Goal: Communication & Community: Participate in discussion

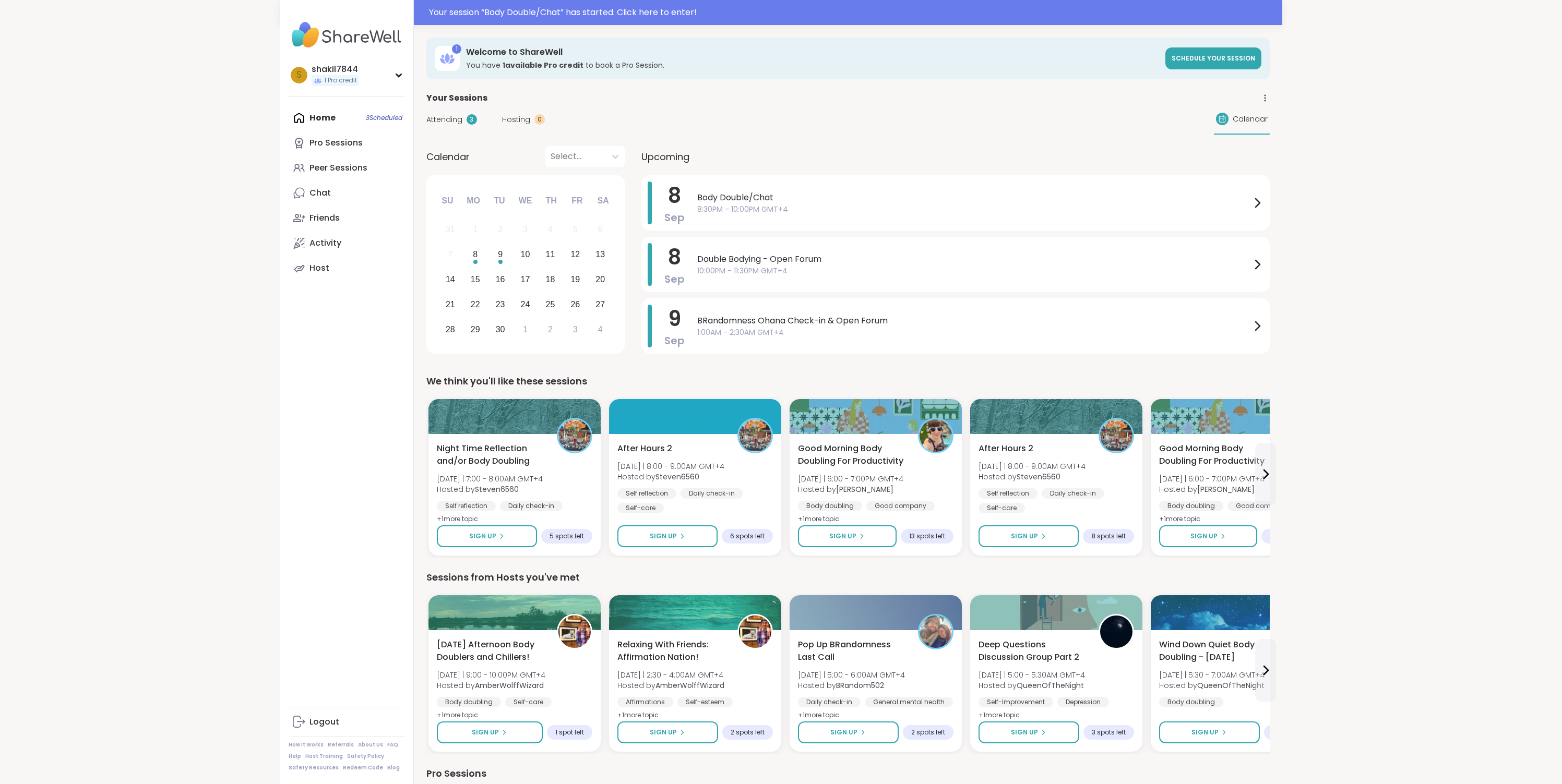
click at [884, 96] on div "Your Sessions" at bounding box center [848, 98] width 843 height 13
click at [1132, 4] on div "Your session “ Body Double/Chat ” has started. Click here to enter!" at bounding box center [781, 12] width 1002 height 25
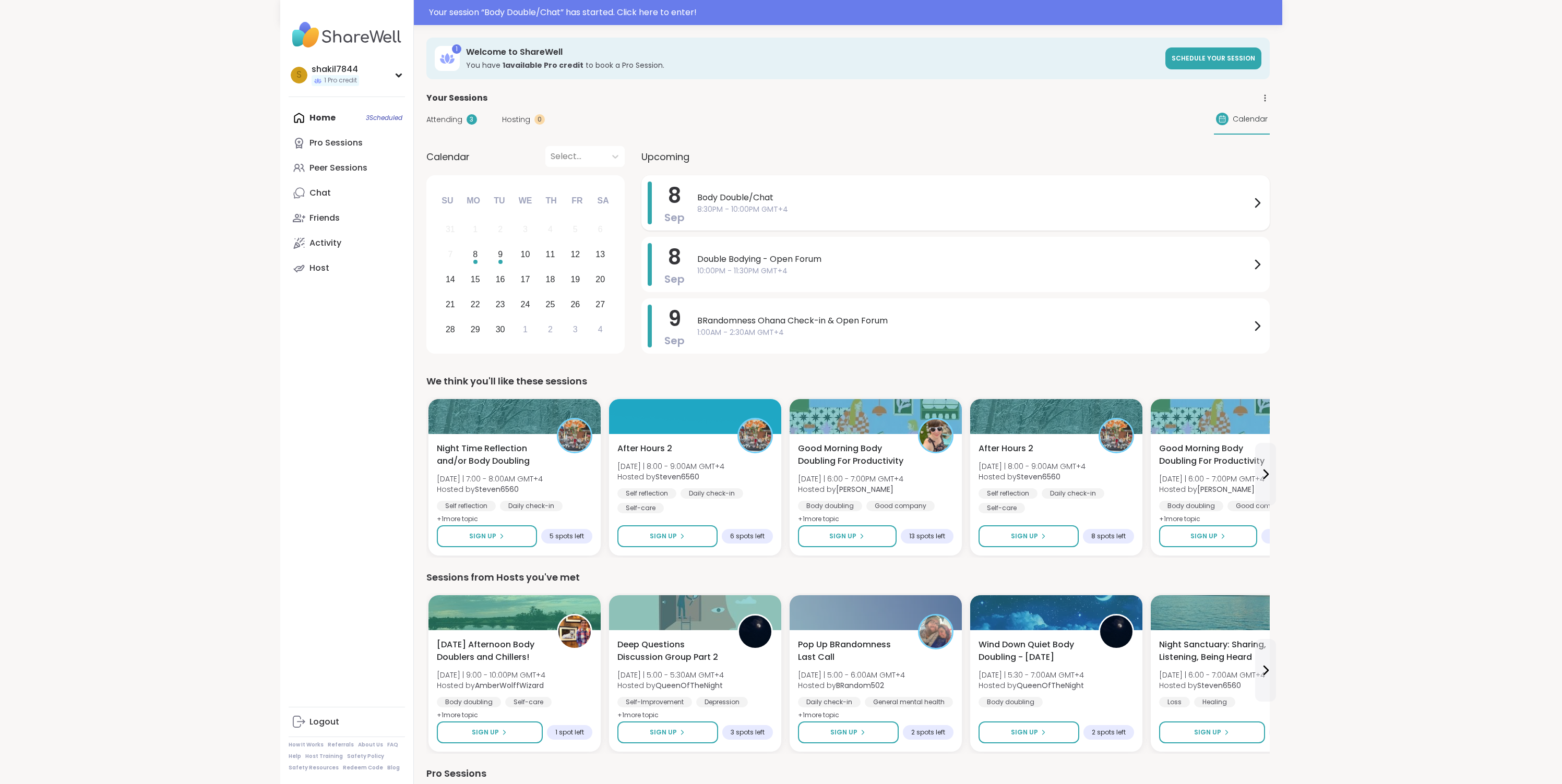
click at [1126, 209] on span "8:30PM - 10:00PM GMT+4" at bounding box center [974, 210] width 554 height 11
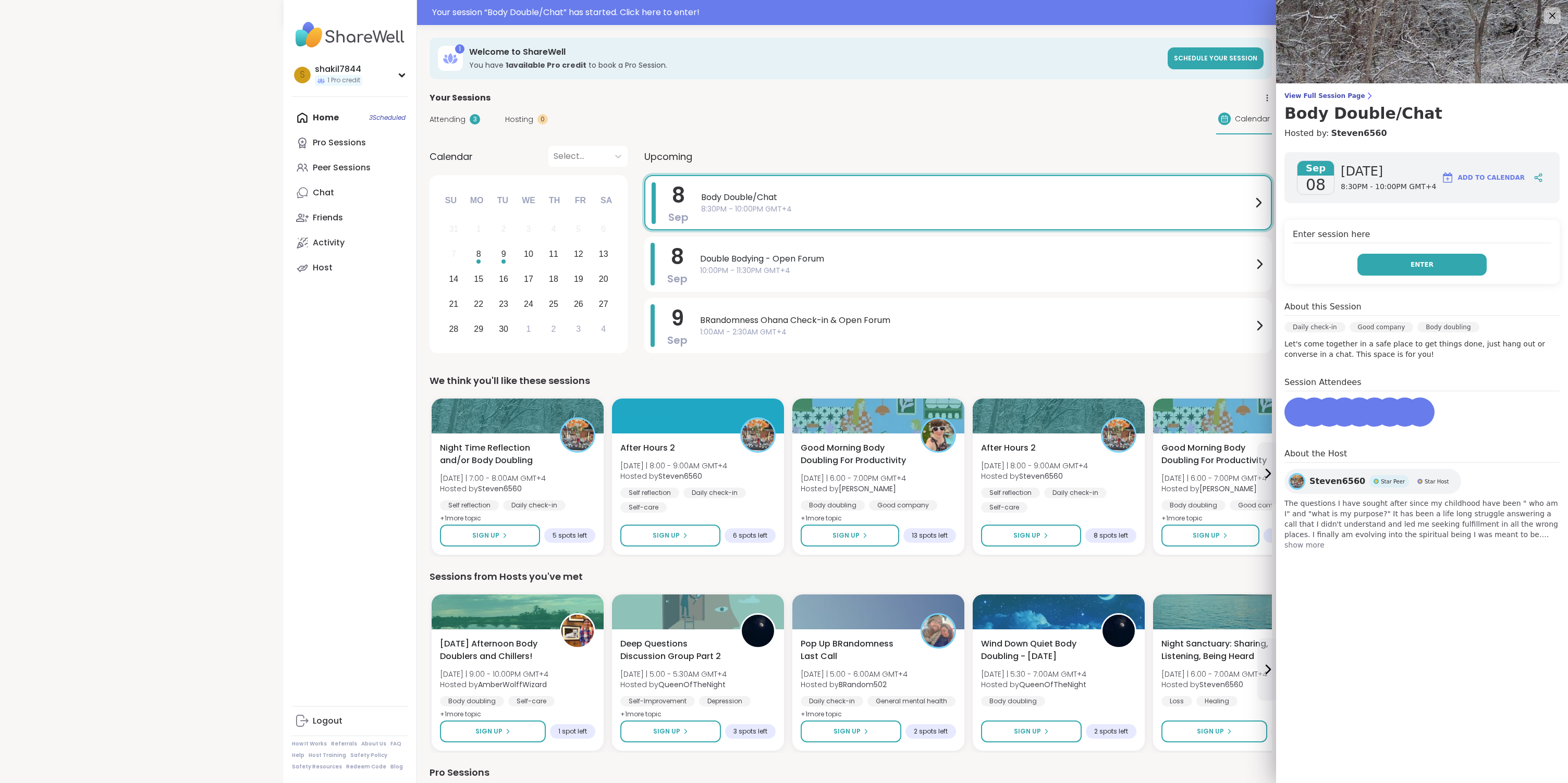
click at [1415, 267] on span "Enter" at bounding box center [1422, 264] width 23 height 9
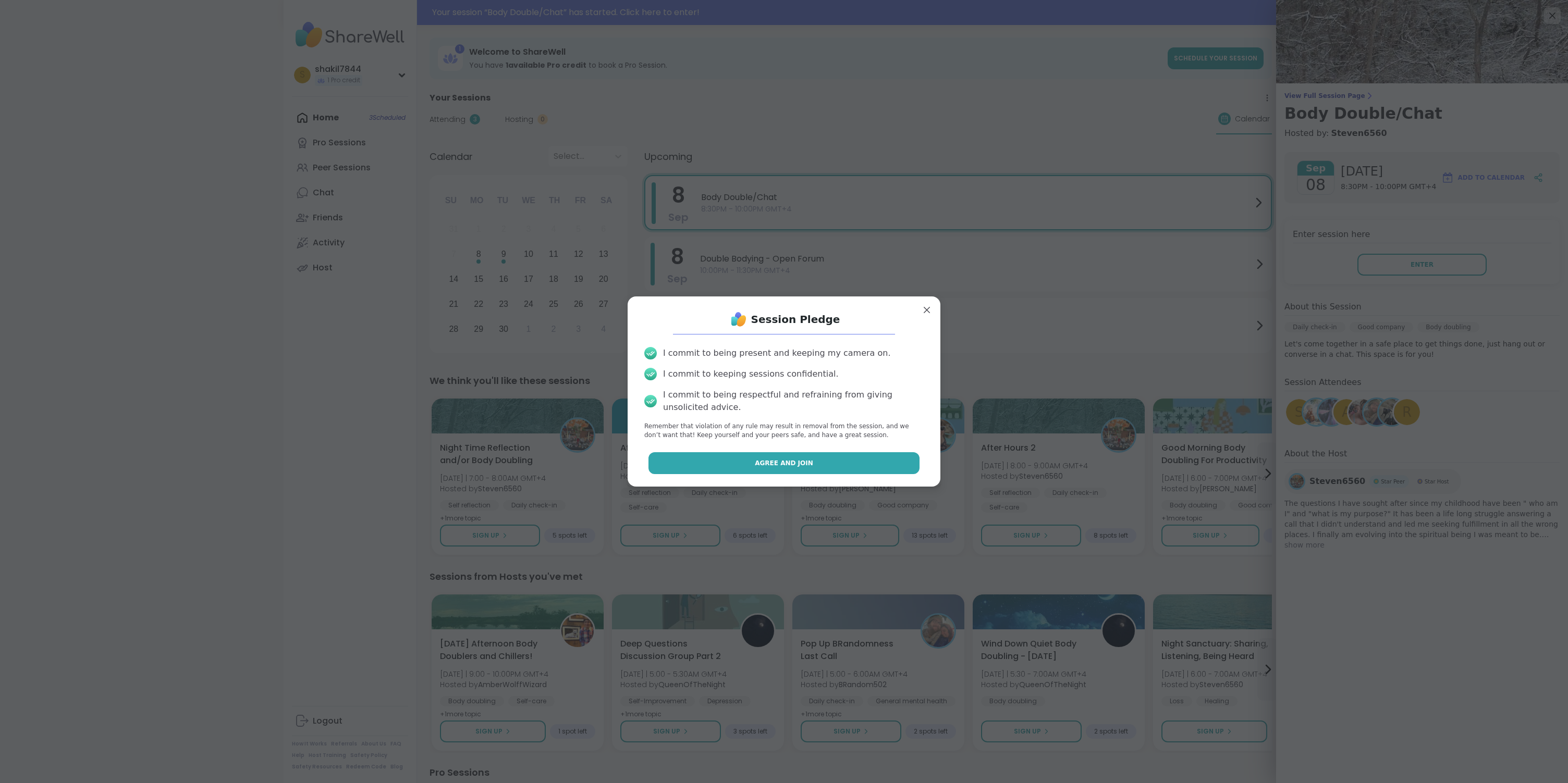
click at [810, 465] on button "Agree and Join" at bounding box center [784, 463] width 271 height 22
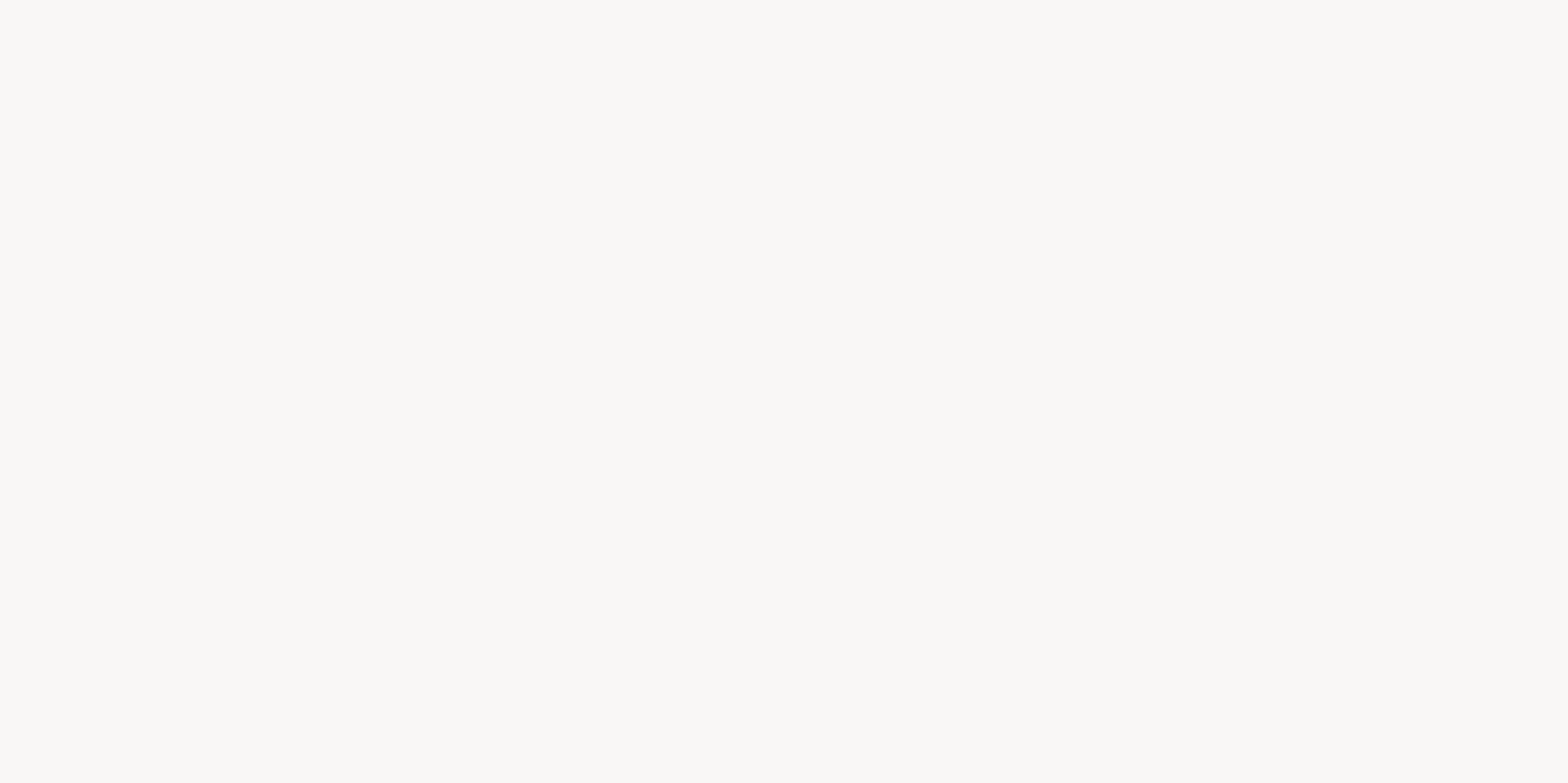
click at [1265, 200] on div at bounding box center [784, 391] width 1568 height 783
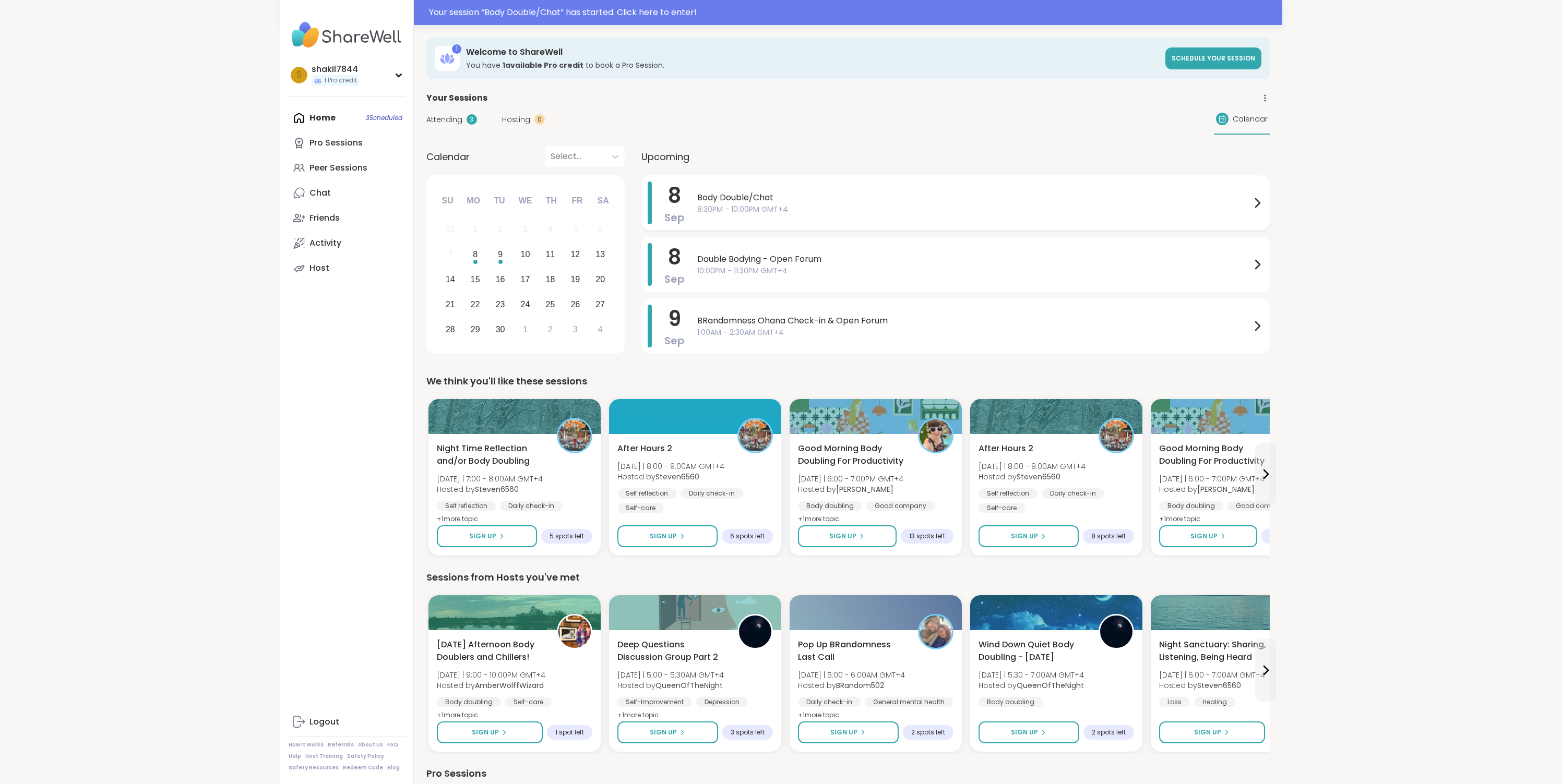
click at [954, 204] on span "8:30PM - 10:00PM GMT+4" at bounding box center [974, 210] width 554 height 11
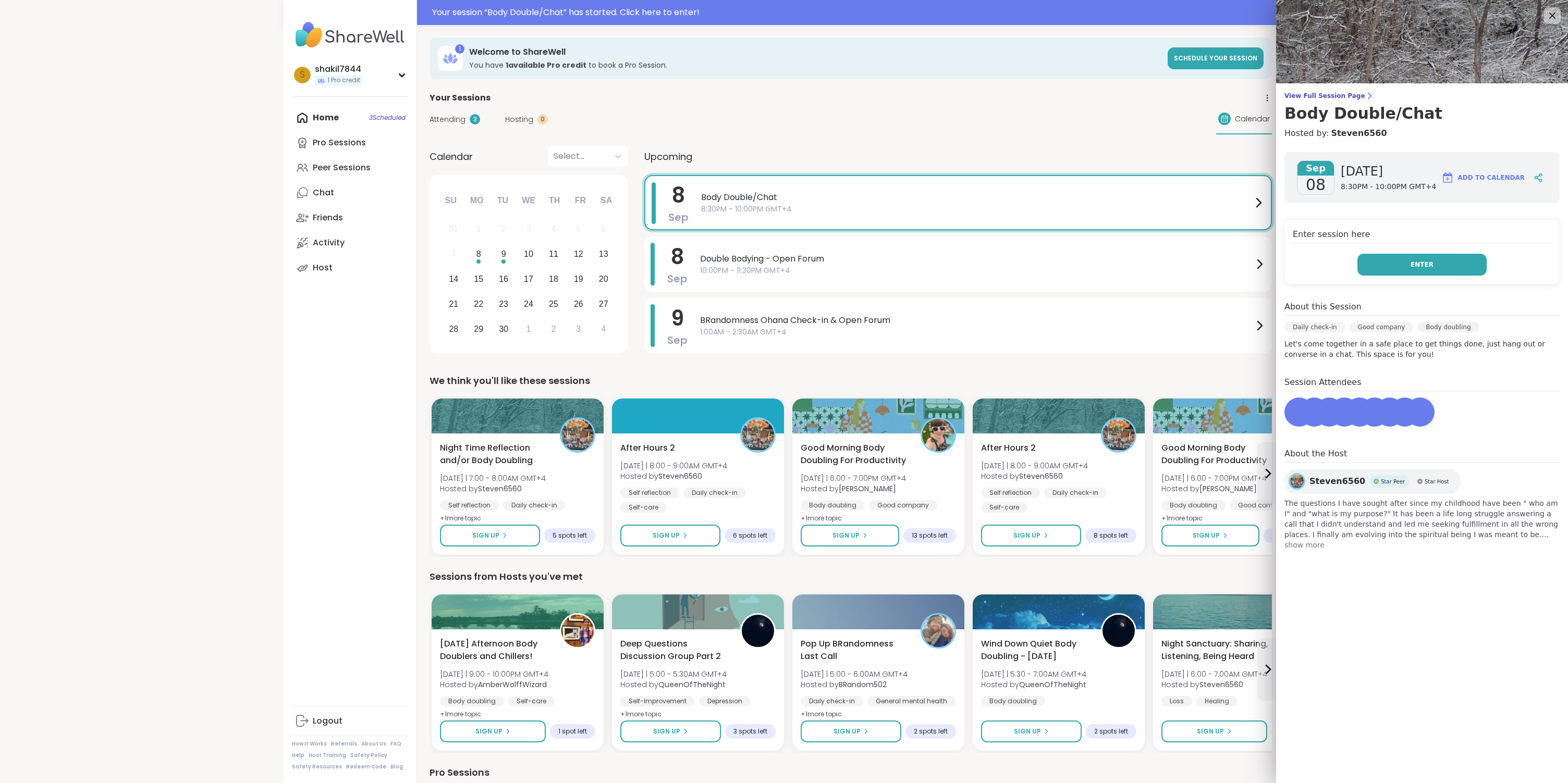
click at [1422, 273] on button "Enter" at bounding box center [1422, 265] width 129 height 22
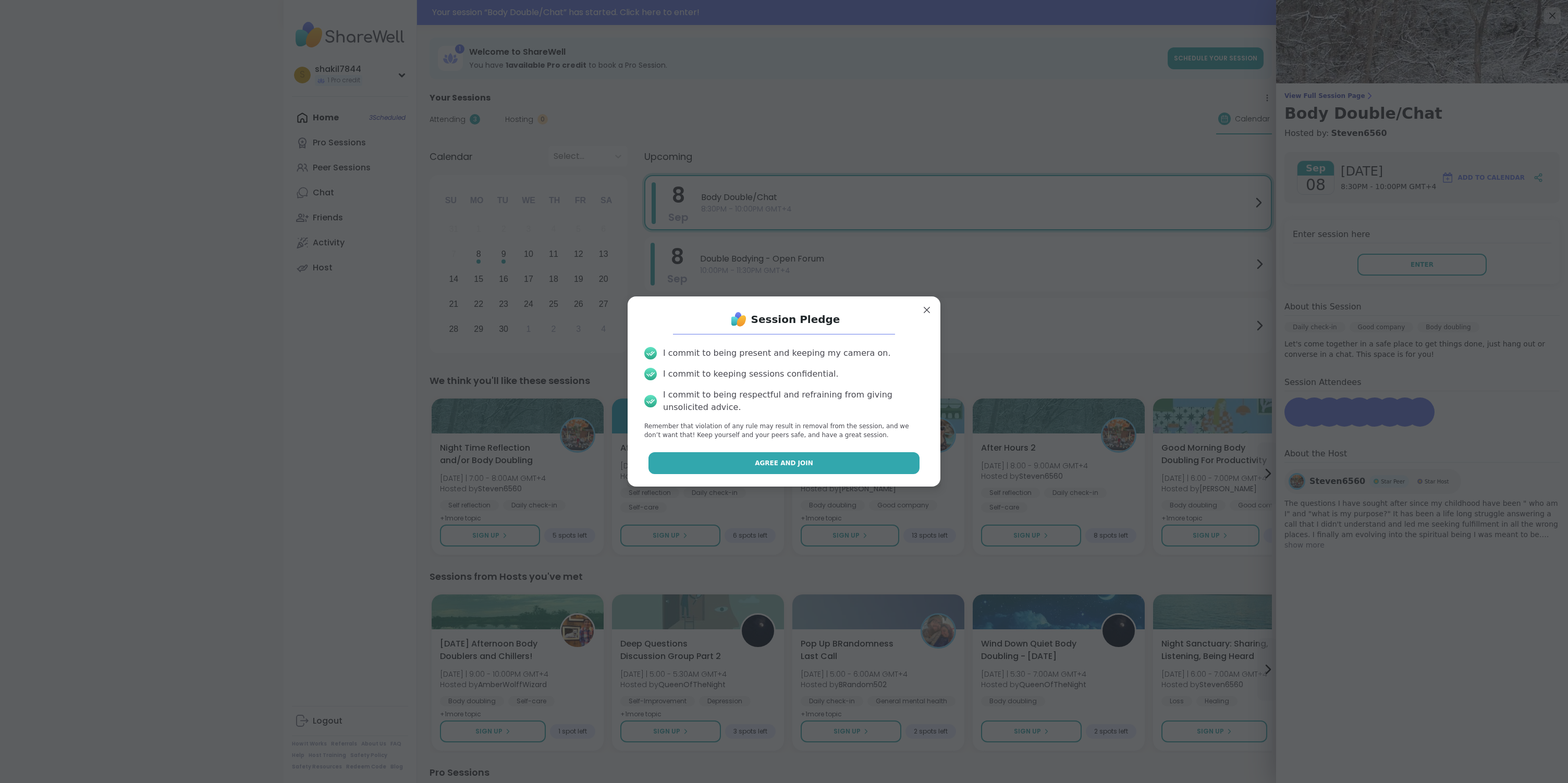
click at [799, 460] on span "Agree and Join" at bounding box center [784, 463] width 58 height 9
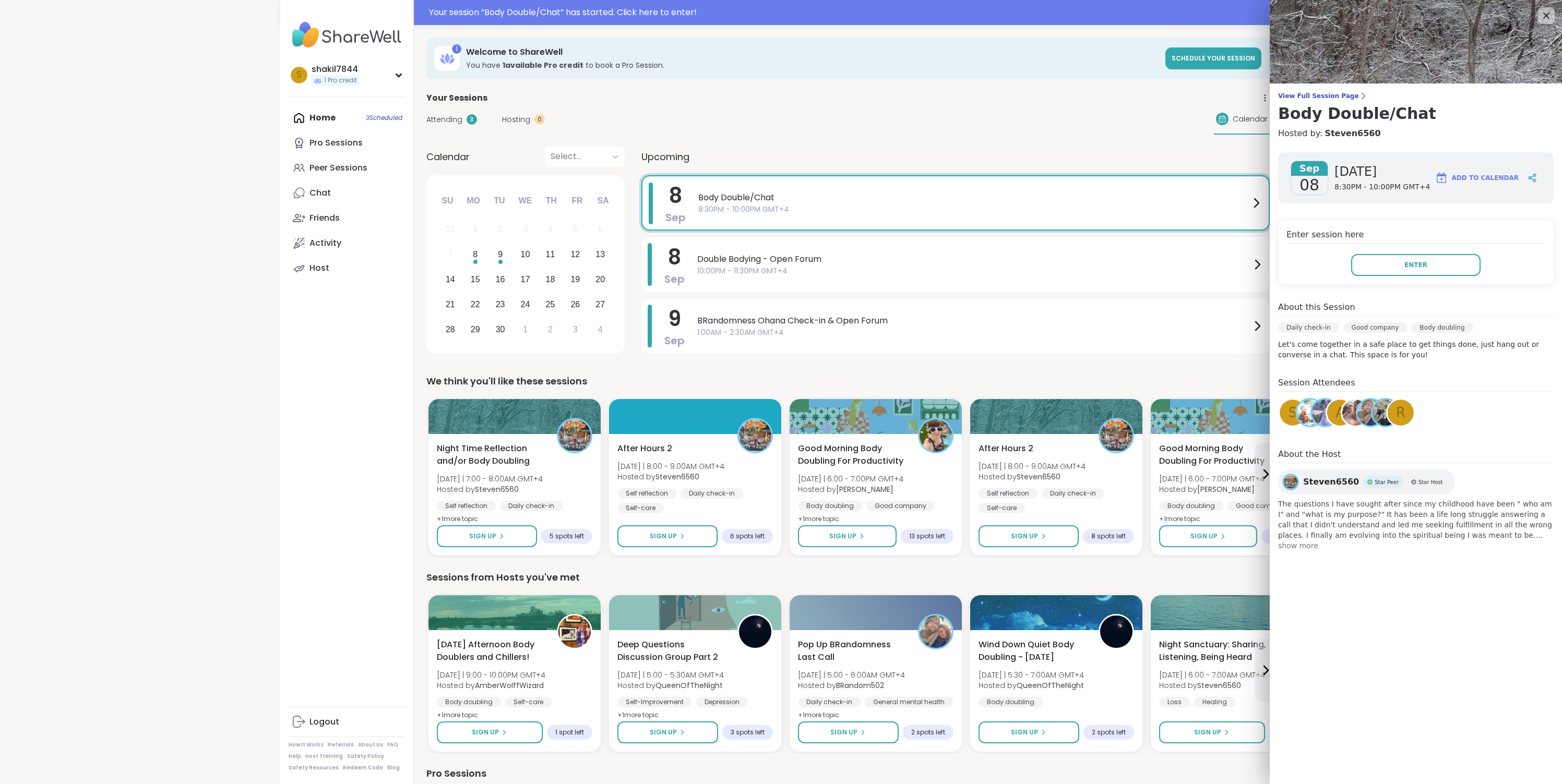
click at [1432, 250] on div "Enter session here Enter" at bounding box center [1416, 252] width 275 height 64
click at [1438, 270] on button "Enter" at bounding box center [1416, 265] width 129 height 22
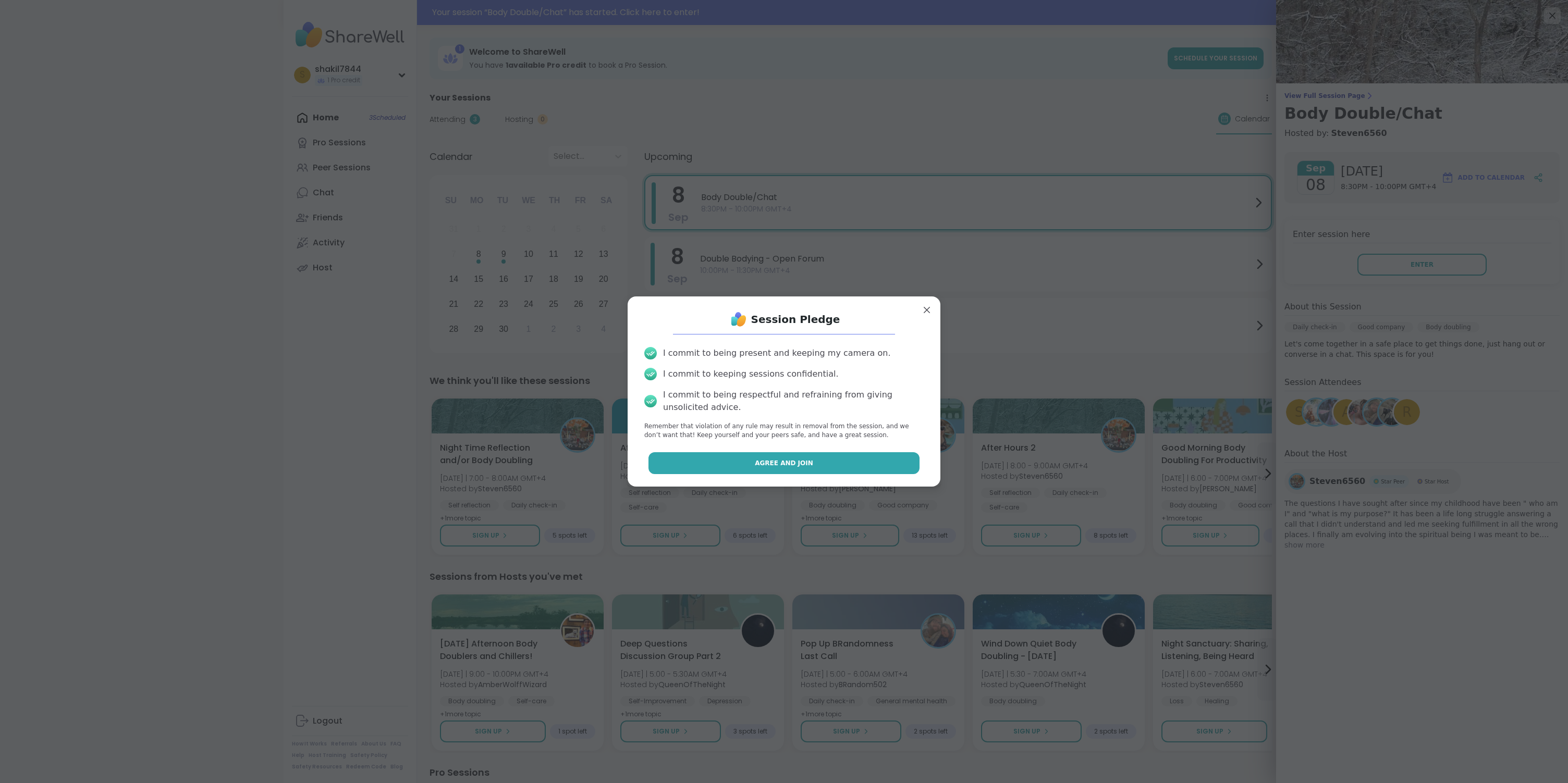
click at [787, 466] on span "Agree and Join" at bounding box center [784, 463] width 58 height 9
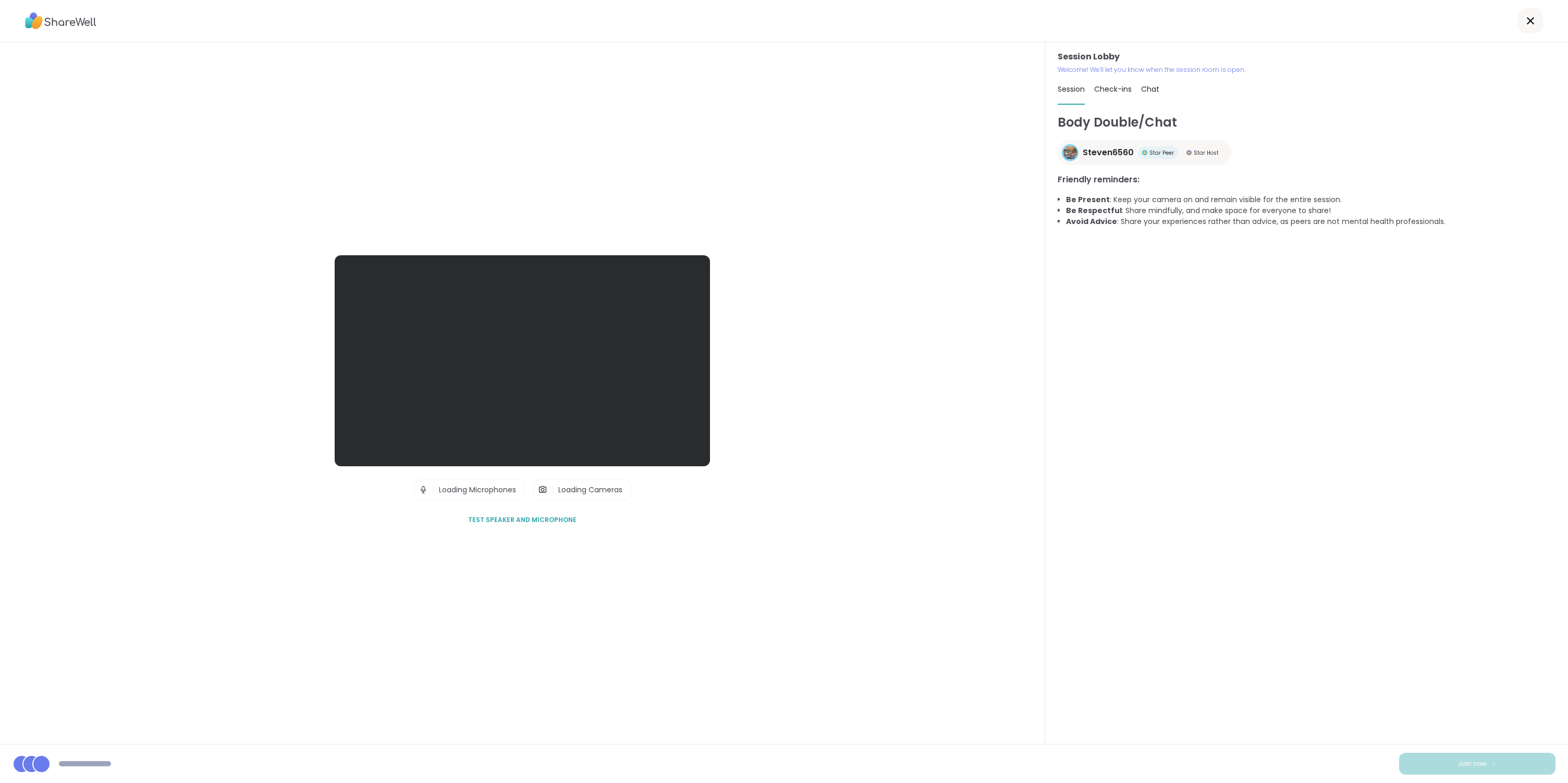
click at [1453, 586] on div "Body Double/Chat Steven6560 Star Peer Star Host Friendly reminders: Be Present …" at bounding box center [1307, 424] width 498 height 622
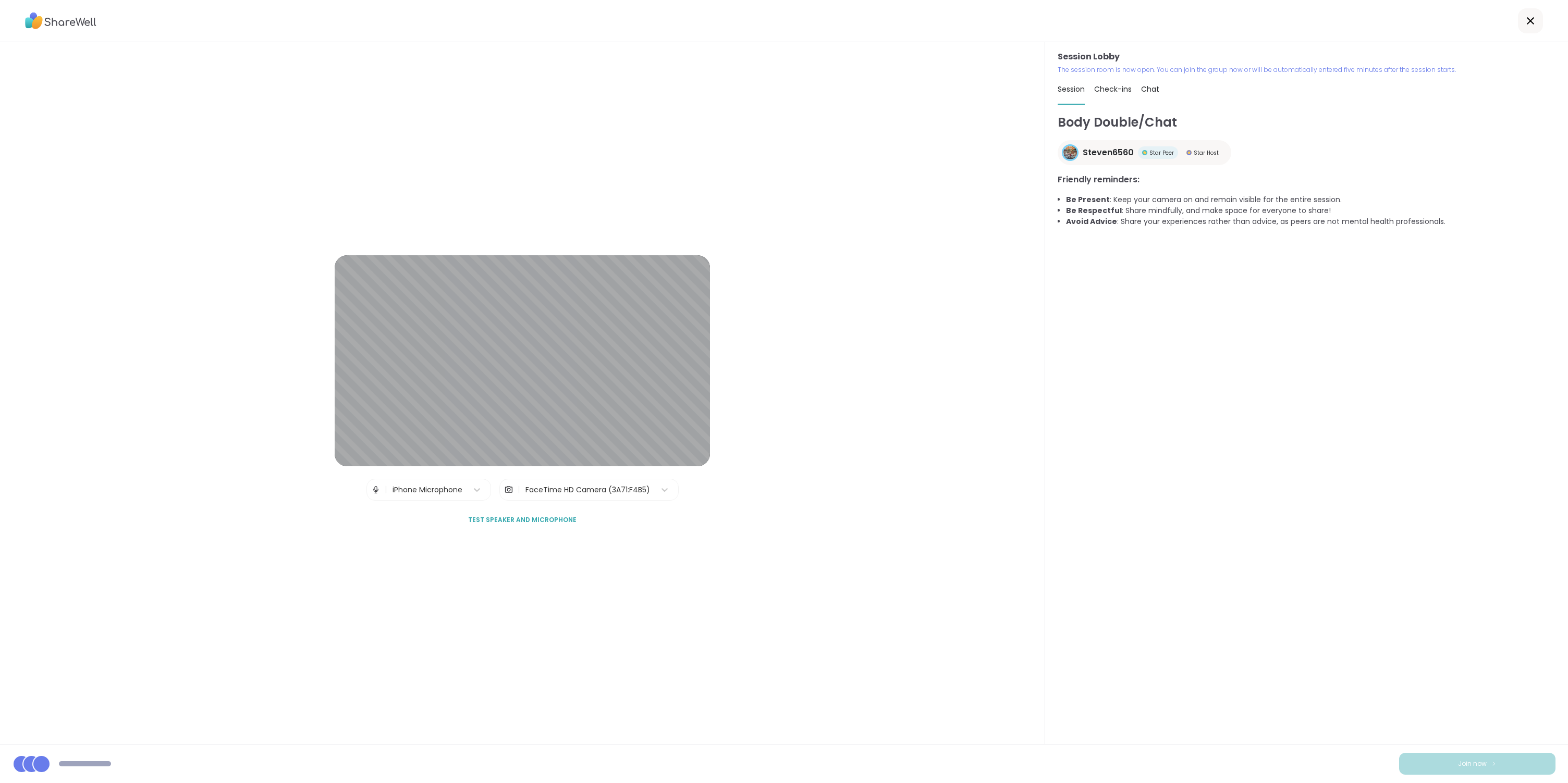
click at [1443, 597] on div "Body Double/Chat Steven6560 Star Peer Star Host Friendly reminders: Be Present …" at bounding box center [1307, 424] width 498 height 622
click at [1457, 758] on button "Join now" at bounding box center [1477, 764] width 156 height 22
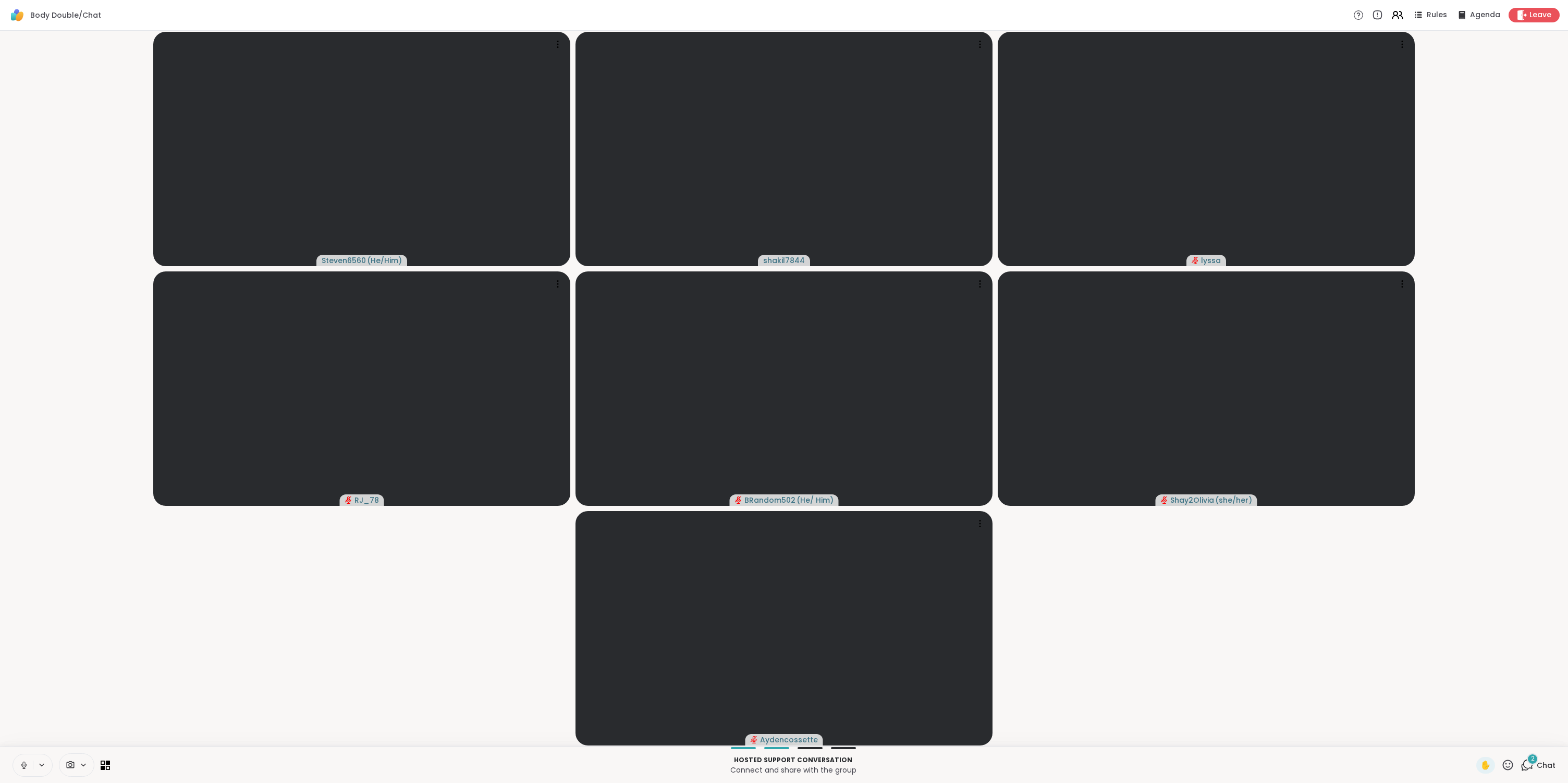
click at [21, 765] on icon at bounding box center [24, 765] width 5 height 3
click at [1527, 760] on div "2" at bounding box center [1532, 759] width 12 height 12
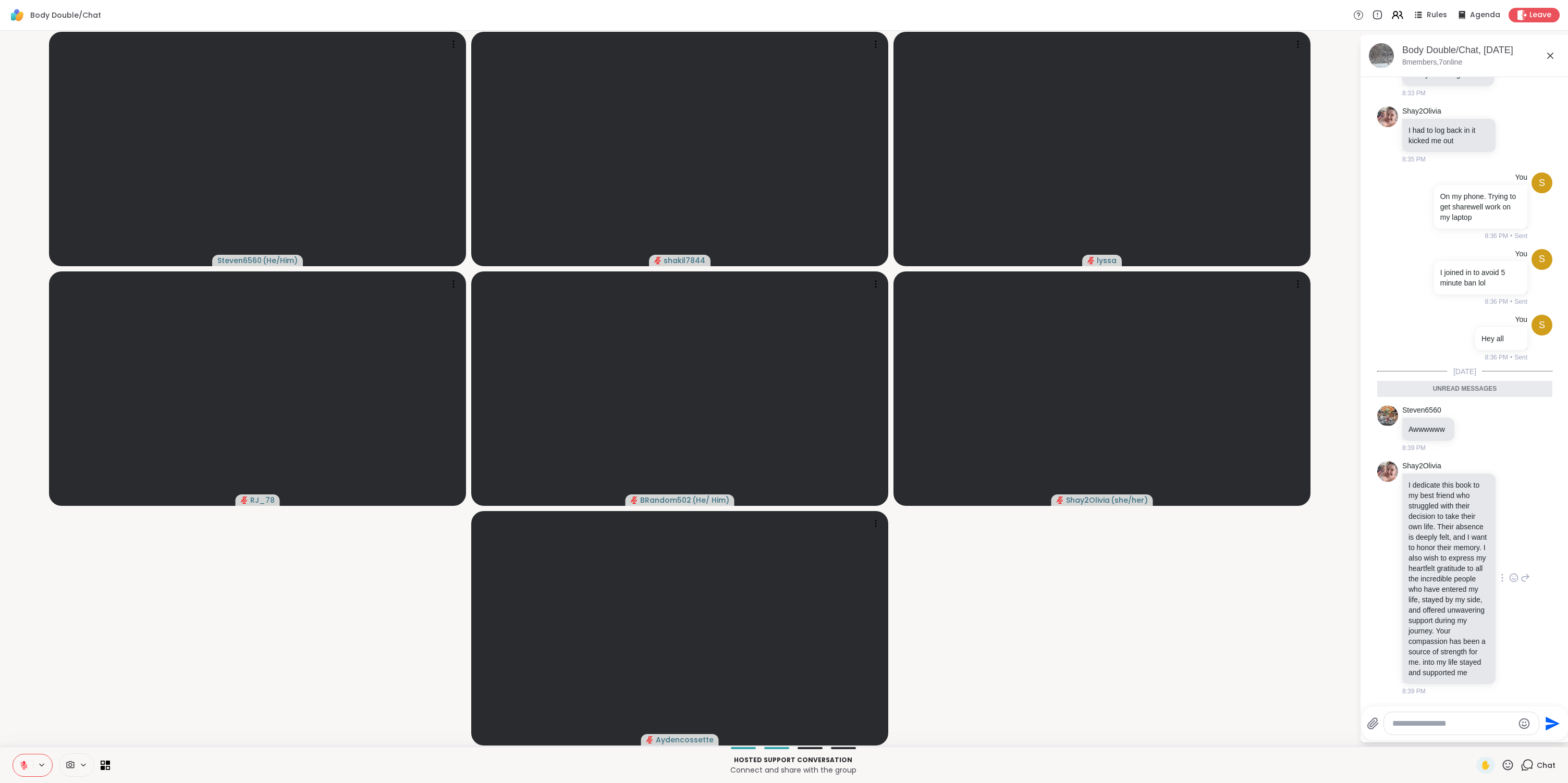
scroll to position [82, 0]
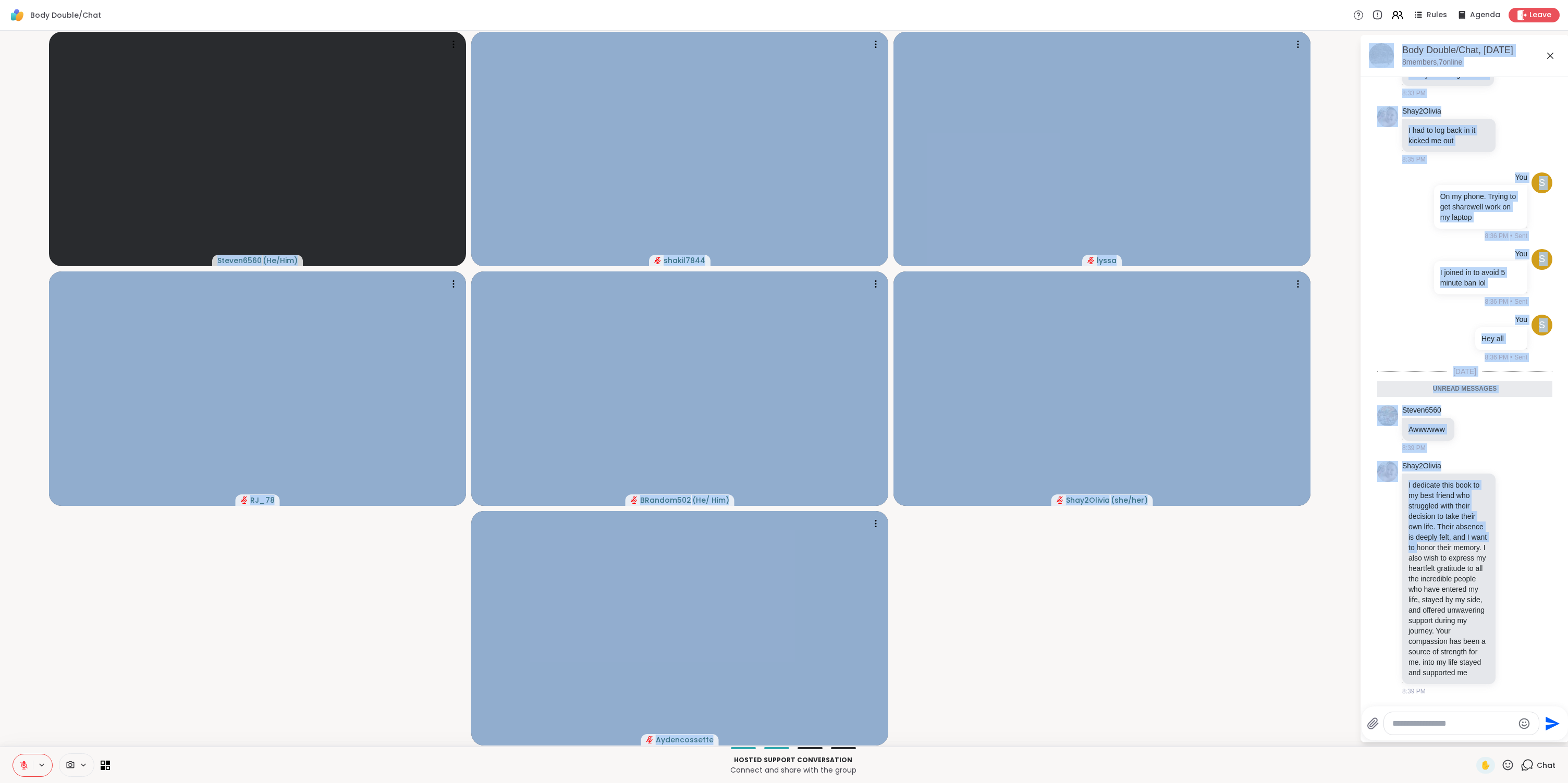
drag, startPoint x: 1359, startPoint y: 527, endPoint x: 1310, endPoint y: 529, distance: 49.0
click at [1310, 529] on div "Steven6560 ( He/Him ) shakil7844 lyssa RJ_78 BRandom502 ( He/ Him ) Shay2Olivia…" at bounding box center [784, 389] width 1568 height 716
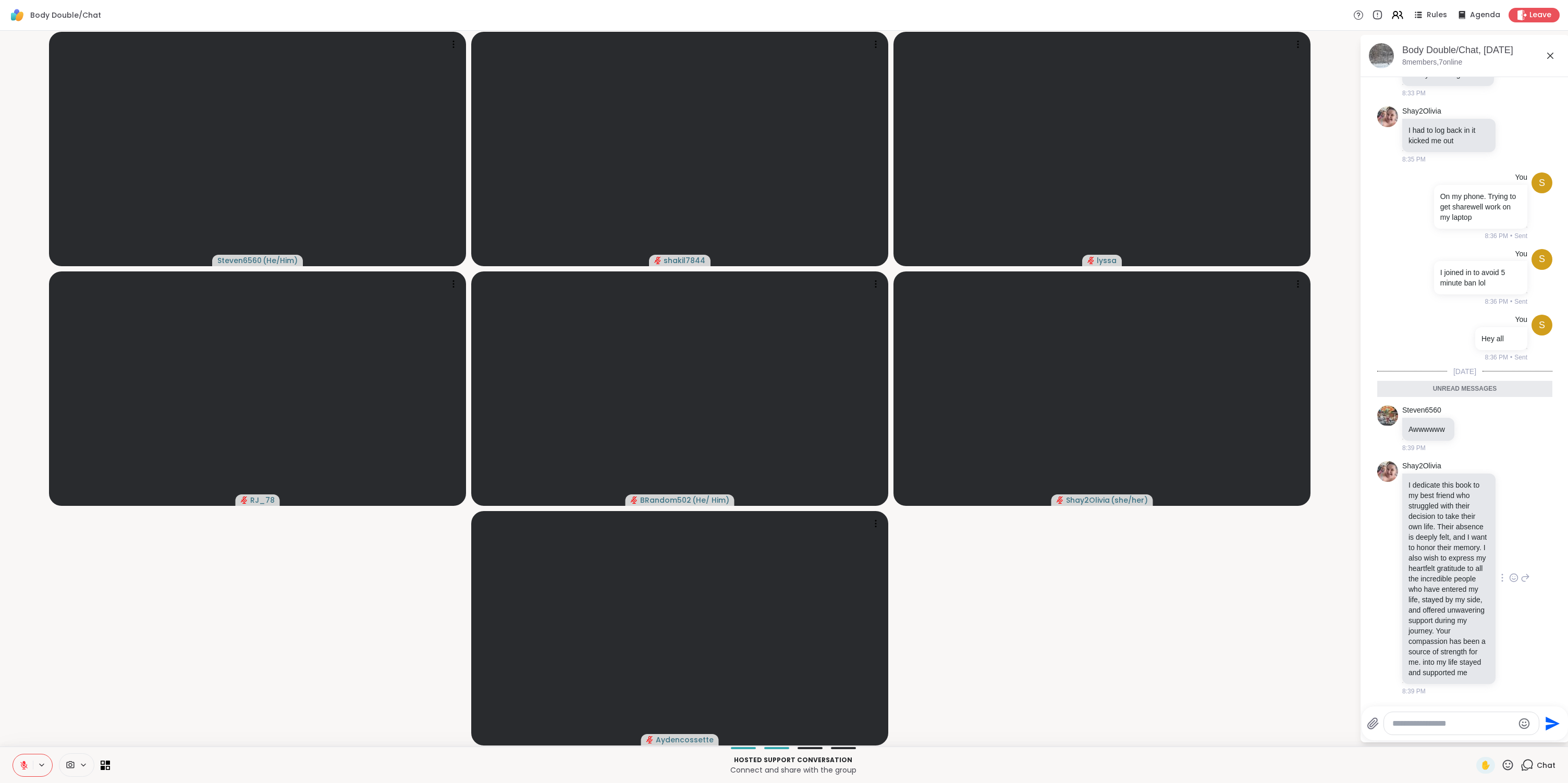
click at [1387, 546] on div "Shay2Olivia I dedicate this book to my best friend who struggled with their dec…" at bounding box center [1465, 579] width 175 height 243
click at [1509, 572] on icon at bounding box center [1513, 577] width 9 height 10
click at [1503, 553] on button "Select Reaction: Heart" at bounding box center [1514, 561] width 21 height 21
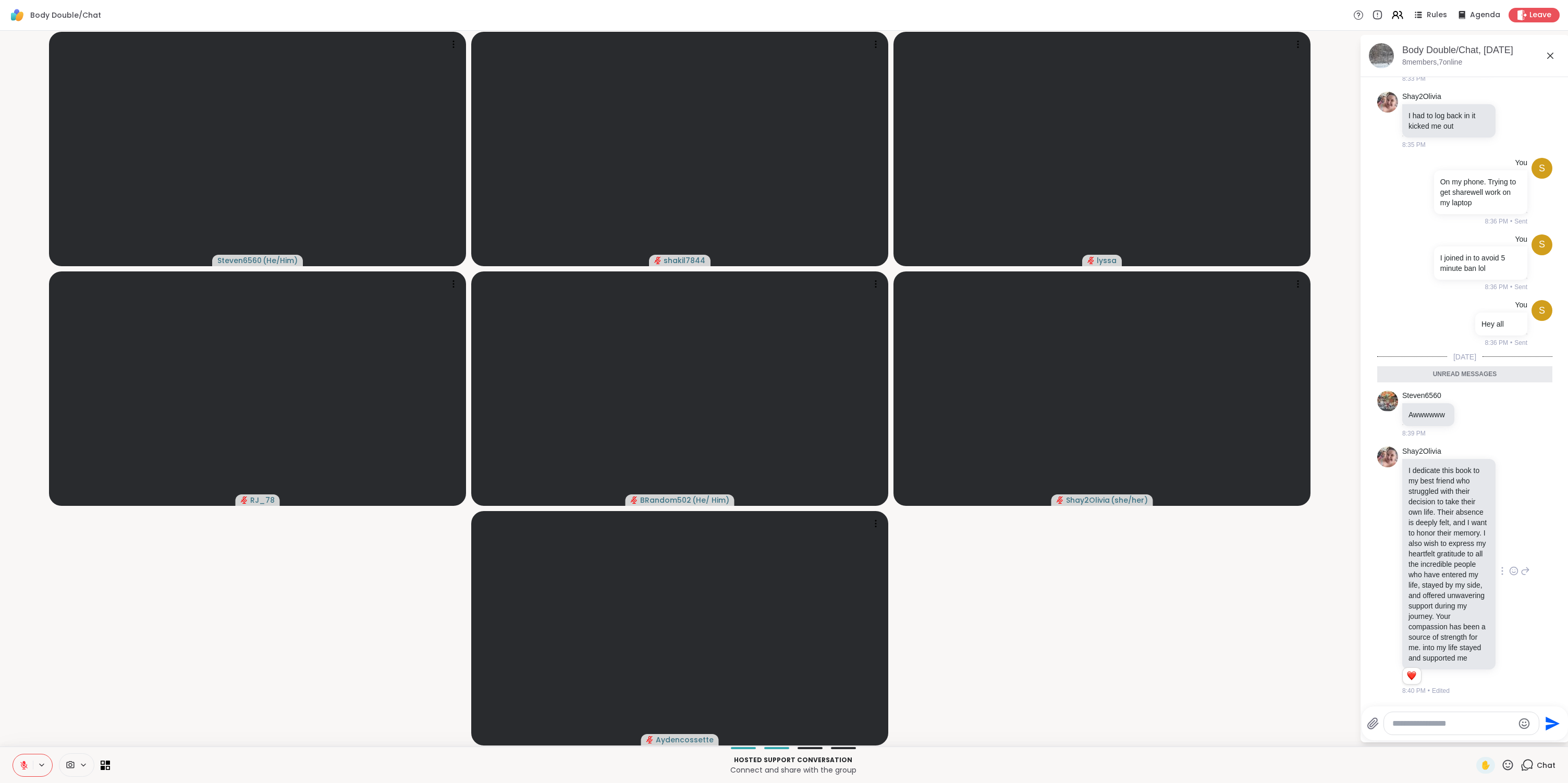
scroll to position [97, 0]
click at [1440, 728] on div at bounding box center [1461, 723] width 155 height 23
click at [1439, 712] on div at bounding box center [1461, 723] width 155 height 23
click at [1440, 726] on textarea "Type your message" at bounding box center [1453, 723] width 122 height 10
type textarea "**********"
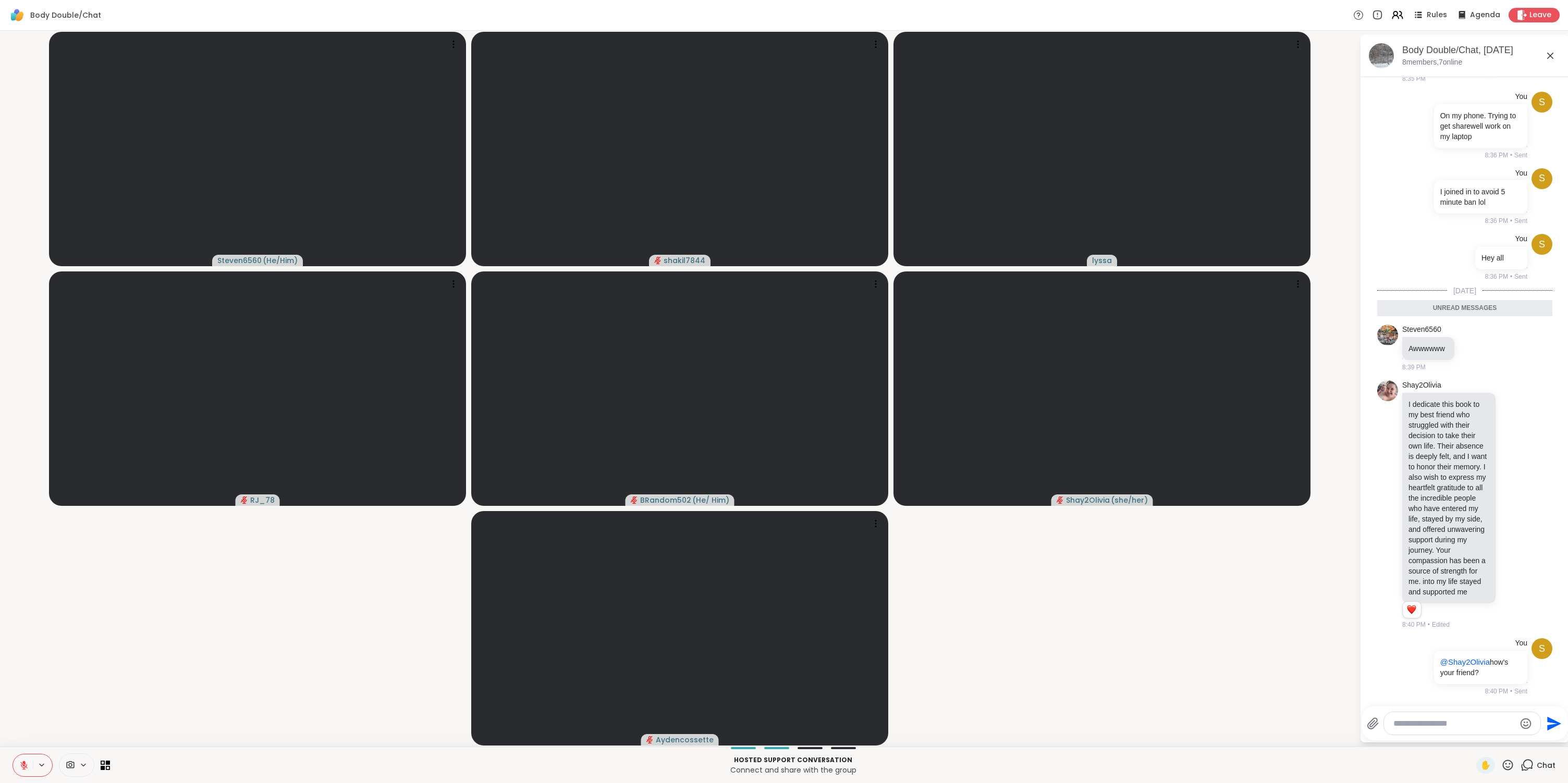
scroll to position [138, 0]
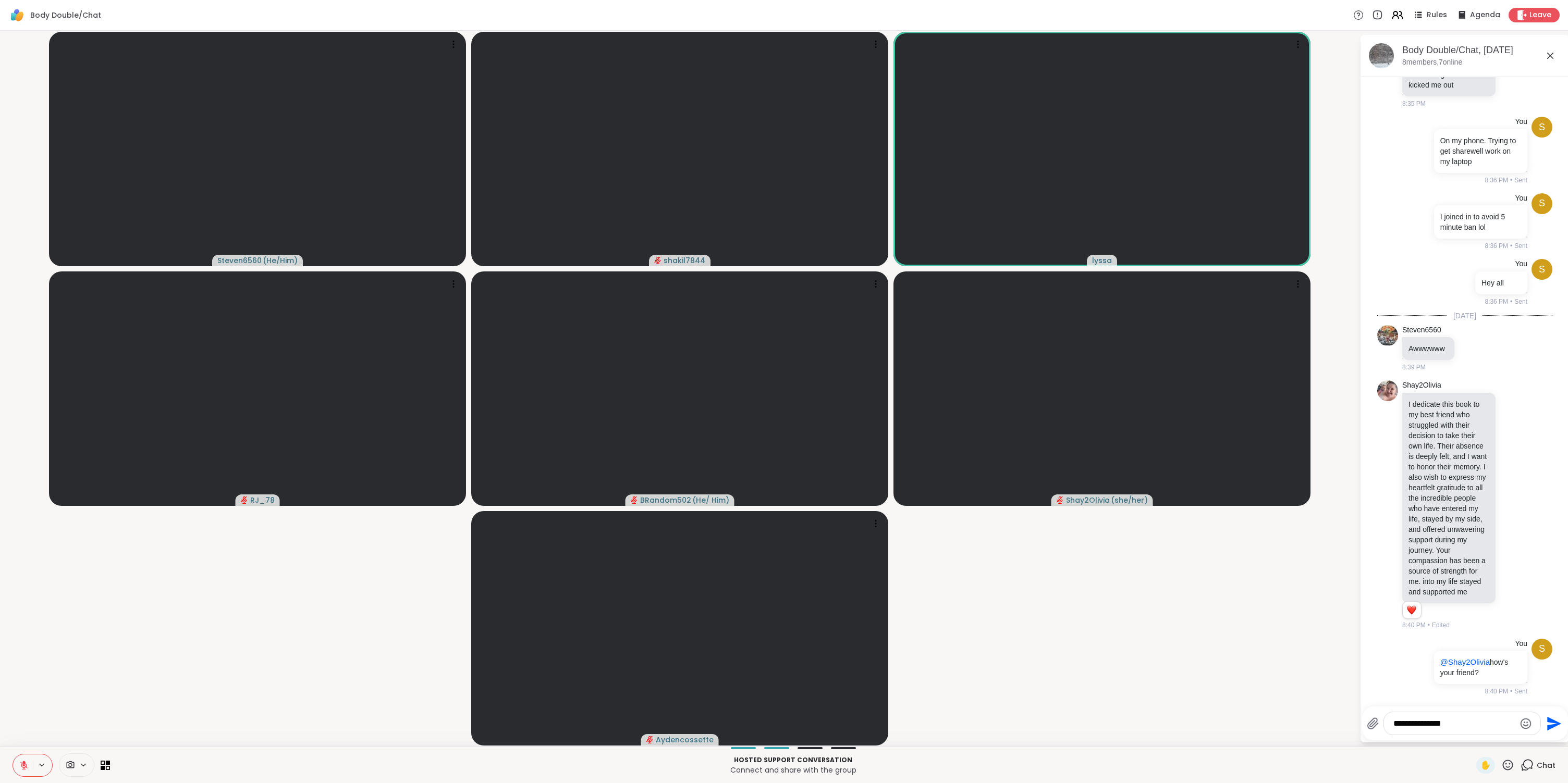
type textarea "**********"
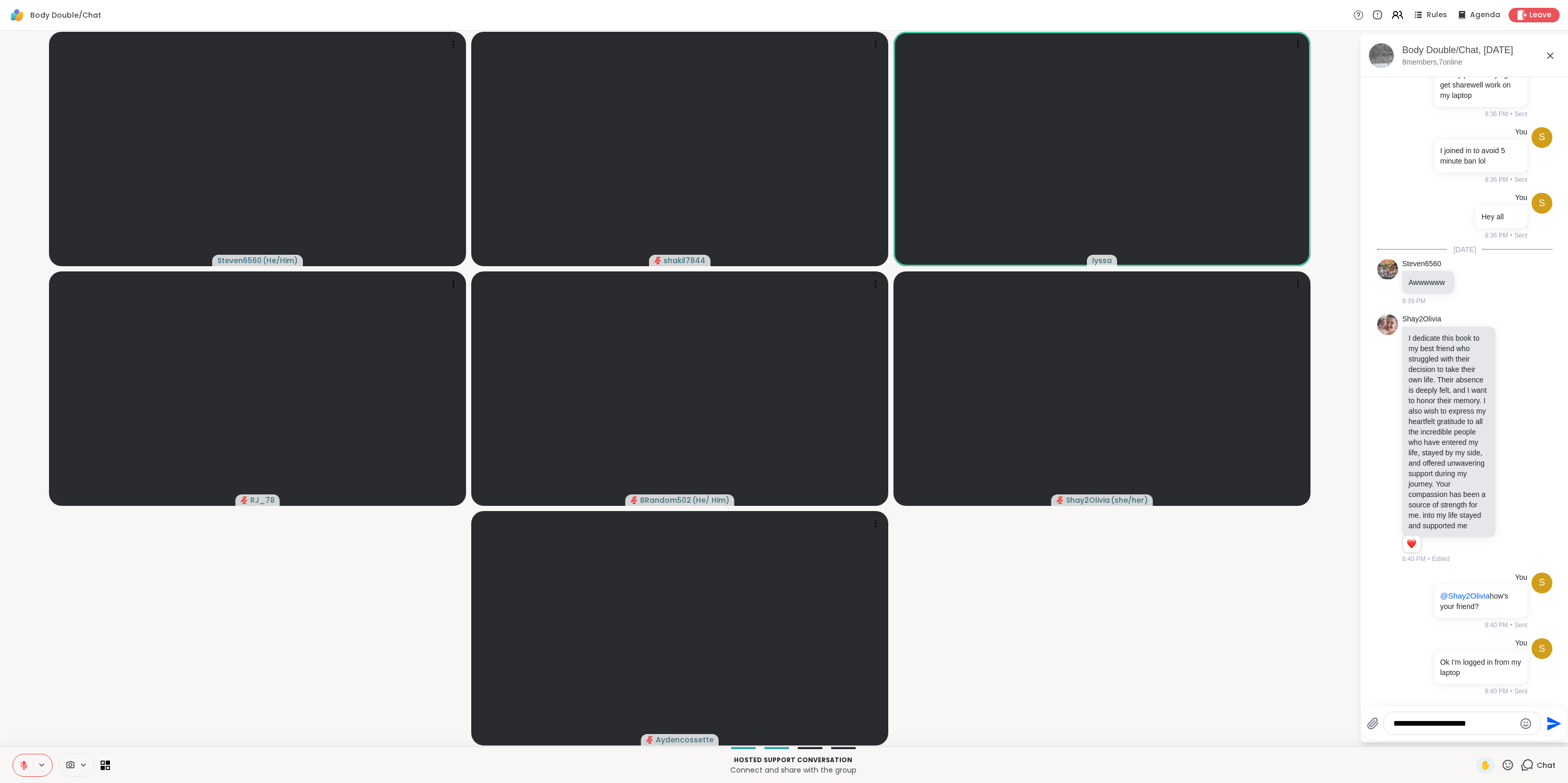
type textarea "**********"
type textarea "*"
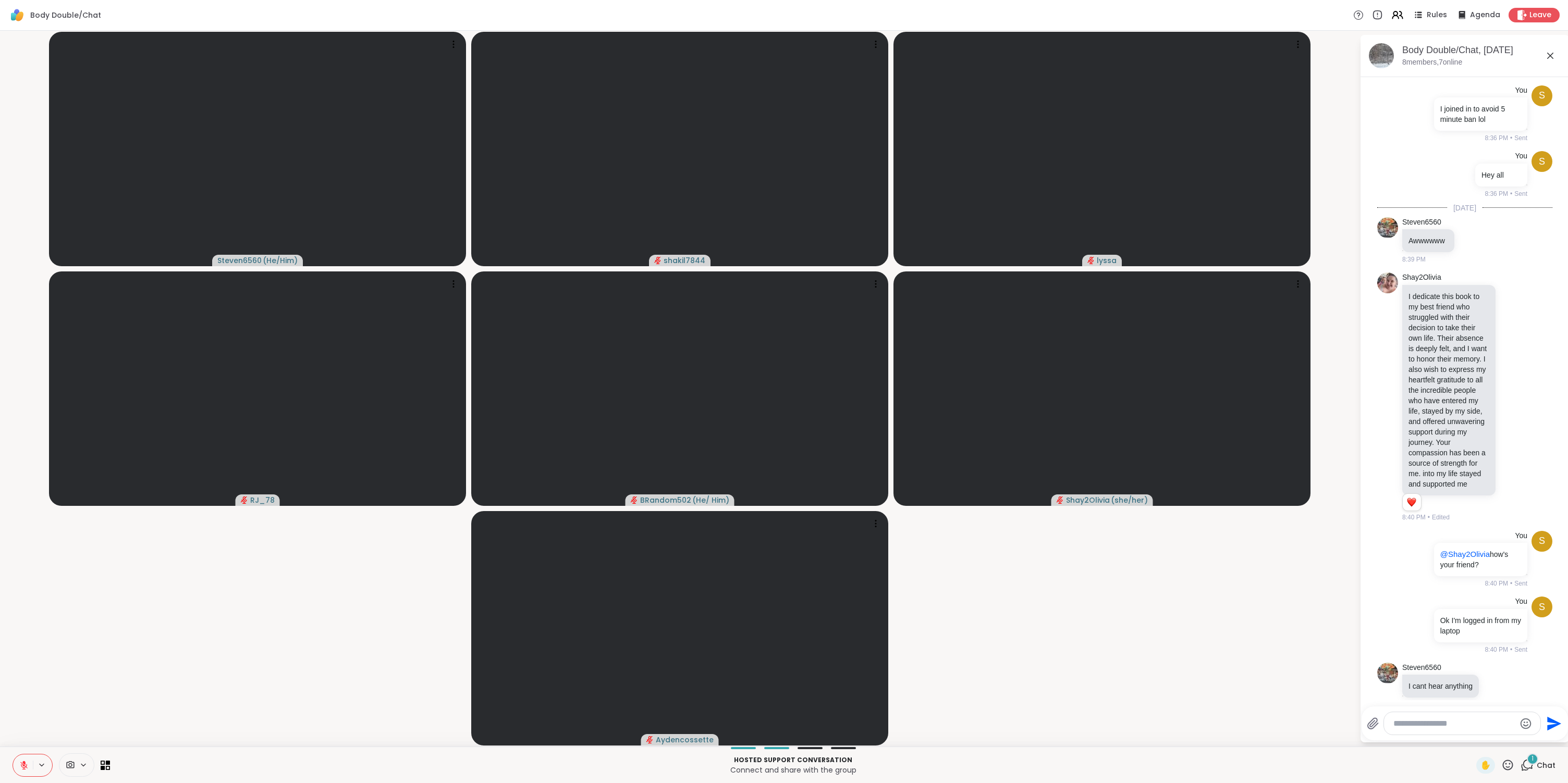
scroll to position [259, 0]
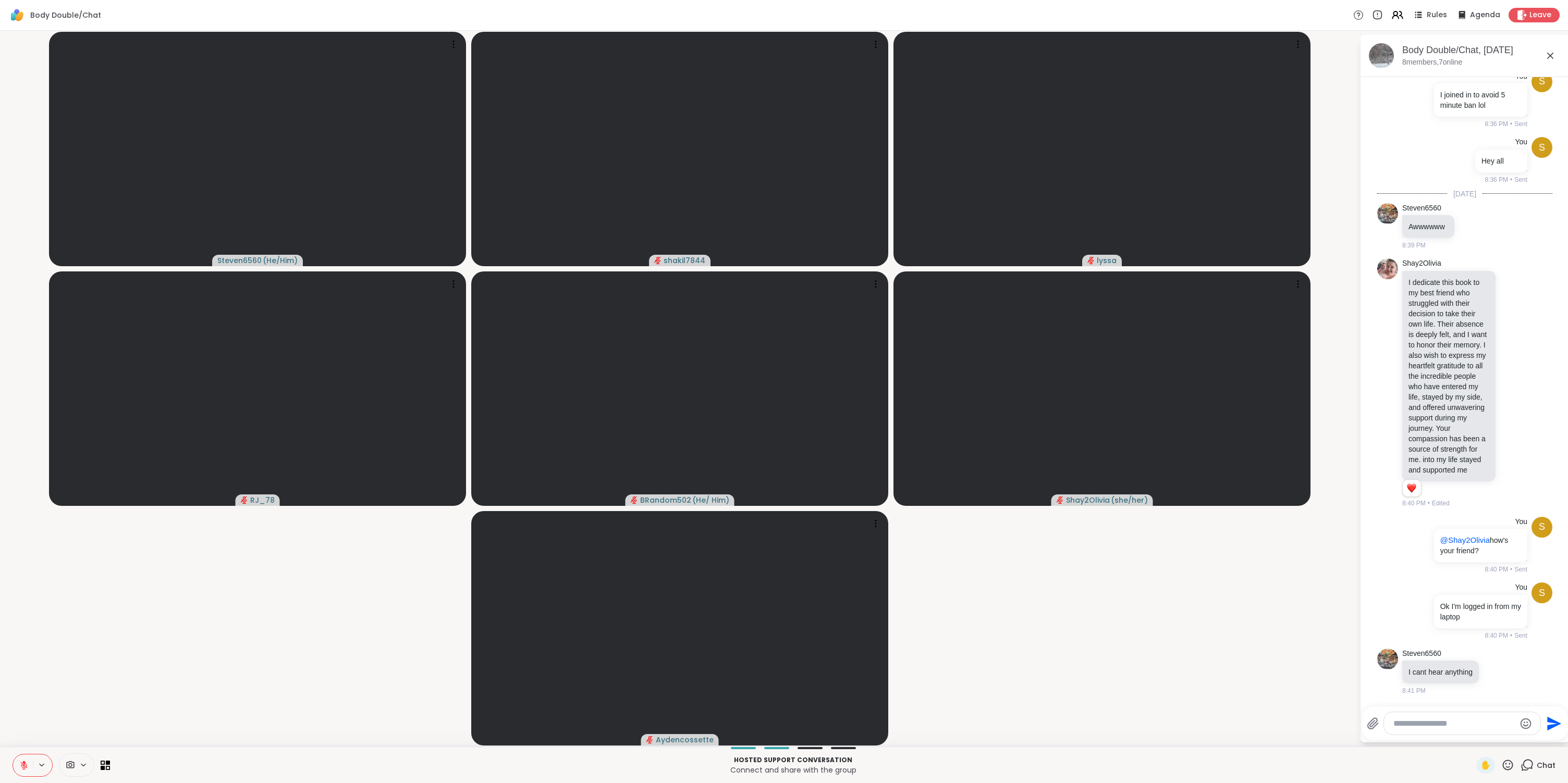
click at [1418, 731] on div at bounding box center [1462, 723] width 156 height 23
click at [1424, 724] on textarea "Type your message" at bounding box center [1454, 723] width 122 height 10
type textarea "**********"
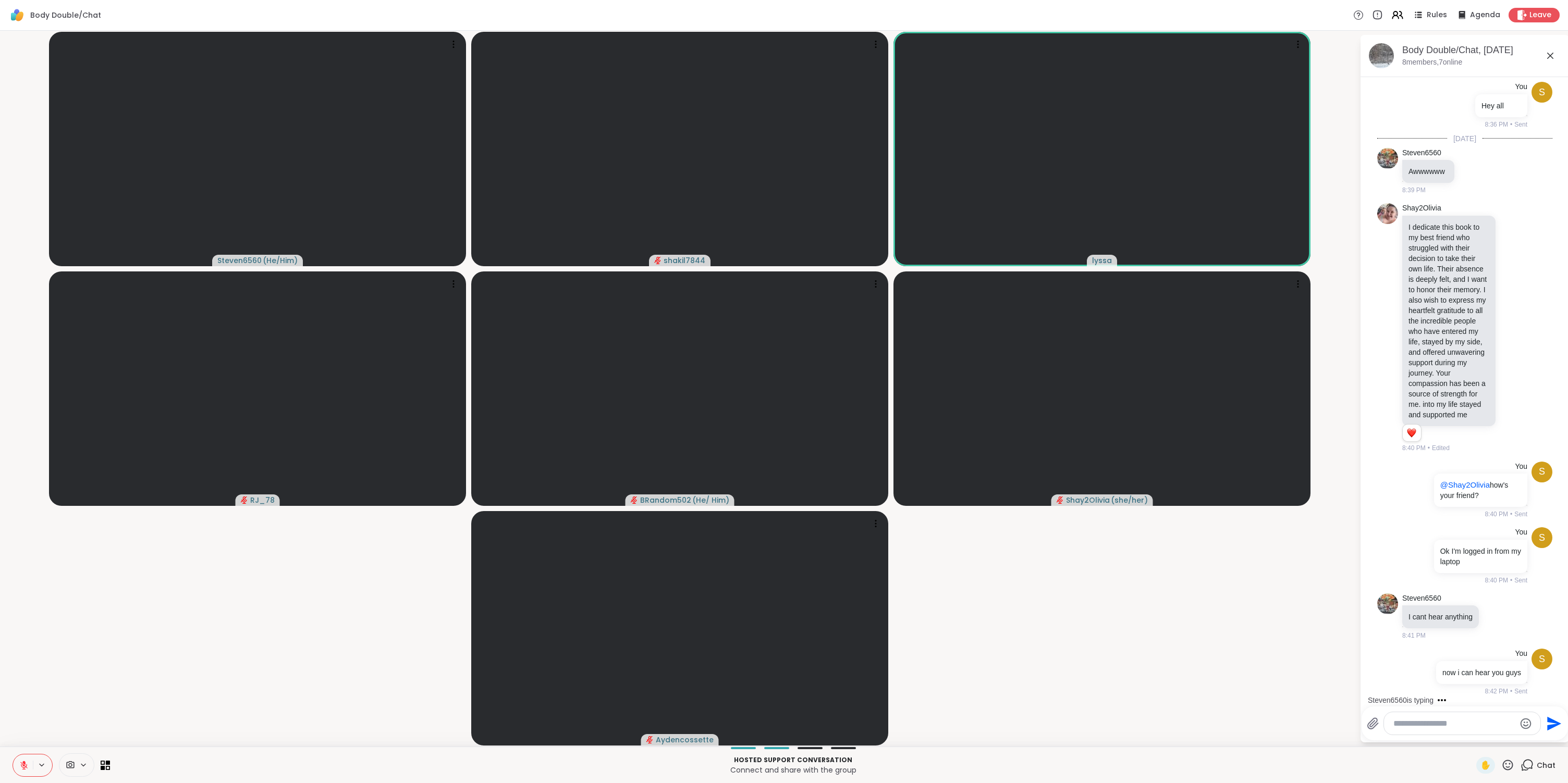
scroll to position [325, 0]
click at [1461, 720] on textarea "Type your message" at bounding box center [1454, 723] width 122 height 10
click at [1469, 725] on textarea "Type your message" at bounding box center [1454, 723] width 122 height 10
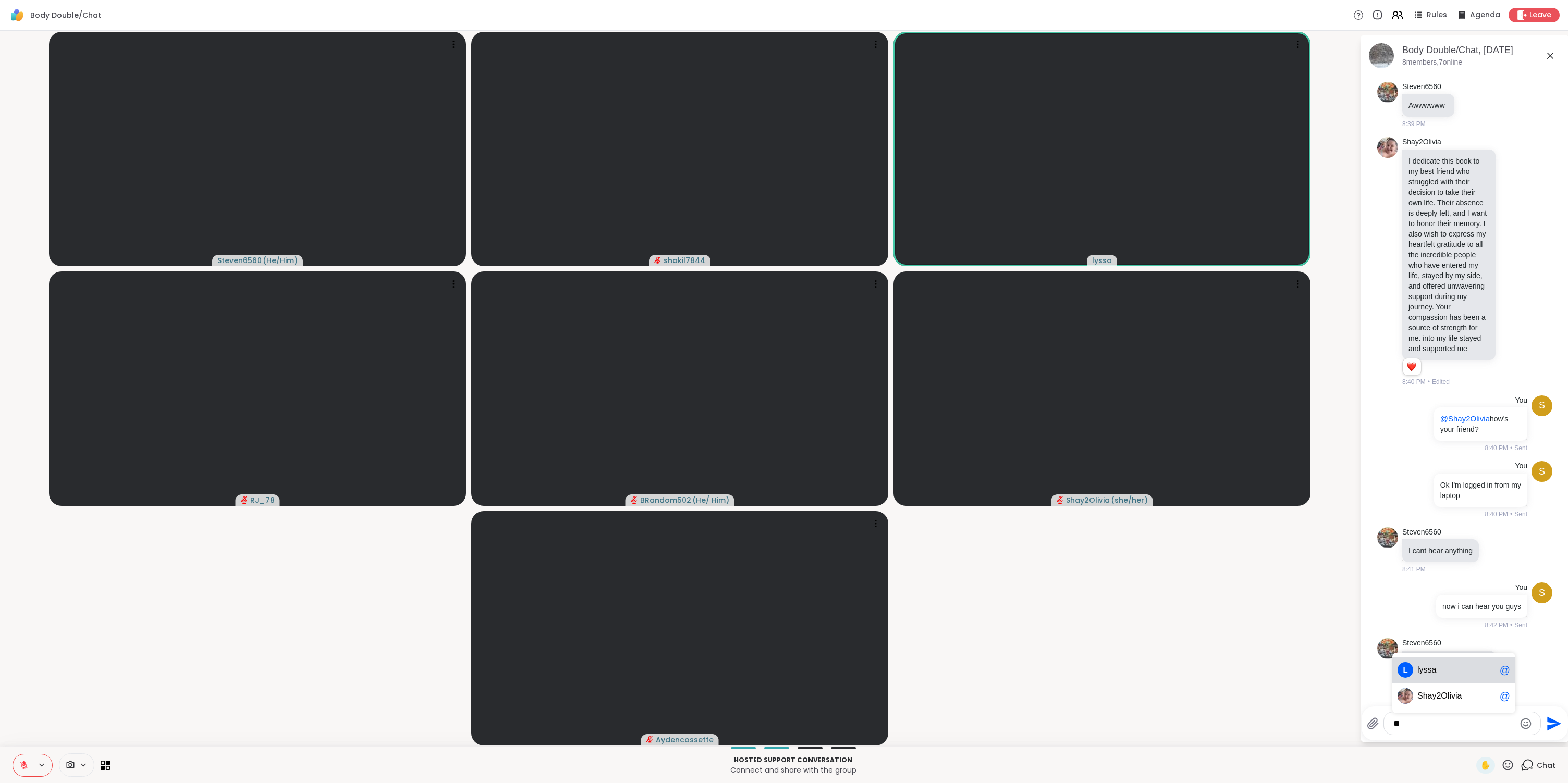
type textarea "******"
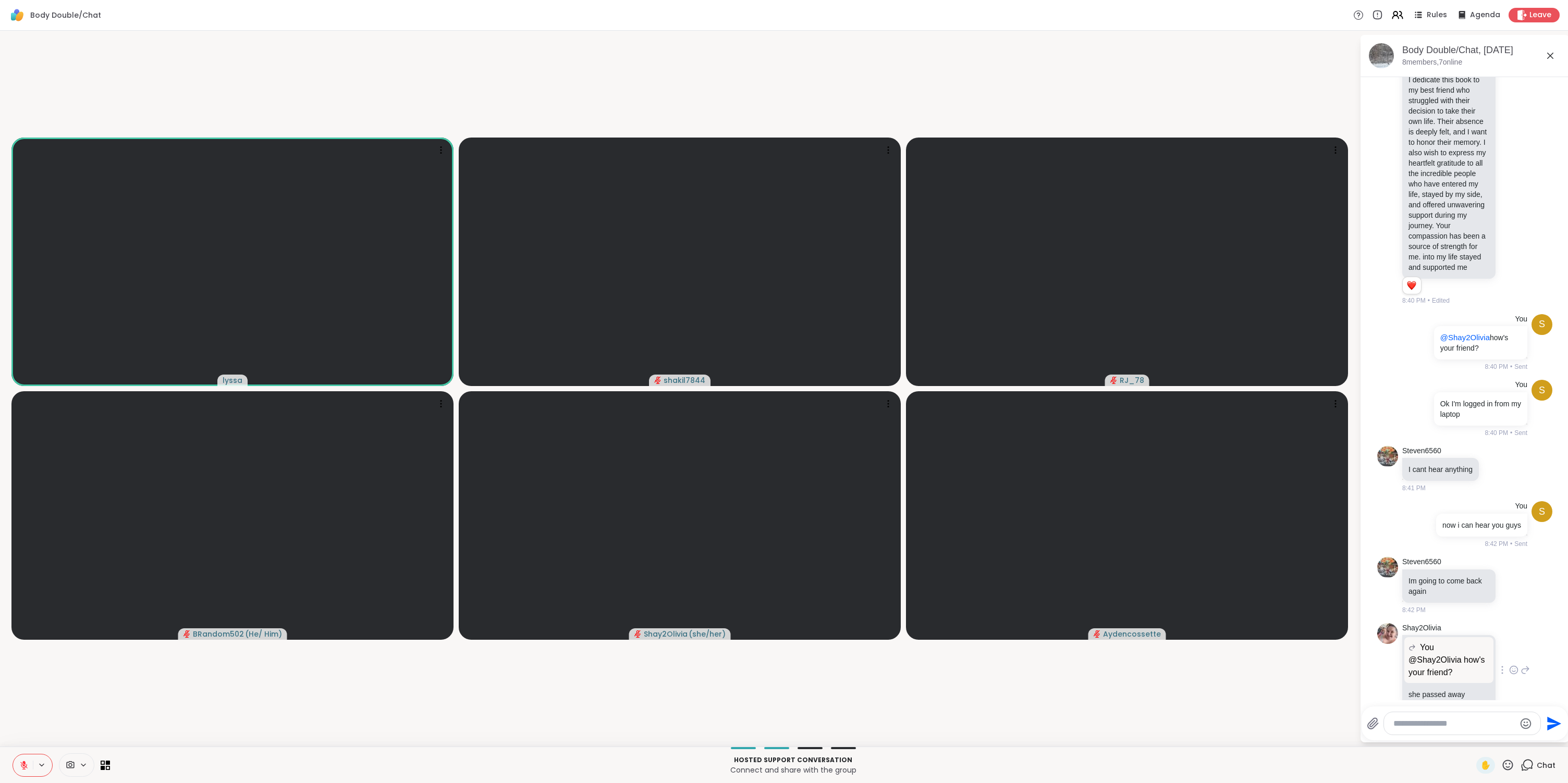
scroll to position [495, 0]
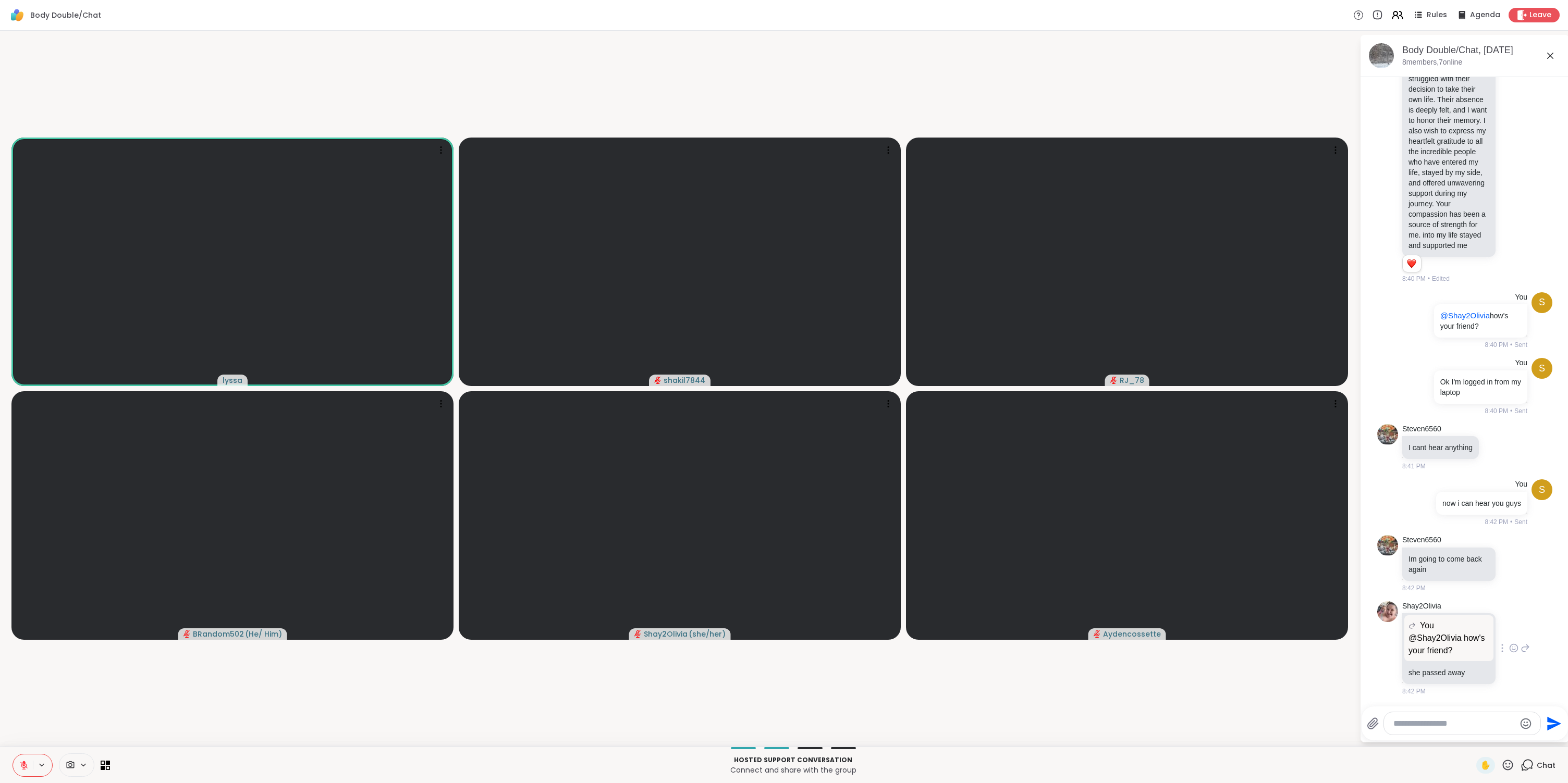
click at [1509, 650] on icon at bounding box center [1513, 648] width 9 height 10
click at [1532, 633] on div "Select Reaction: Sad" at bounding box center [1536, 631] width 9 height 9
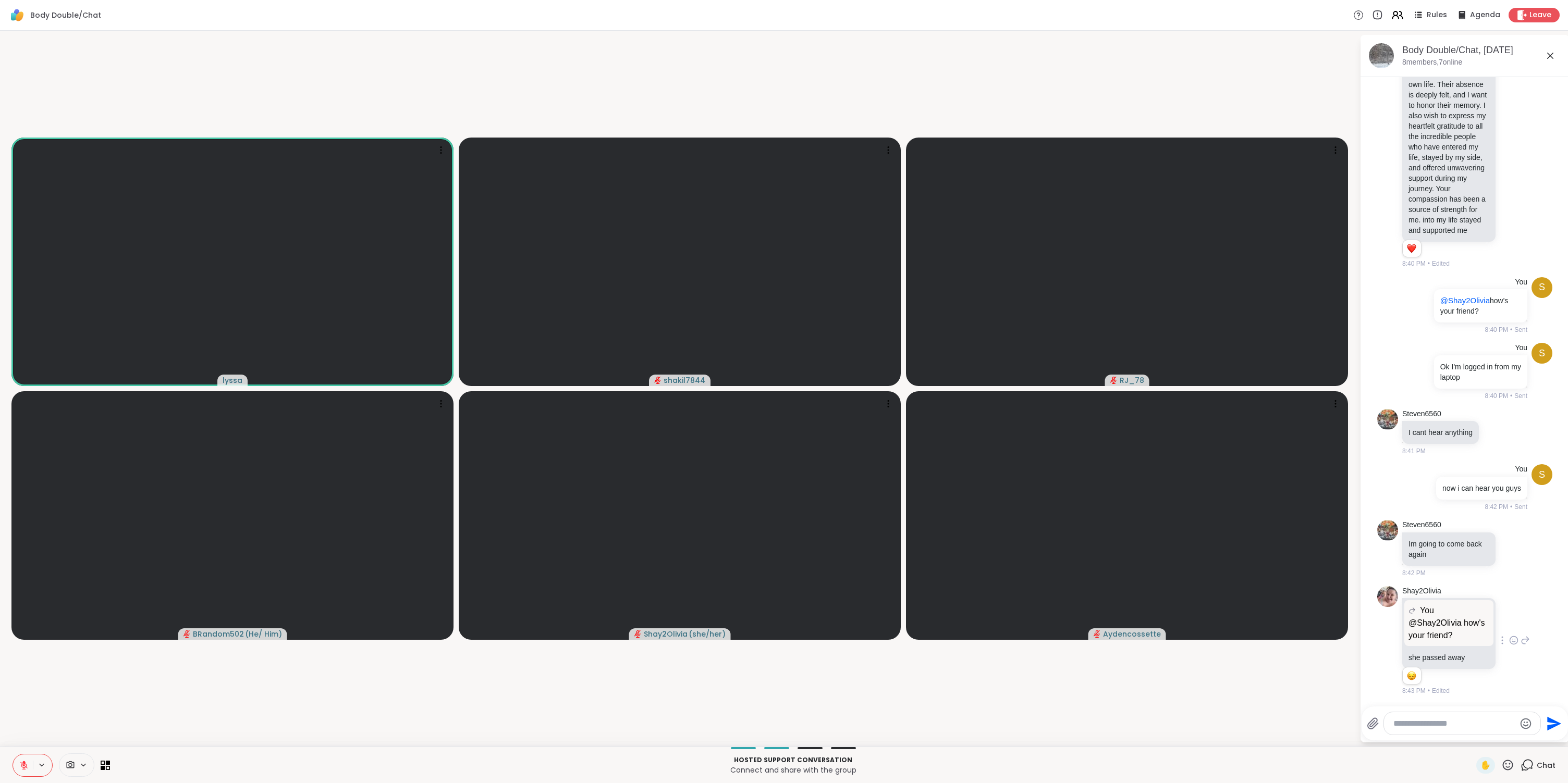
scroll to position [510, 0]
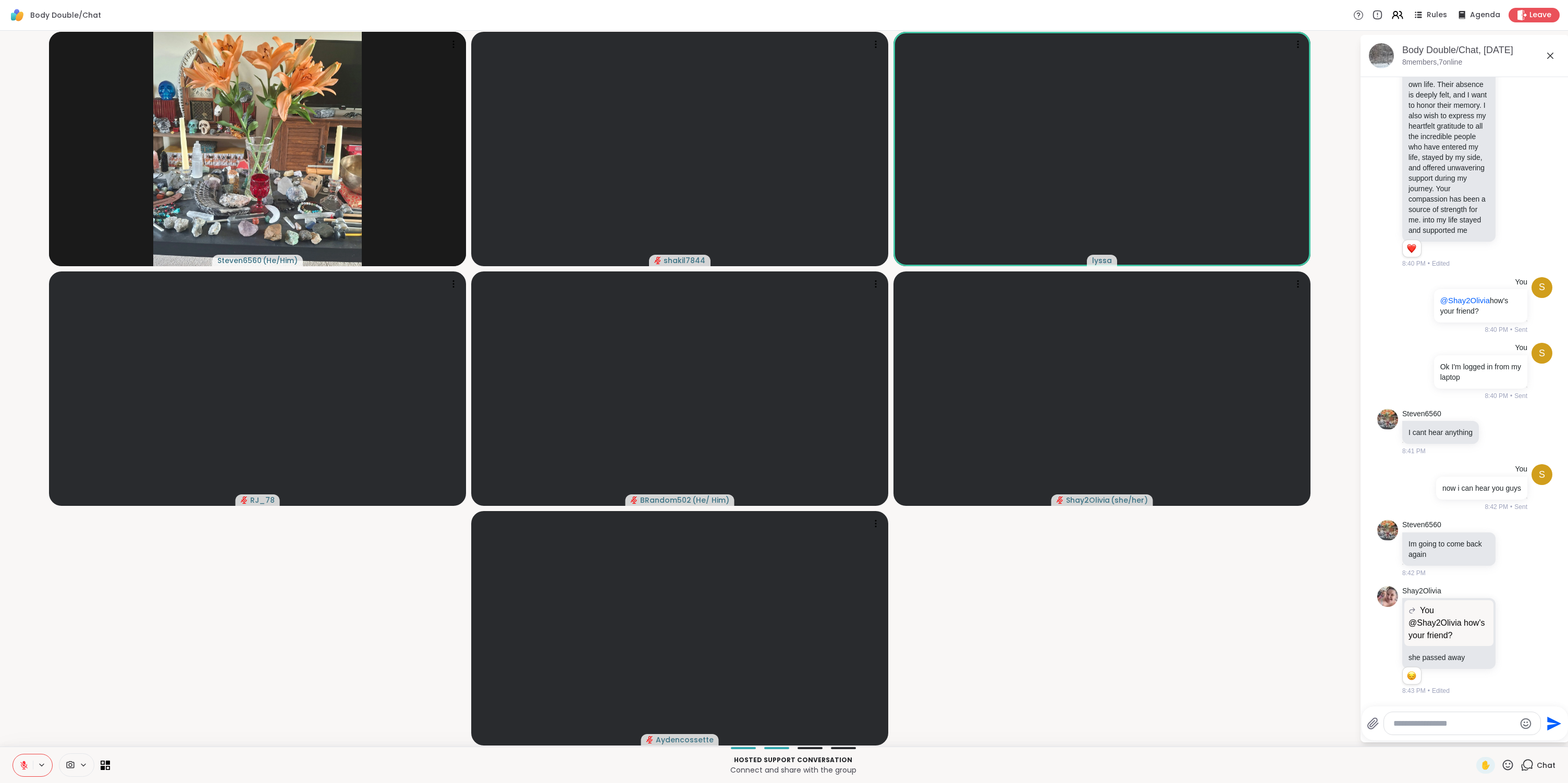
click at [1460, 726] on textarea "Type your message" at bounding box center [1454, 723] width 122 height 10
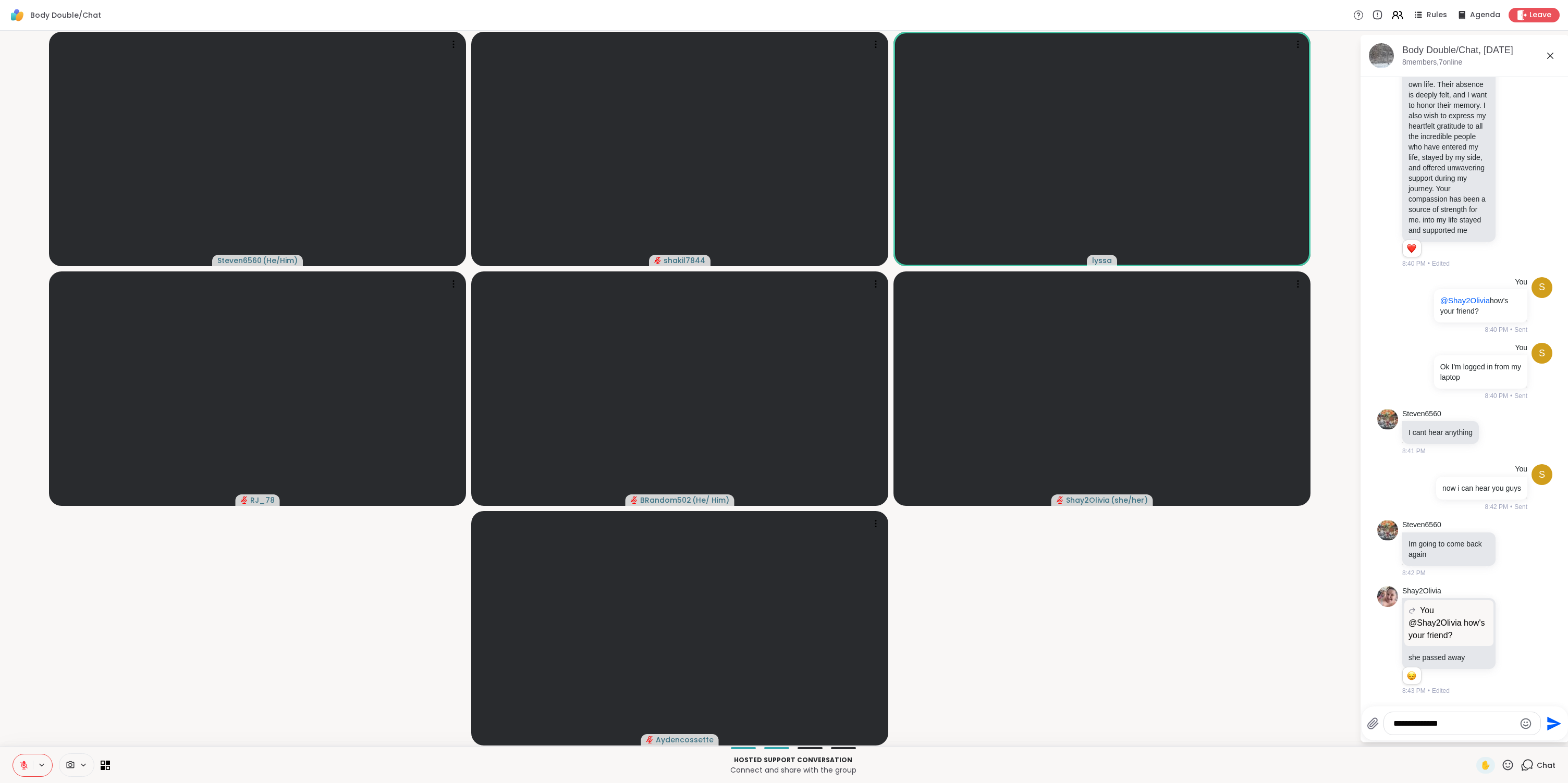
type textarea "**********"
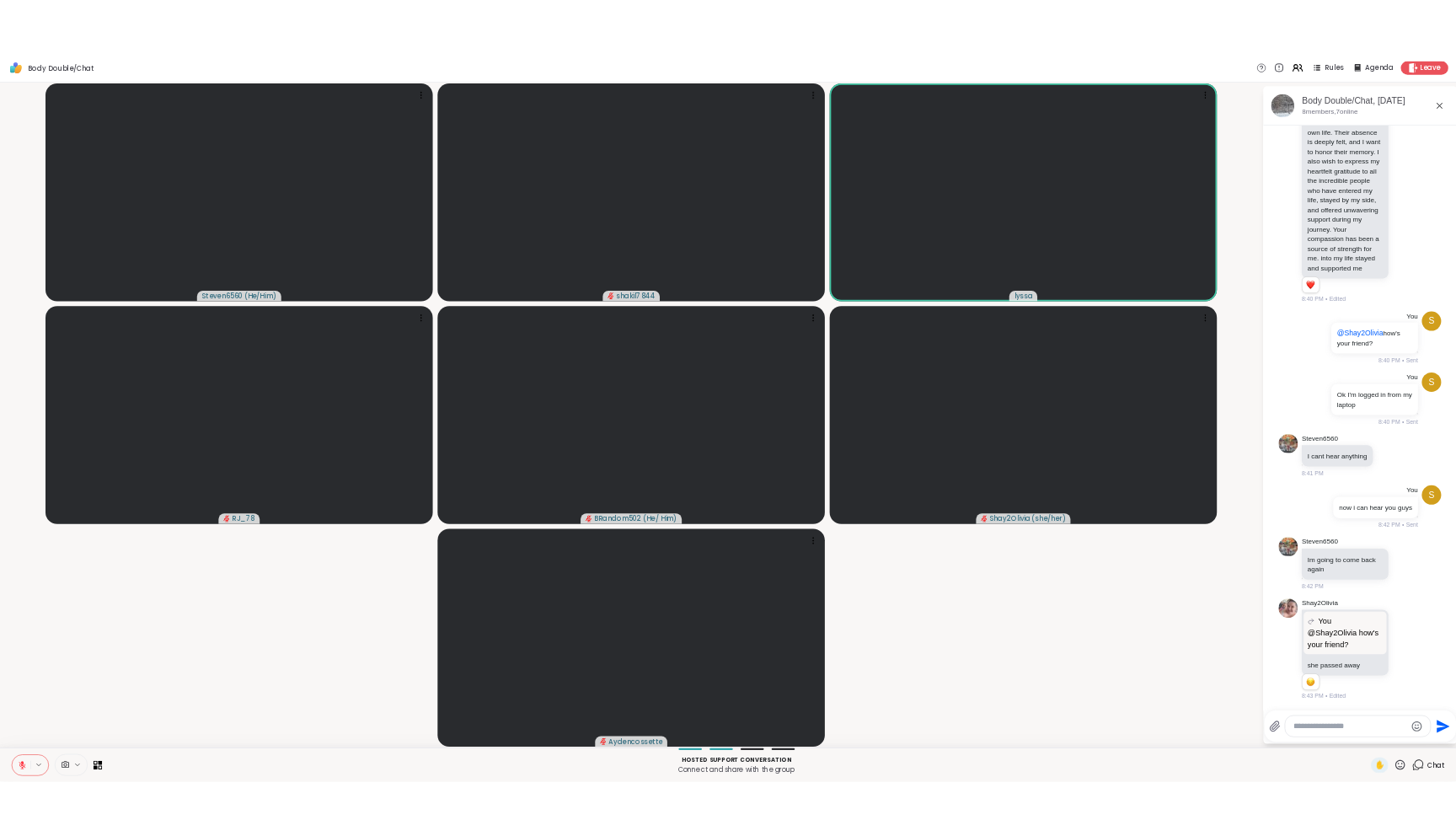
scroll to position [914, 0]
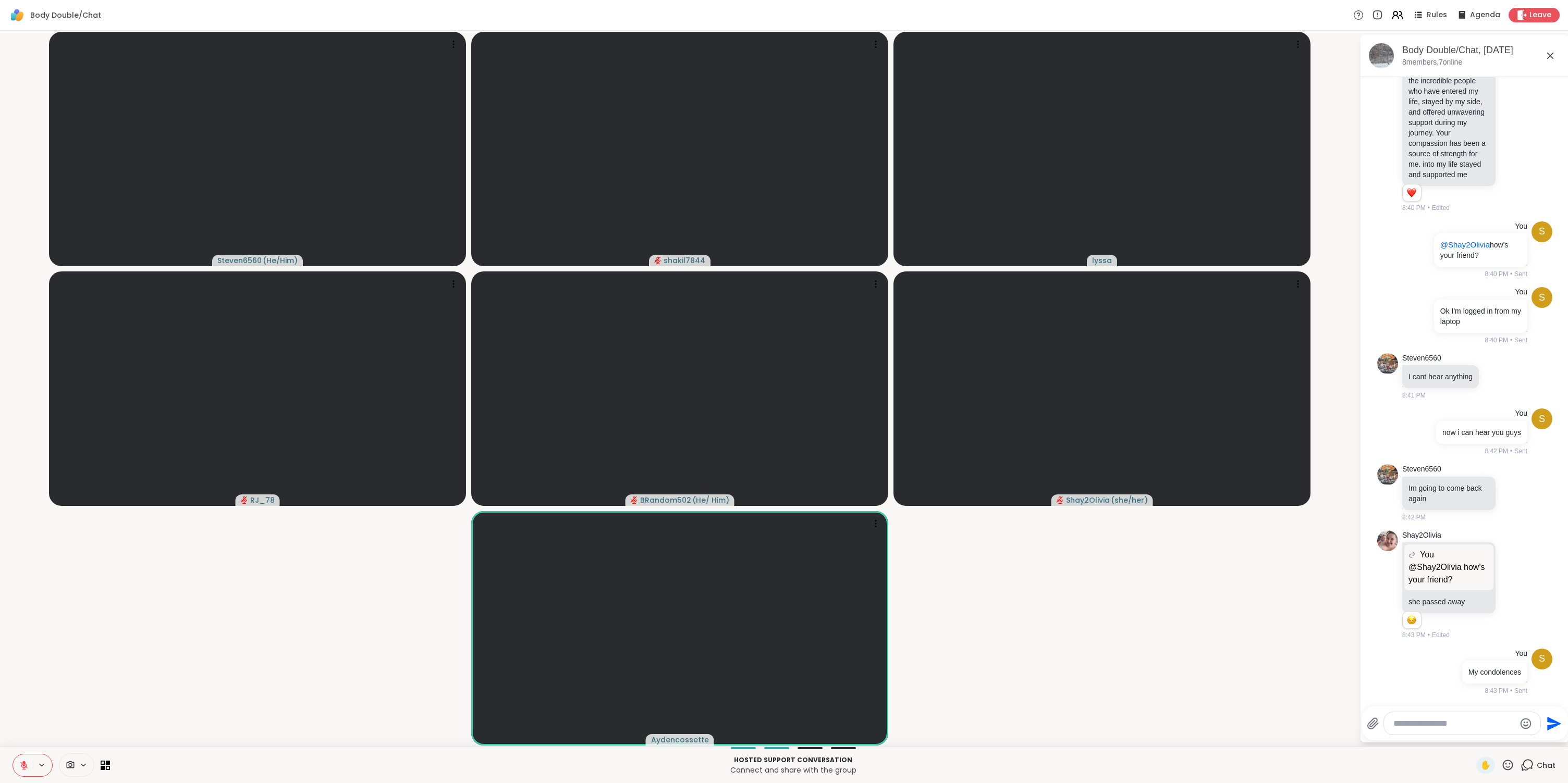
click at [1480, 725] on textarea "Type your message" at bounding box center [1454, 723] width 122 height 10
click at [1479, 722] on textarea "Type your message" at bounding box center [1454, 723] width 122 height 10
click at [1427, 720] on textarea "Type your message" at bounding box center [1454, 723] width 122 height 10
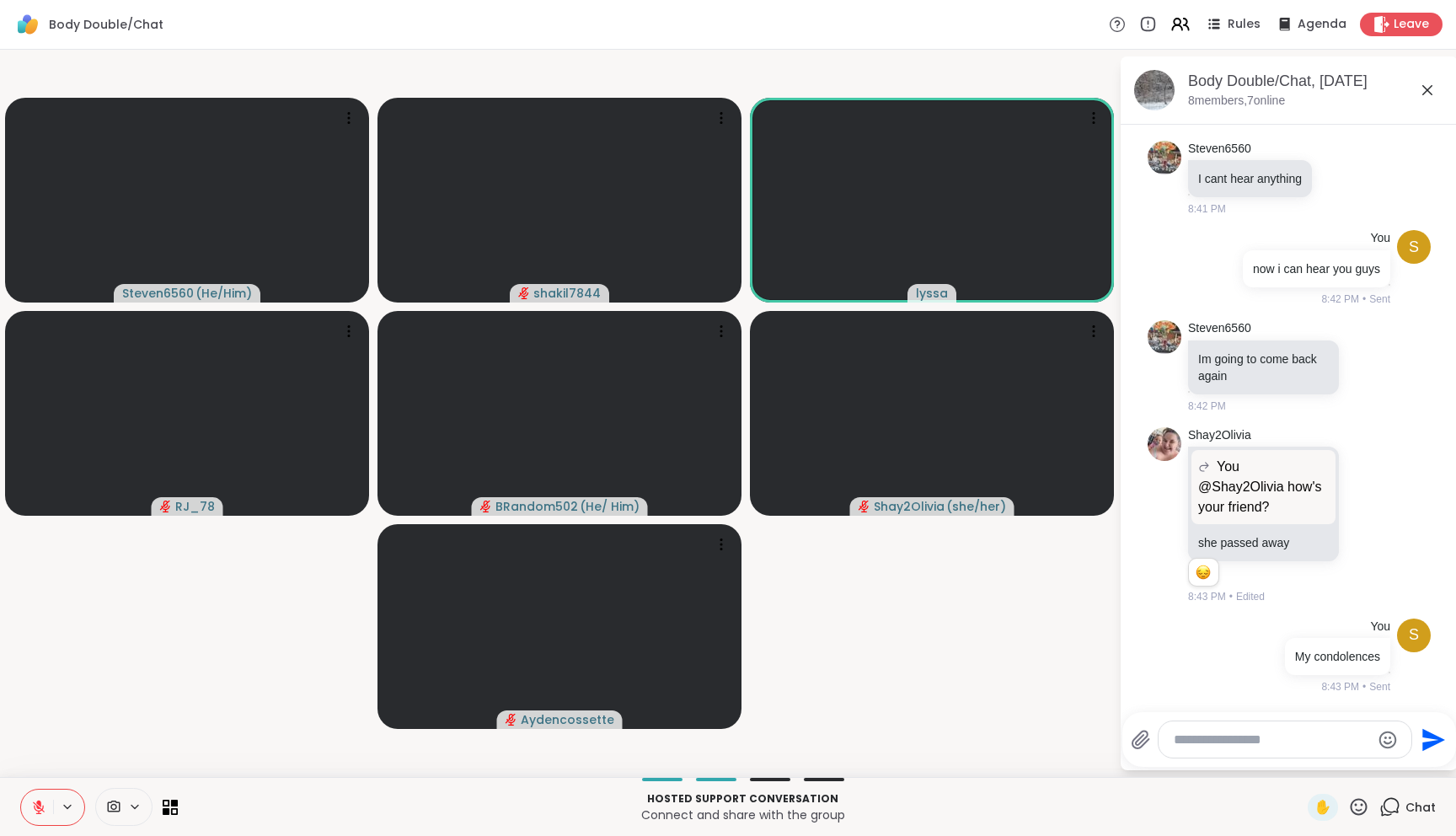
scroll to position [1335, 0]
click at [1259, 741] on textarea "Type your message" at bounding box center [1272, 739] width 197 height 17
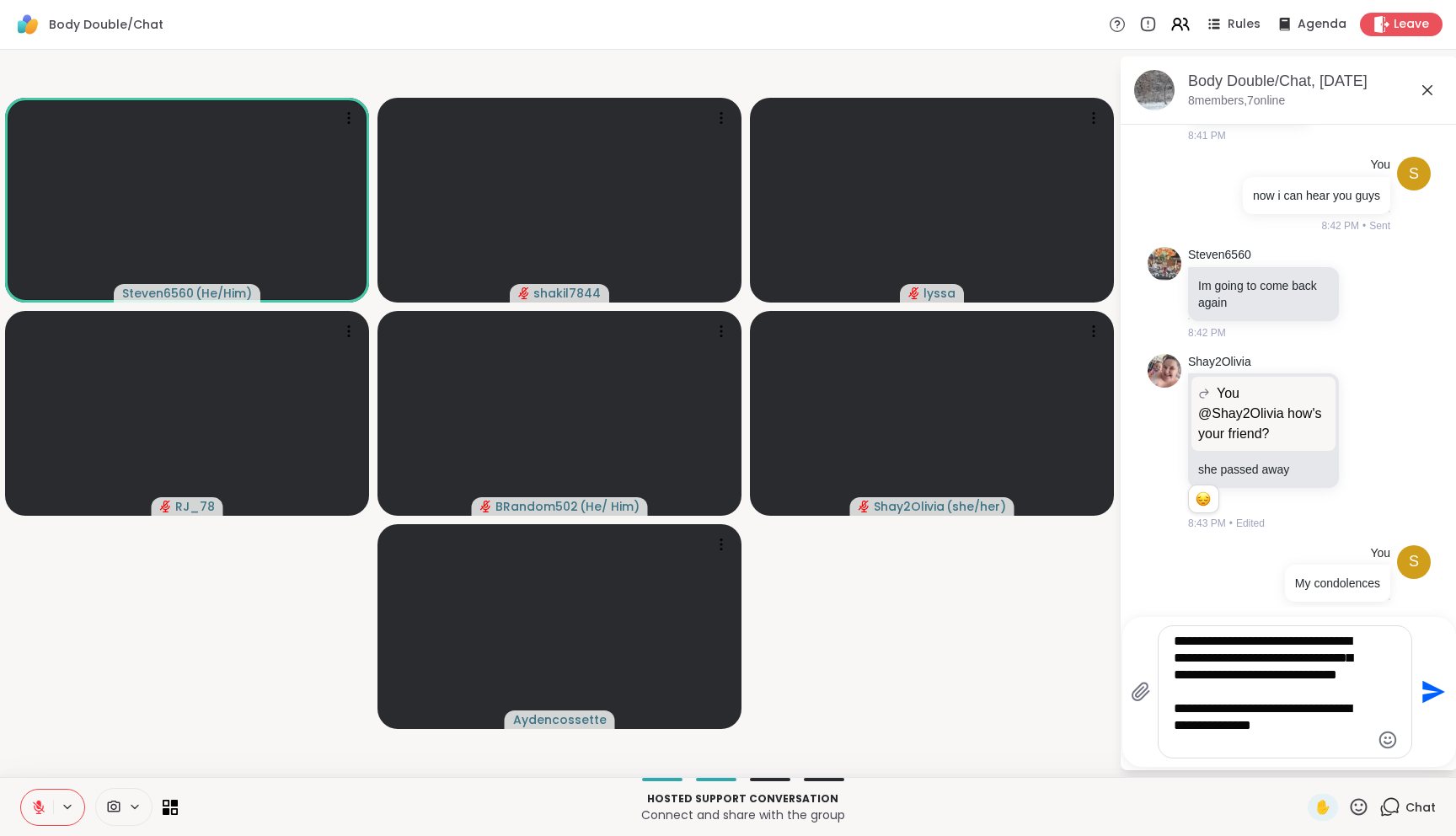
type textarea "**********"
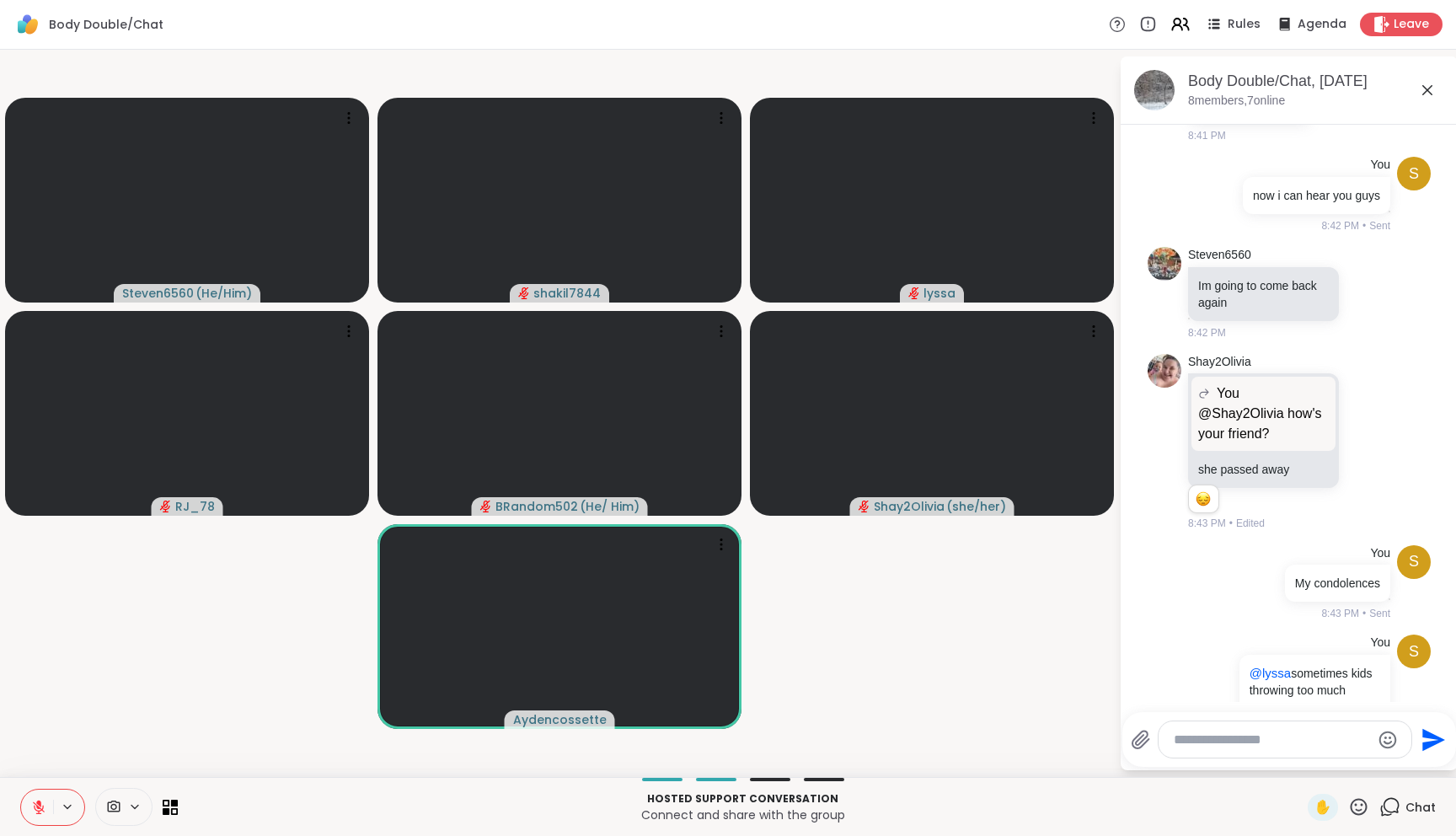
scroll to position [1586, 0]
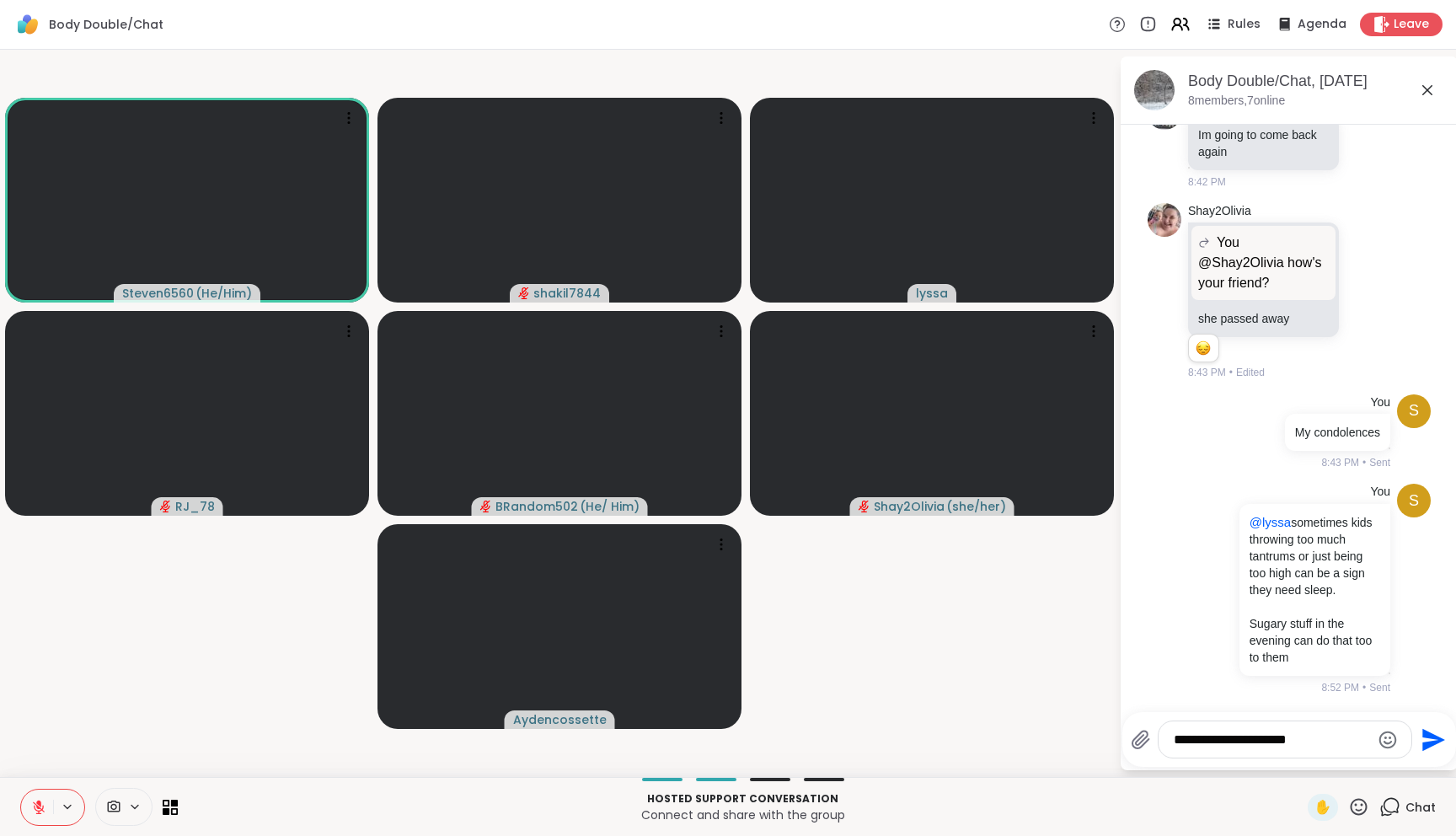
type textarea "**********"
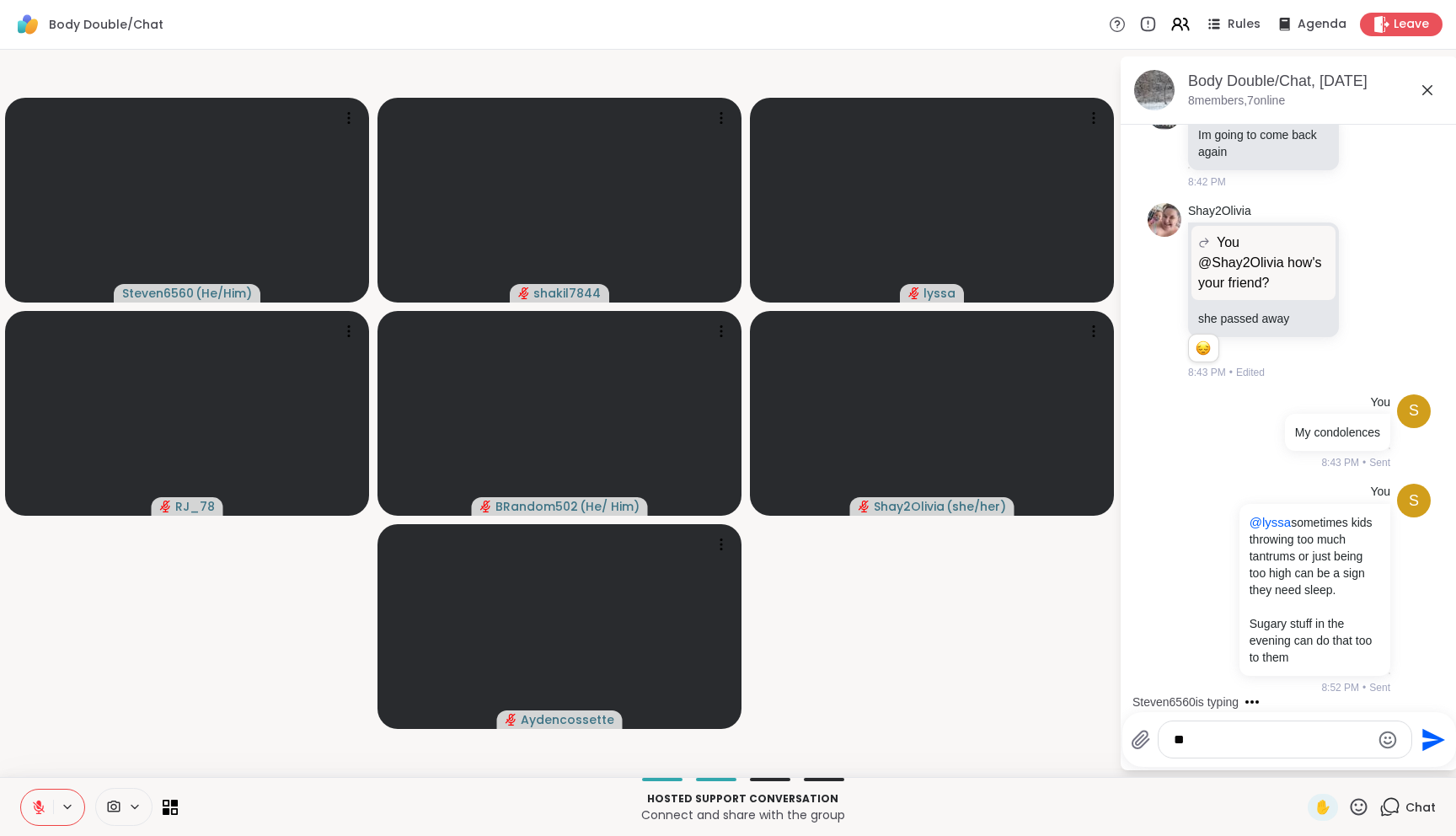
type textarea "*"
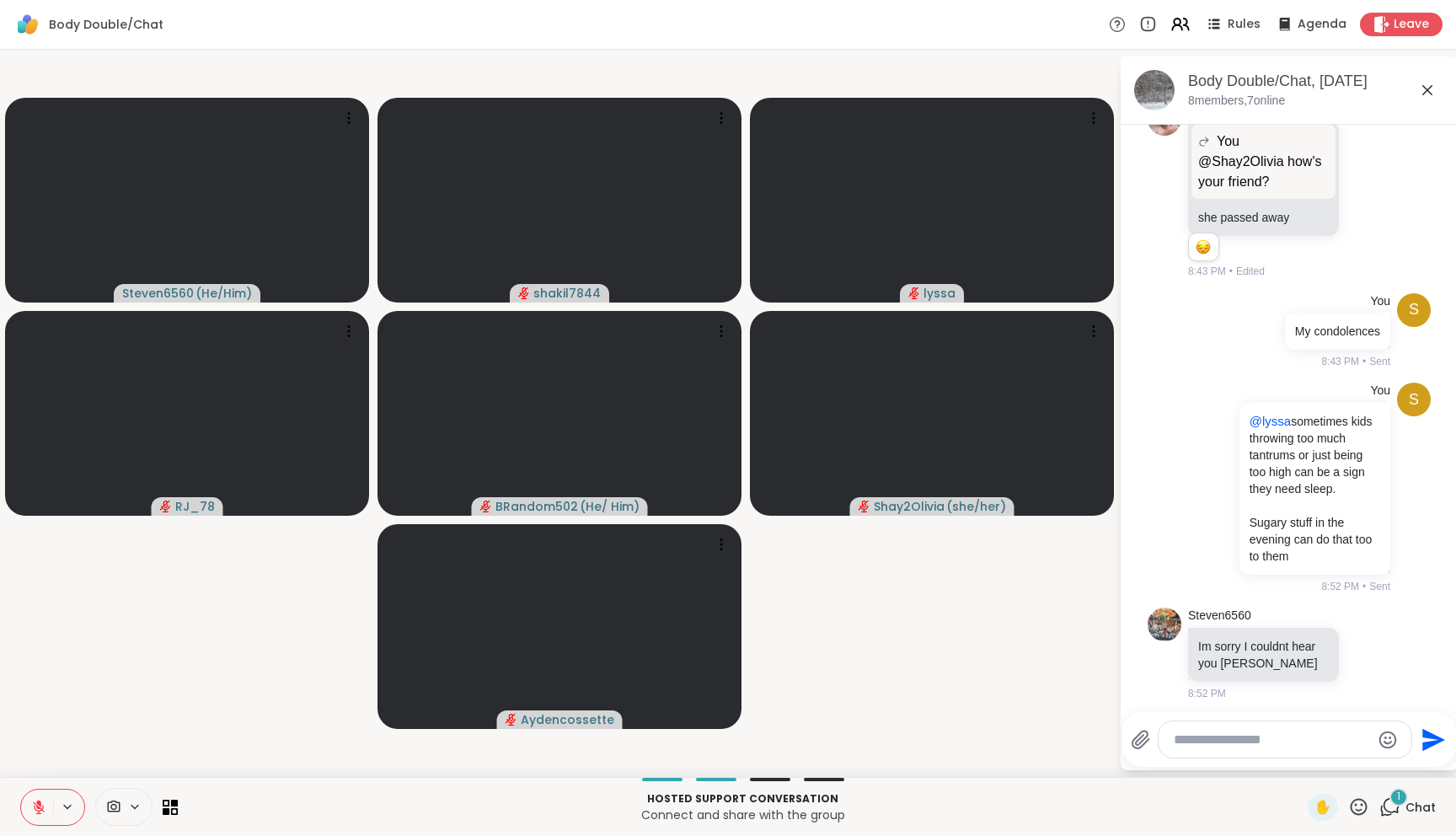
scroll to position [1693, 0]
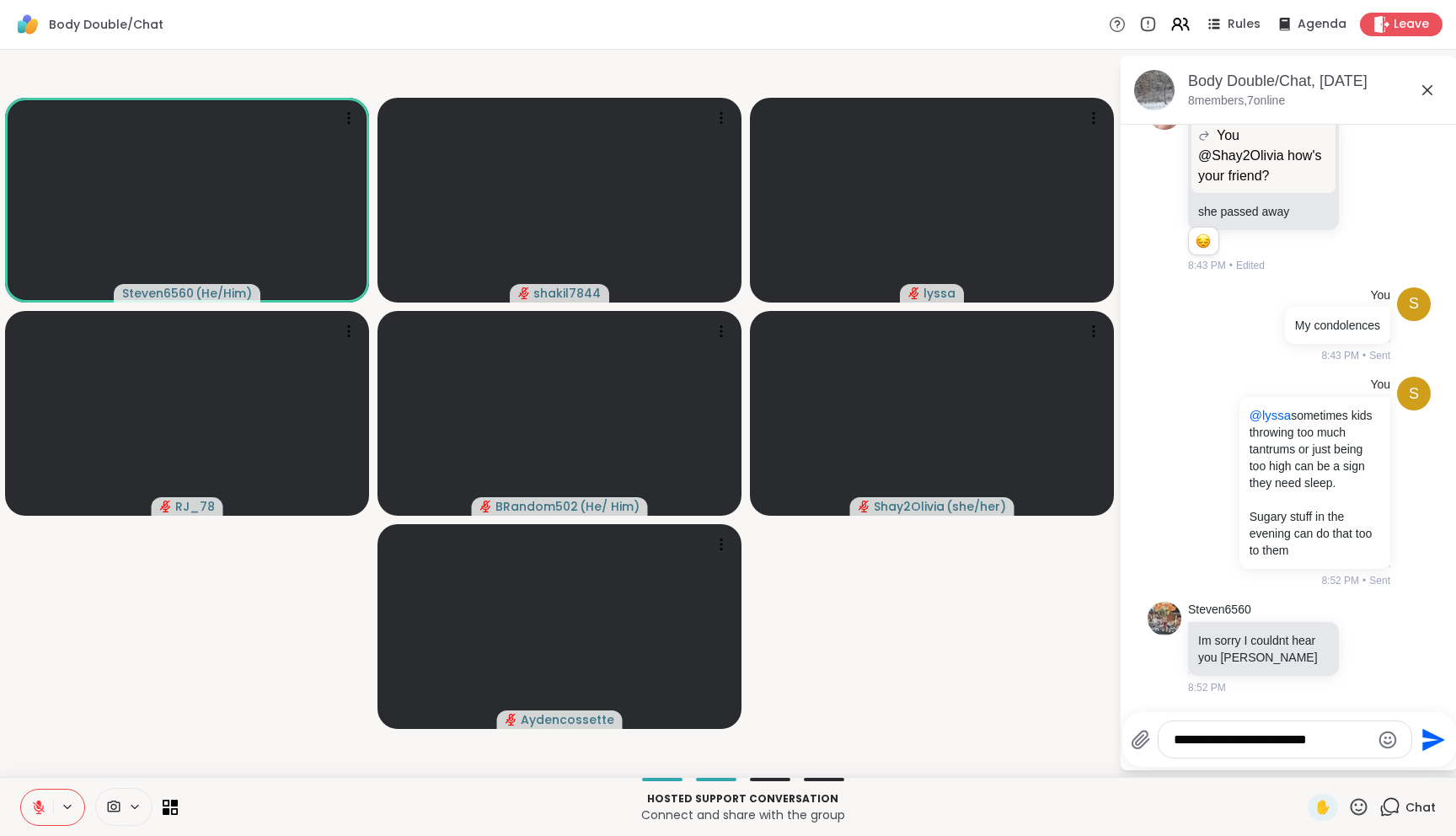
type textarea "**********"
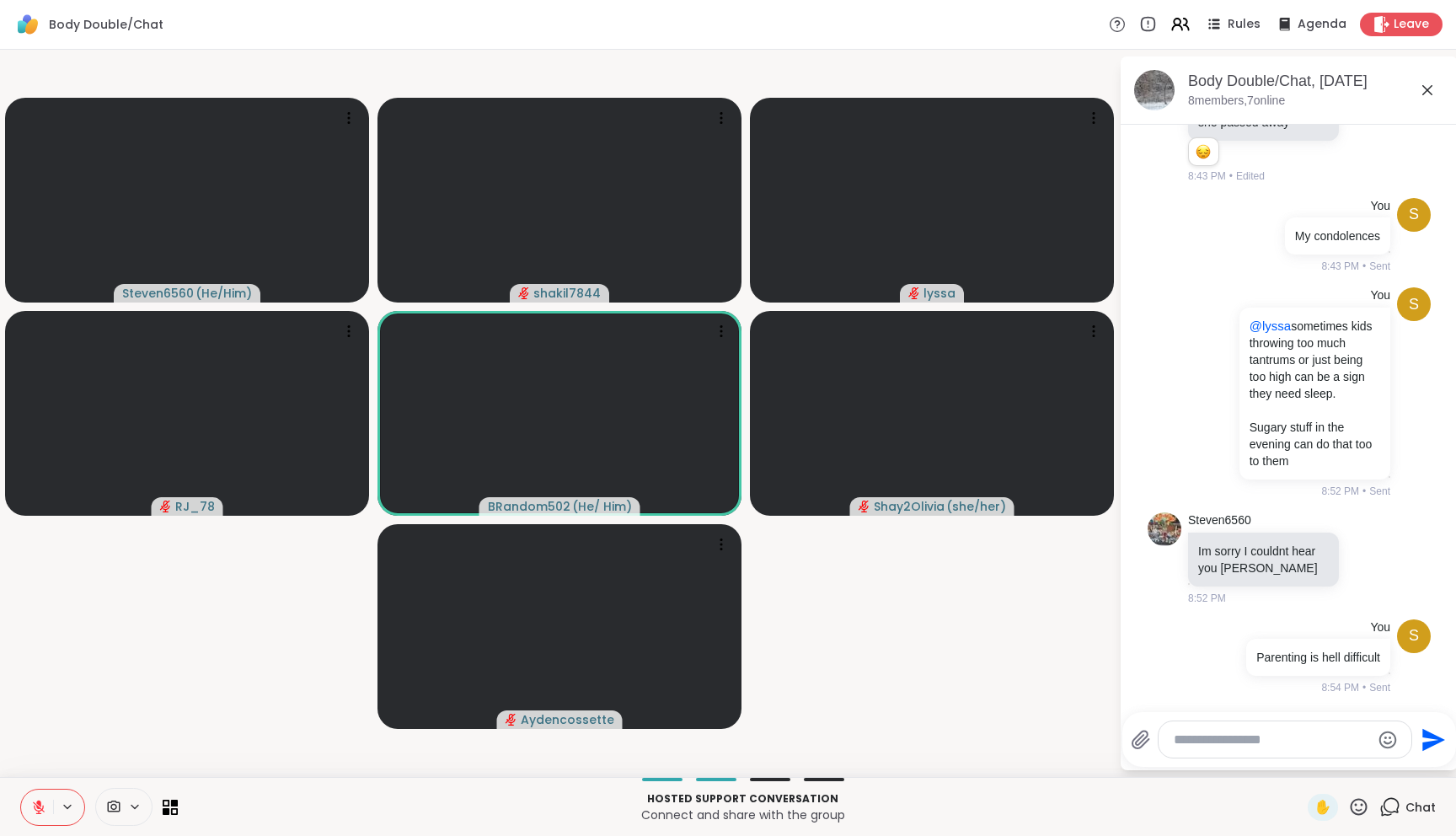
scroll to position [1906, 0]
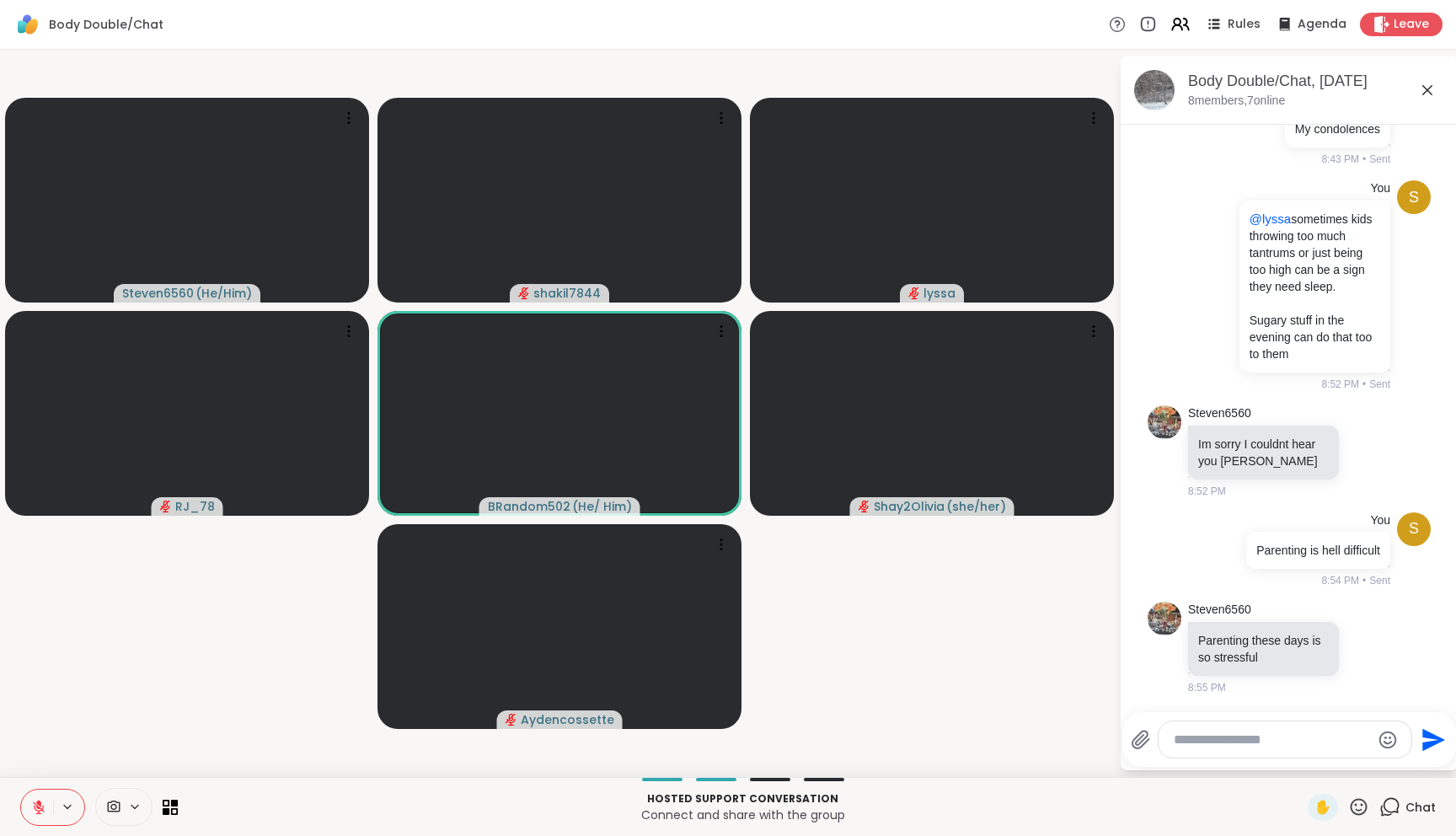
click at [1274, 731] on textarea "Type your message" at bounding box center [1272, 739] width 197 height 17
type textarea "***"
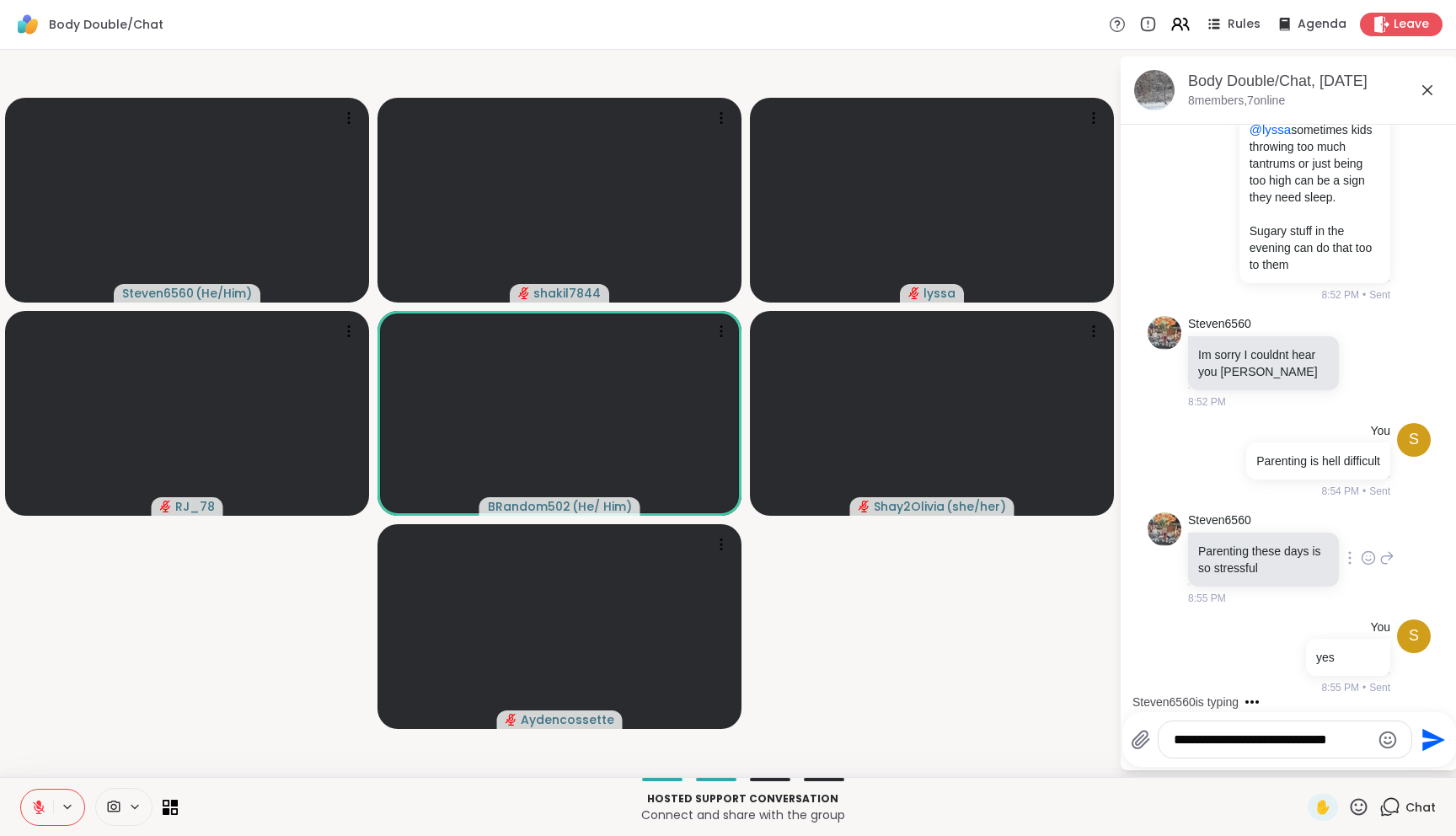
type textarea "**********"
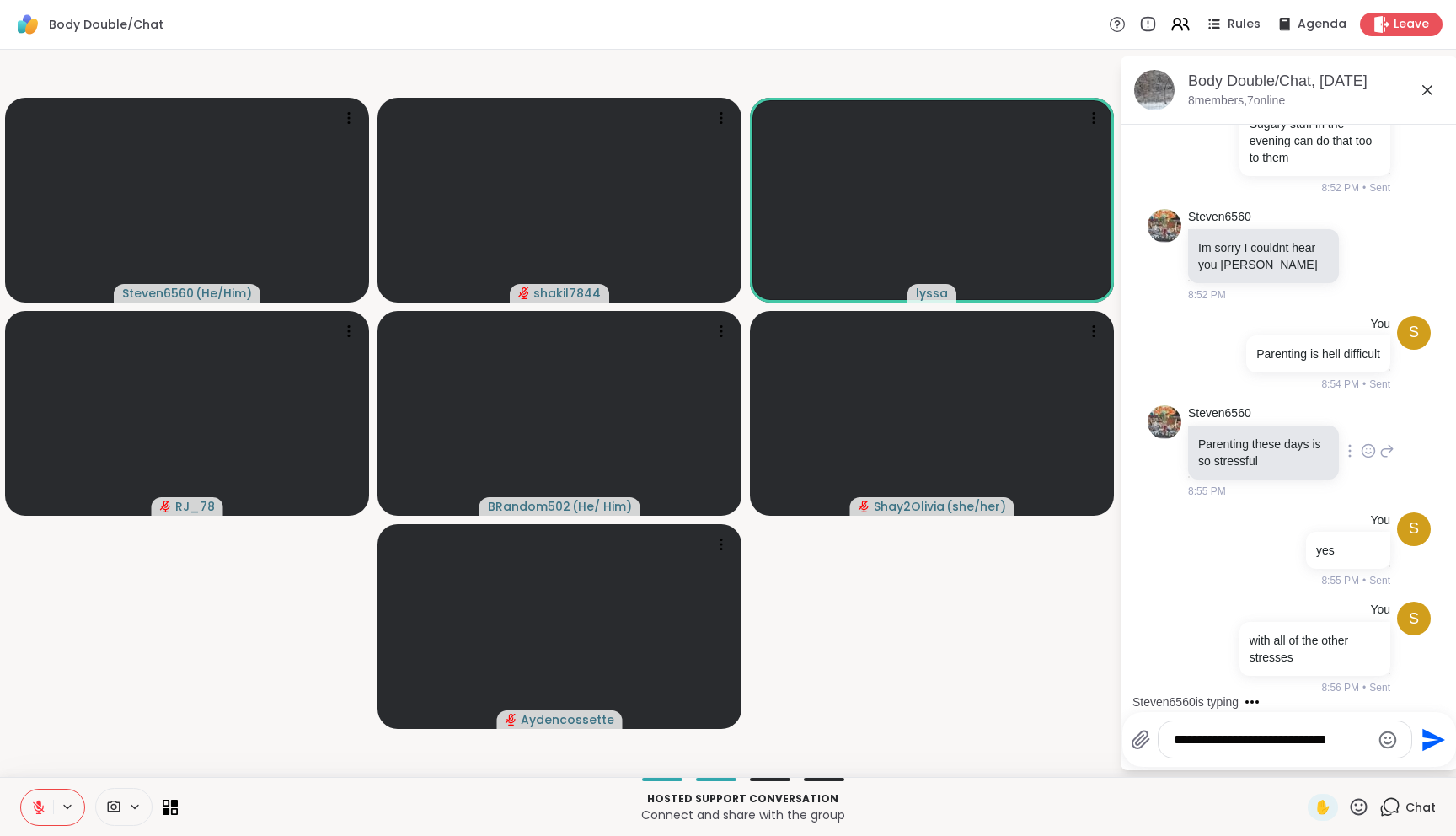
type textarea "**********"
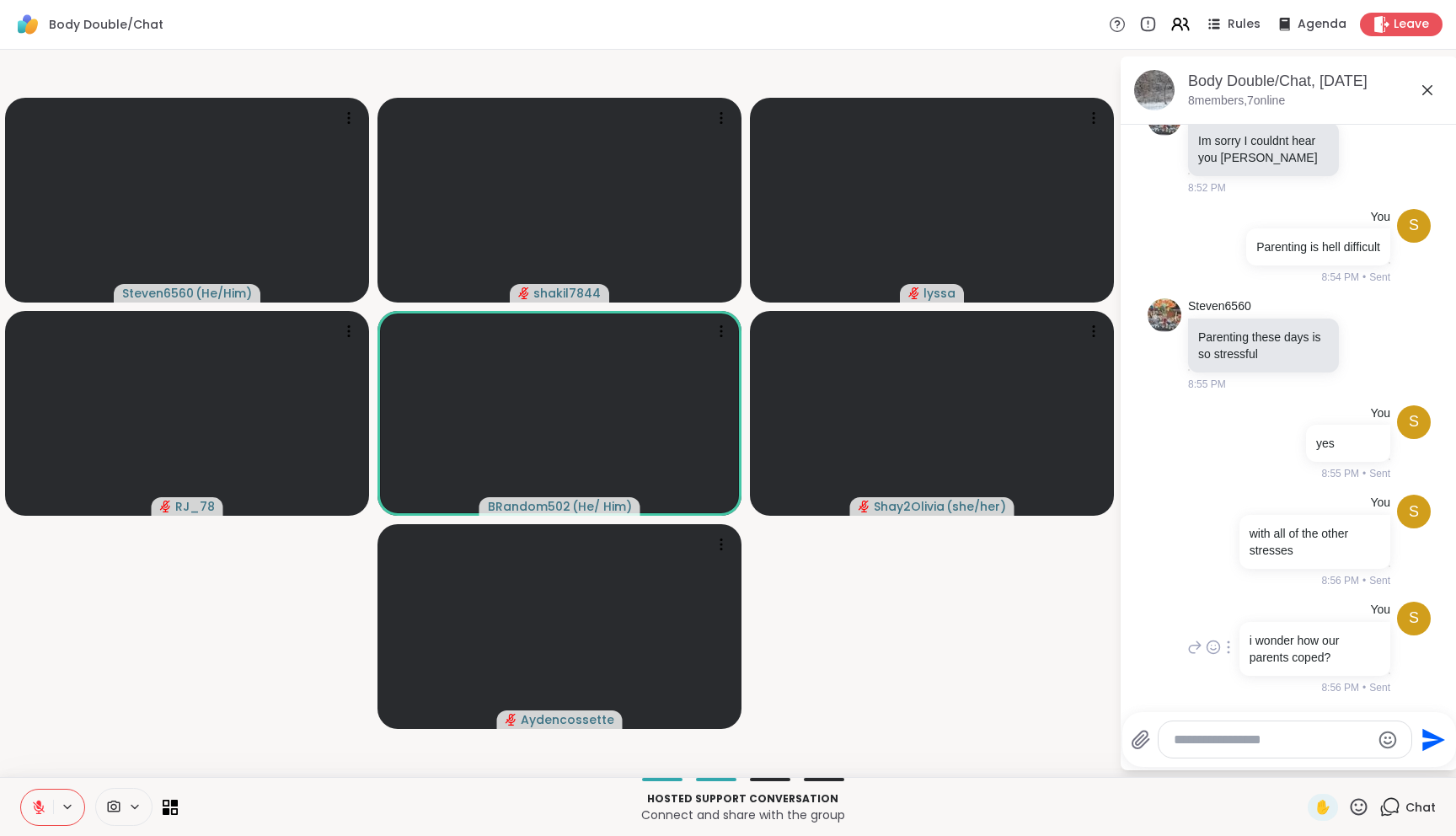
scroll to position [2208, 0]
click at [1299, 746] on textarea "Type your message" at bounding box center [1272, 739] width 197 height 17
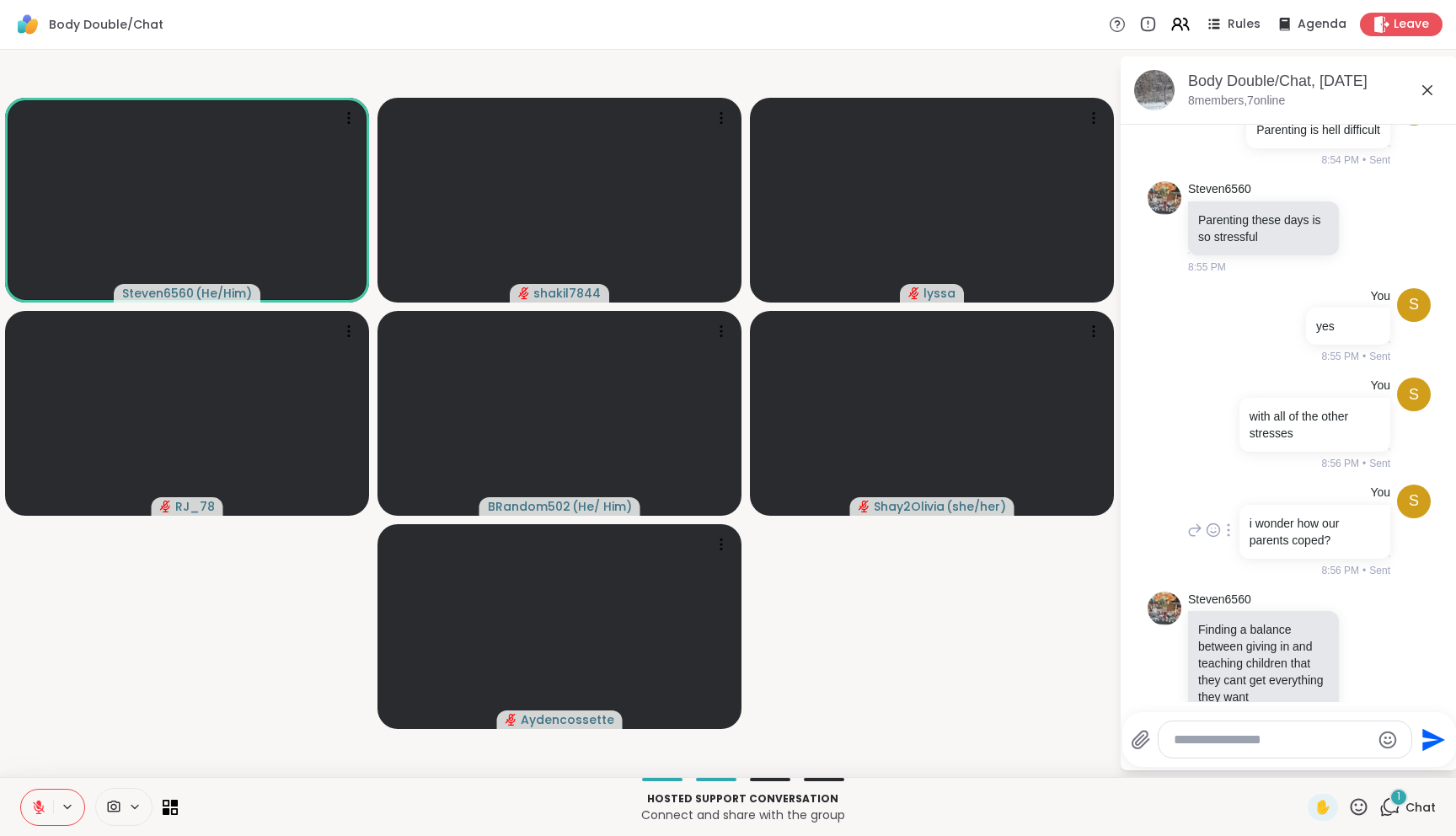
scroll to position [2383, 0]
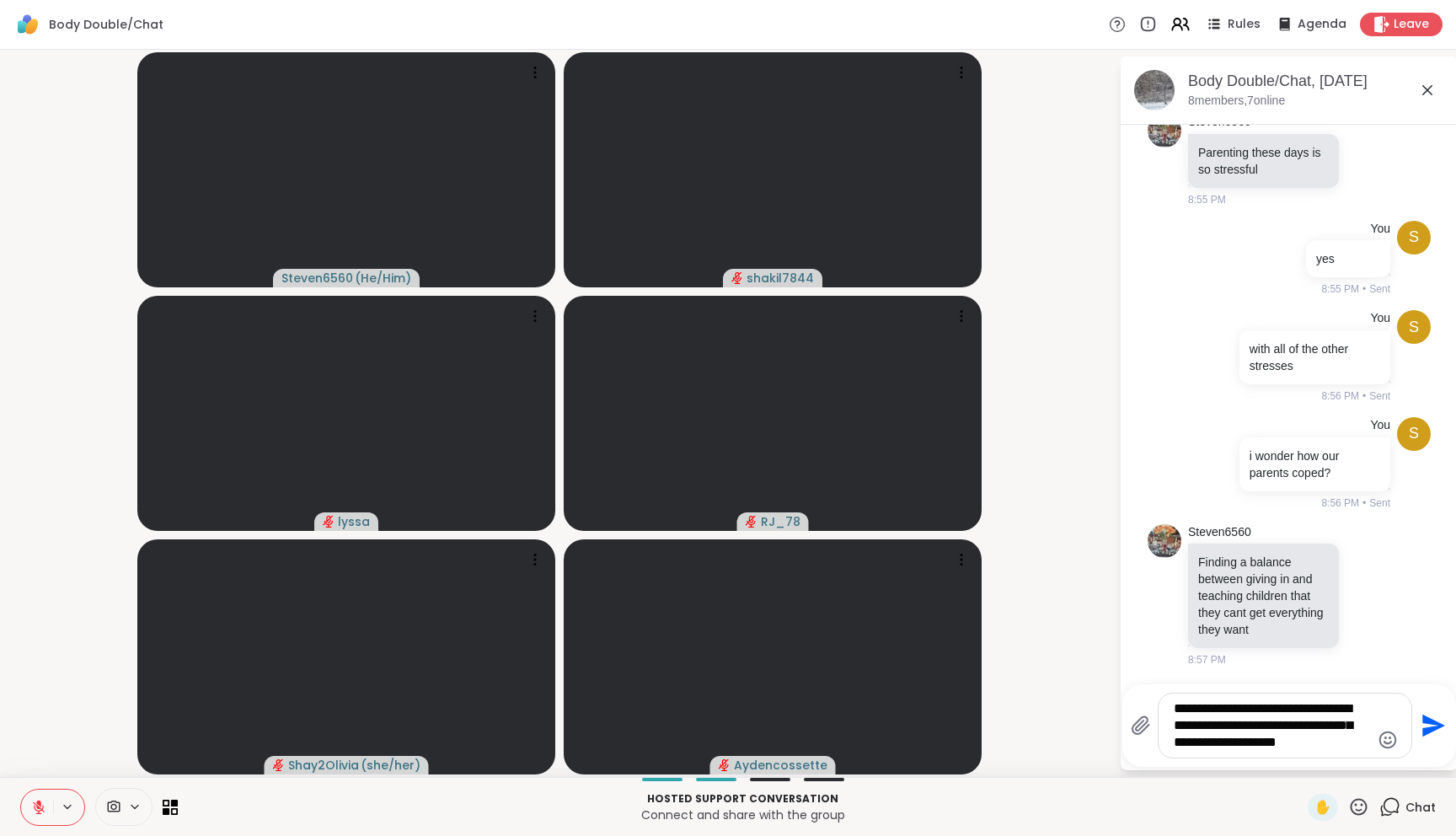
type textarea "**********"
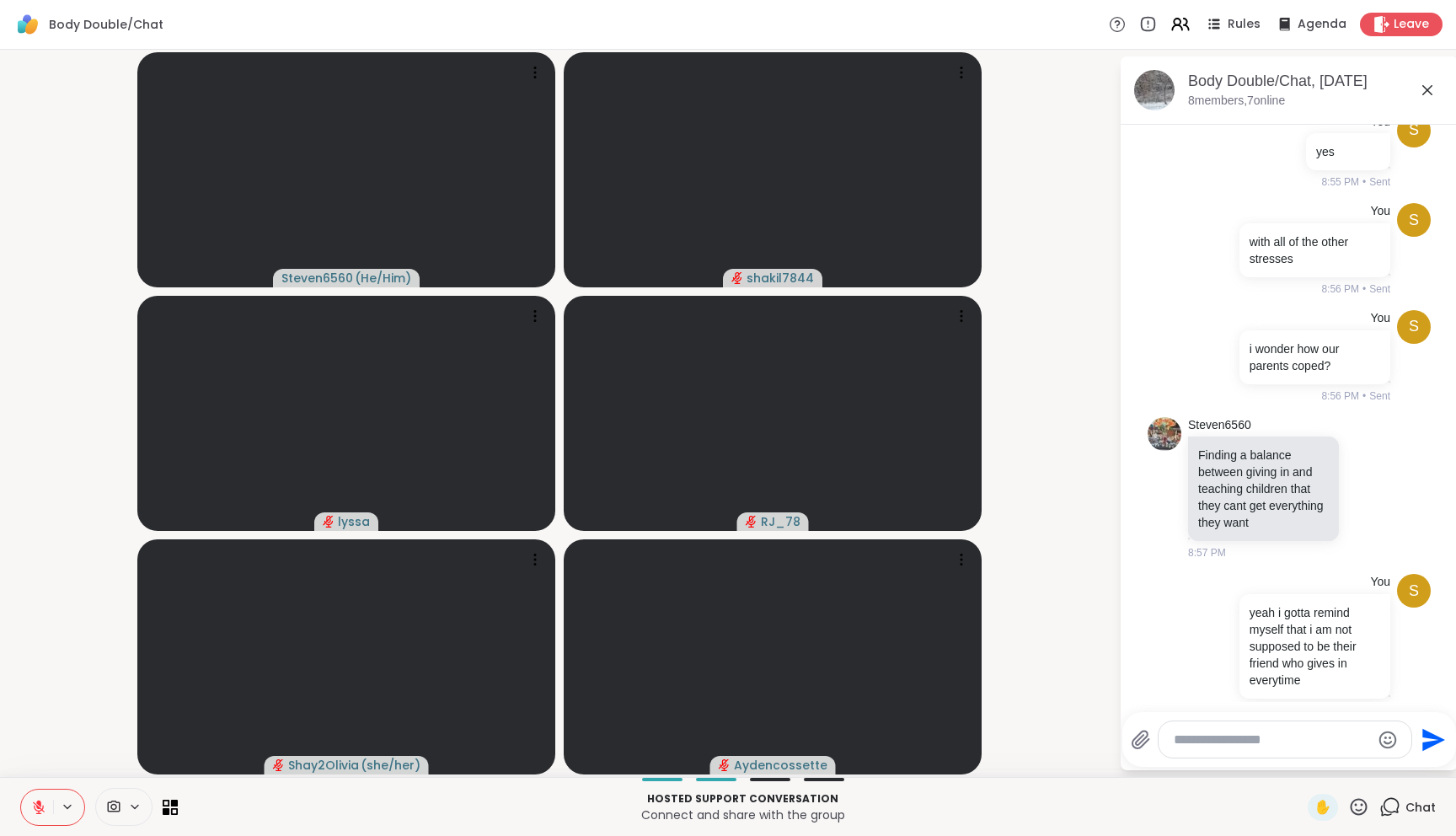
scroll to position [2540, 0]
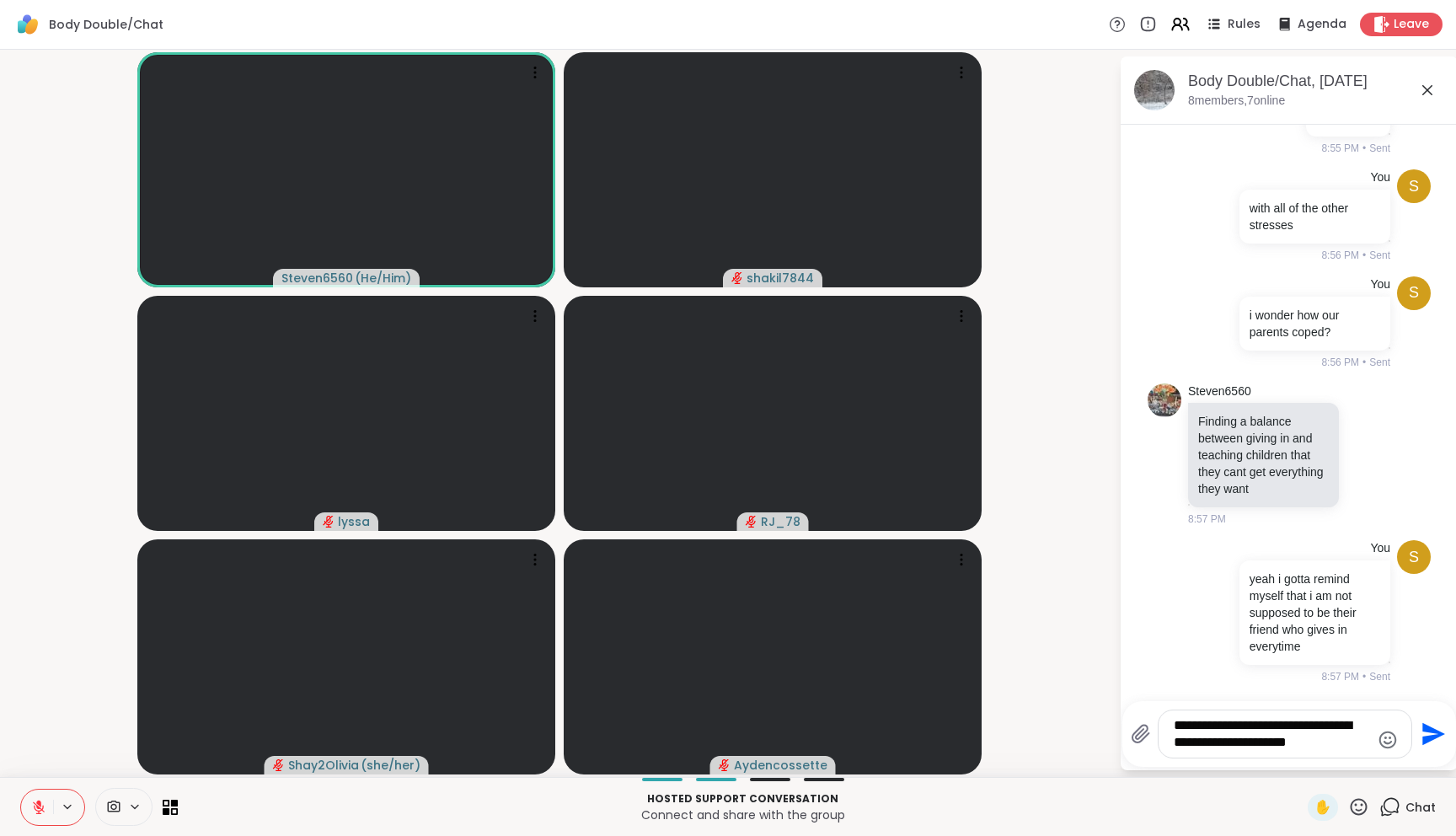
type textarea "**********"
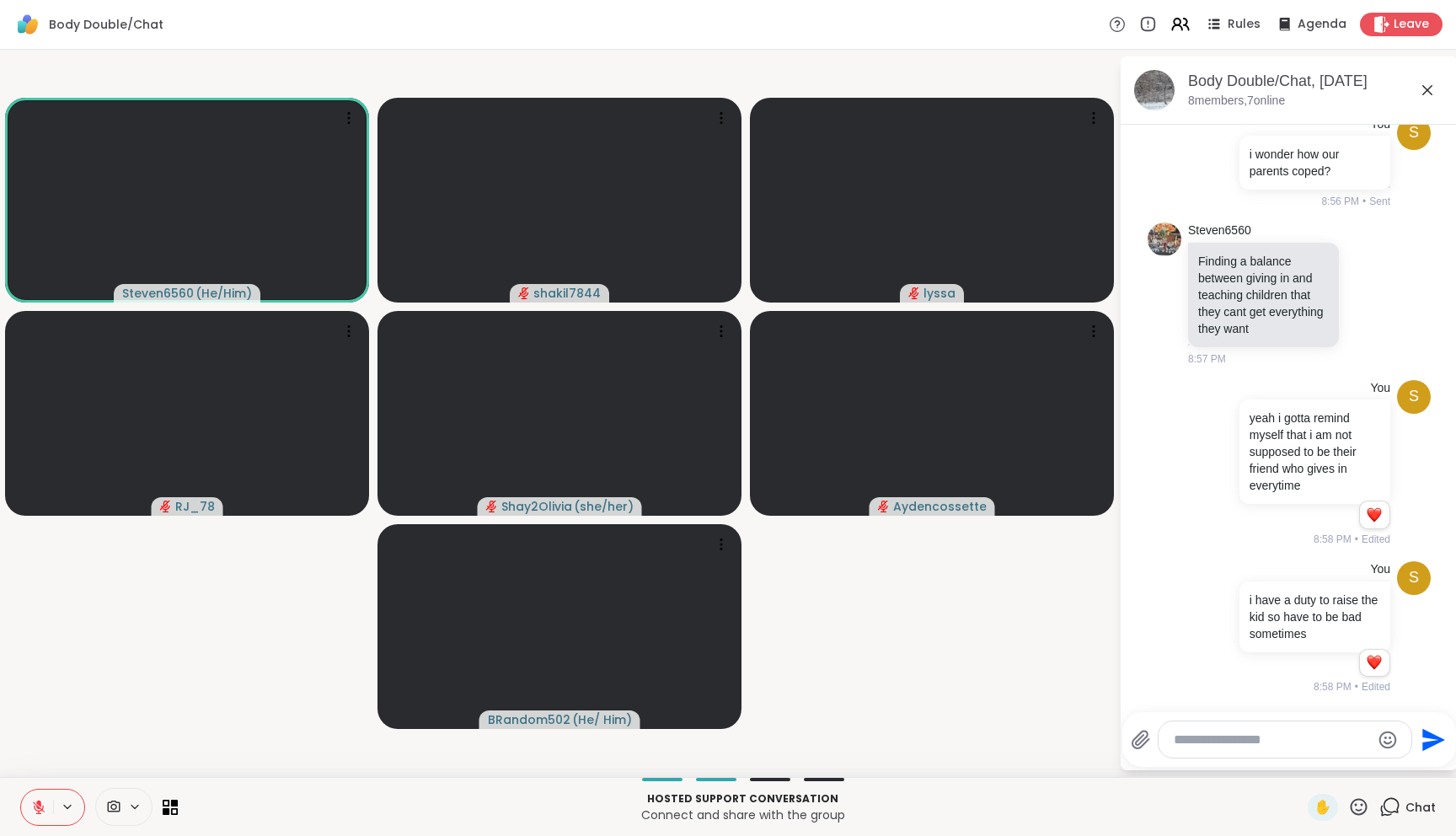
scroll to position [2877, 0]
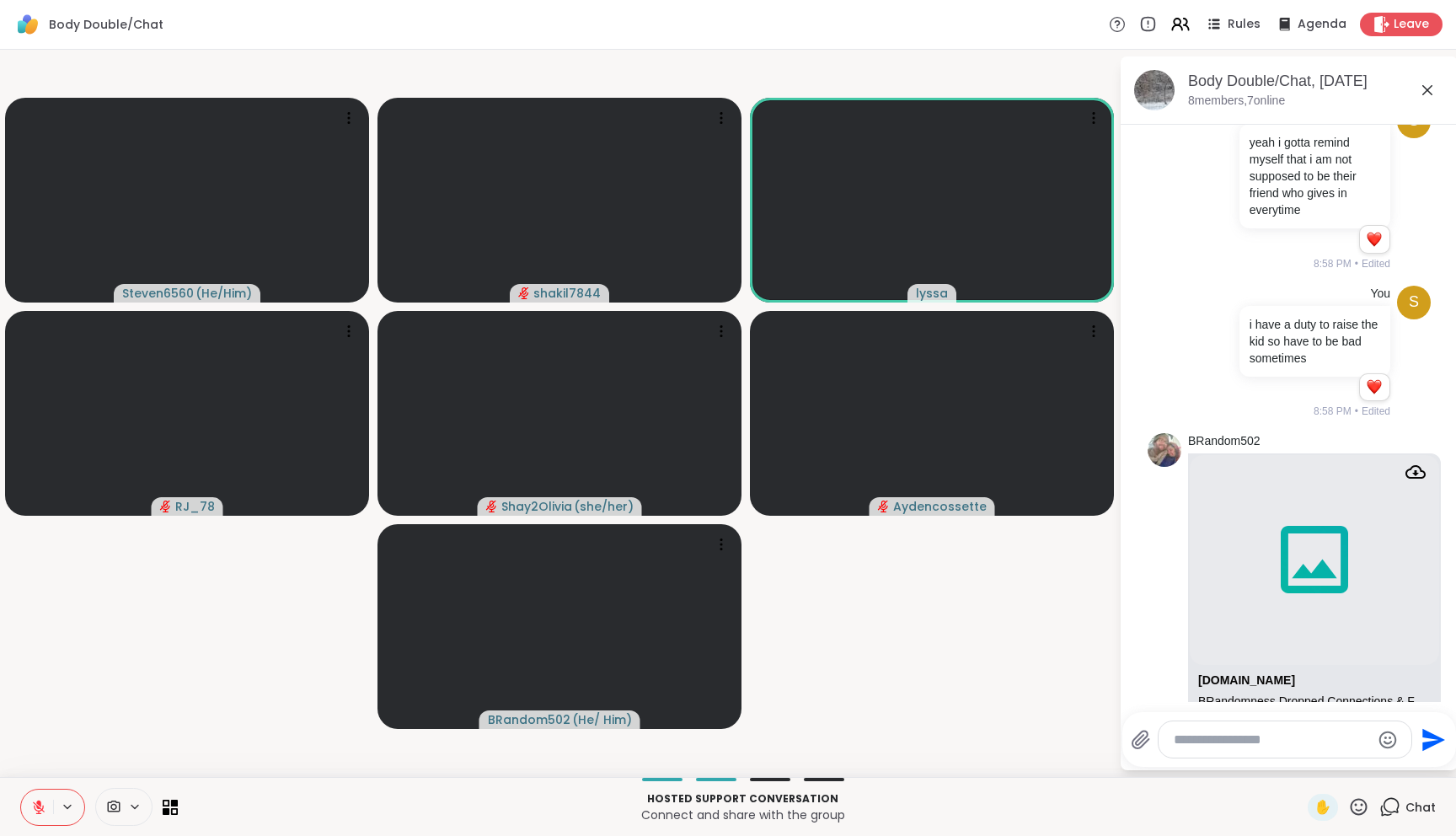
click at [38, 813] on button at bounding box center [36, 806] width 32 height 35
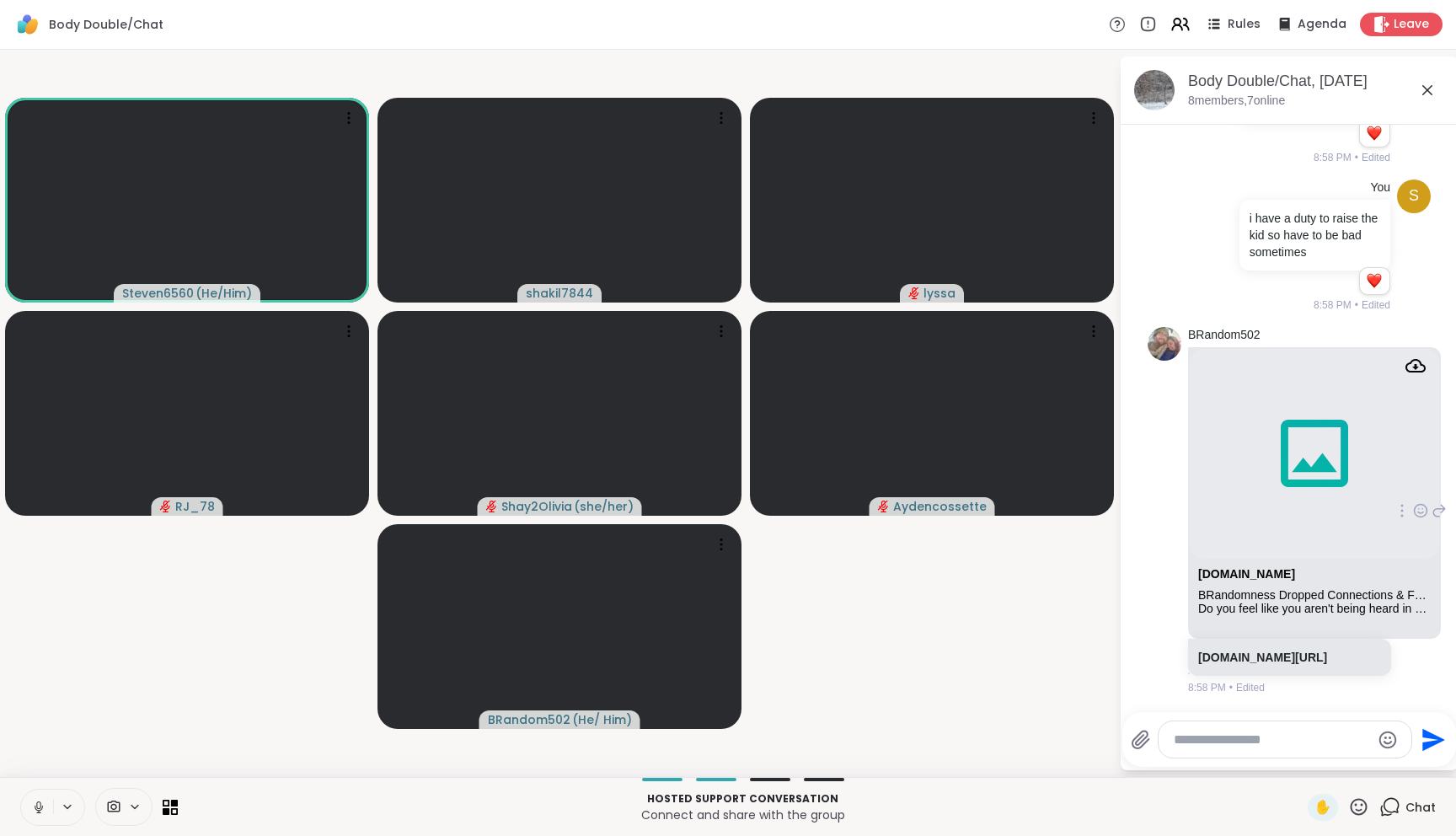
scroll to position [3151, 0]
click at [1272, 650] on link "sharewellnow.com/session/b466521f-47d0-4303-897b-90d86c79fb88" at bounding box center [1262, 657] width 129 height 14
click at [42, 803] on icon at bounding box center [38, 806] width 15 height 15
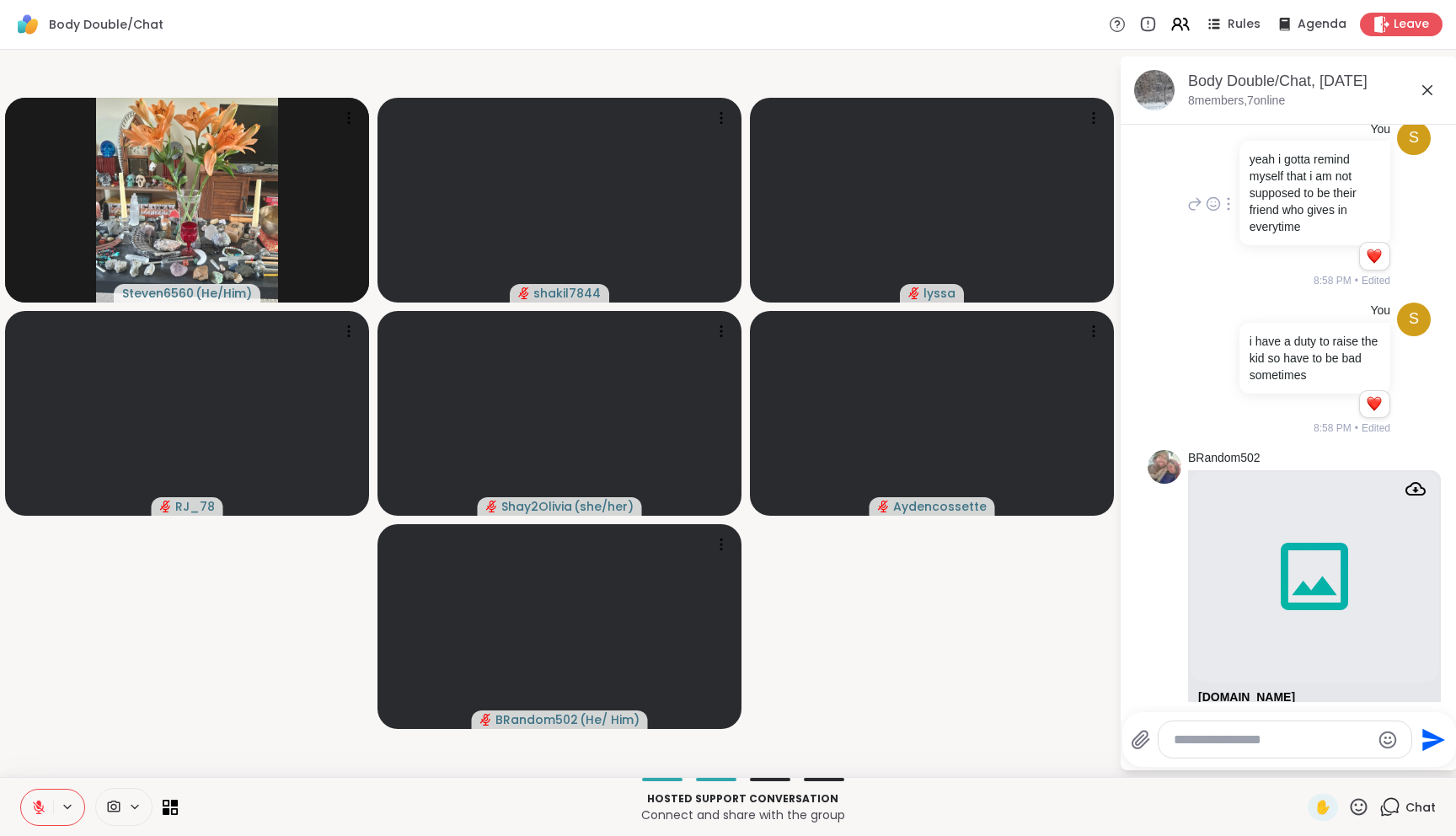
scroll to position [2848, 0]
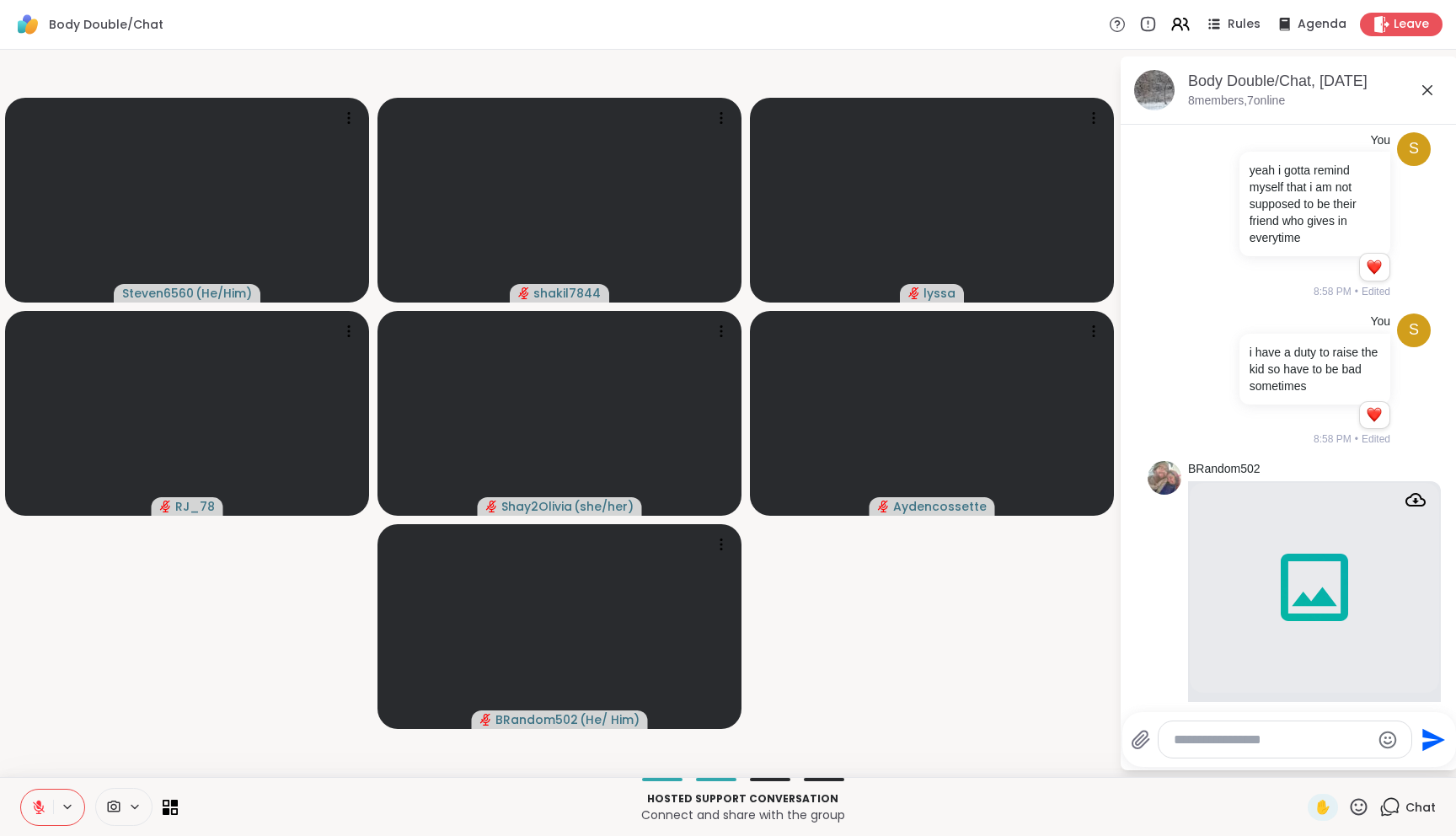
click at [42, 800] on icon at bounding box center [38, 806] width 15 height 15
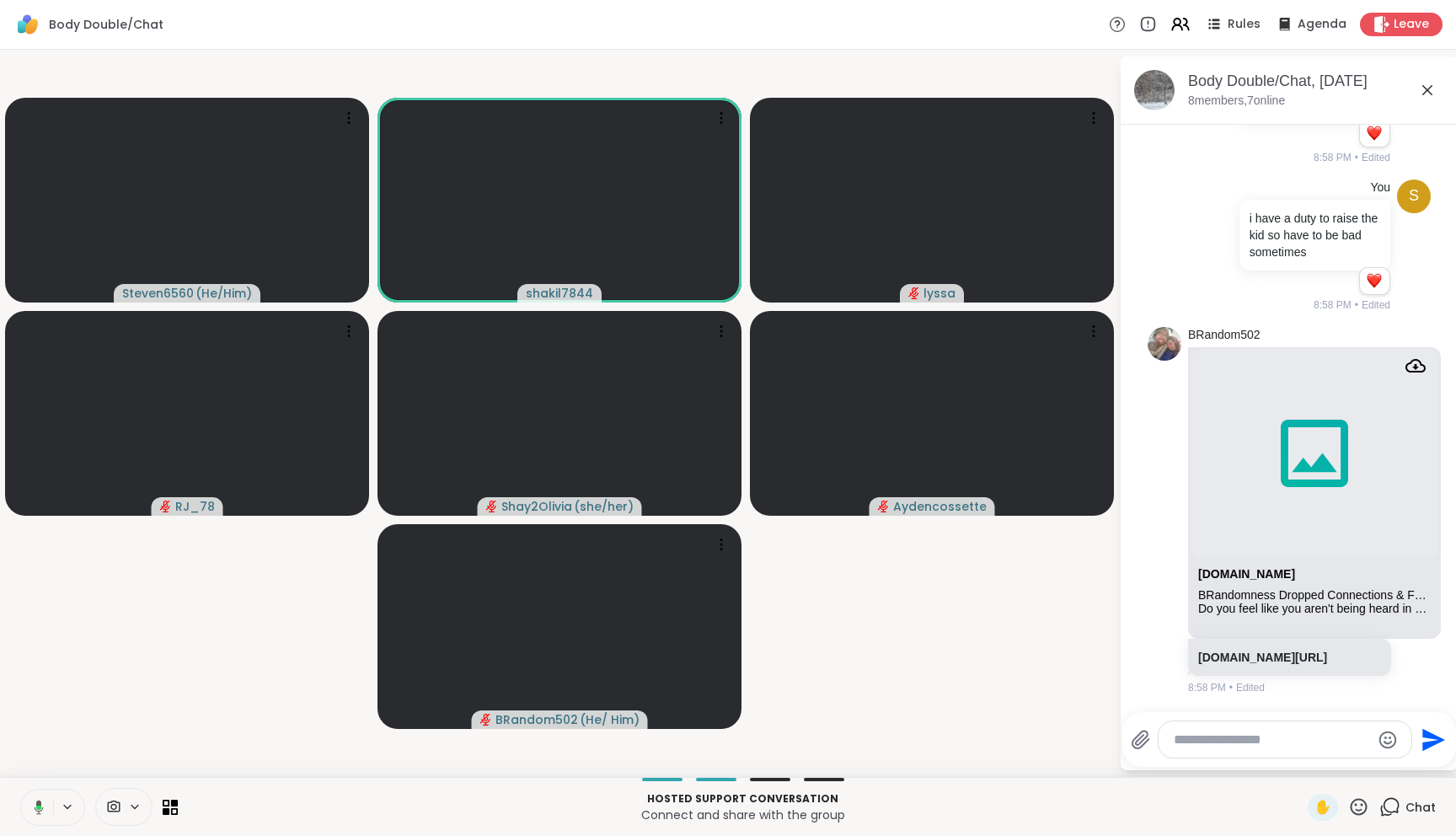
scroll to position [3241, 0]
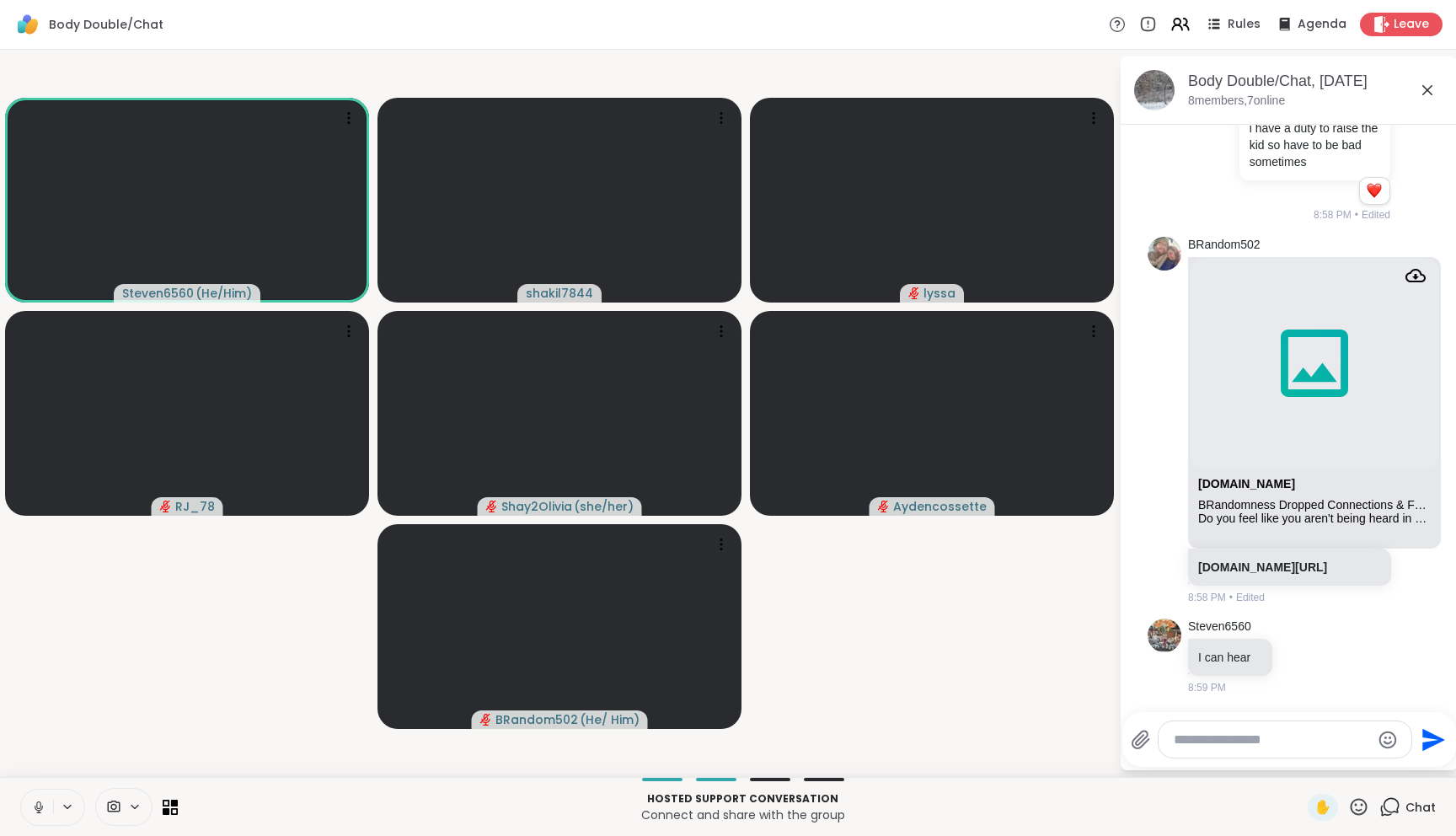
click at [1215, 739] on textarea "Type your message" at bounding box center [1272, 739] width 197 height 17
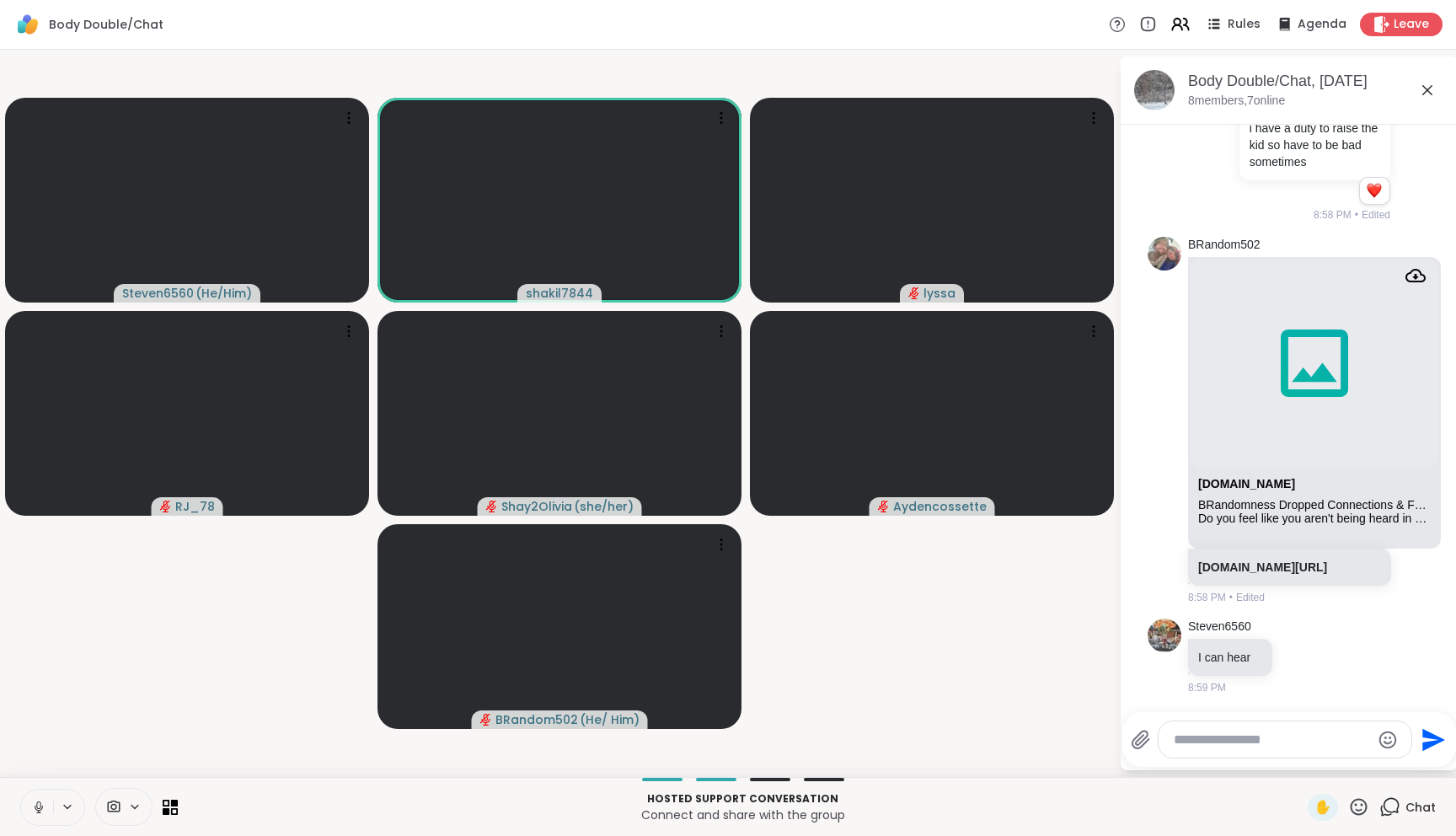
click at [1271, 732] on textarea "Type your message" at bounding box center [1272, 739] width 197 height 17
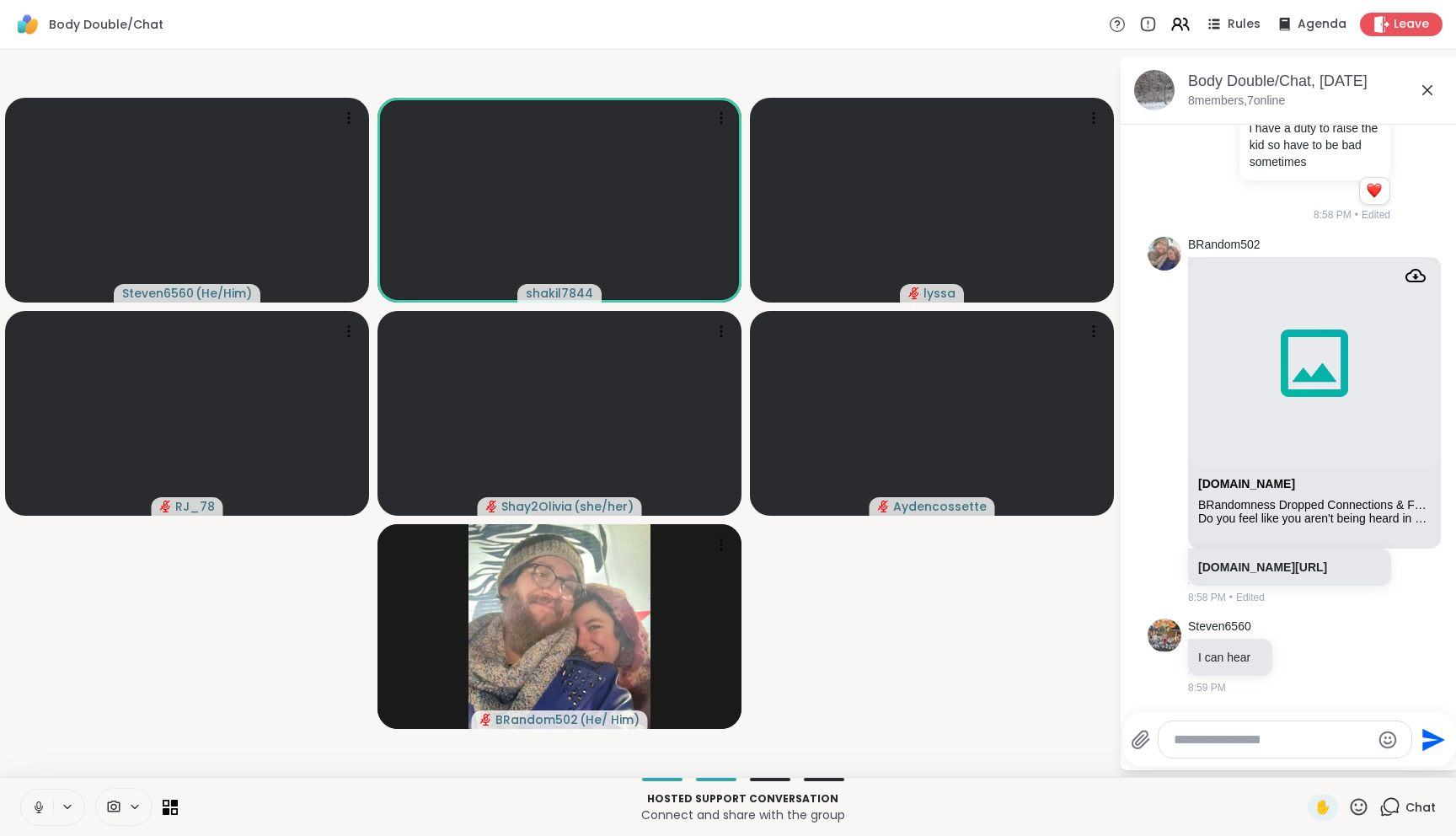
paste textarea "**********"
type textarea "**********"
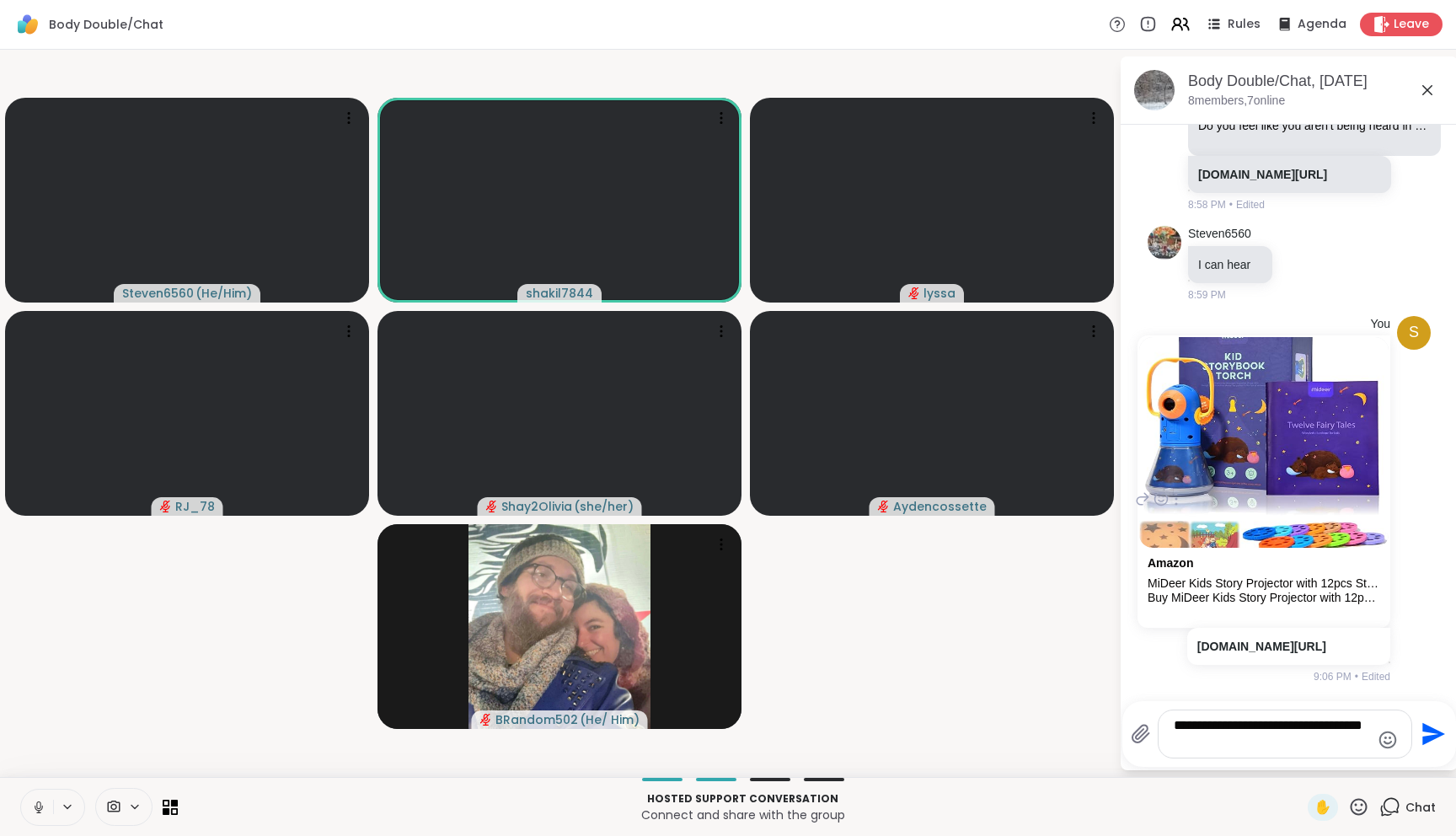
type textarea "**********"
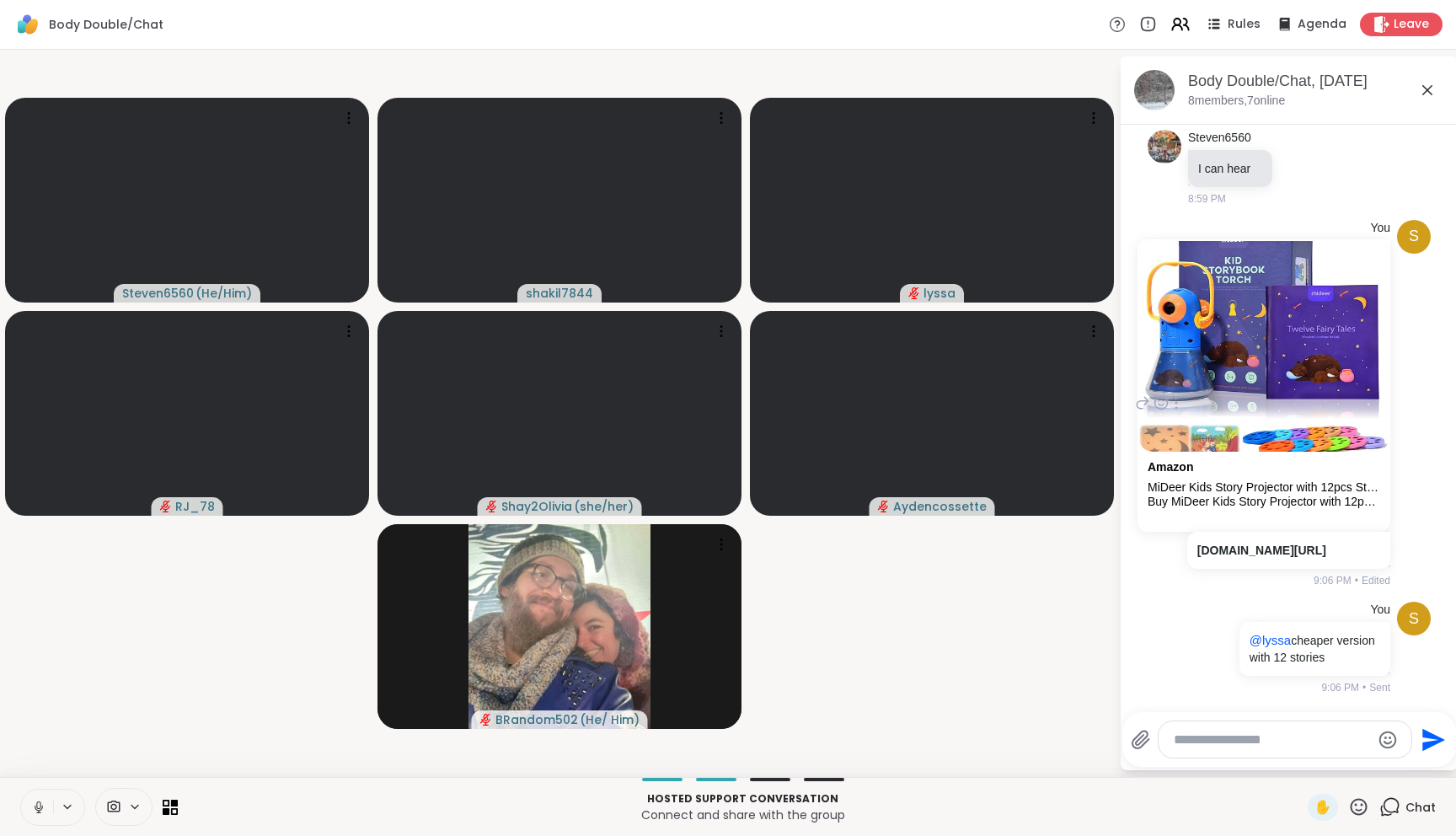
scroll to position [3999, 0]
click at [1223, 746] on textarea "Type your message" at bounding box center [1272, 739] width 197 height 17
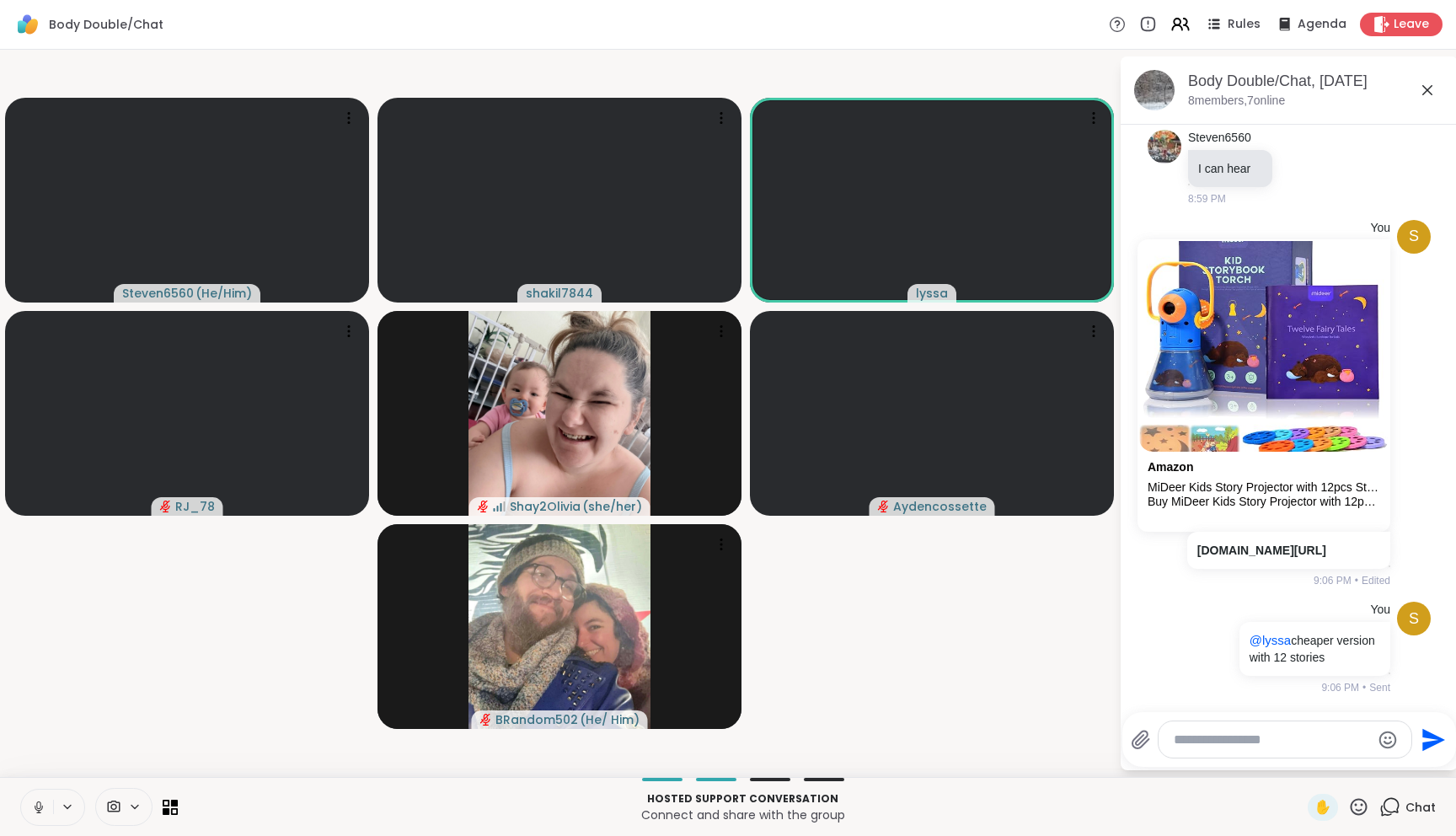
click at [997, 627] on video-player-container "Steven6560 ( He/Him ) shakil7844 lyssa RJ_78 Shay2Olivia ( she/her ) Aydencosse…" at bounding box center [559, 412] width 1099 height 713
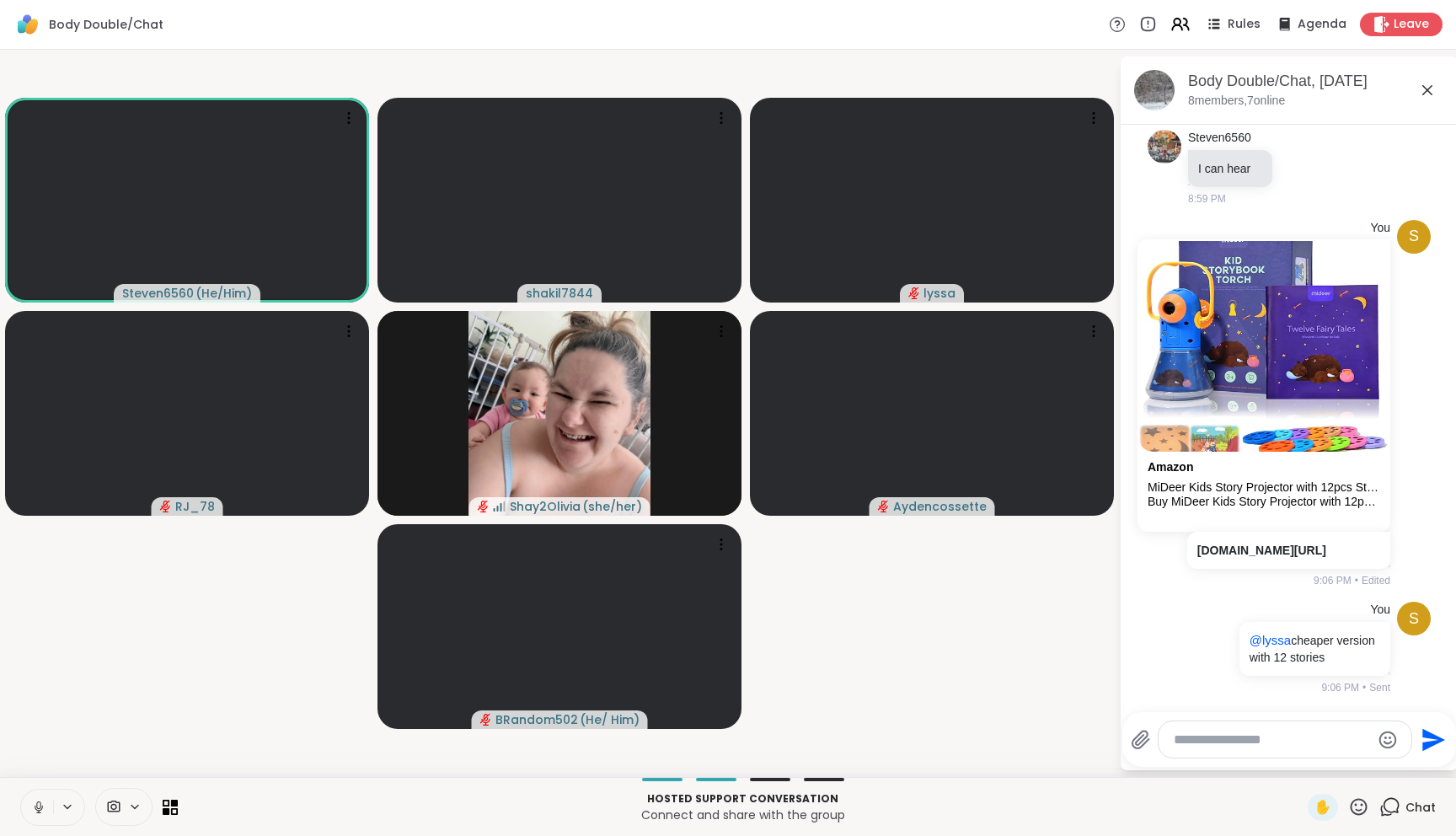
click at [997, 627] on video-player-container "Steven6560 ( He/Him ) shakil7844 lyssa RJ_78 Shay2Olivia ( she/her ) Aydencosse…" at bounding box center [559, 412] width 1099 height 713
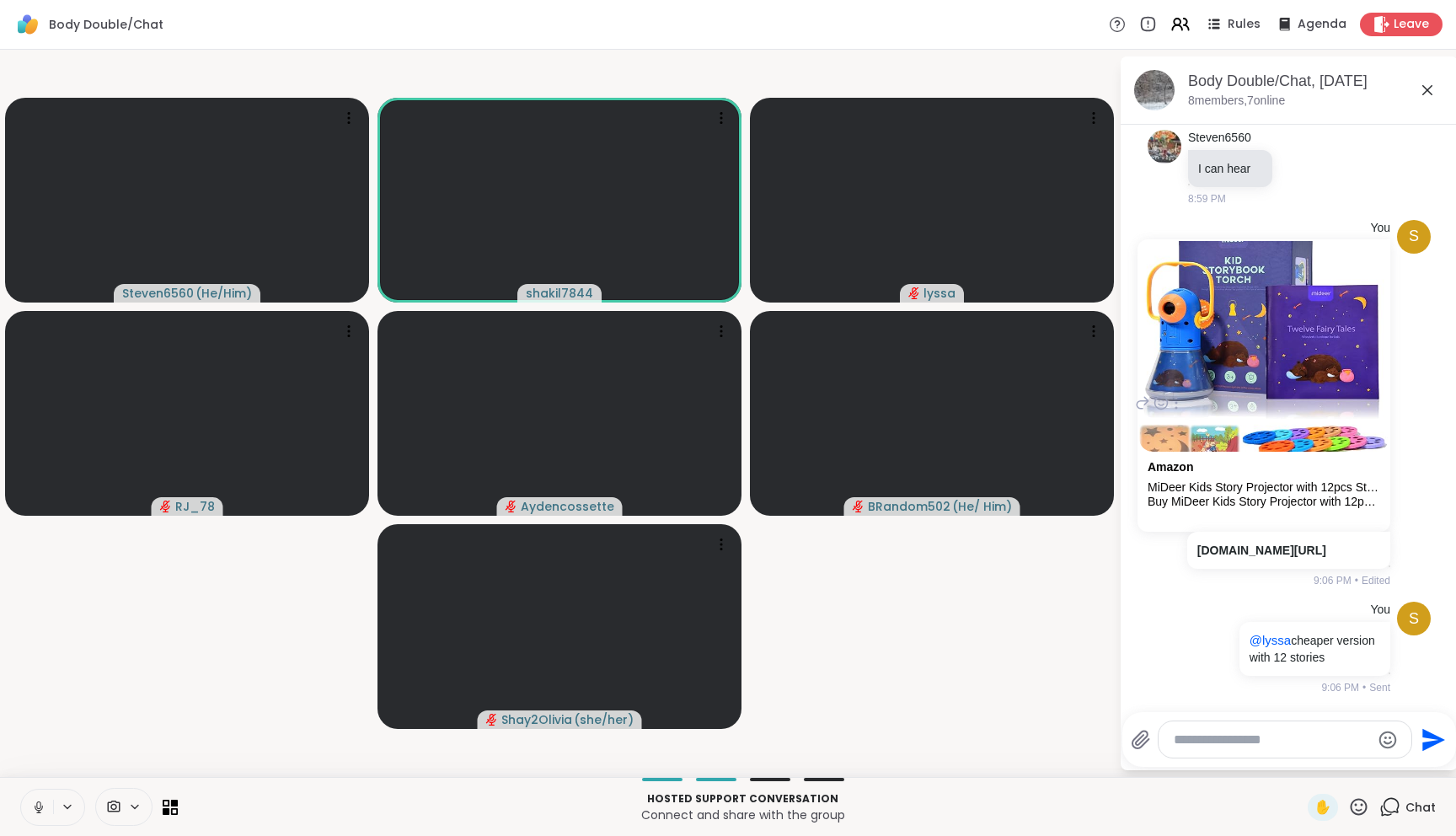
scroll to position [4089, 0]
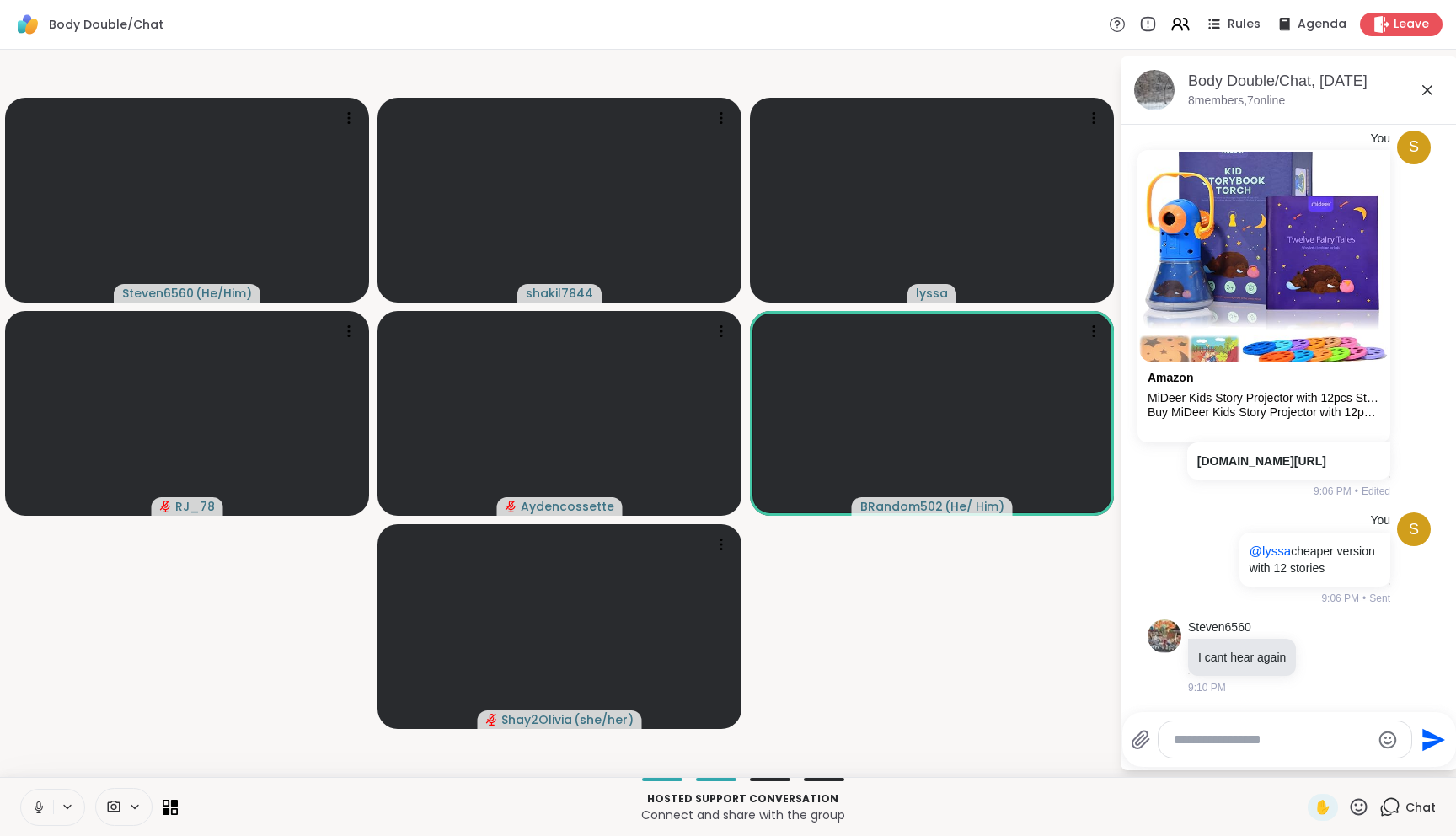
click at [1266, 745] on textarea "Type your message" at bounding box center [1272, 739] width 197 height 17
paste textarea "**********"
type textarea "**********"
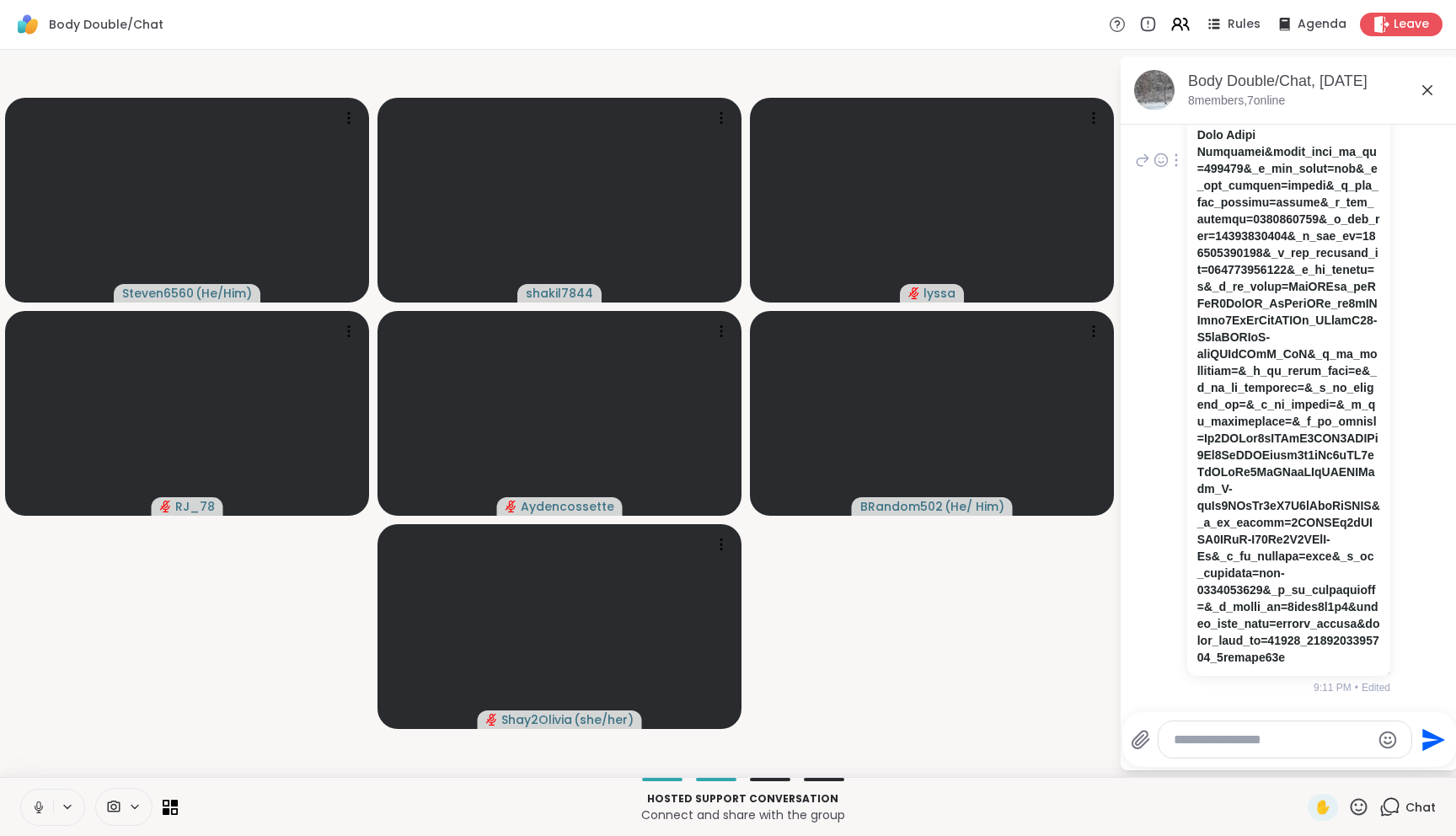
scroll to position [5305, 0]
click at [41, 805] on icon at bounding box center [38, 806] width 15 height 15
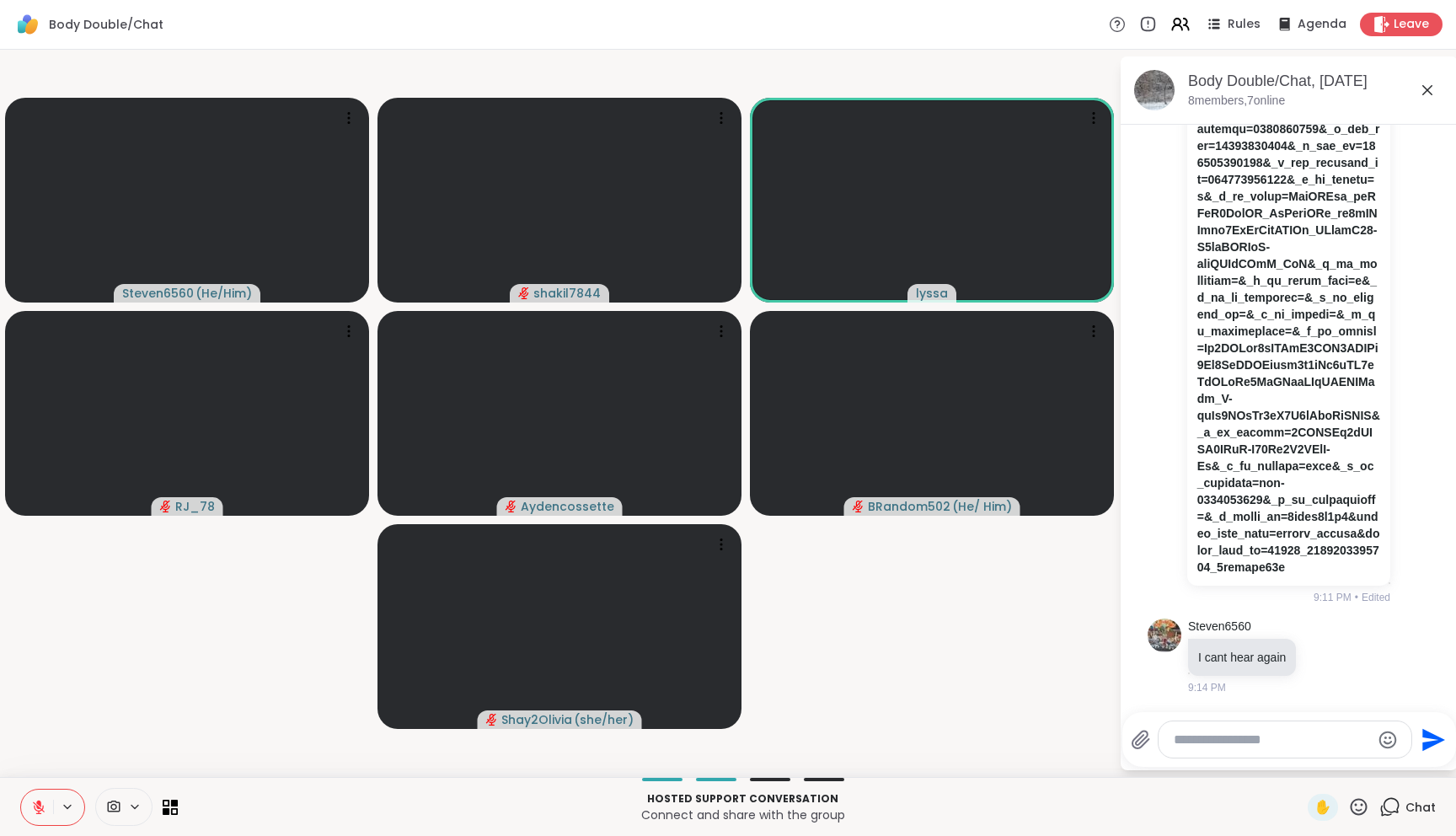
scroll to position [5519, 0]
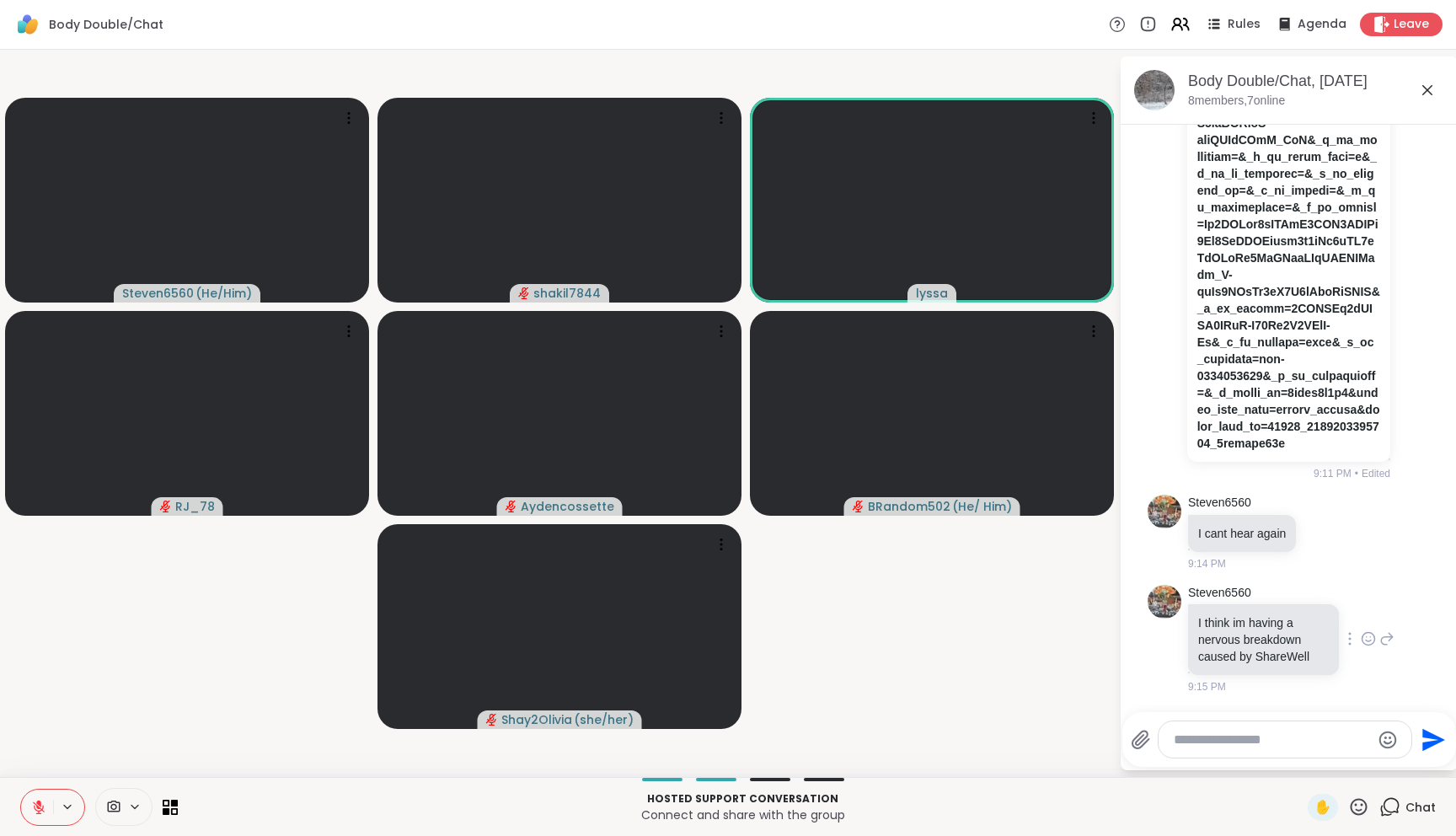
click at [1363, 632] on icon at bounding box center [1368, 638] width 13 height 13
click at [1398, 618] on div "Select Reaction: Sad" at bounding box center [1405, 611] width 15 height 15
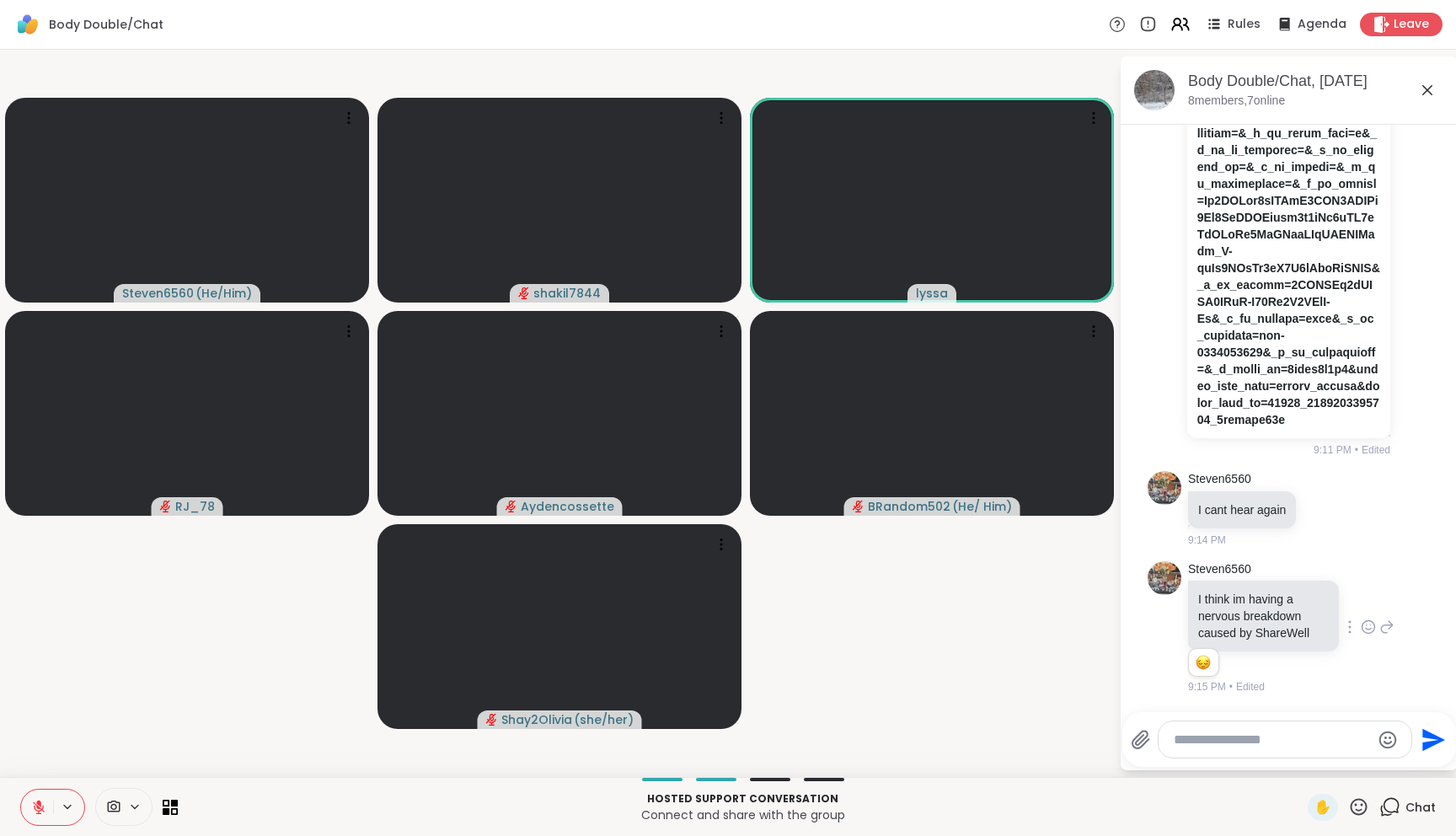
scroll to position [5542, 0]
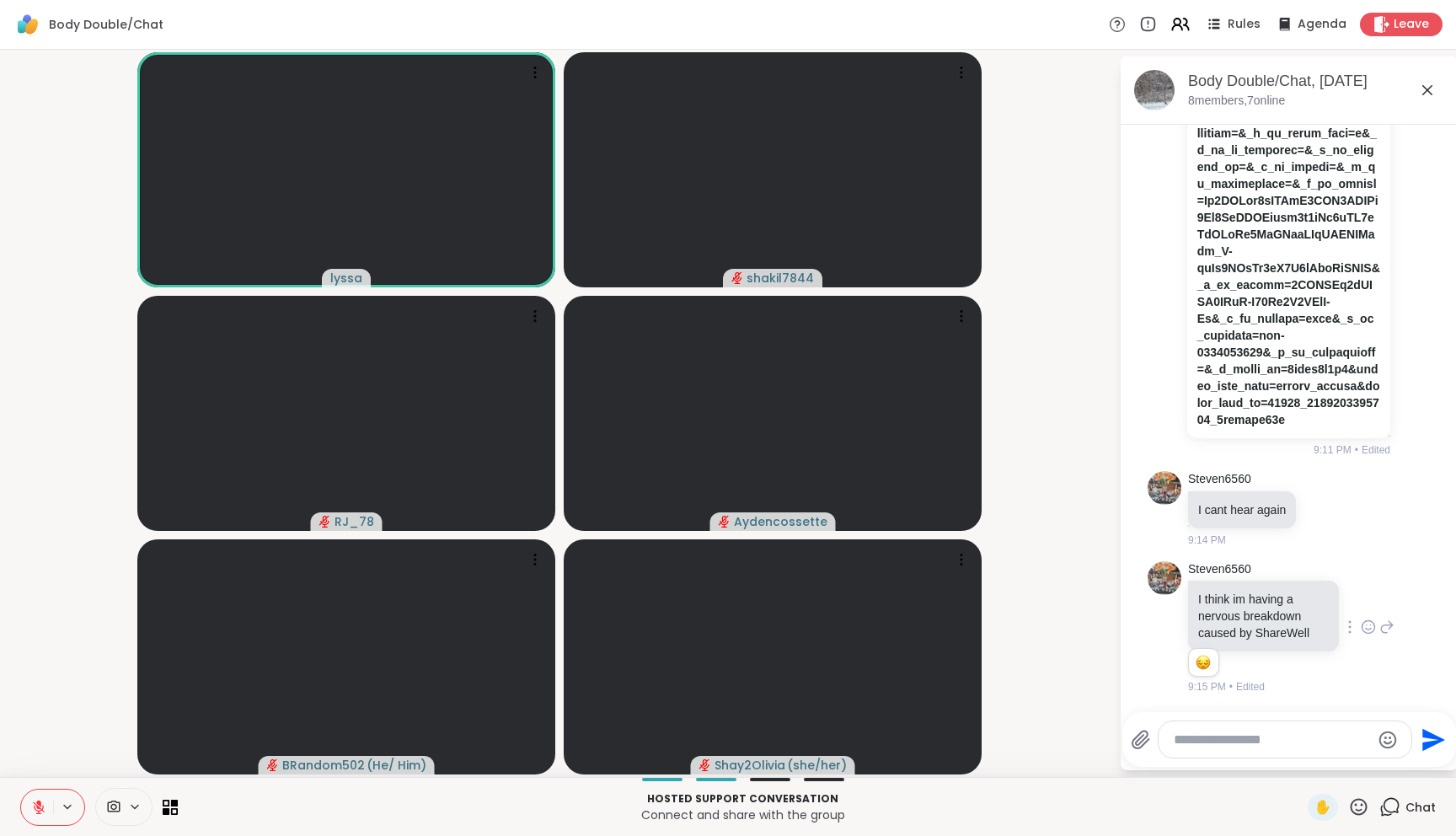
click at [1277, 747] on div at bounding box center [1285, 739] width 253 height 36
click at [1279, 744] on textarea "Type your message" at bounding box center [1272, 739] width 197 height 17
type textarea "*"
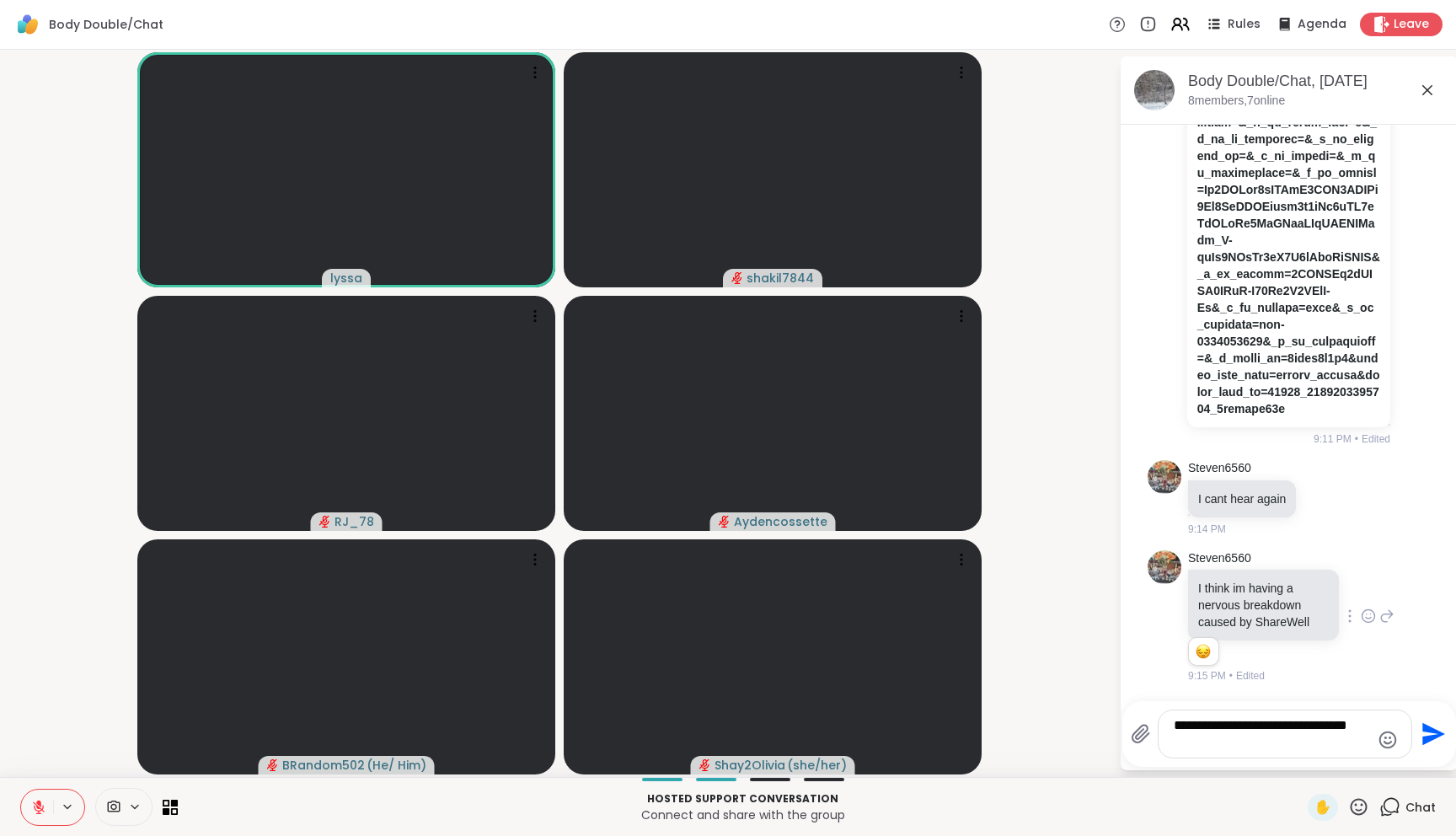
type textarea "**********"
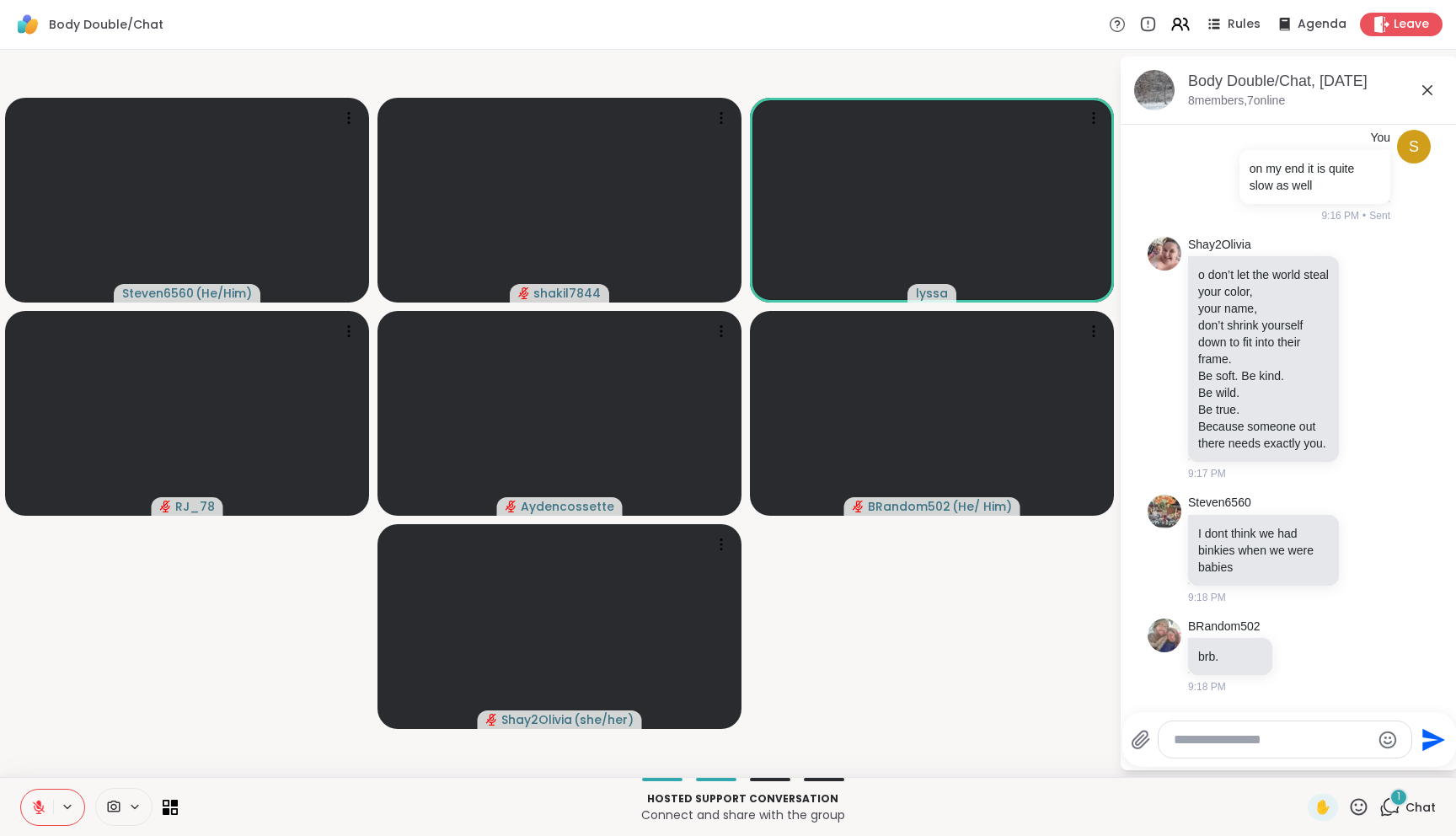
scroll to position [6155, 0]
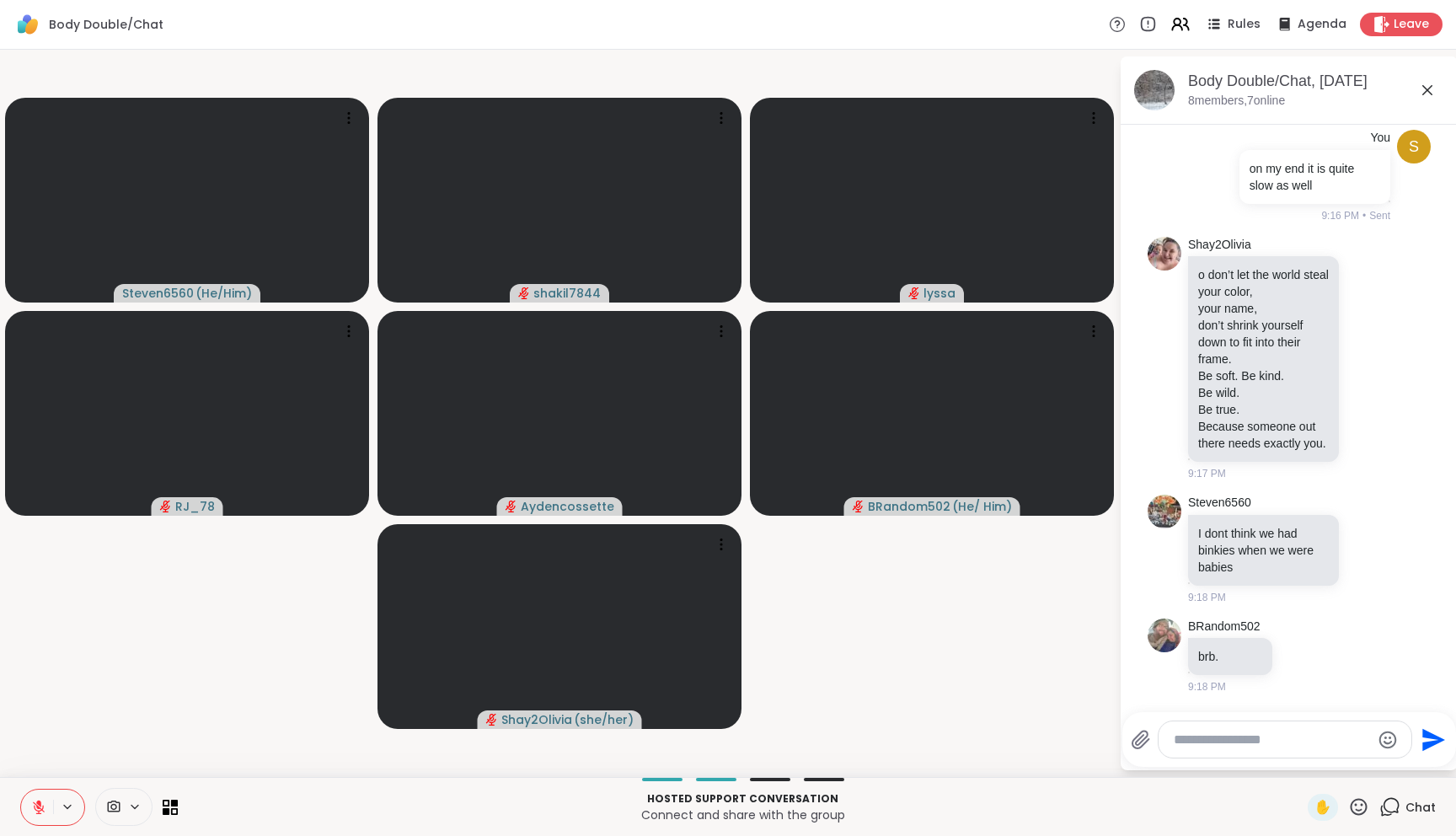
click at [1266, 739] on textarea "Type your message" at bounding box center [1272, 739] width 197 height 17
type textarea "******"
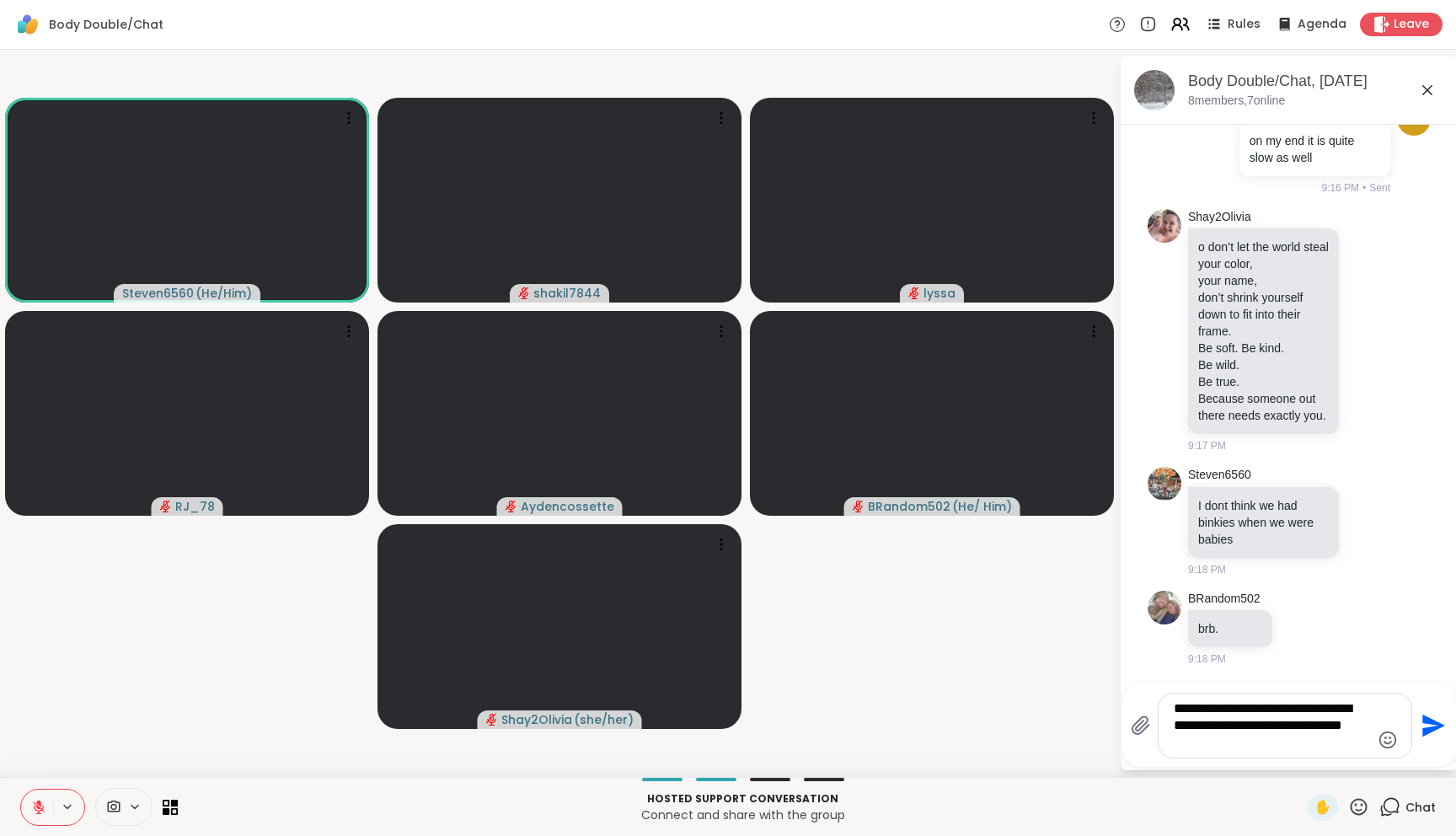
type textarea "**********"
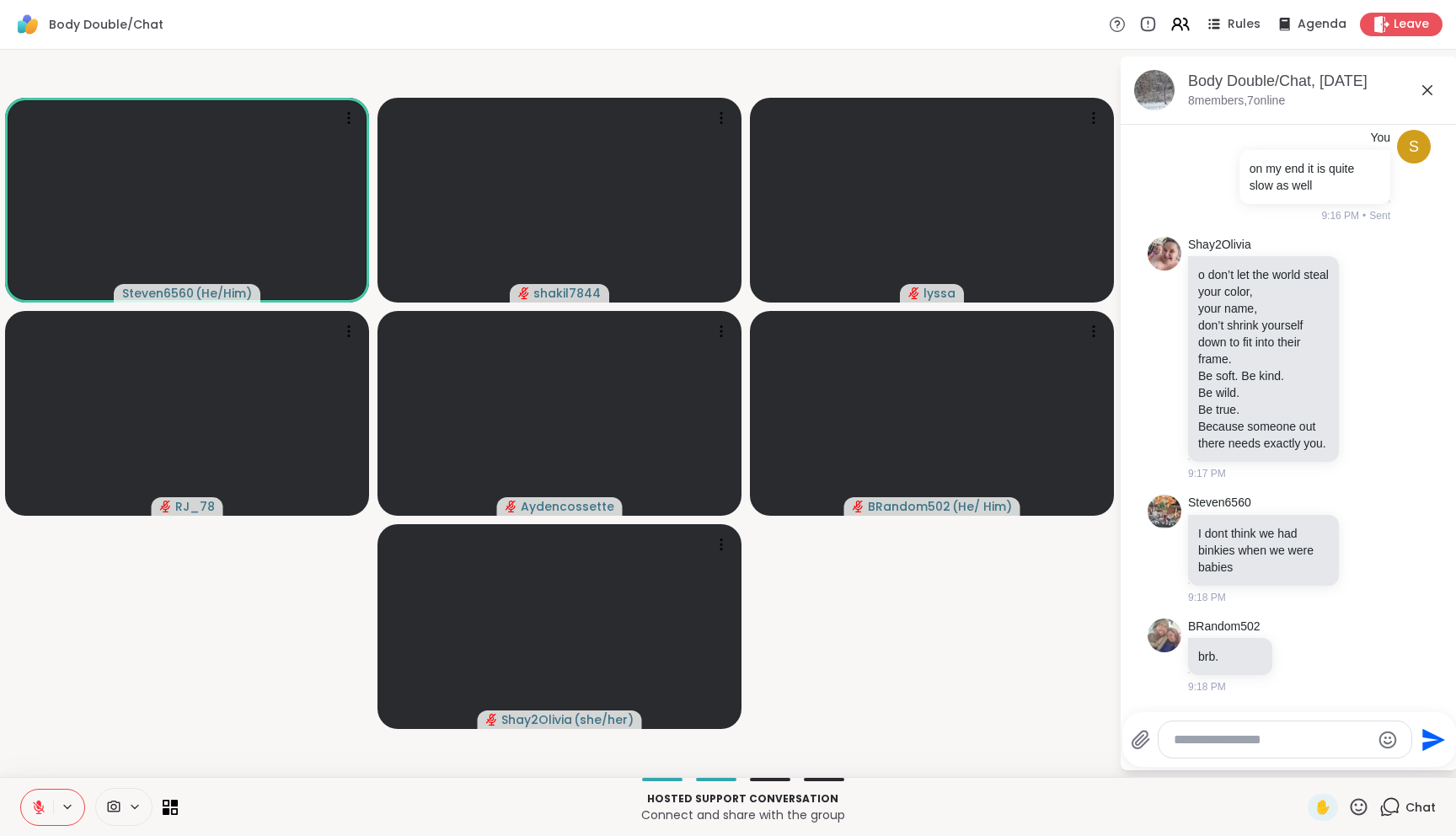
scroll to position [6295, 0]
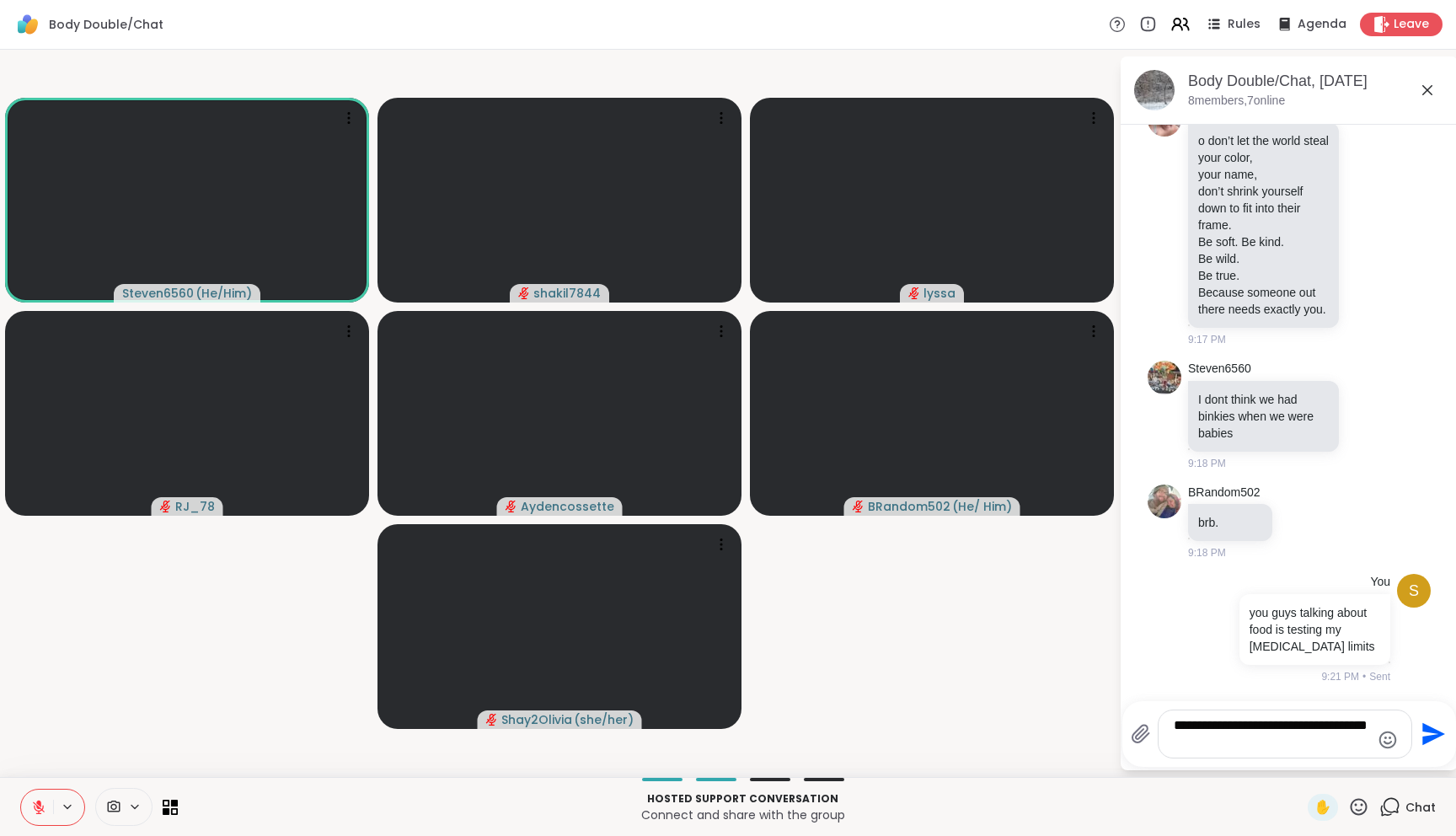
type textarea "**********"
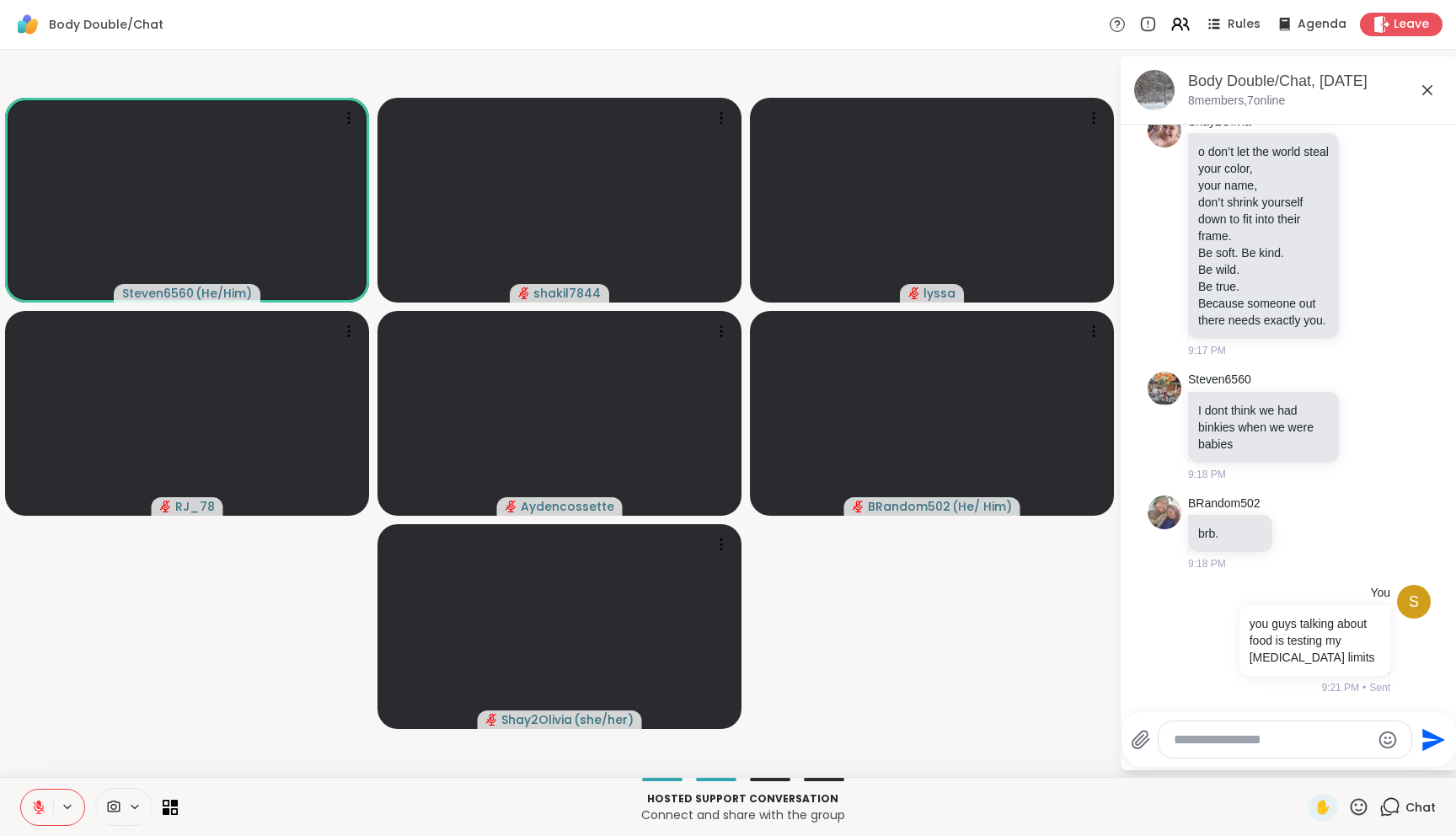
scroll to position [6419, 0]
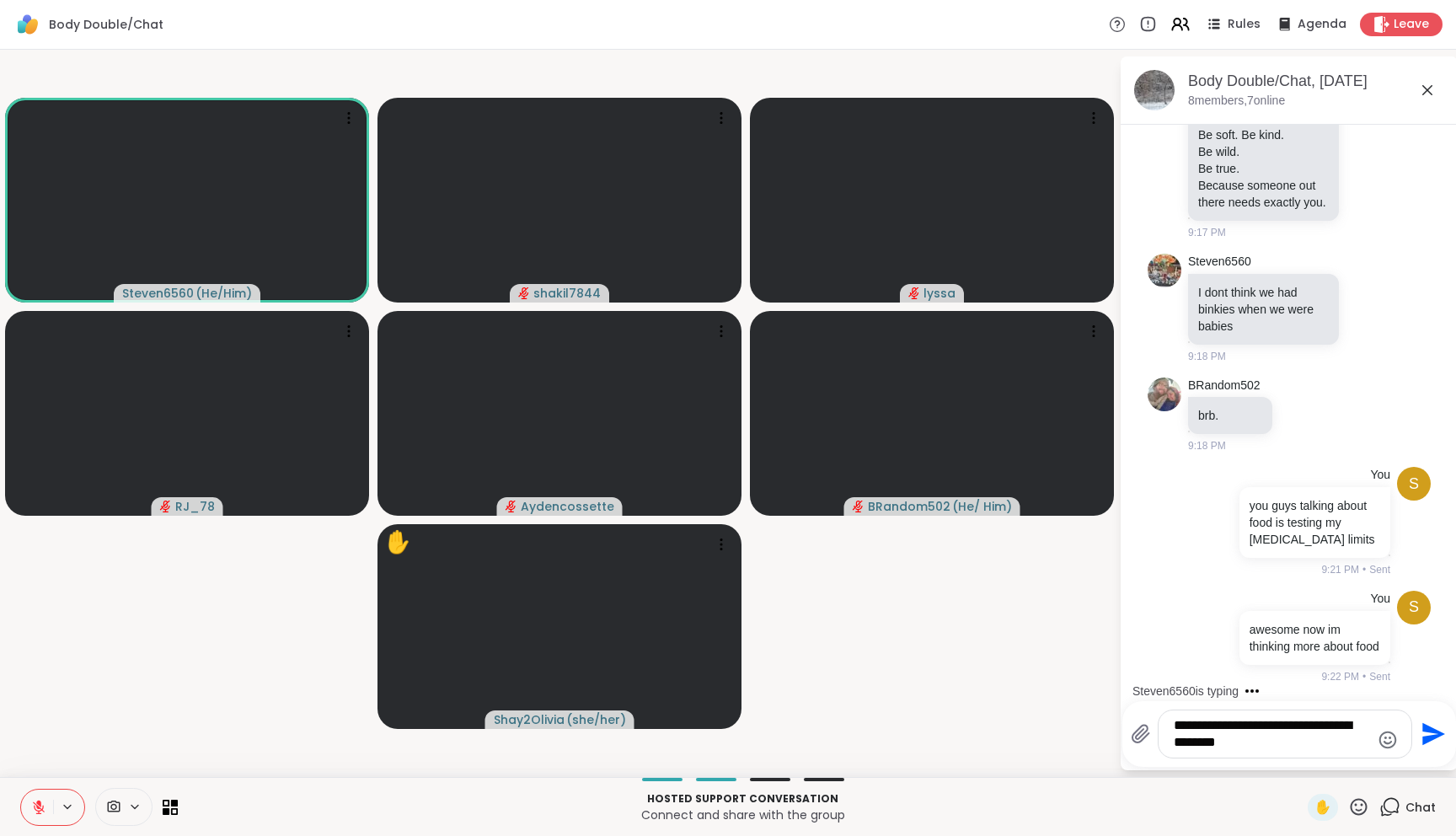
type textarea "**********"
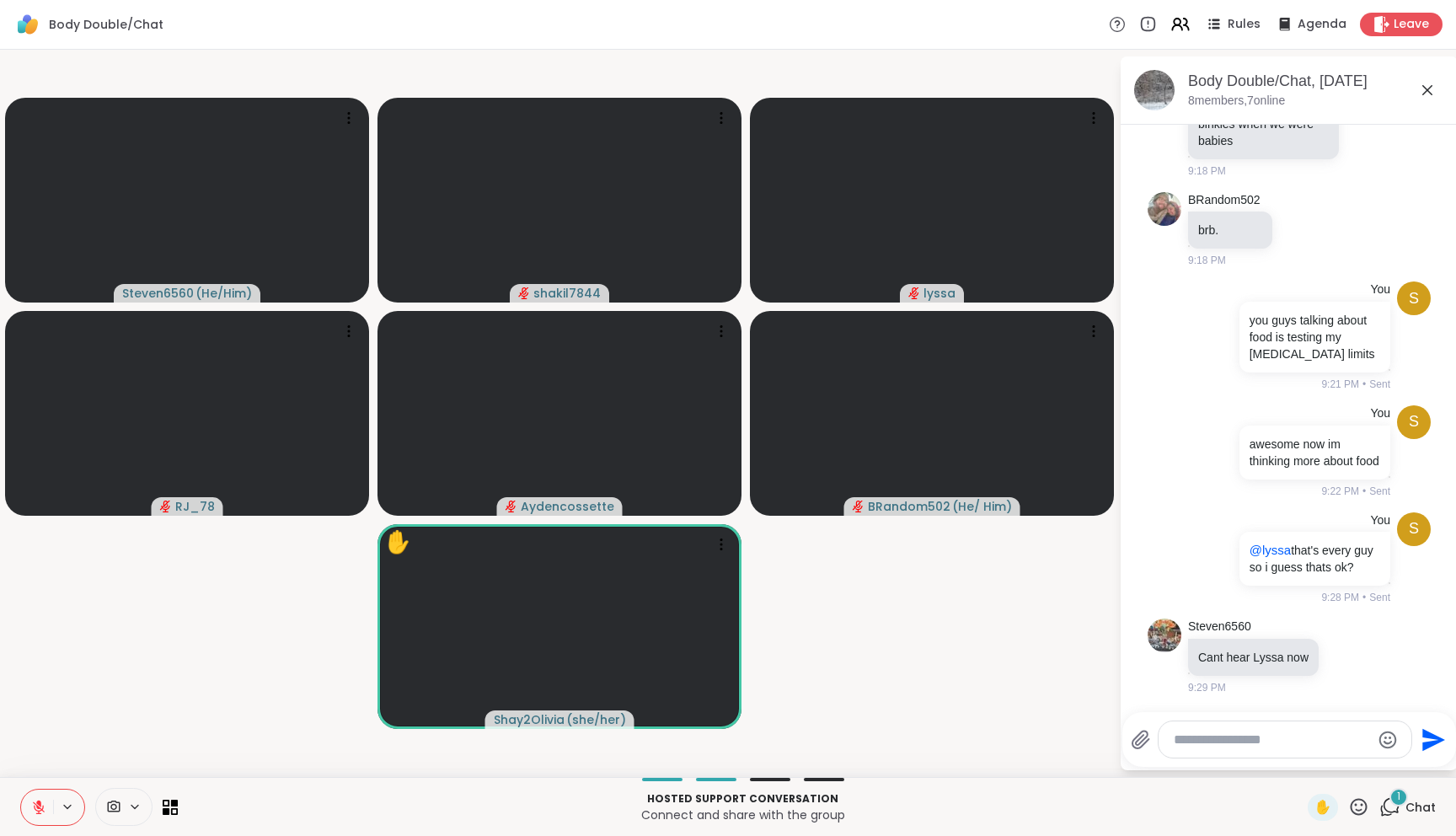
scroll to position [6631, 0]
type textarea "**********"
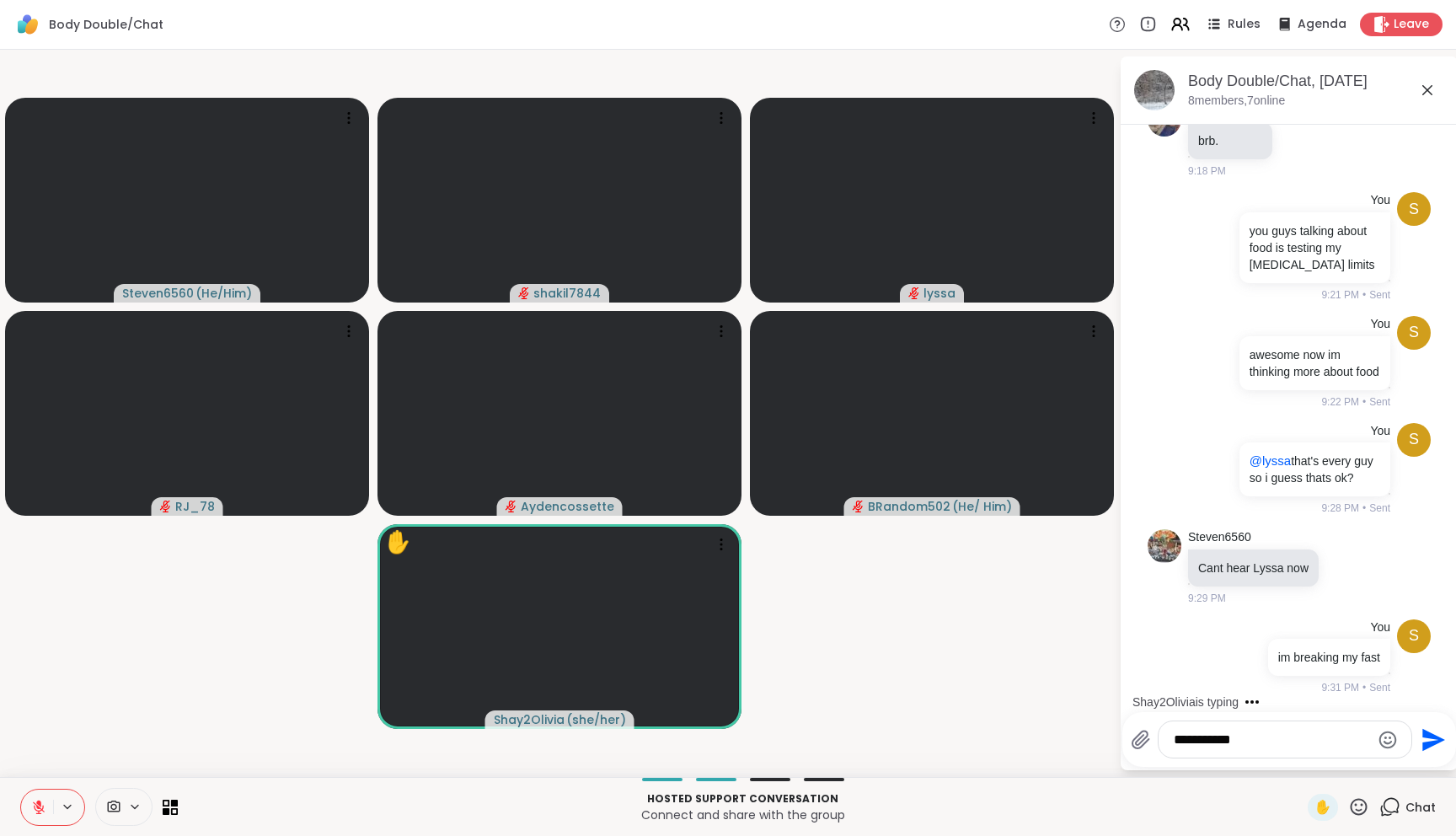
scroll to position [6721, 0]
type textarea "**********"
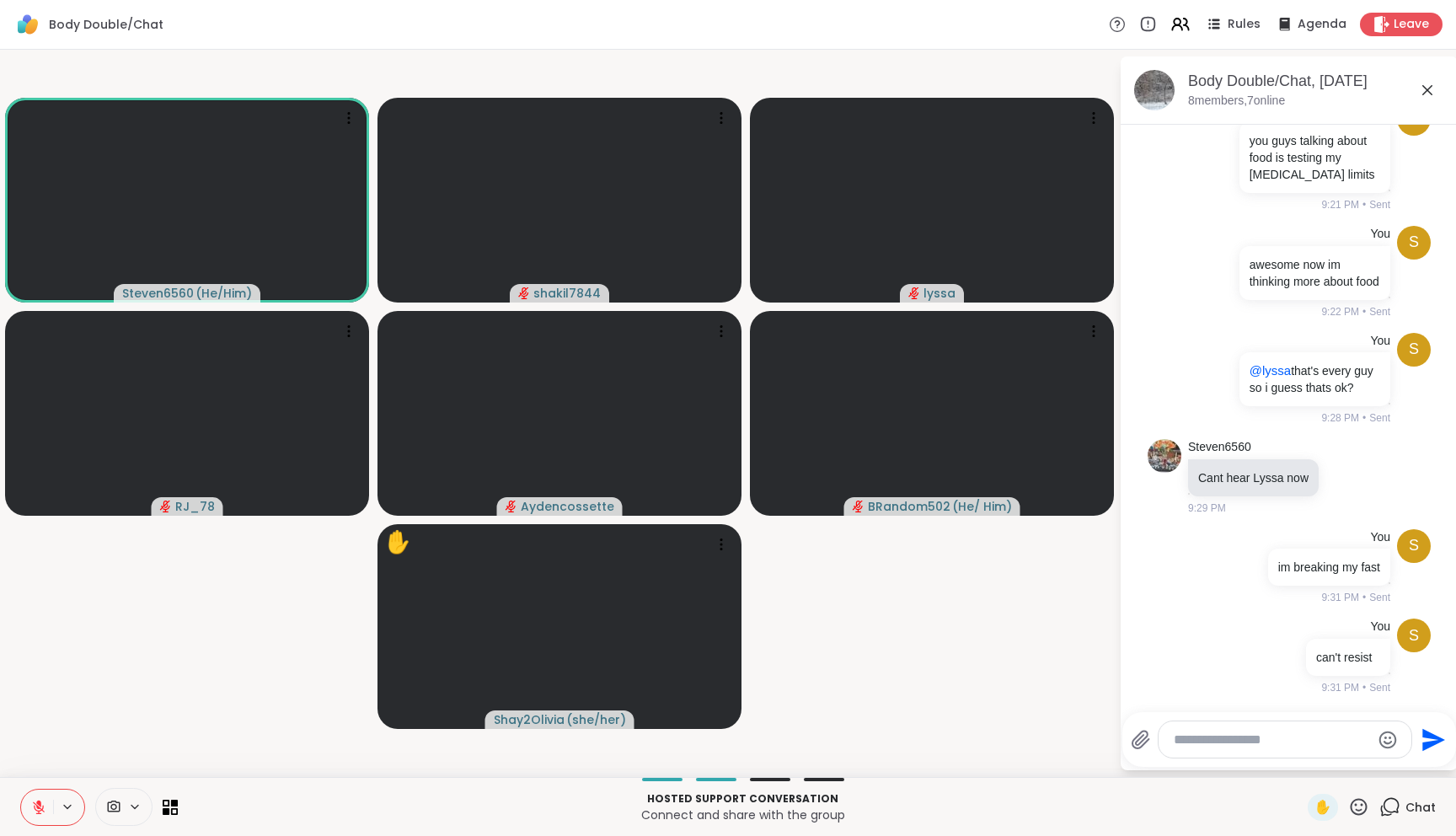
scroll to position [6917, 0]
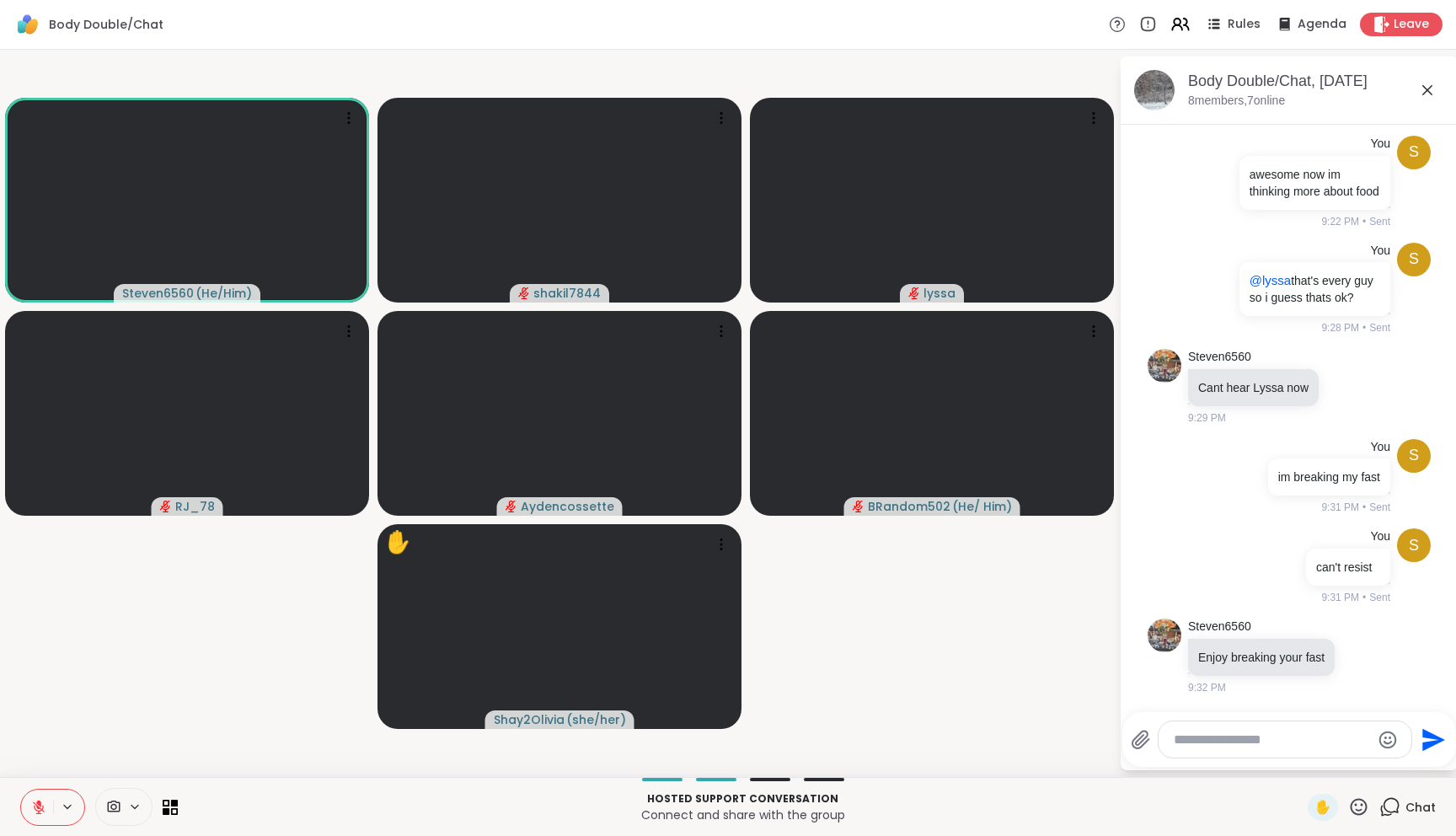
click at [45, 806] on icon at bounding box center [38, 806] width 15 height 15
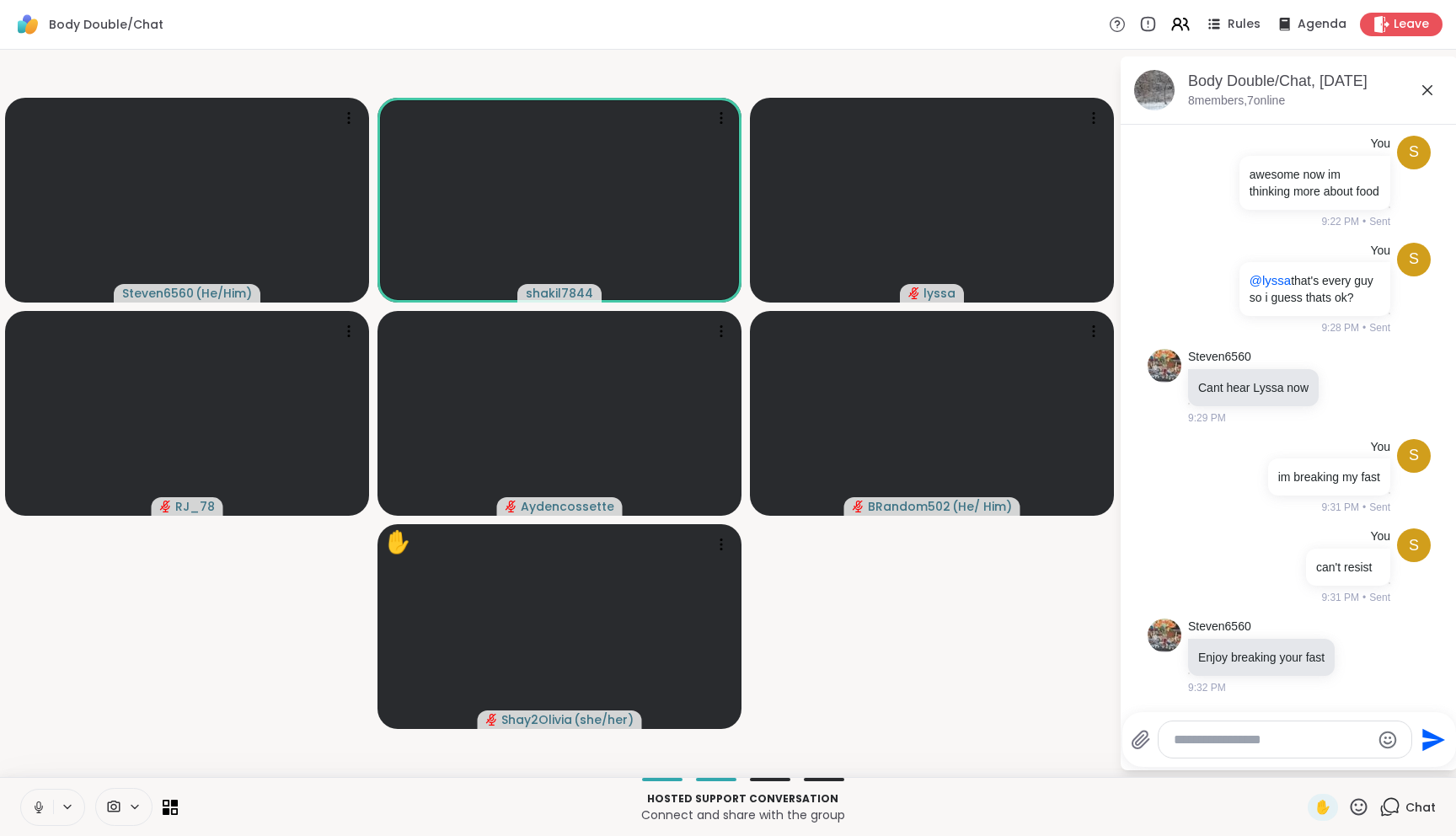
click at [41, 800] on icon at bounding box center [38, 806] width 15 height 15
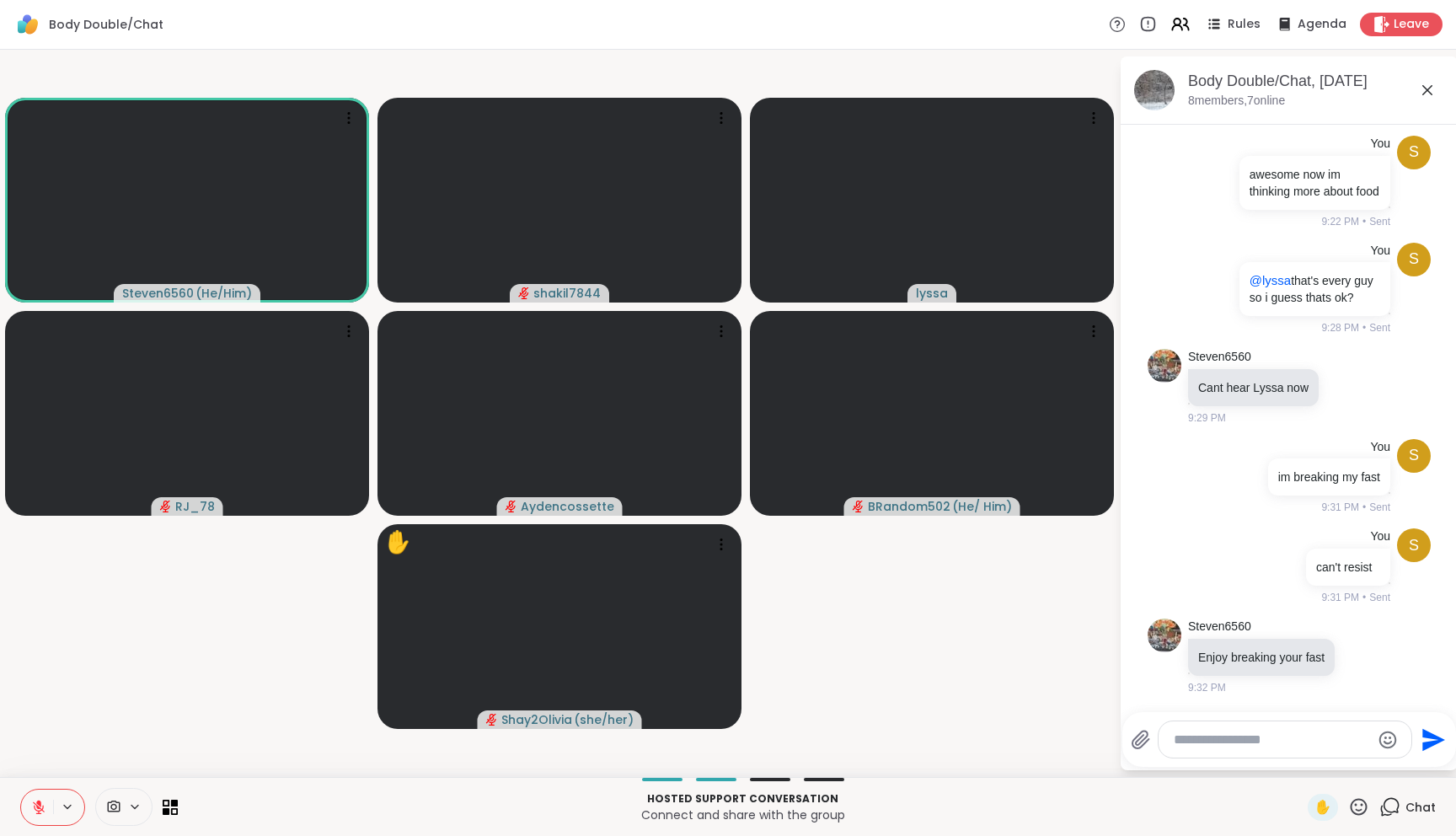
click at [38, 809] on icon at bounding box center [38, 806] width 15 height 15
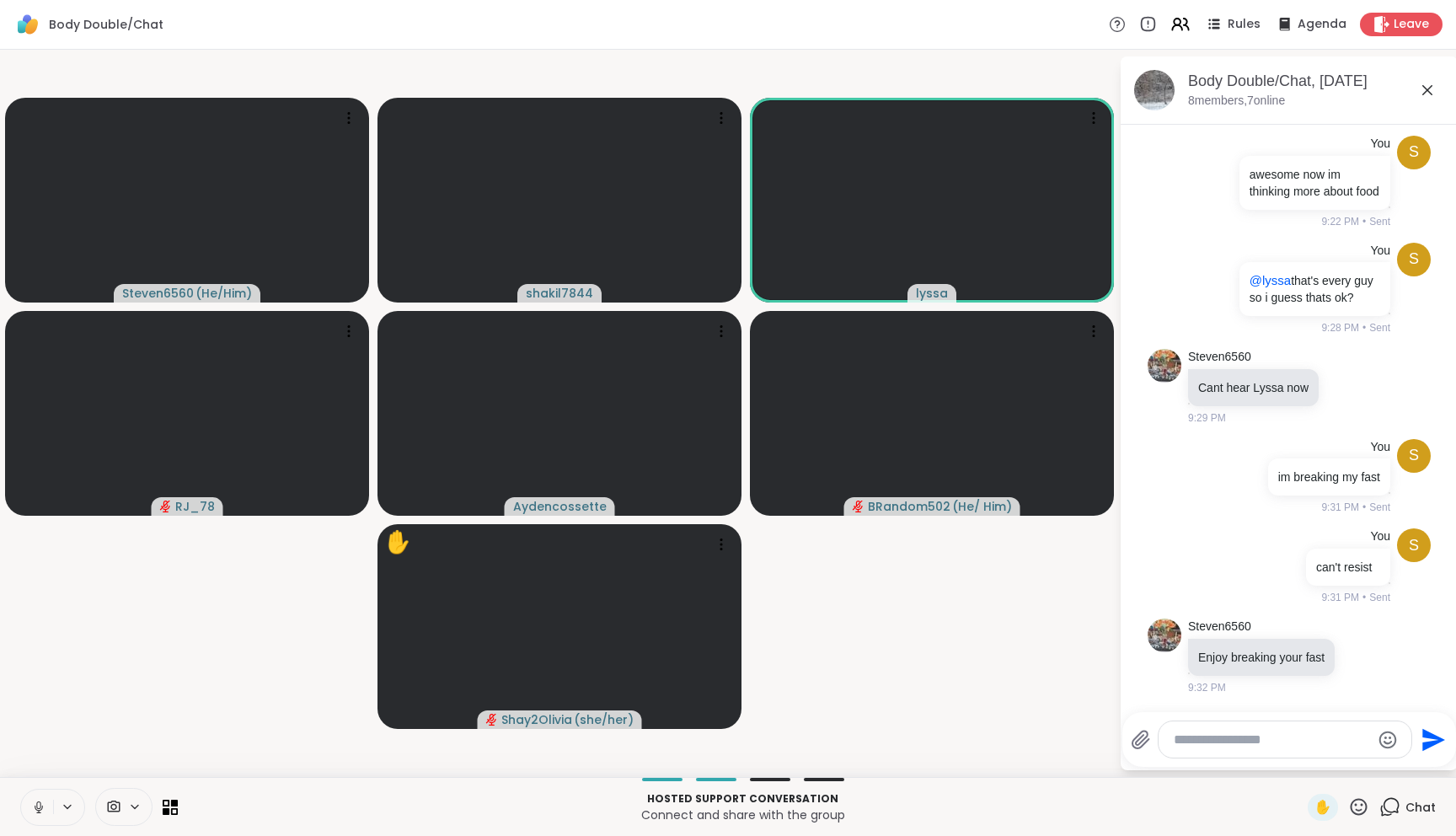
click at [43, 807] on icon at bounding box center [38, 806] width 15 height 15
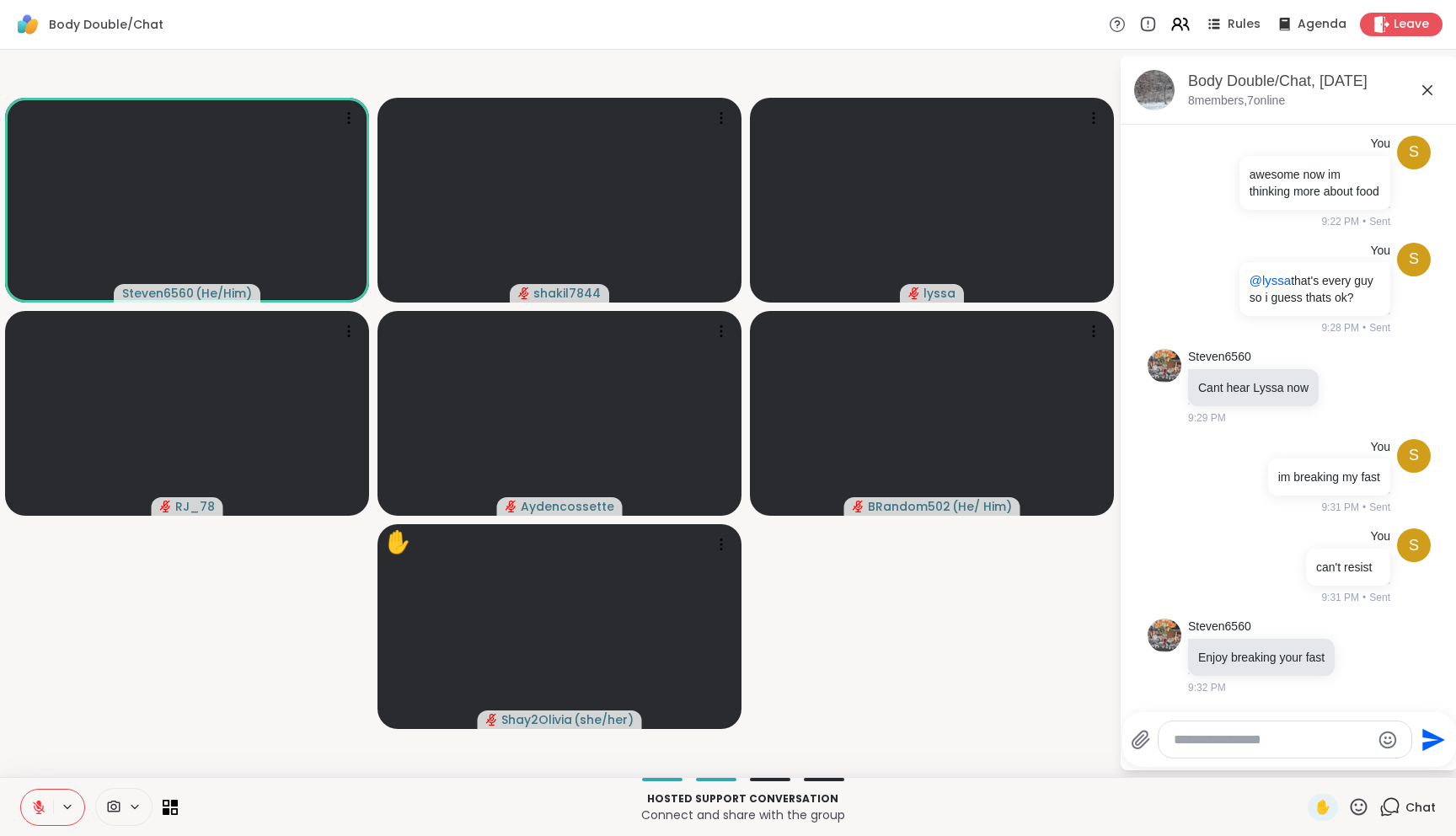
click at [40, 807] on icon at bounding box center [38, 806] width 12 height 12
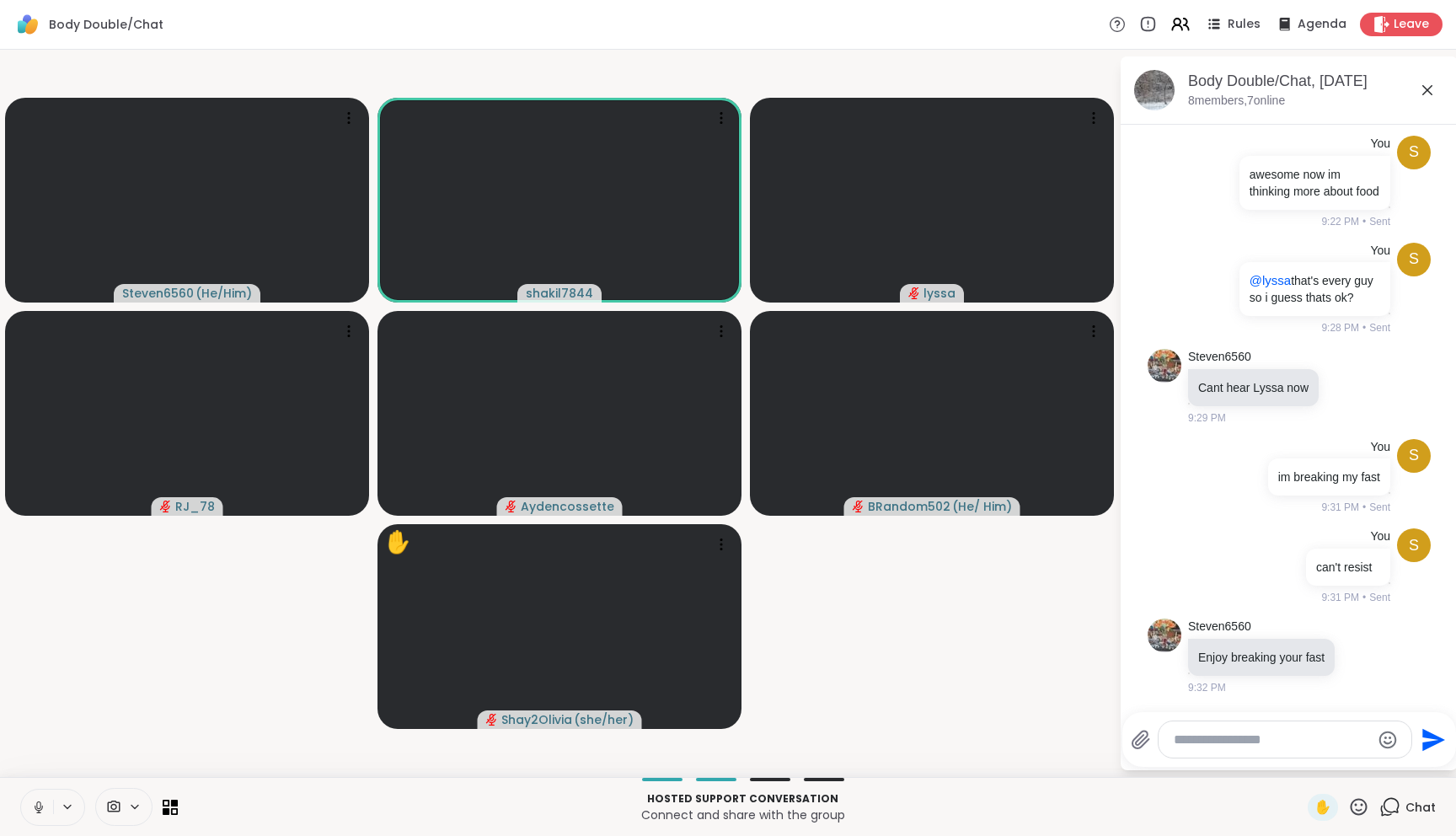
click at [266, 730] on video-player-container "Steven6560 ( He/Him ) shakil7844 lyssa RJ_78 Aydencossette BRandom502 ( He/ Him…" at bounding box center [559, 412] width 1099 height 713
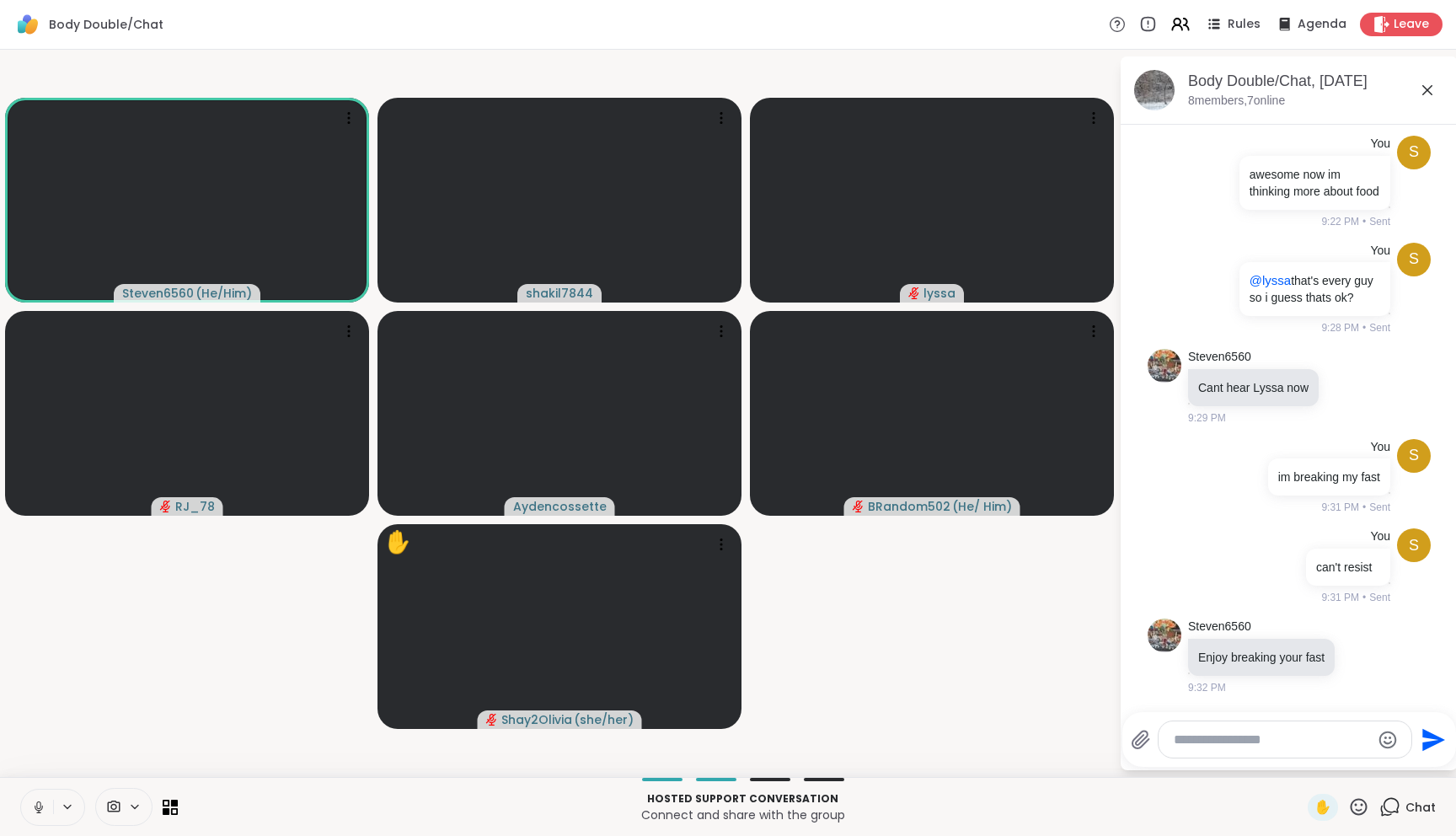
click at [228, 654] on video-player-container "Steven6560 ( He/Him ) shakil7844 lyssa RJ_78 Aydencossette BRandom502 ( He/ Him…" at bounding box center [559, 412] width 1099 height 713
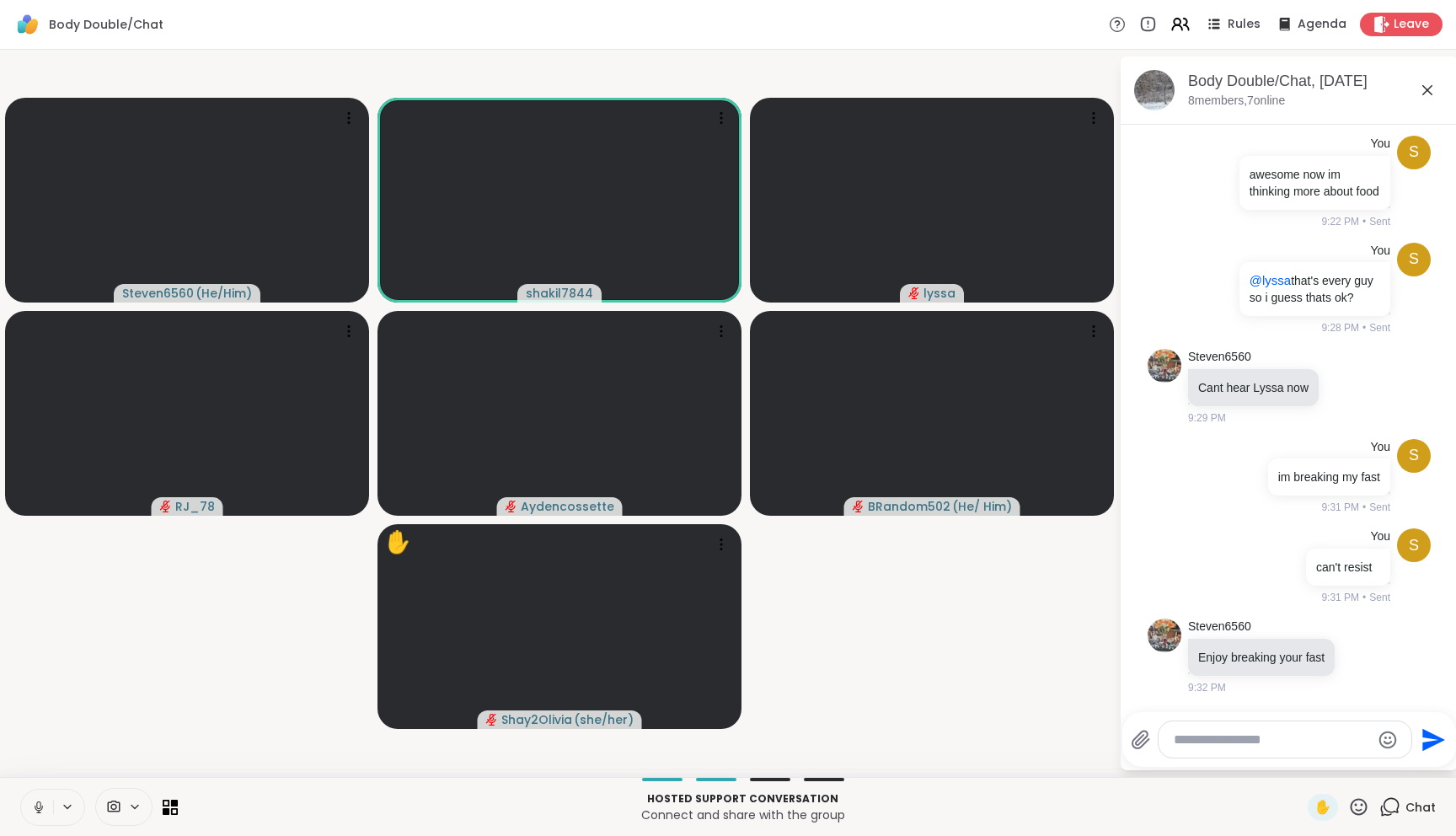
click at [49, 806] on button at bounding box center [36, 806] width 32 height 35
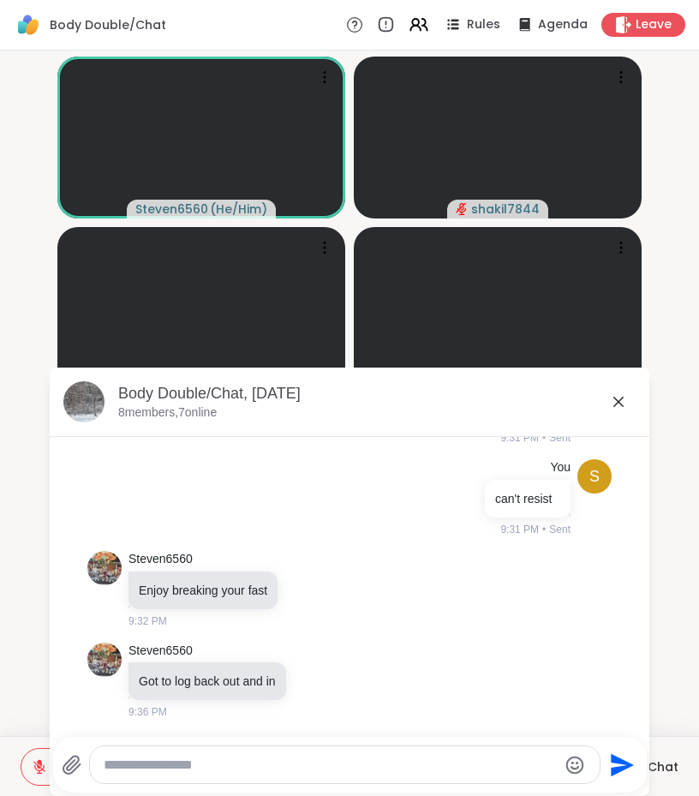
scroll to position [5859, 0]
click at [271, 760] on textarea "Type your message" at bounding box center [330, 764] width 453 height 17
type textarea "**********"
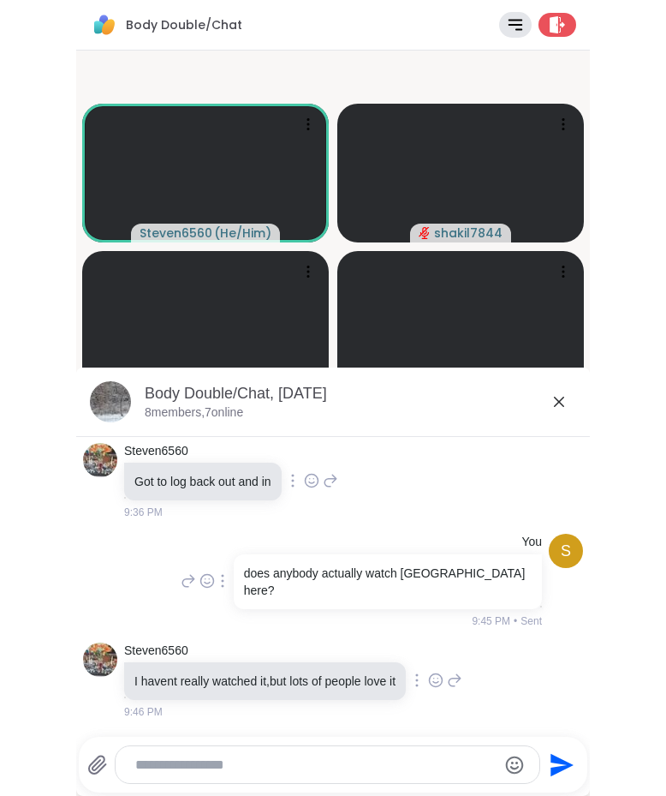
scroll to position [6368, 0]
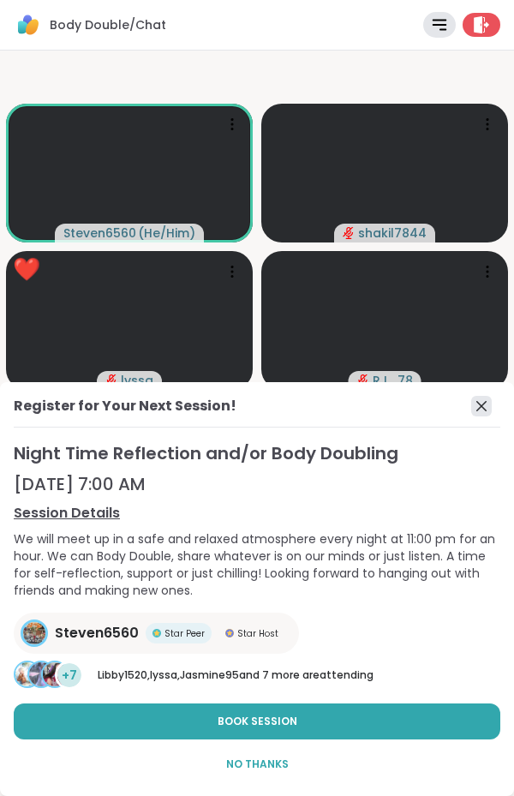
click at [487, 402] on icon at bounding box center [481, 406] width 21 height 21
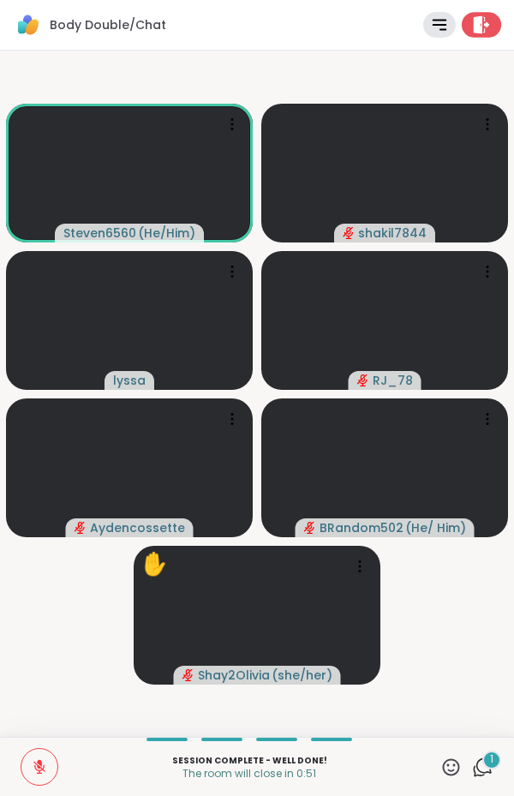
click at [477, 21] on icon at bounding box center [482, 24] width 18 height 18
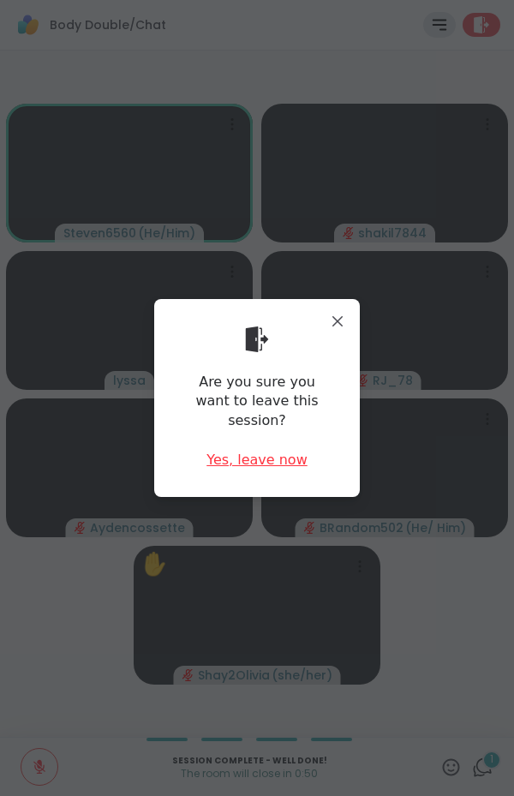
click at [272, 450] on div "Yes, leave now" at bounding box center [256, 459] width 101 height 19
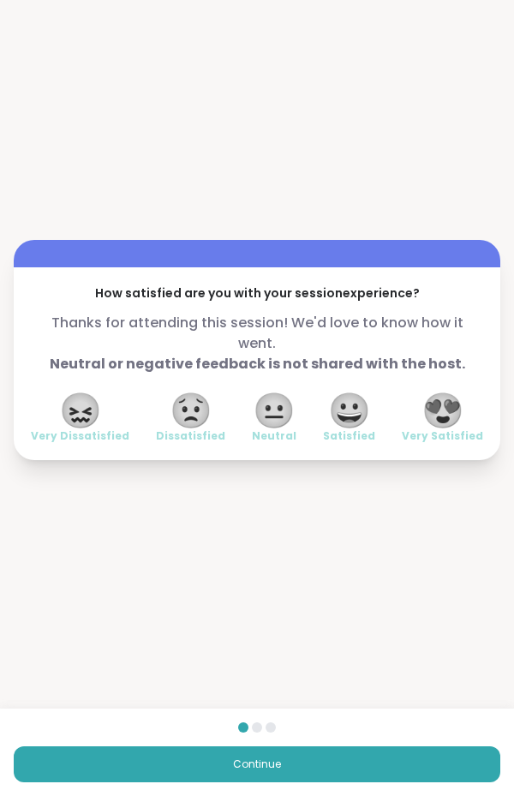
click at [437, 408] on span "😍" at bounding box center [442, 410] width 43 height 31
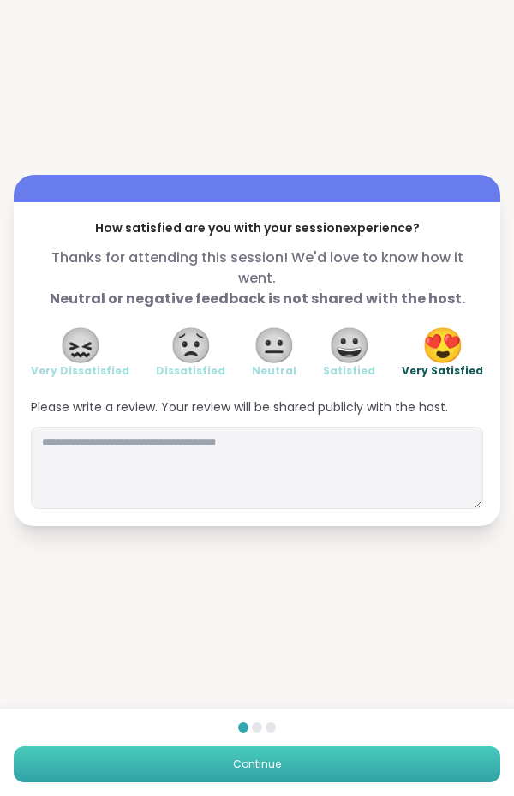
click at [218, 766] on button "Continue" at bounding box center [257, 764] width 486 height 36
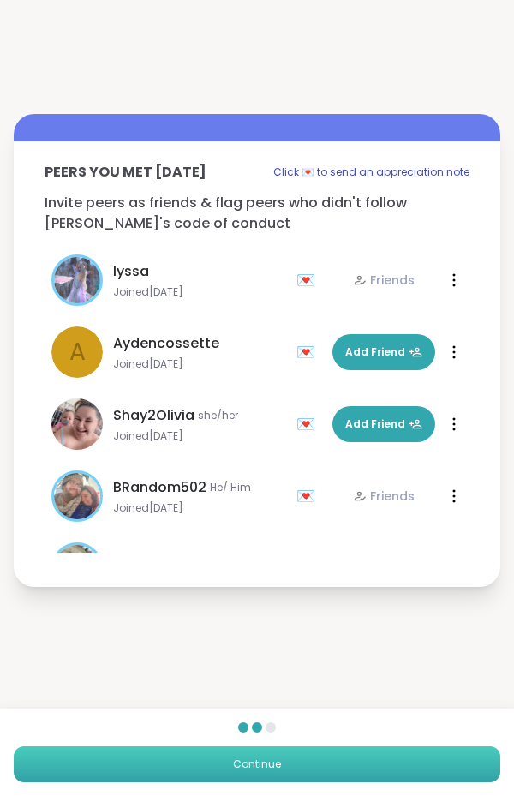
click at [218, 766] on button "Continue" at bounding box center [257, 764] width 486 height 36
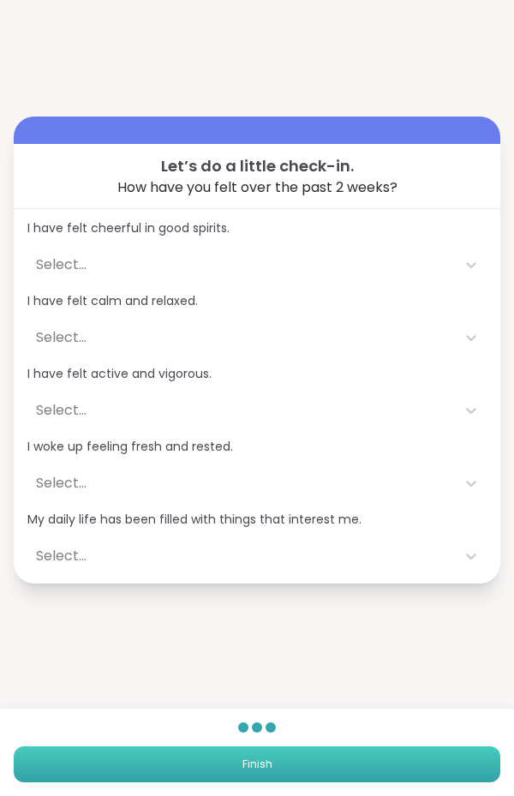
click at [218, 766] on button "Finish" at bounding box center [257, 764] width 486 height 36
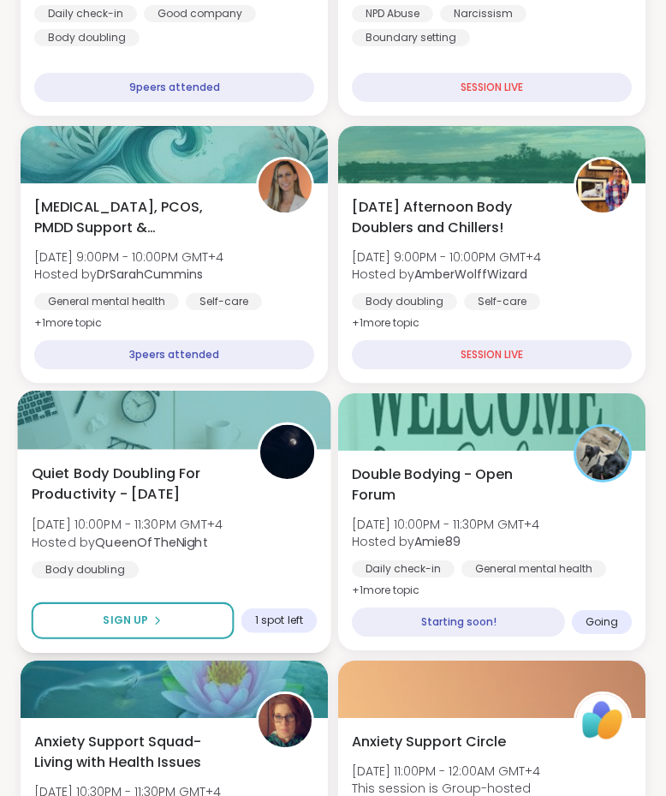
scroll to position [629, 0]
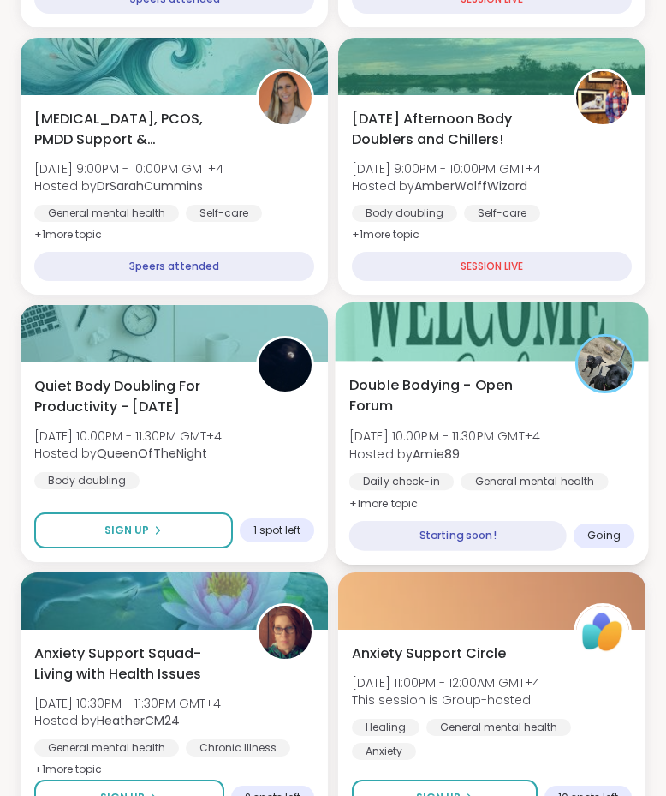
click at [612, 425] on div "Double Bodying - Open Forum Mon, Sep 08 | 10:00PM - 11:30PM GMT+4 Hosted by Ami…" at bounding box center [492, 444] width 286 height 140
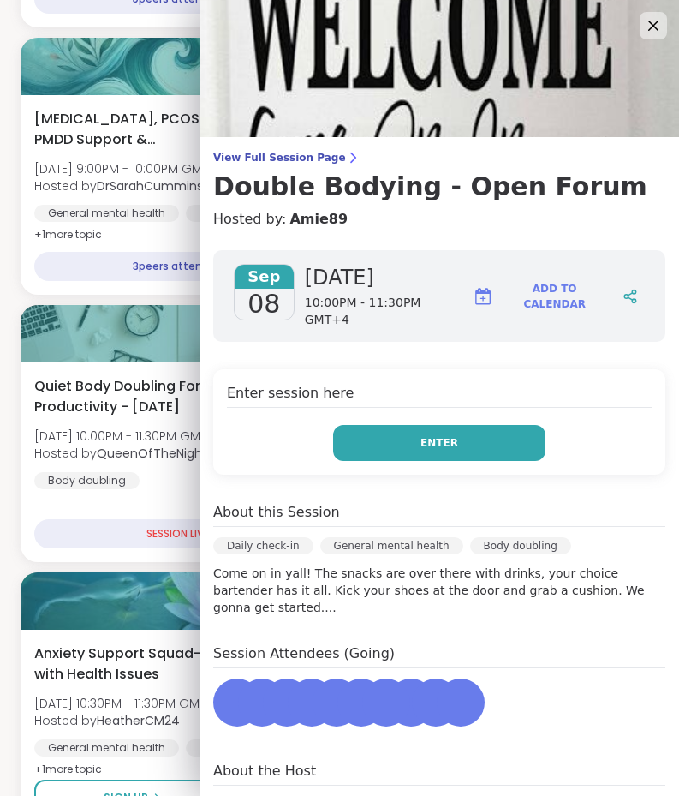
click at [420, 435] on span "Enter" at bounding box center [439, 442] width 38 height 15
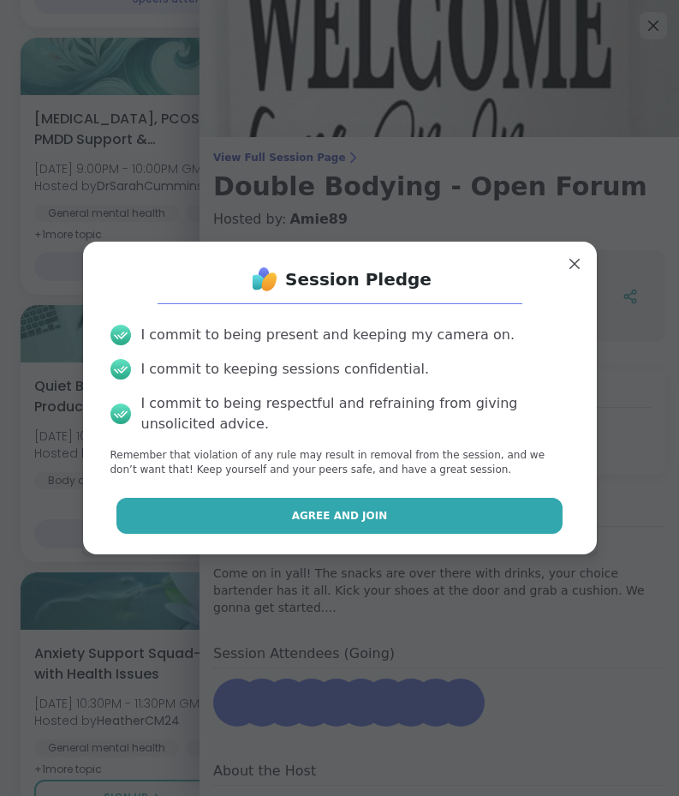
click at [387, 502] on button "Agree and Join" at bounding box center [339, 516] width 446 height 36
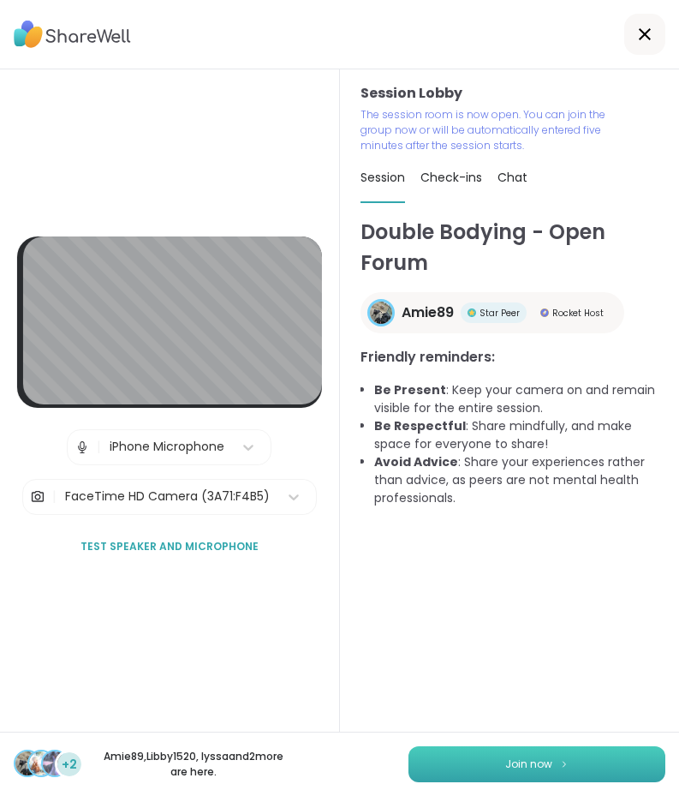
click at [458, 766] on button "Join now" at bounding box center [536, 764] width 257 height 36
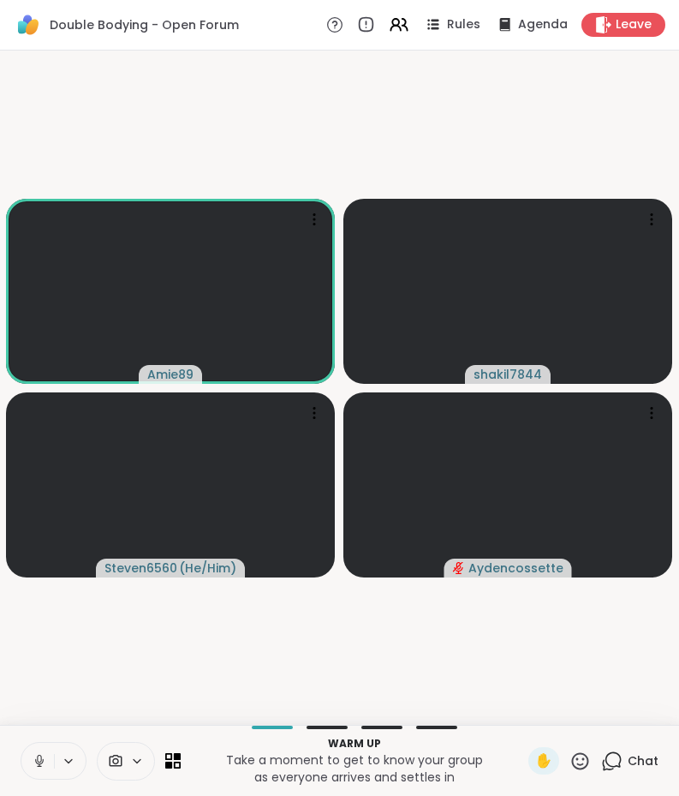
click at [48, 763] on button at bounding box center [37, 760] width 33 height 36
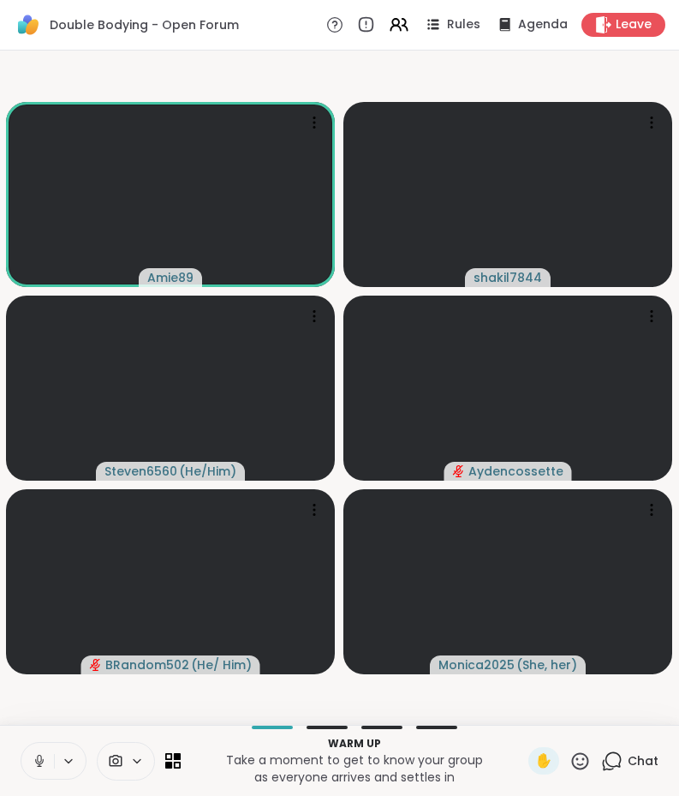
drag, startPoint x: 676, startPoint y: 221, endPoint x: 1270, endPoint y: 271, distance: 596.4
click at [679, 271] on html "Double Bodying - Open Forum Rules Agenda Leave Amie89 shakil7844 Steven6560 ( H…" at bounding box center [339, 398] width 679 height 796
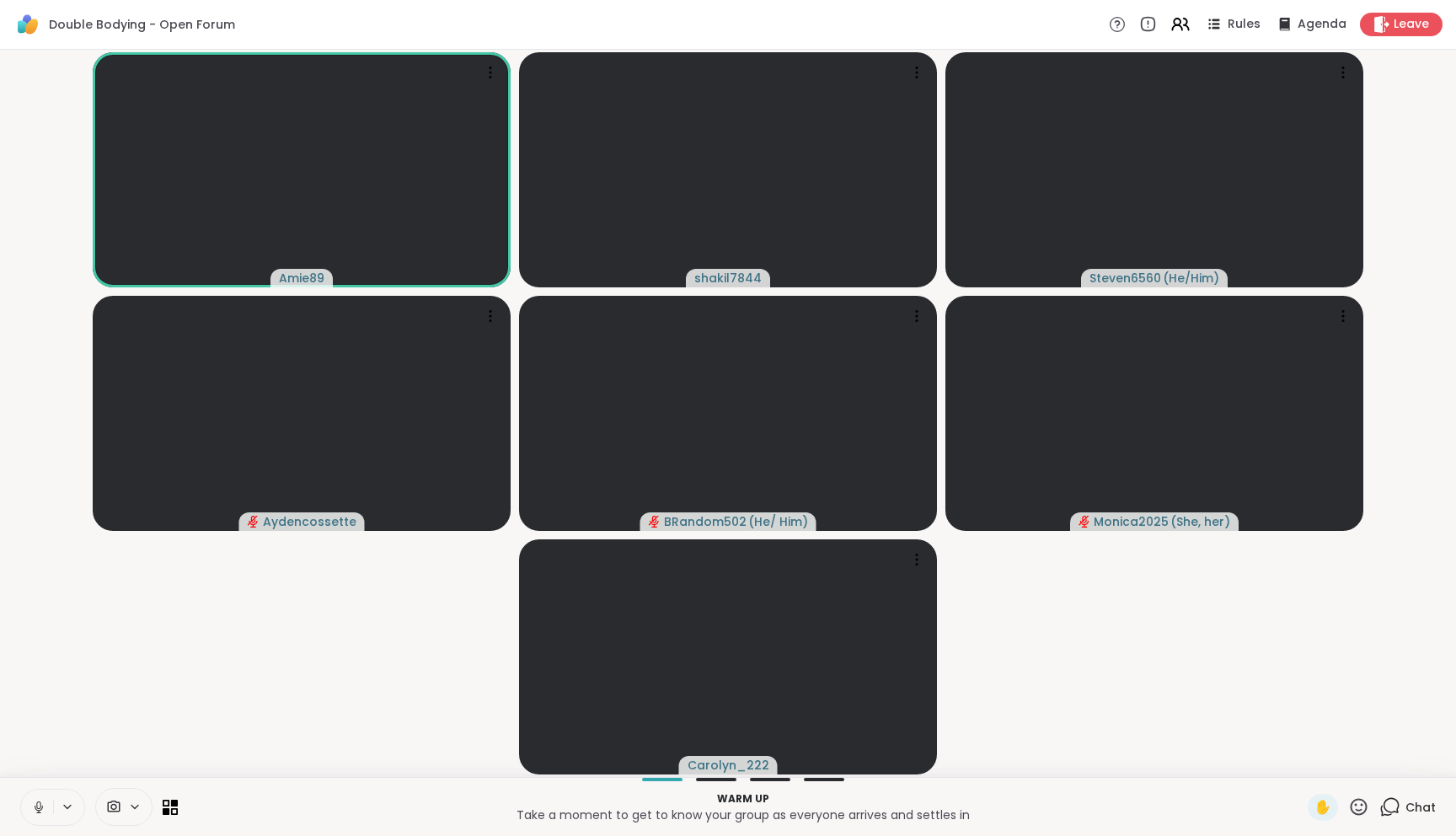
click at [53, 806] on button at bounding box center [69, 806] width 31 height 15
click at [41, 806] on icon at bounding box center [38, 806] width 15 height 15
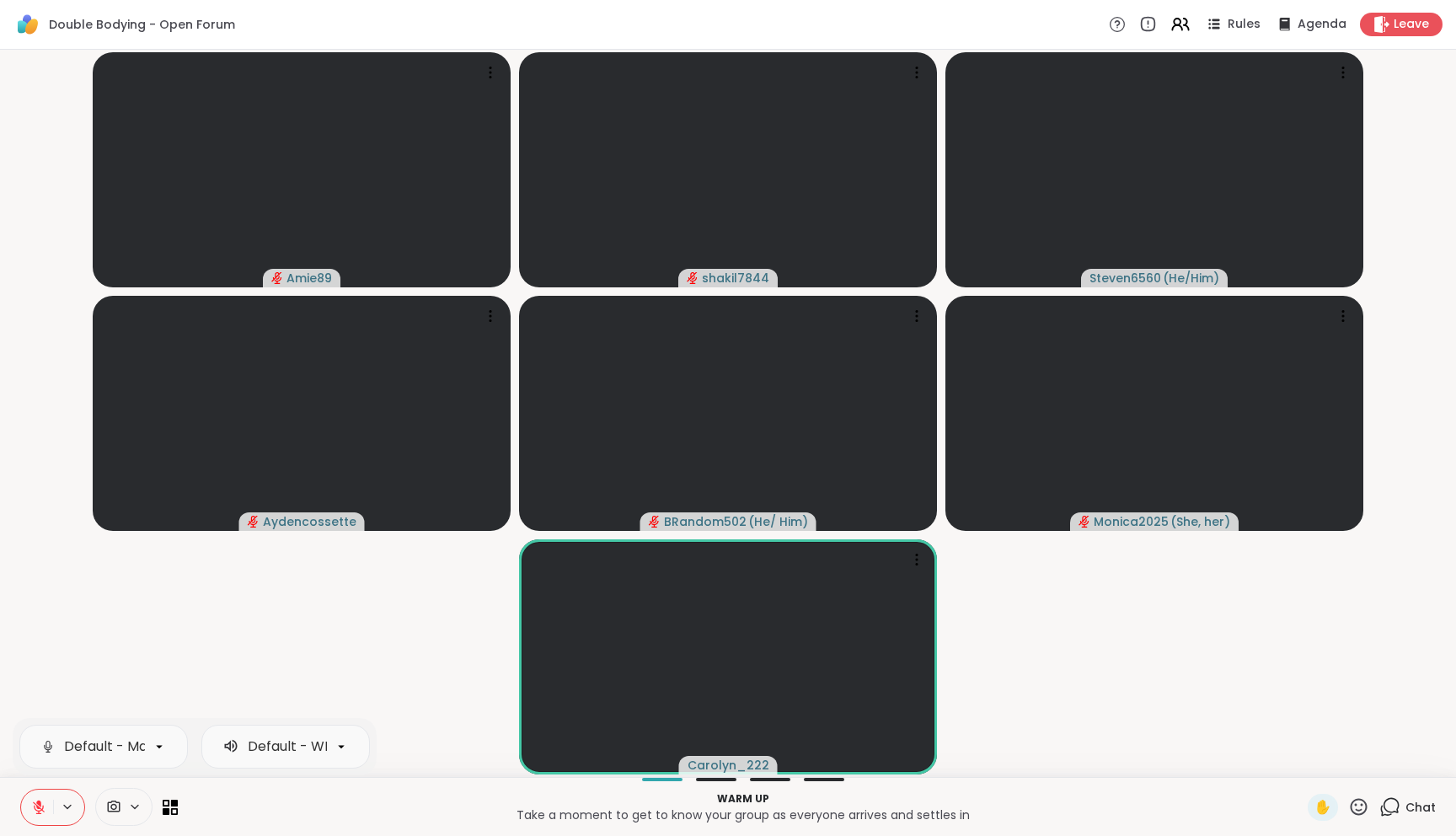
click at [1379, 797] on icon at bounding box center [1389, 806] width 21 height 21
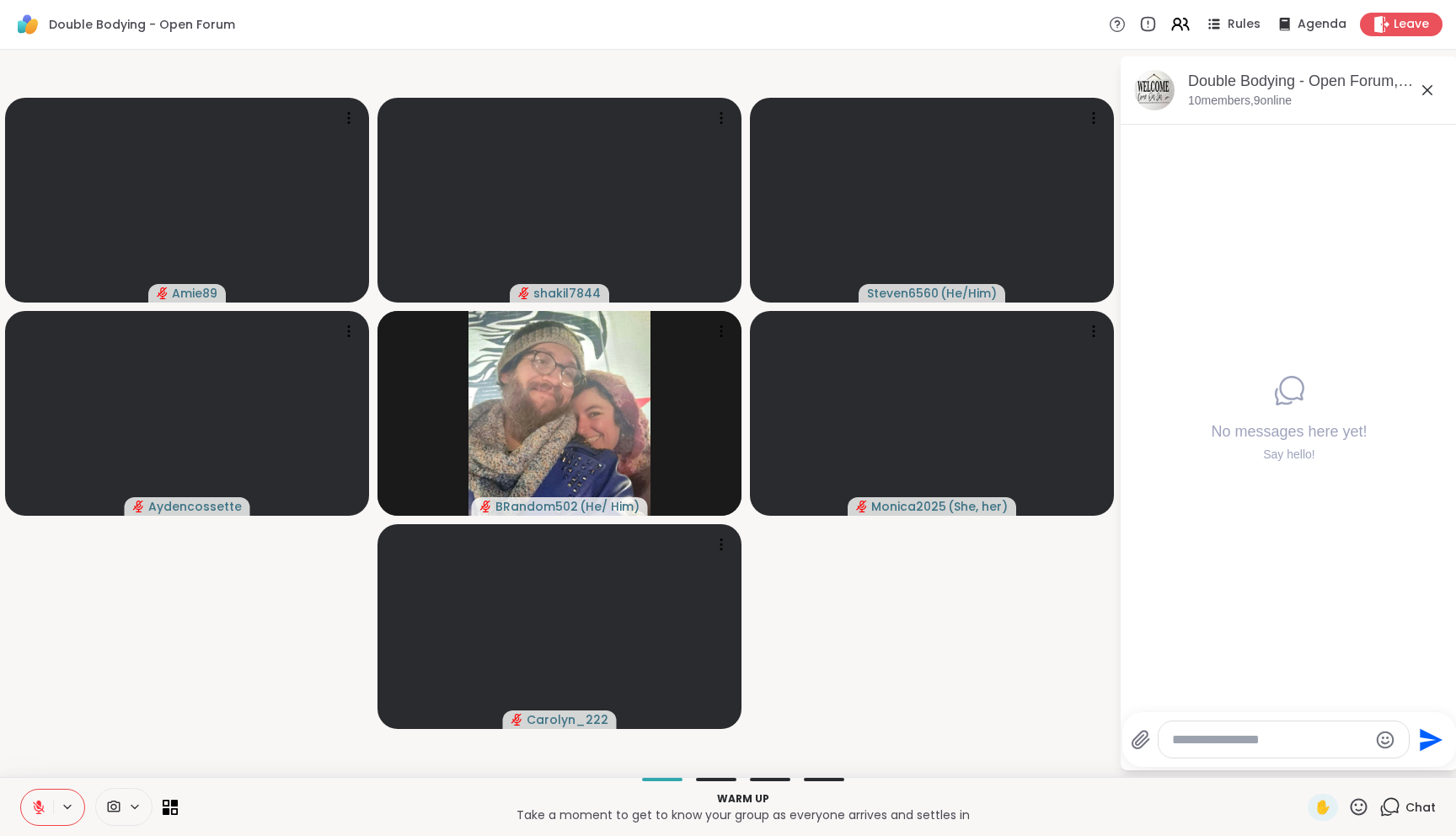
click at [1273, 751] on div at bounding box center [1284, 739] width 250 height 36
click at [1278, 736] on textarea "Type your message" at bounding box center [1270, 739] width 197 height 17
type textarea "**********"
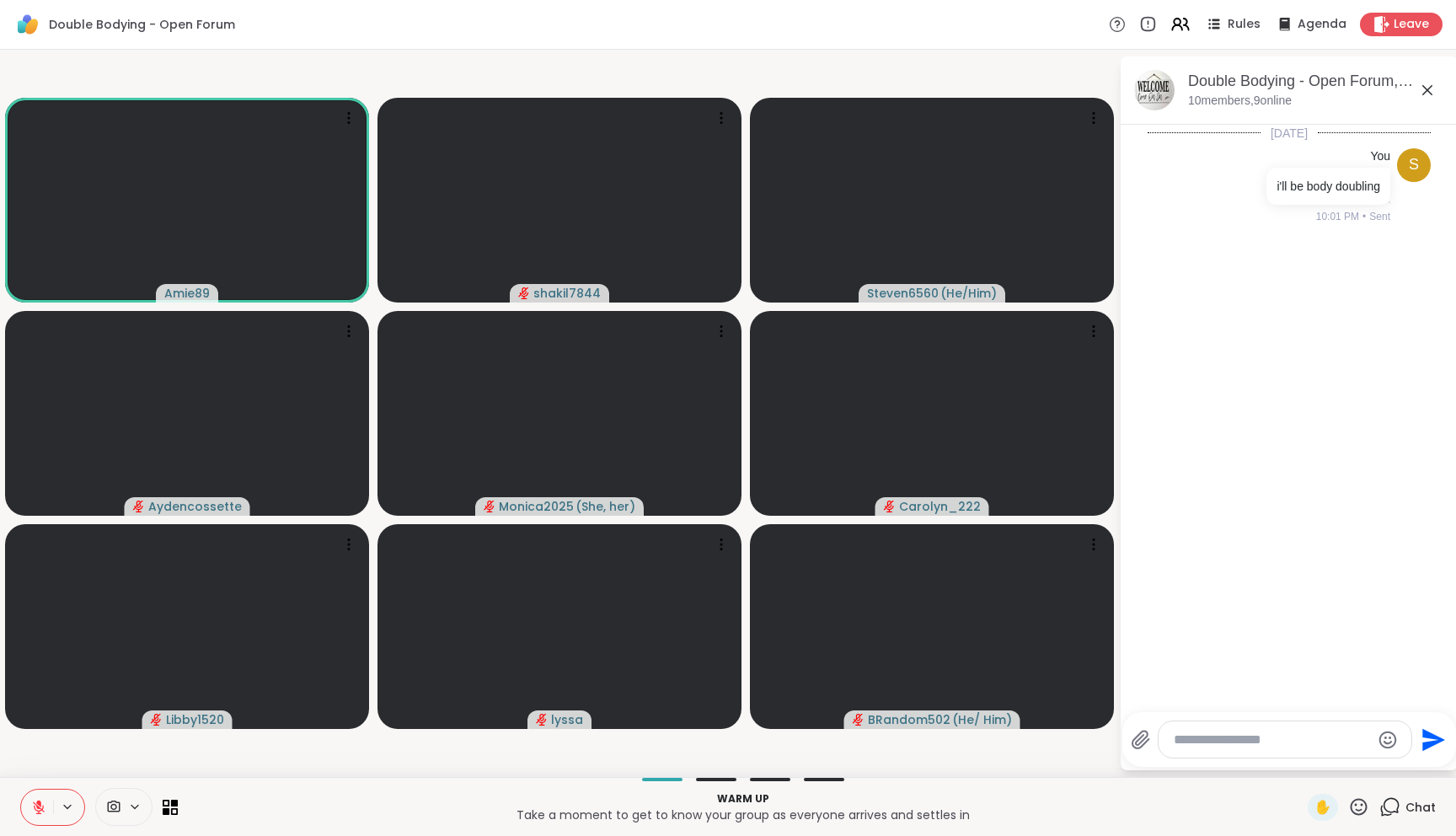
click at [1208, 731] on textarea "Type your message" at bounding box center [1272, 739] width 197 height 17
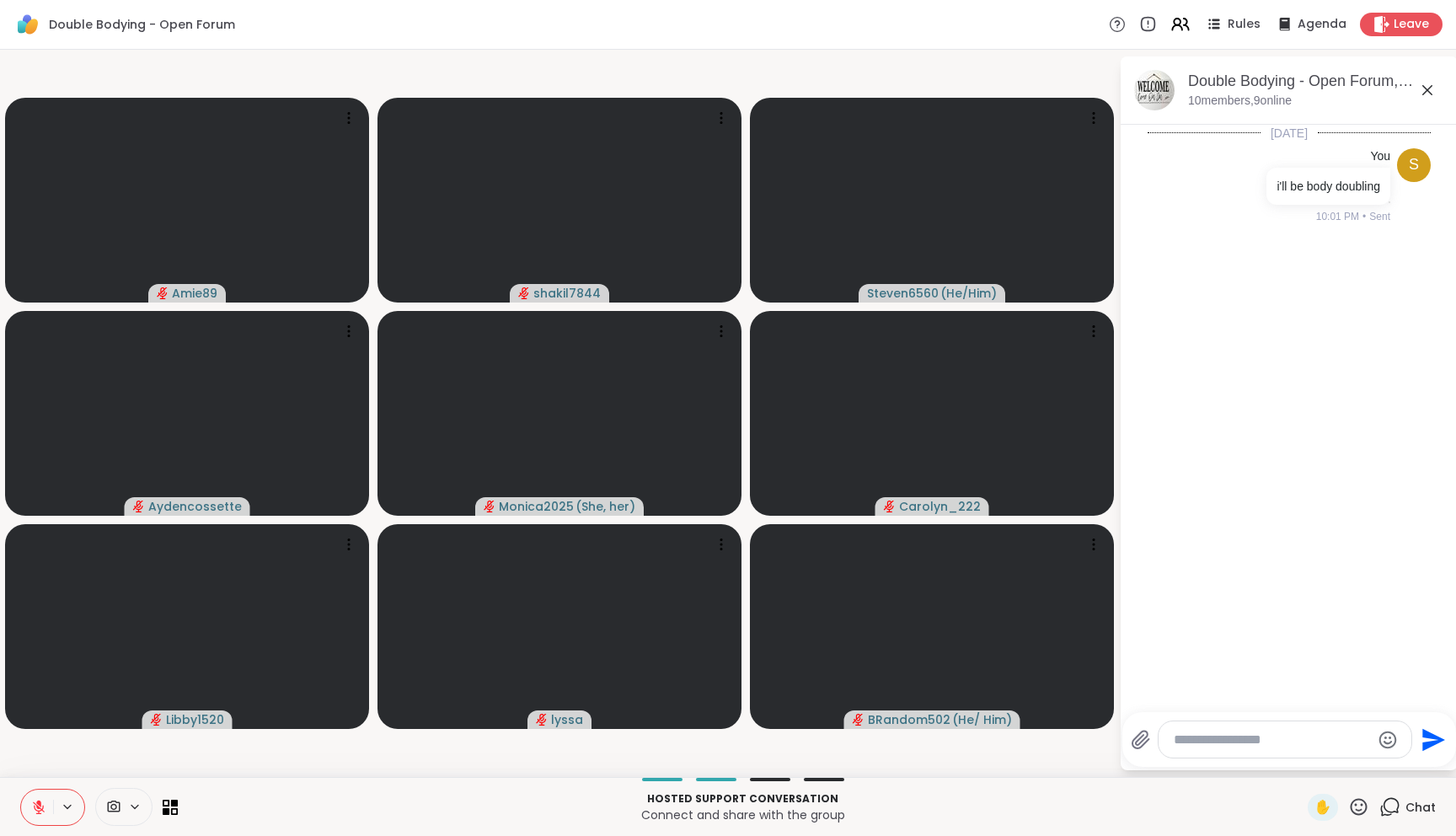
click at [1227, 732] on textarea "Type your message" at bounding box center [1272, 739] width 197 height 17
type textarea "**********"
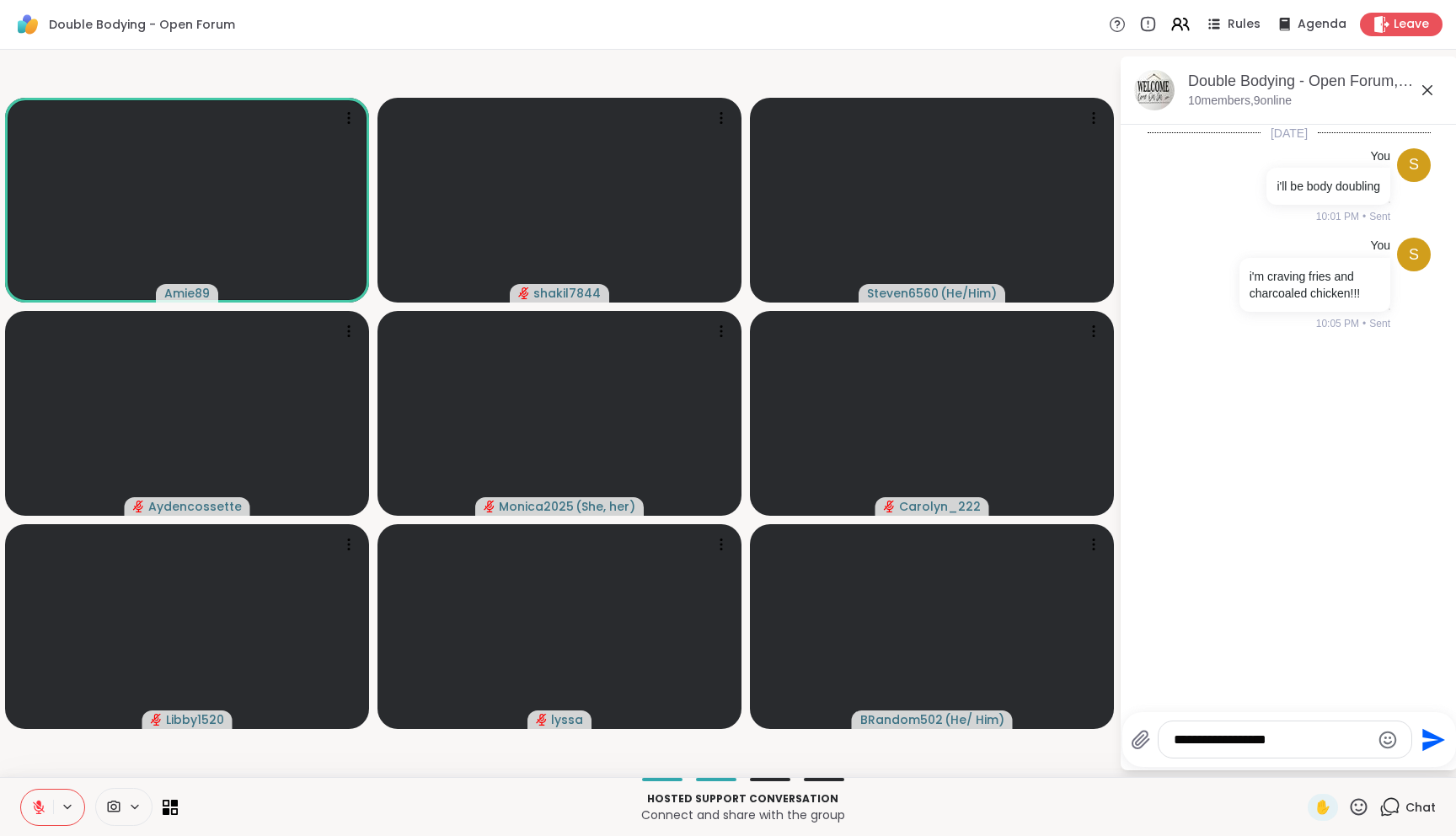
type textarea "**********"
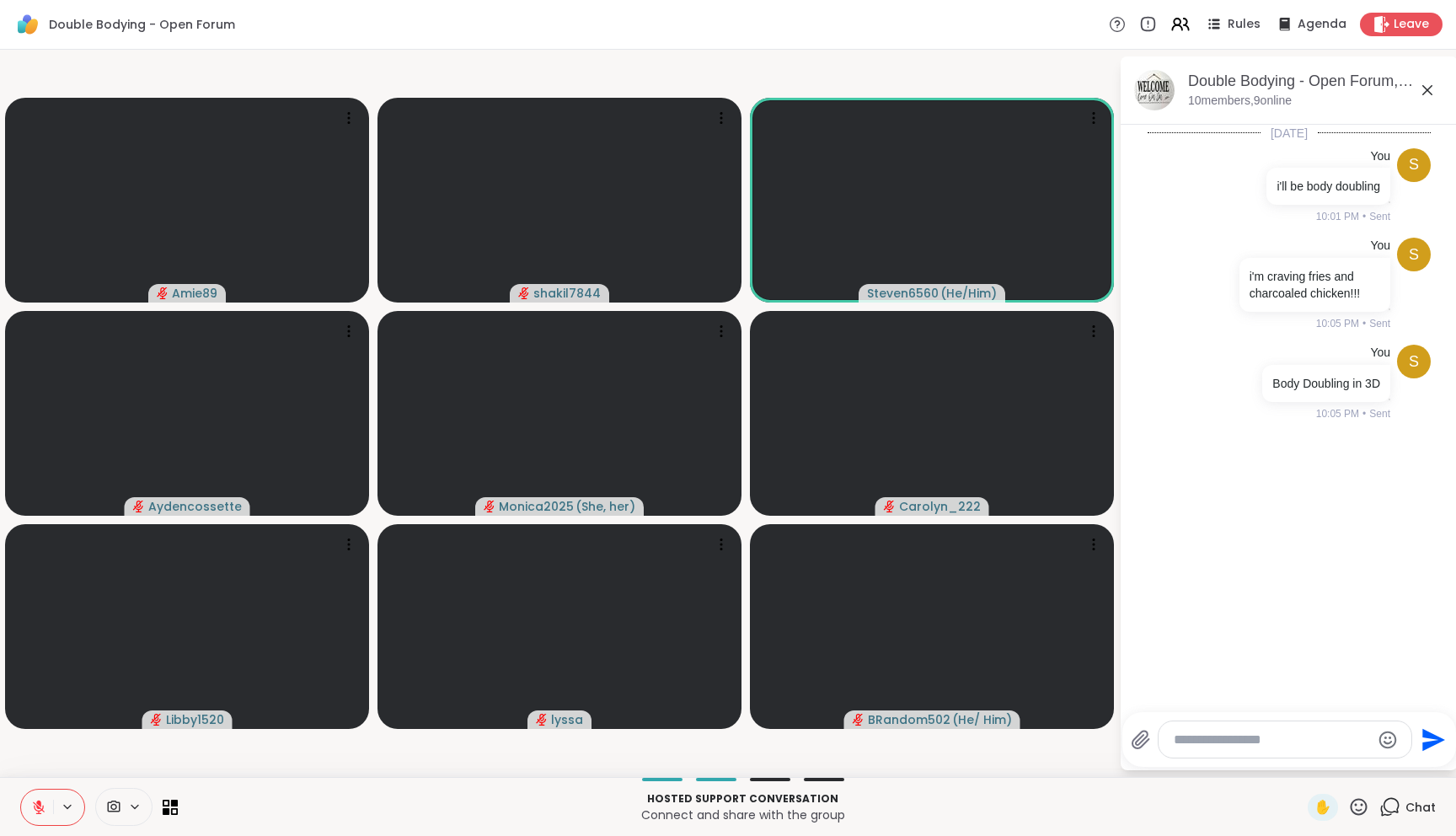
click at [49, 801] on button at bounding box center [36, 806] width 32 height 35
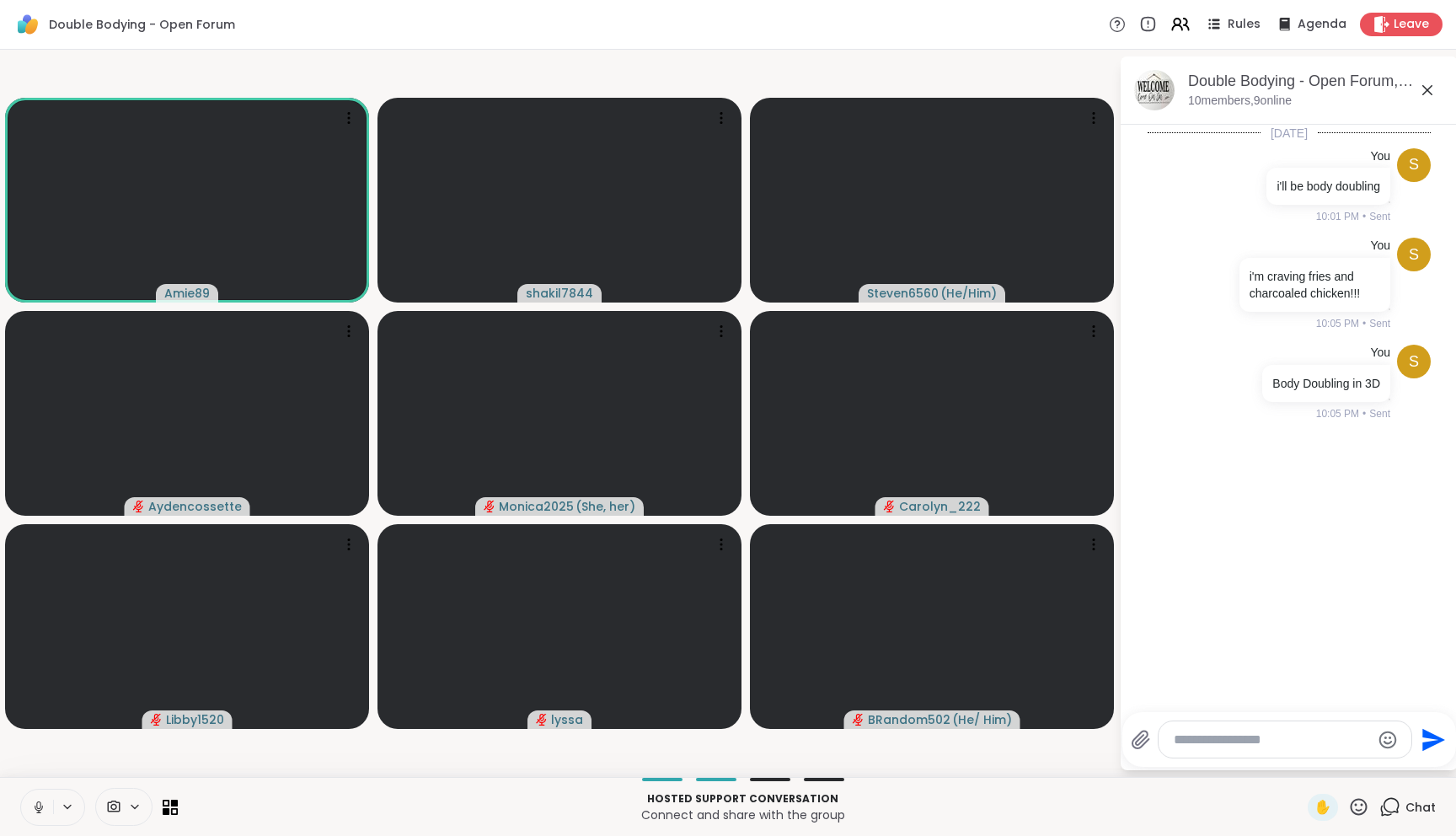
click at [46, 807] on button at bounding box center [36, 806] width 32 height 35
click at [1256, 733] on textarea "Type your message" at bounding box center [1272, 739] width 197 height 17
type textarea "**********"
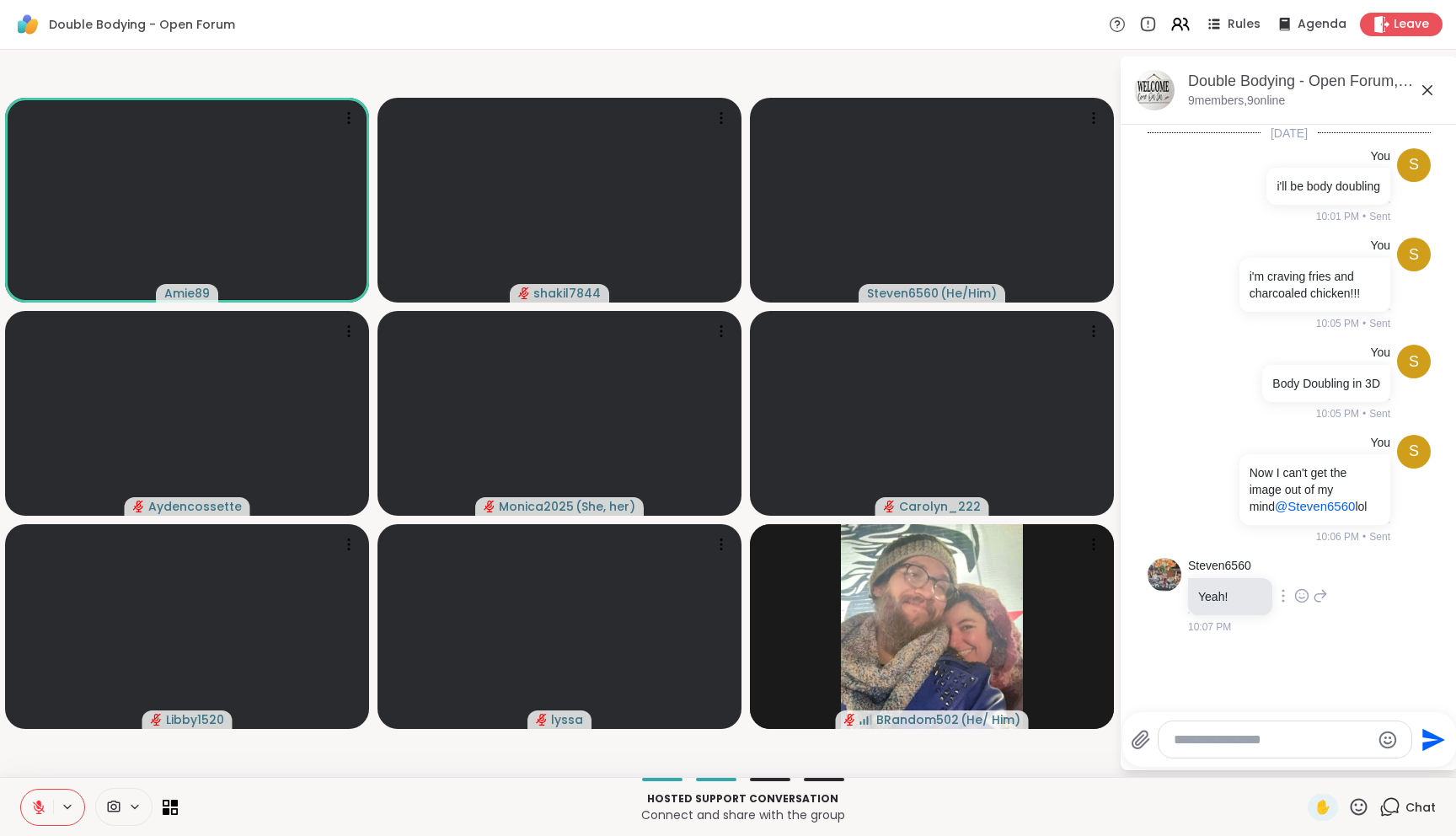
click at [1305, 594] on icon at bounding box center [1301, 595] width 15 height 17
click at [1236, 577] on button "Select Reaction: Joy" at bounding box center [1228, 568] width 33 height 33
click at [1291, 682] on div "Today s You i'll be body doubling 10:01 PM • Sent s You i'm craving fries and c…" at bounding box center [1289, 413] width 337 height 577
click at [1260, 740] on textarea "Type your message" at bounding box center [1272, 739] width 197 height 17
type textarea "**********"
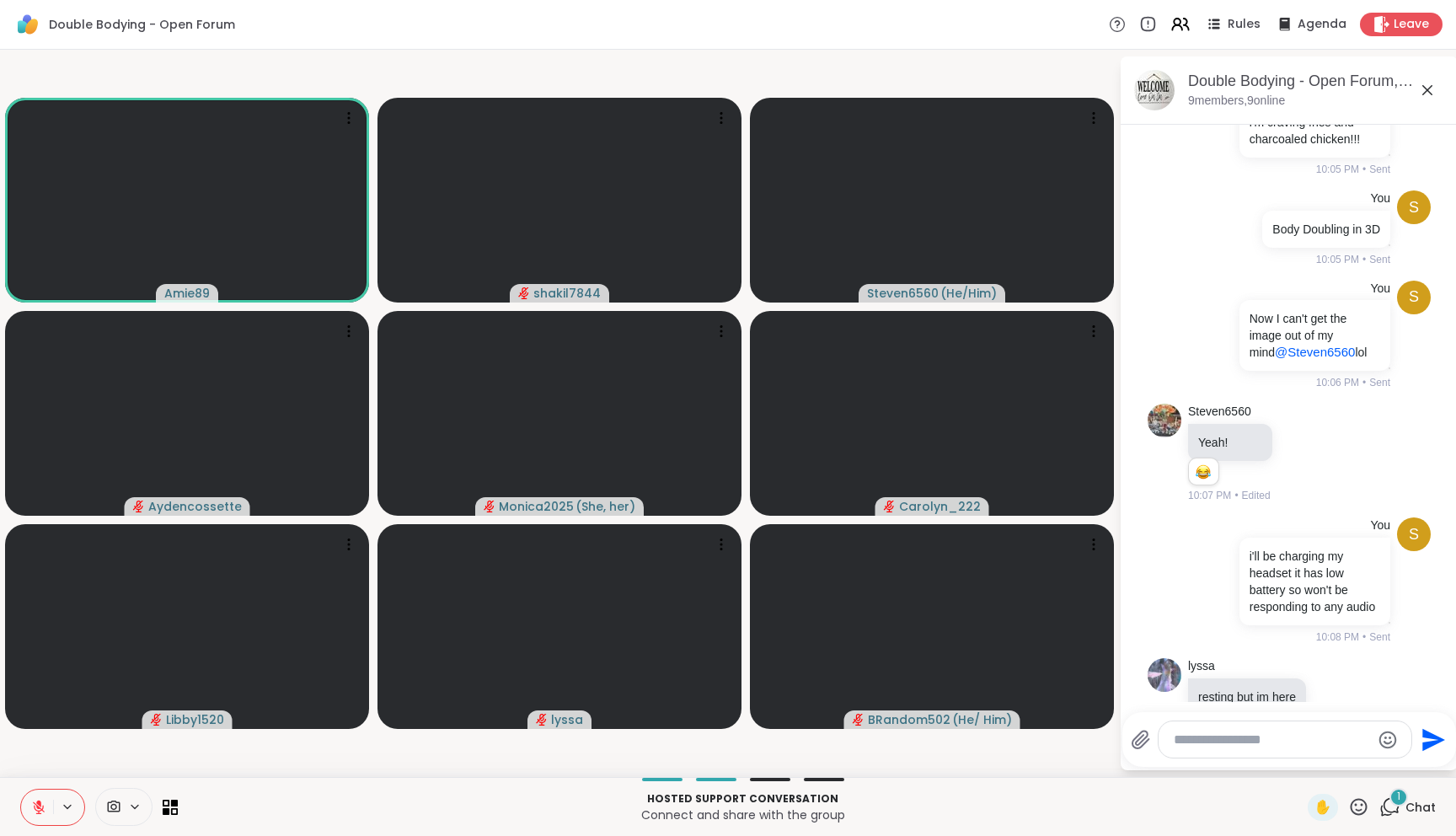
scroll to position [244, 0]
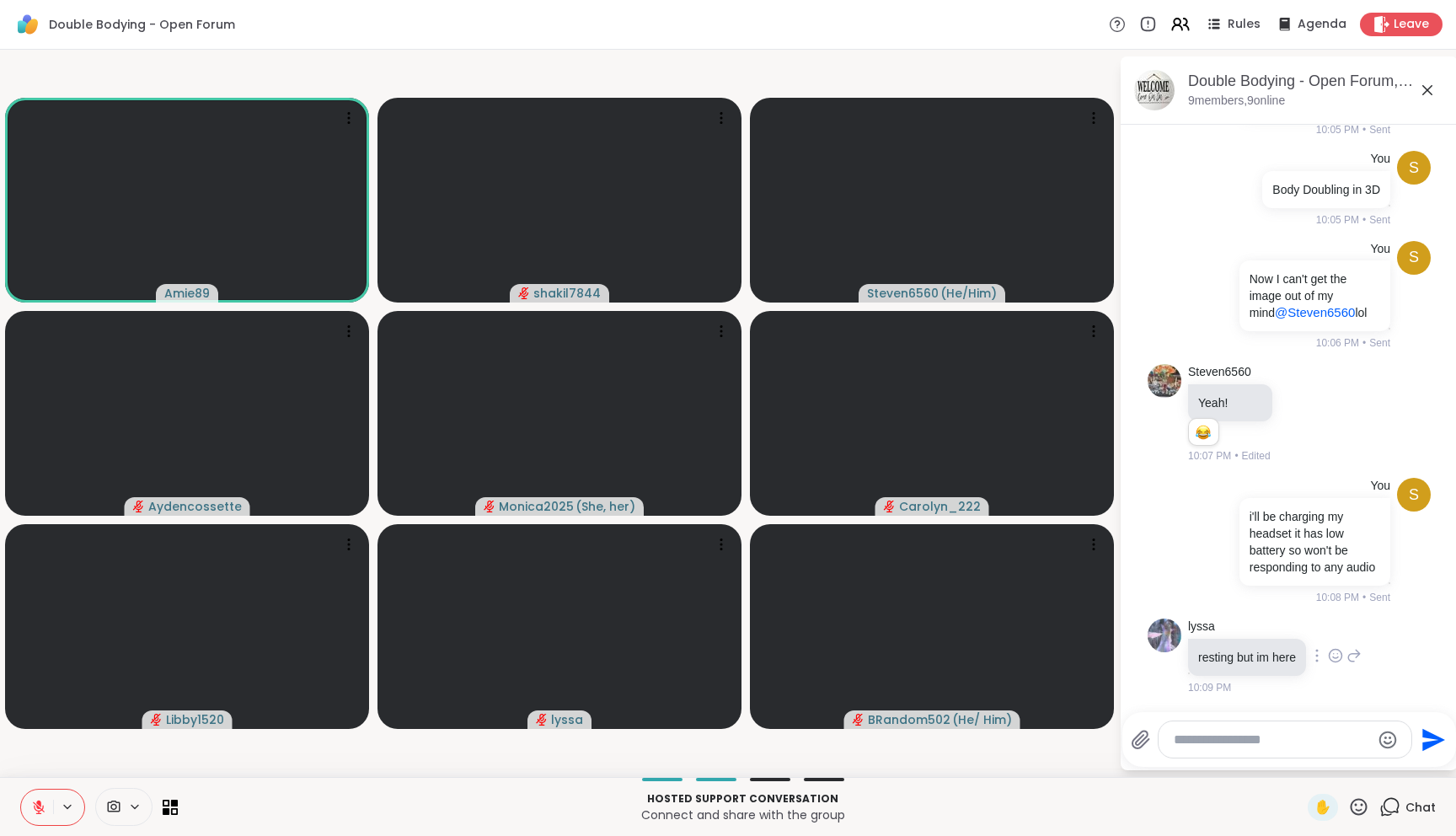
click at [1338, 657] on icon at bounding box center [1335, 658] width 5 height 2
click at [1340, 618] on button "Select Reaction: Heart" at bounding box center [1335, 628] width 33 height 33
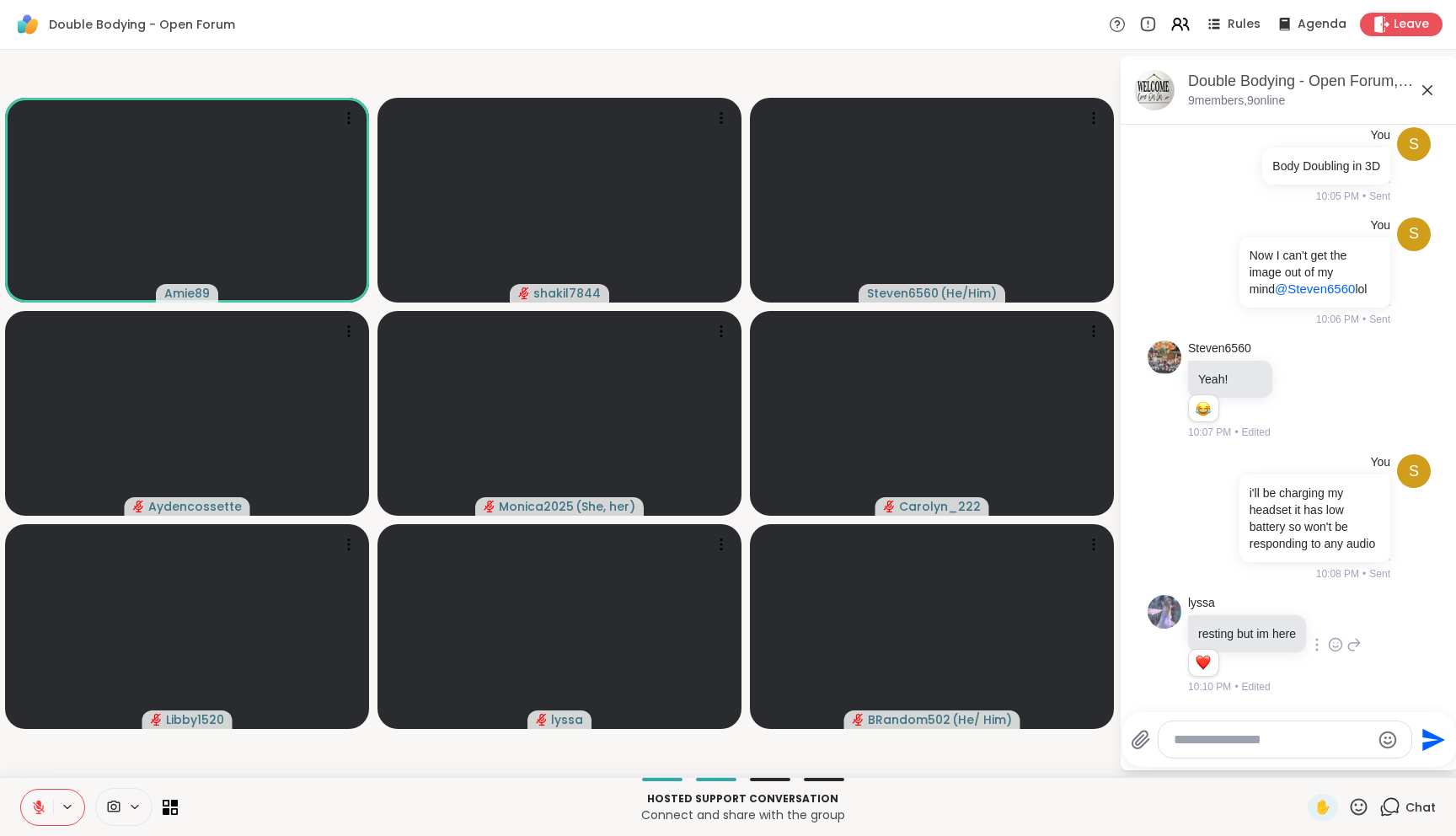
scroll to position [268, 0]
click at [1308, 735] on textarea "Type your message" at bounding box center [1272, 739] width 197 height 17
click at [1260, 736] on textarea "Type your message" at bounding box center [1272, 739] width 197 height 17
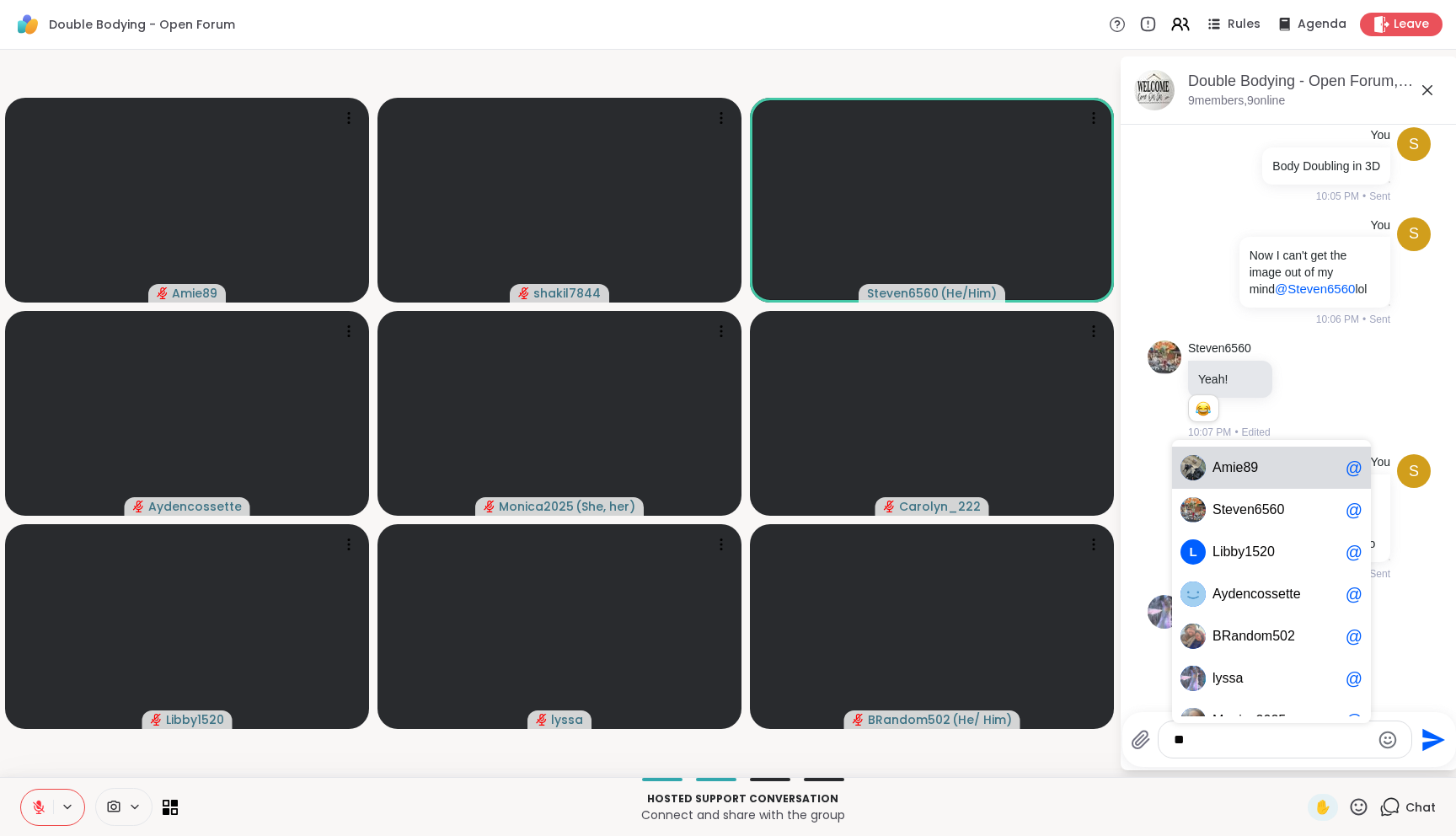
type textarea "*"
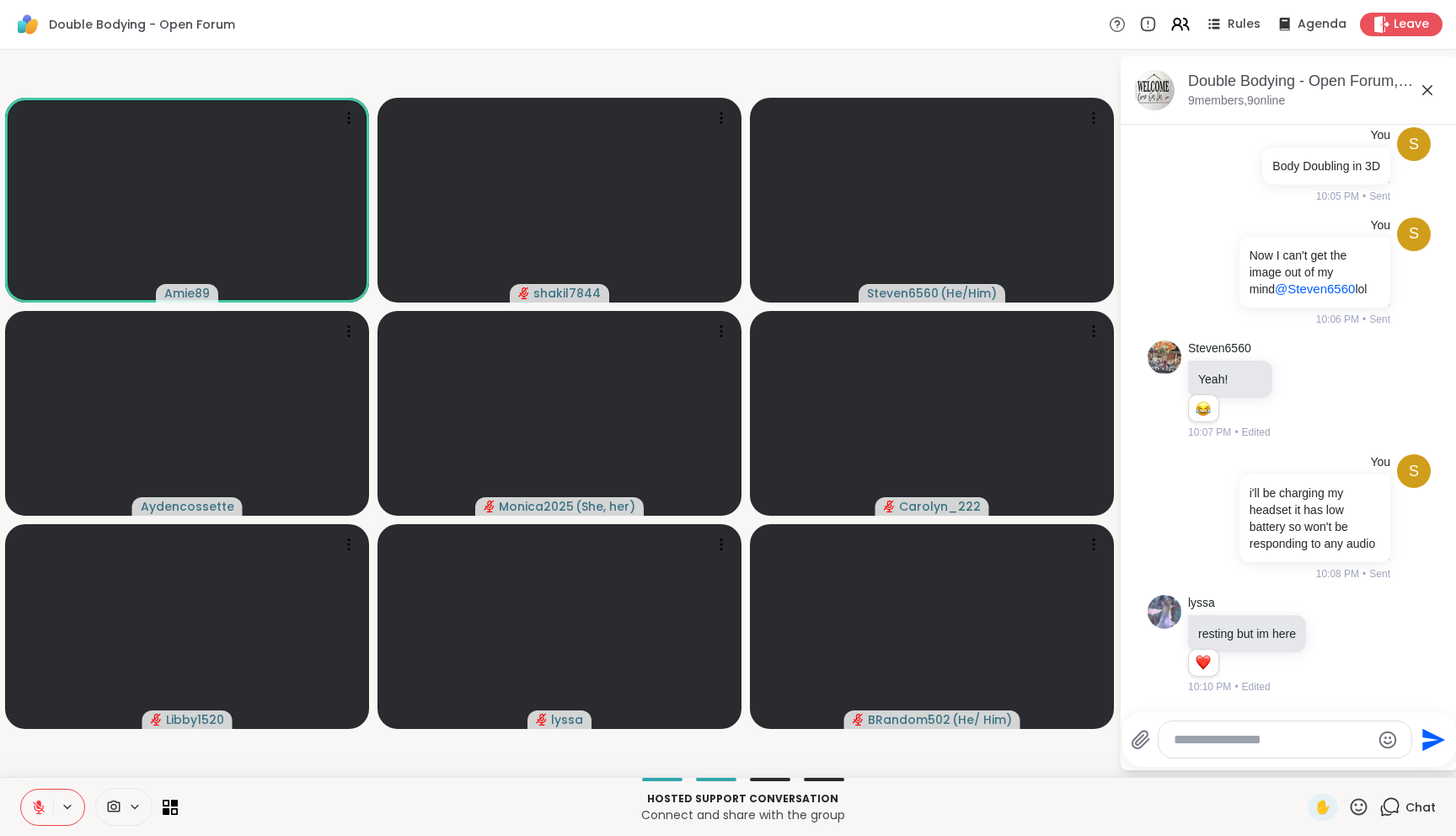
scroll to position [358, 0]
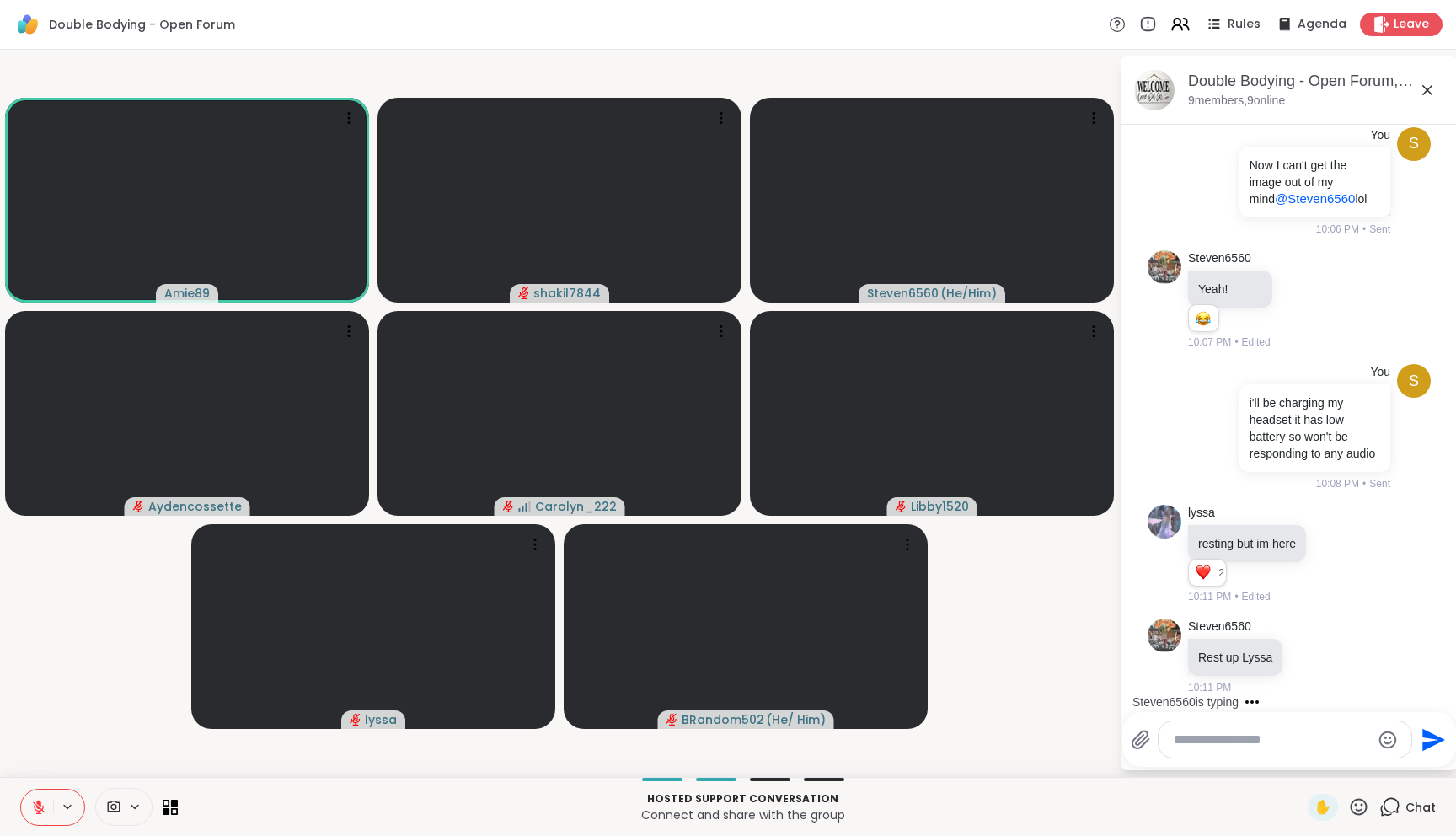
click at [1280, 742] on textarea "Type your message" at bounding box center [1272, 739] width 197 height 17
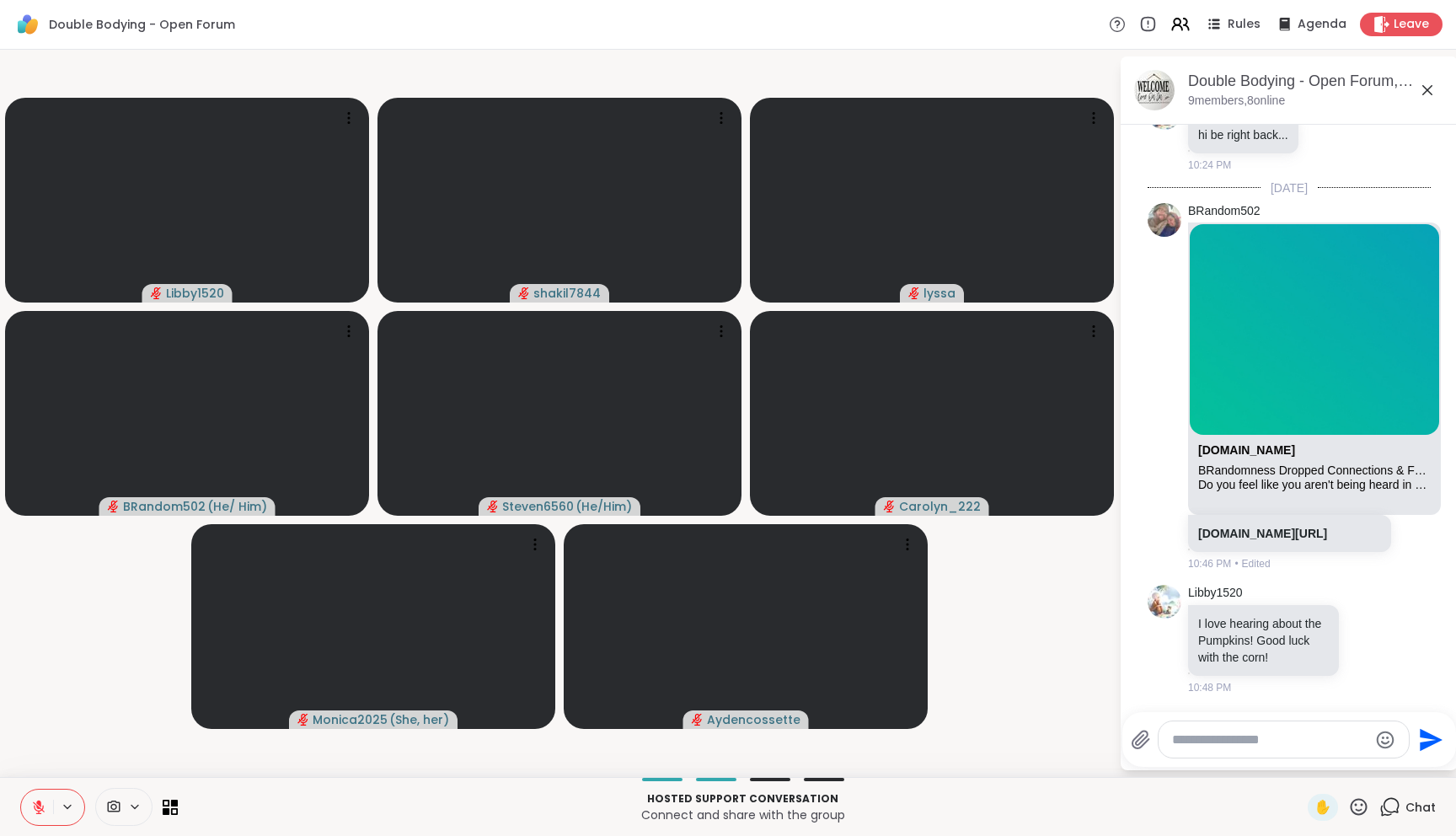
scroll to position [1959, 0]
click at [1256, 738] on textarea "Type your message" at bounding box center [1270, 739] width 197 height 17
type textarea "****"
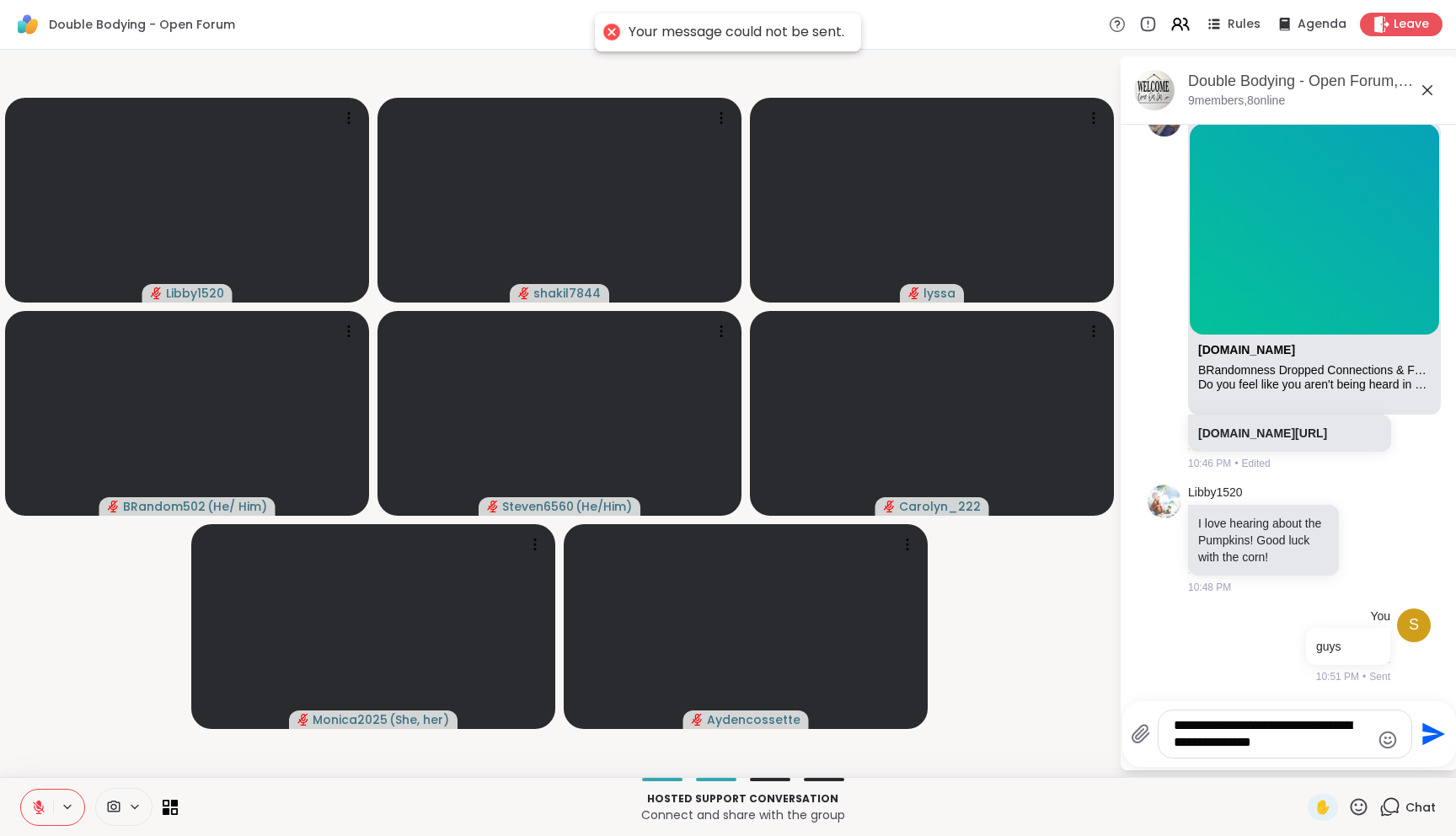
type textarea "**********"
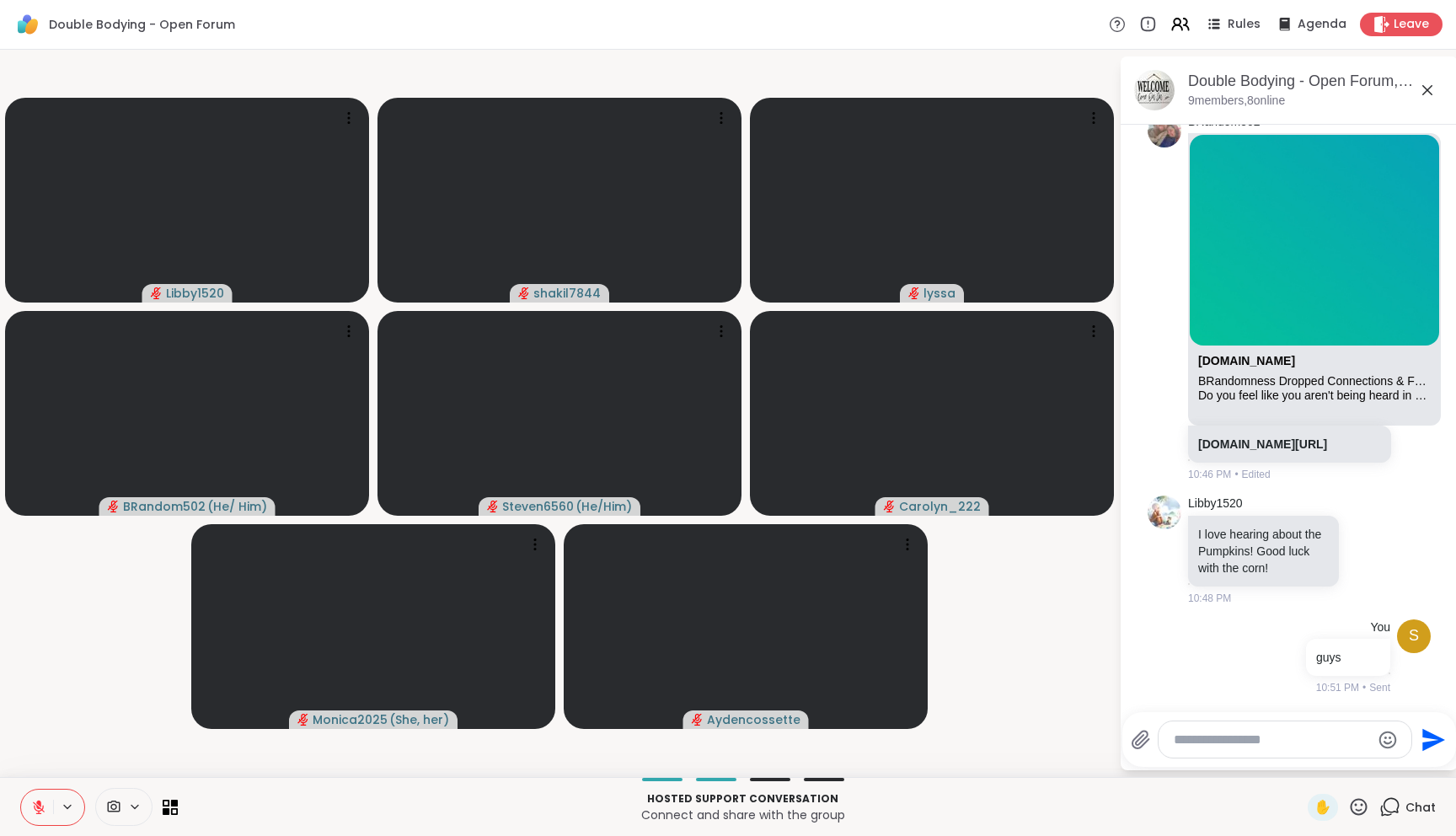
scroll to position [2173, 0]
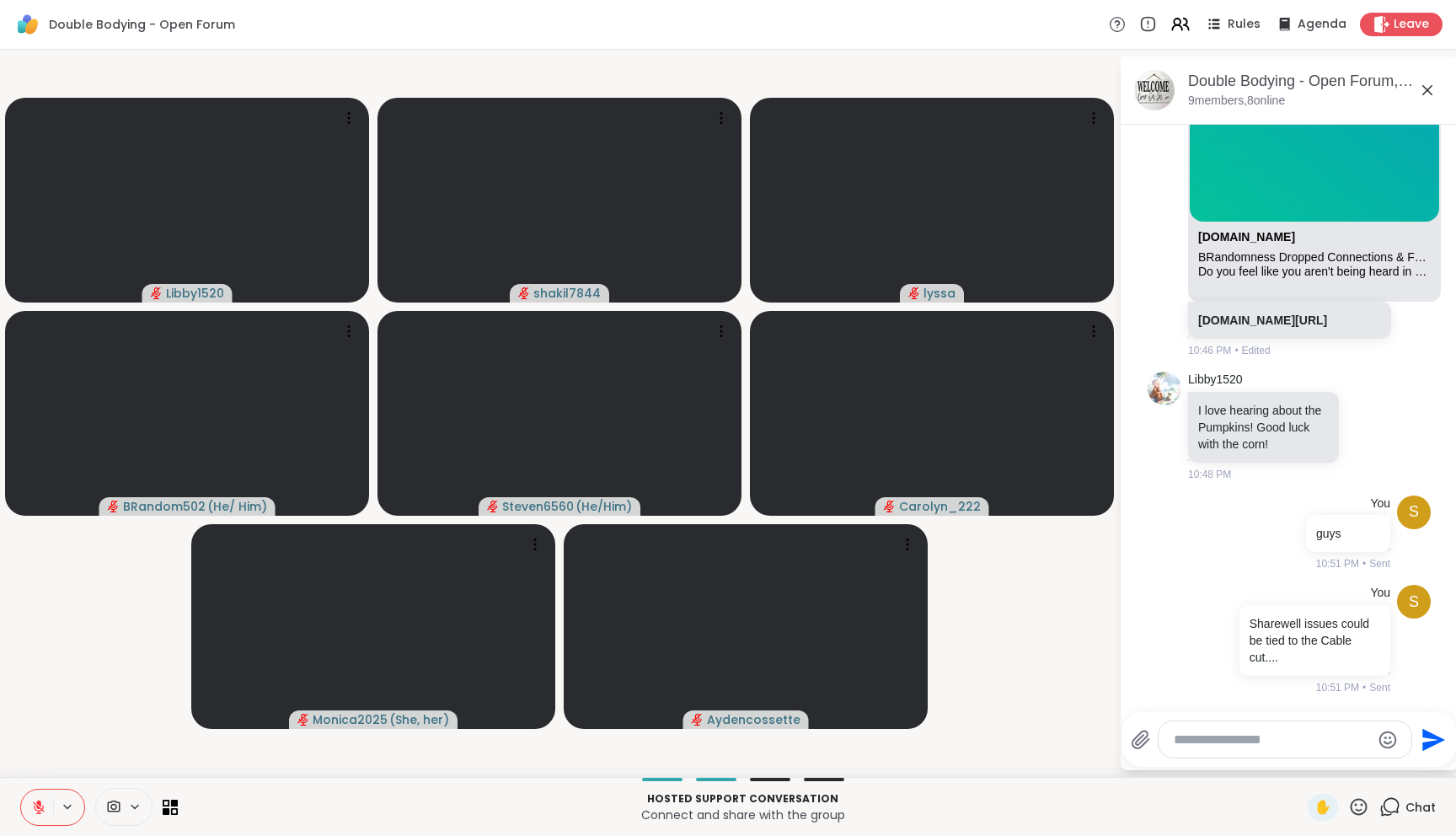
paste textarea "**********"
type textarea "**********"
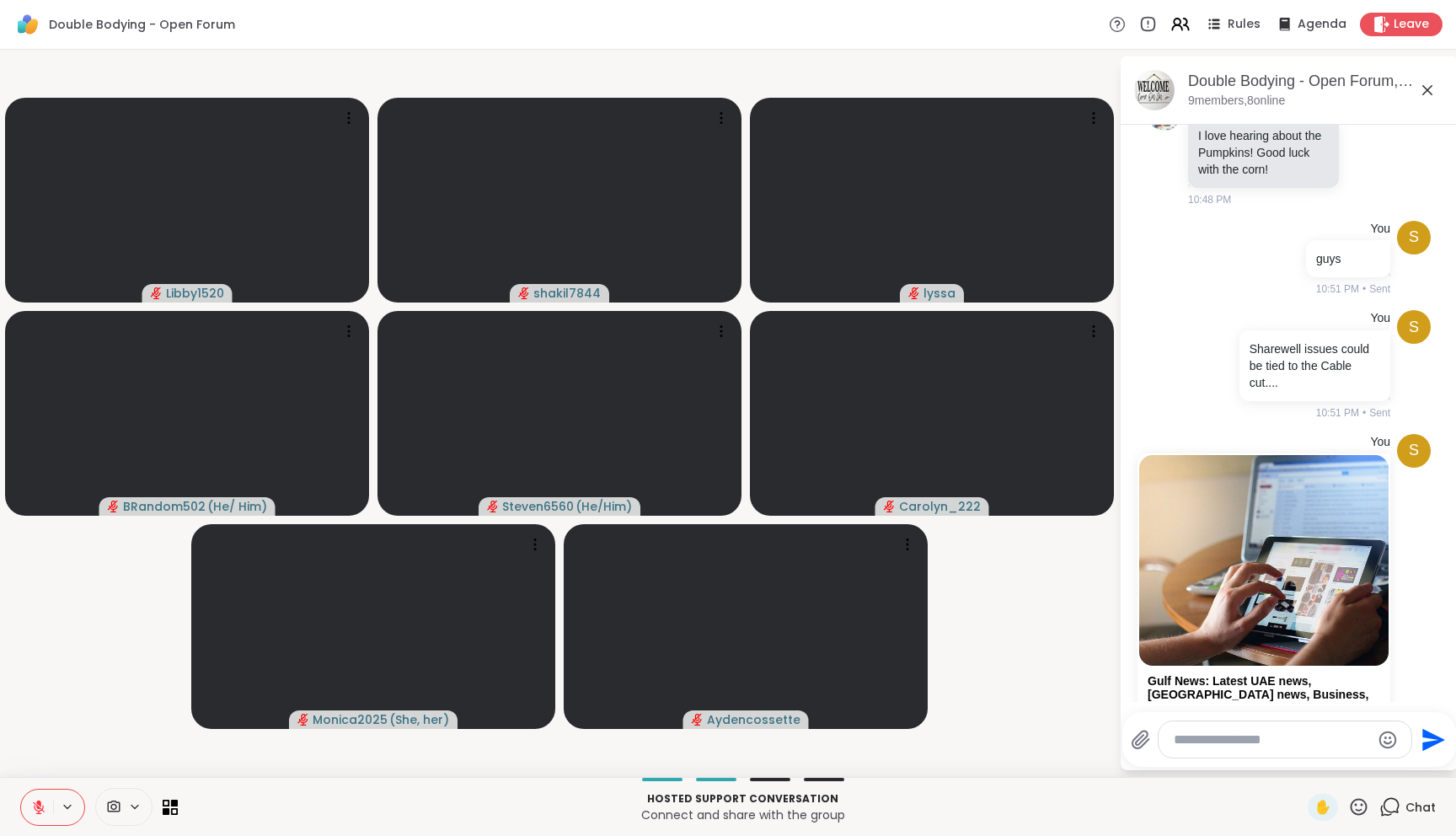
click at [1237, 727] on div at bounding box center [1285, 739] width 253 height 36
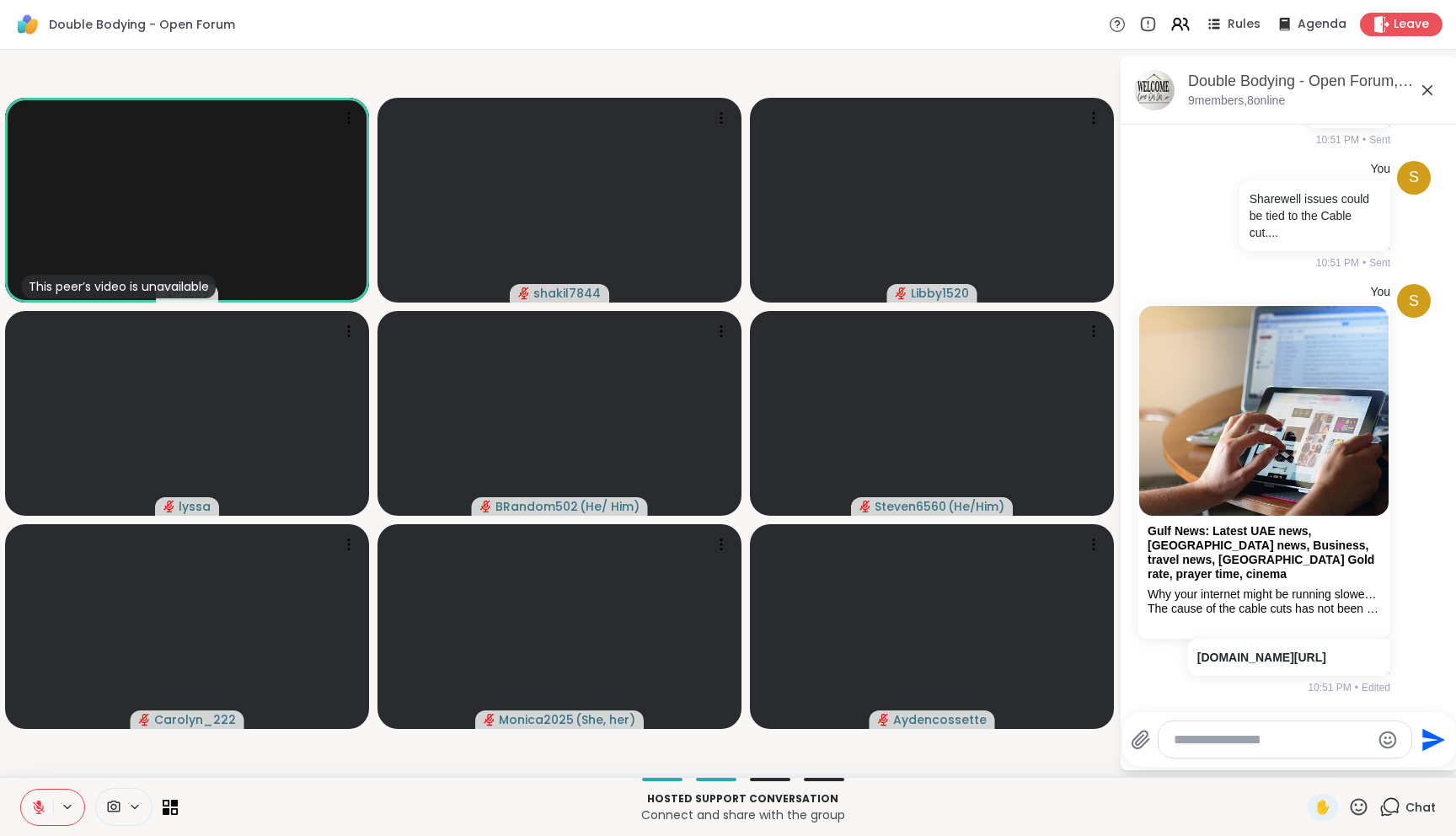
scroll to position [2657, 0]
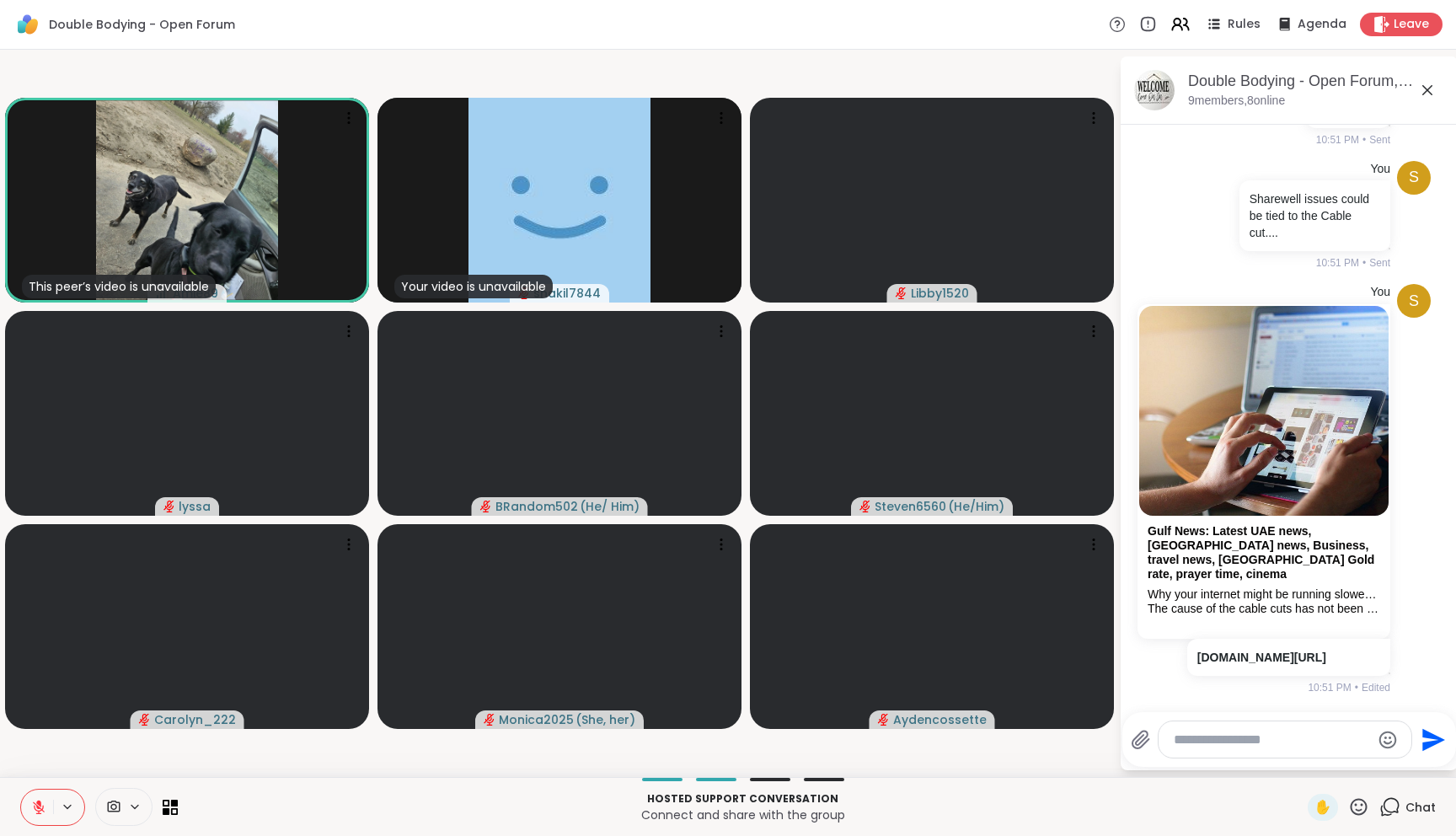
click at [1184, 752] on div at bounding box center [1285, 739] width 253 height 36
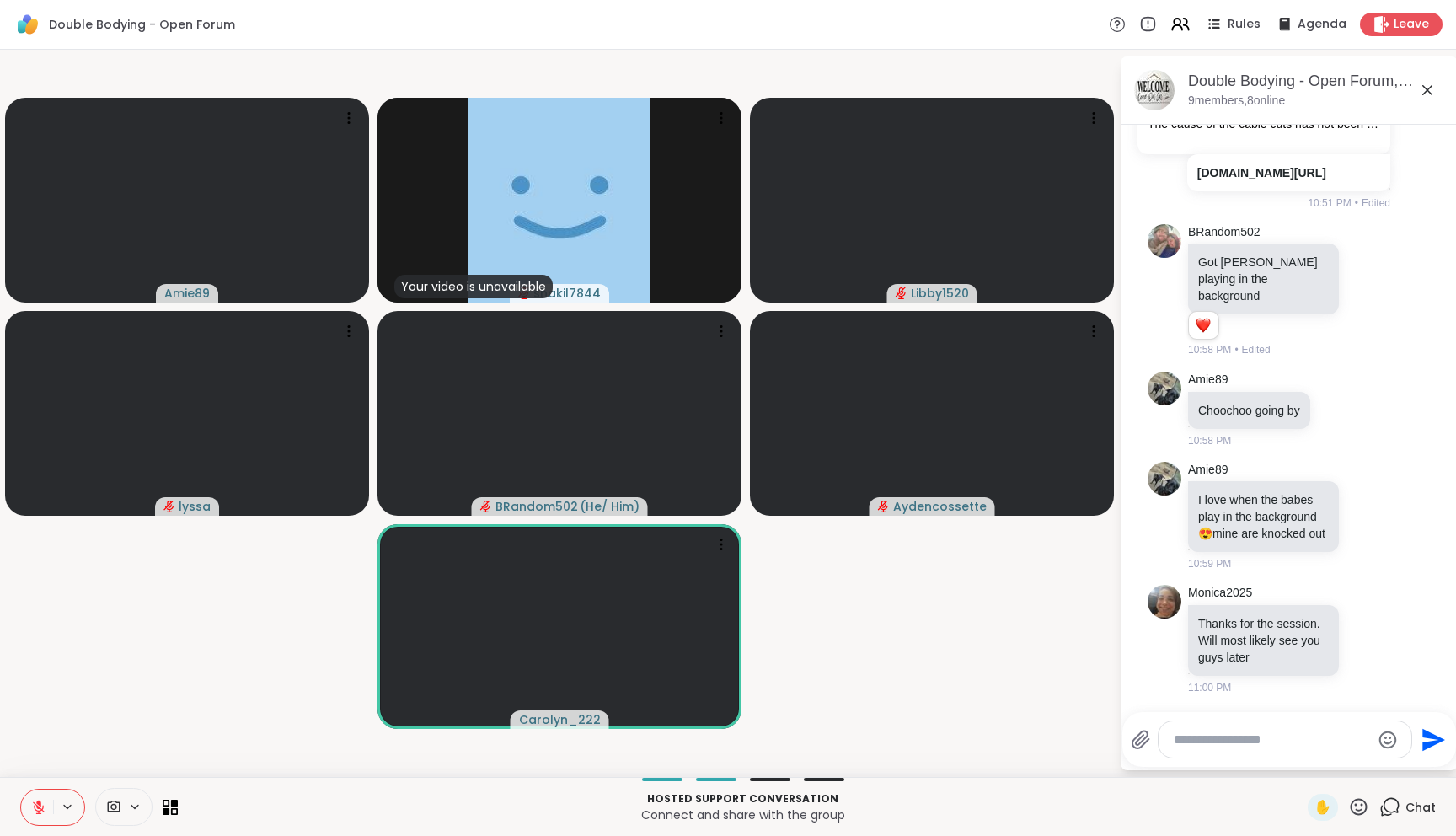
scroll to position [3199, 0]
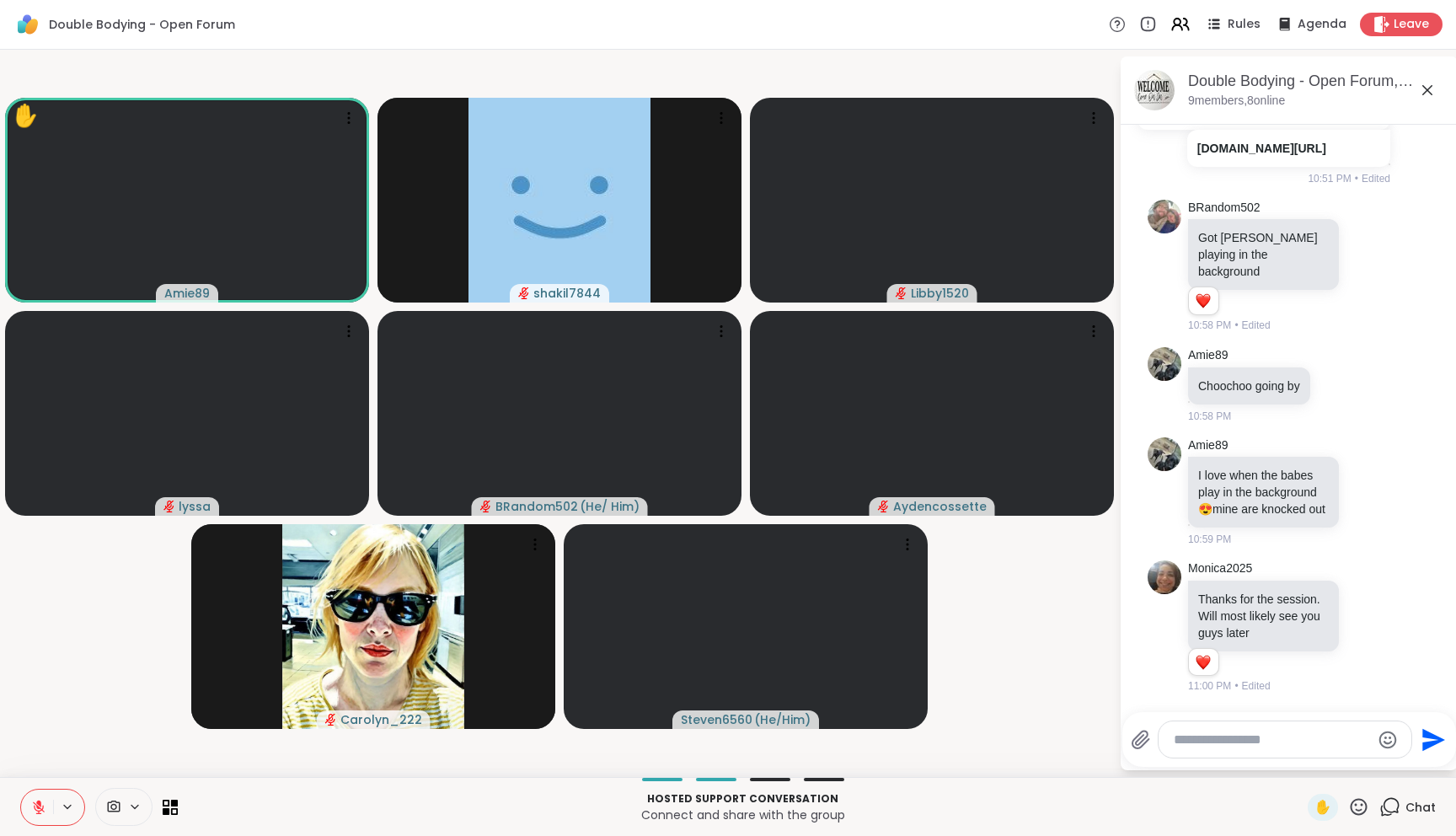
click at [1054, 625] on video-player-container "✋ Amie89 shakil7844 Libby1520 lyssa BRandom502 ( He/ Him ) Aydencossette Caroly…" at bounding box center [559, 412] width 1099 height 713
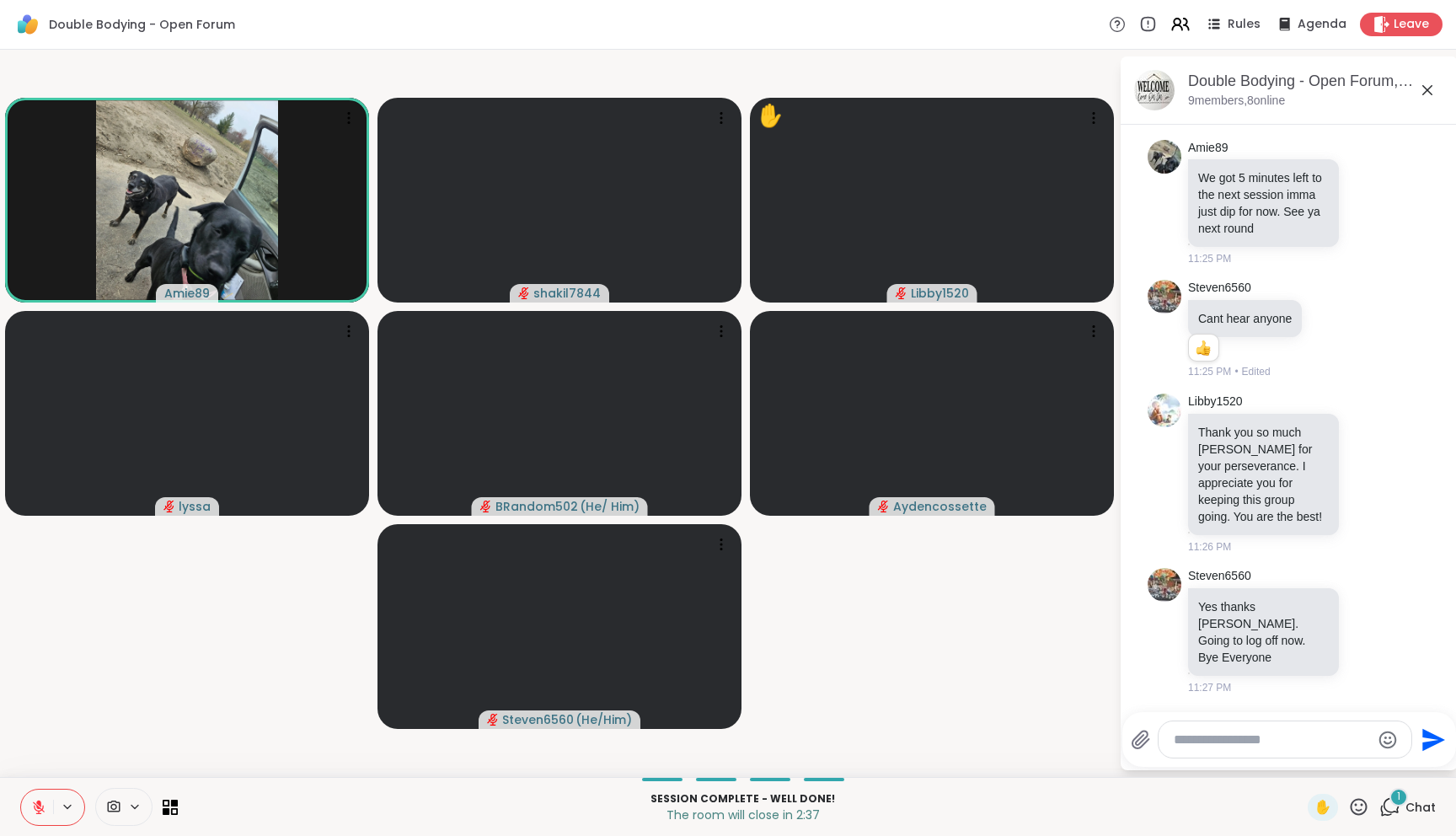
scroll to position [3981, 0]
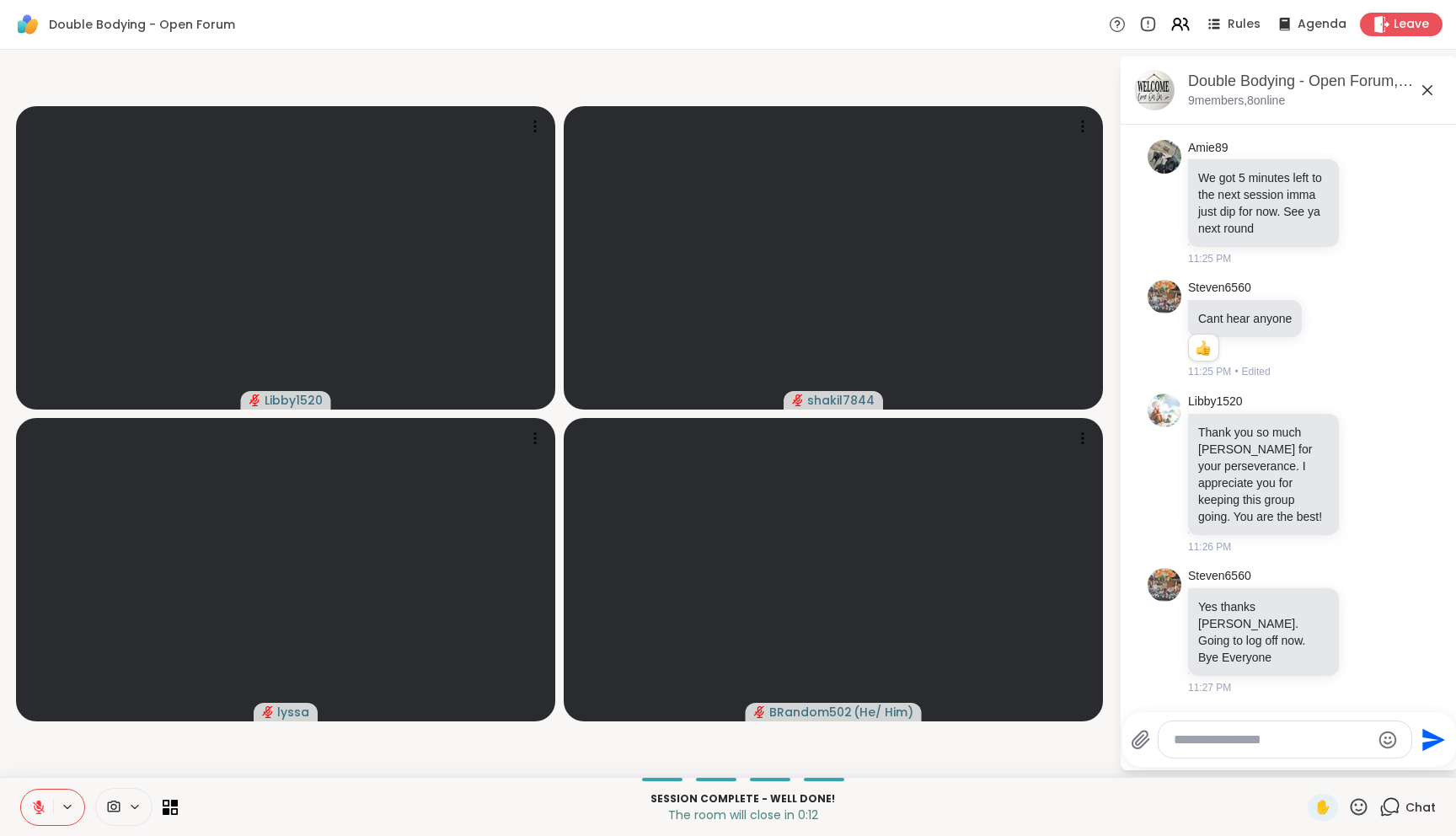
click at [1324, 751] on div at bounding box center [1285, 739] width 253 height 36
click at [1393, 21] on span "Leave" at bounding box center [1412, 25] width 37 height 18
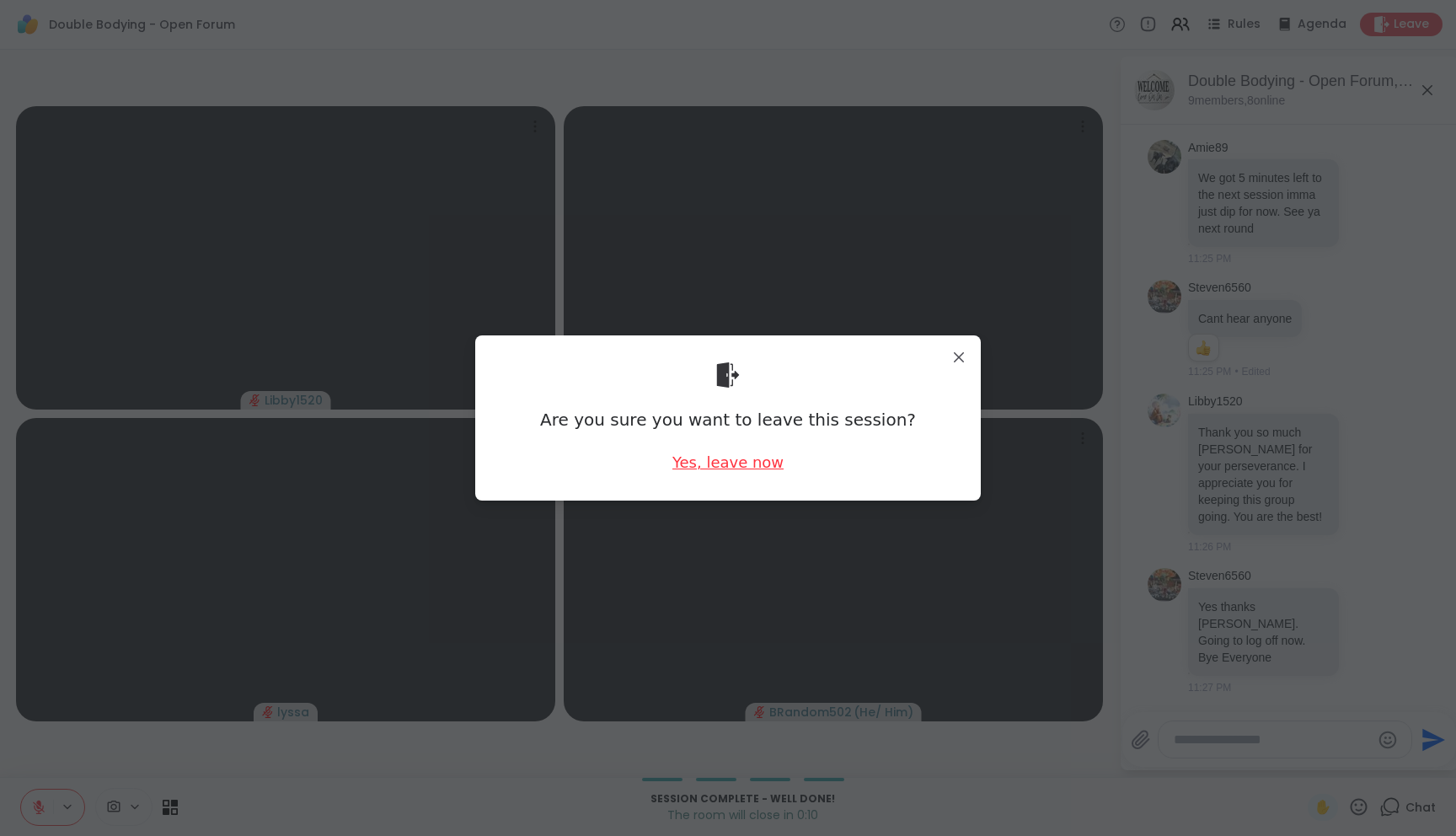
click at [704, 454] on div "Yes, leave now" at bounding box center [727, 461] width 111 height 21
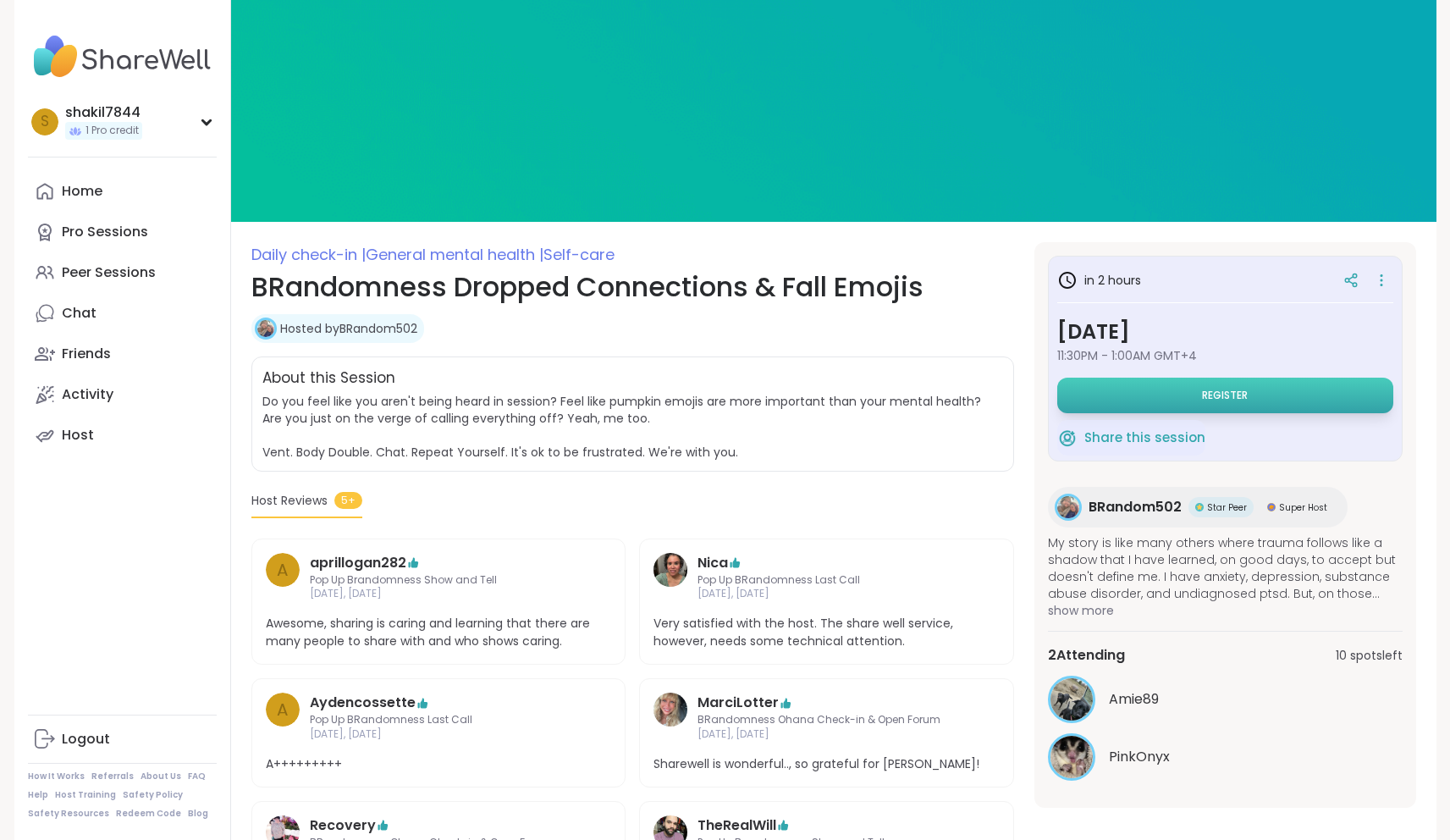
click at [1172, 397] on button "Register" at bounding box center [1226, 395] width 336 height 36
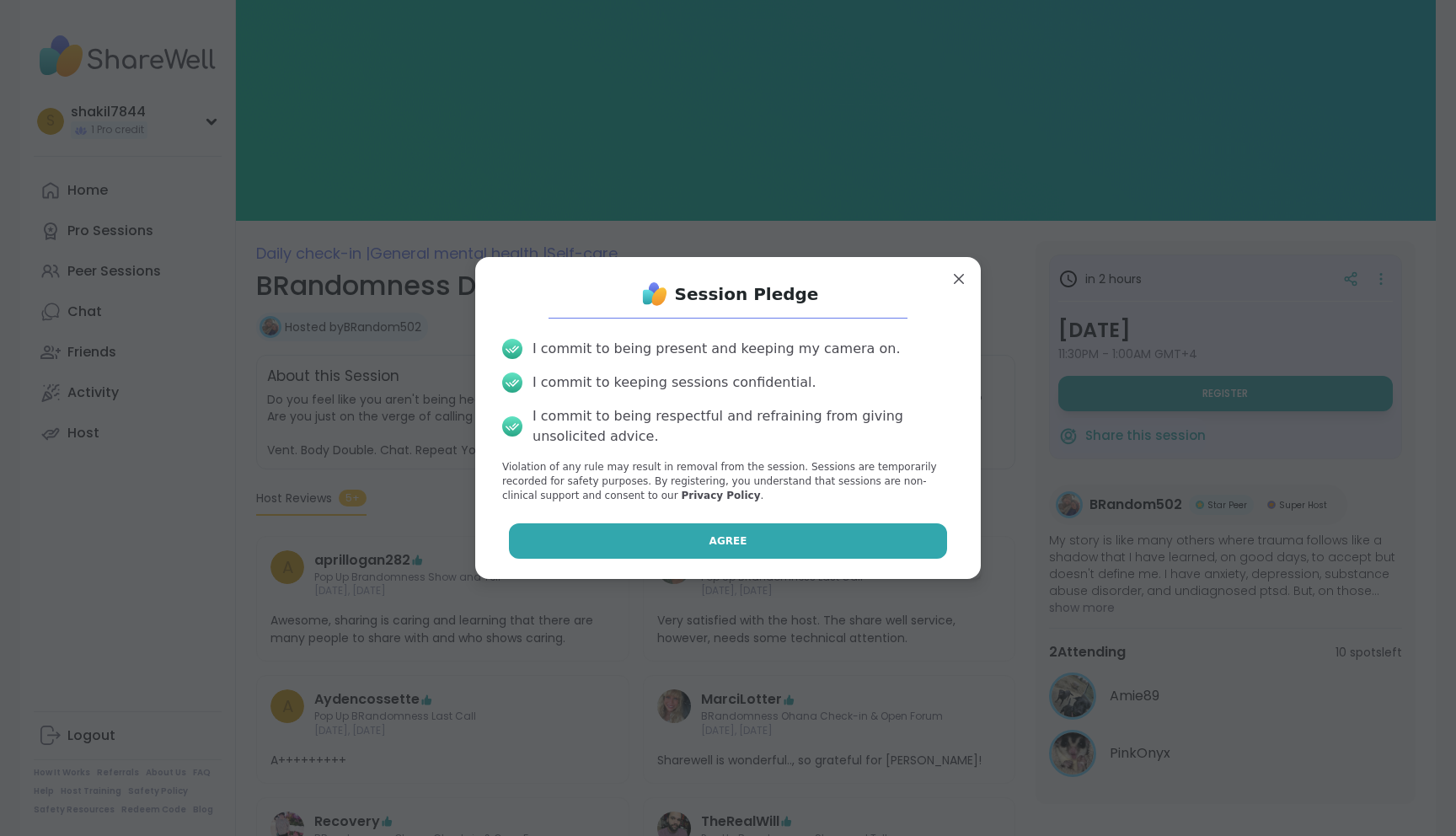
click at [824, 537] on button "Agree" at bounding box center [728, 541] width 439 height 35
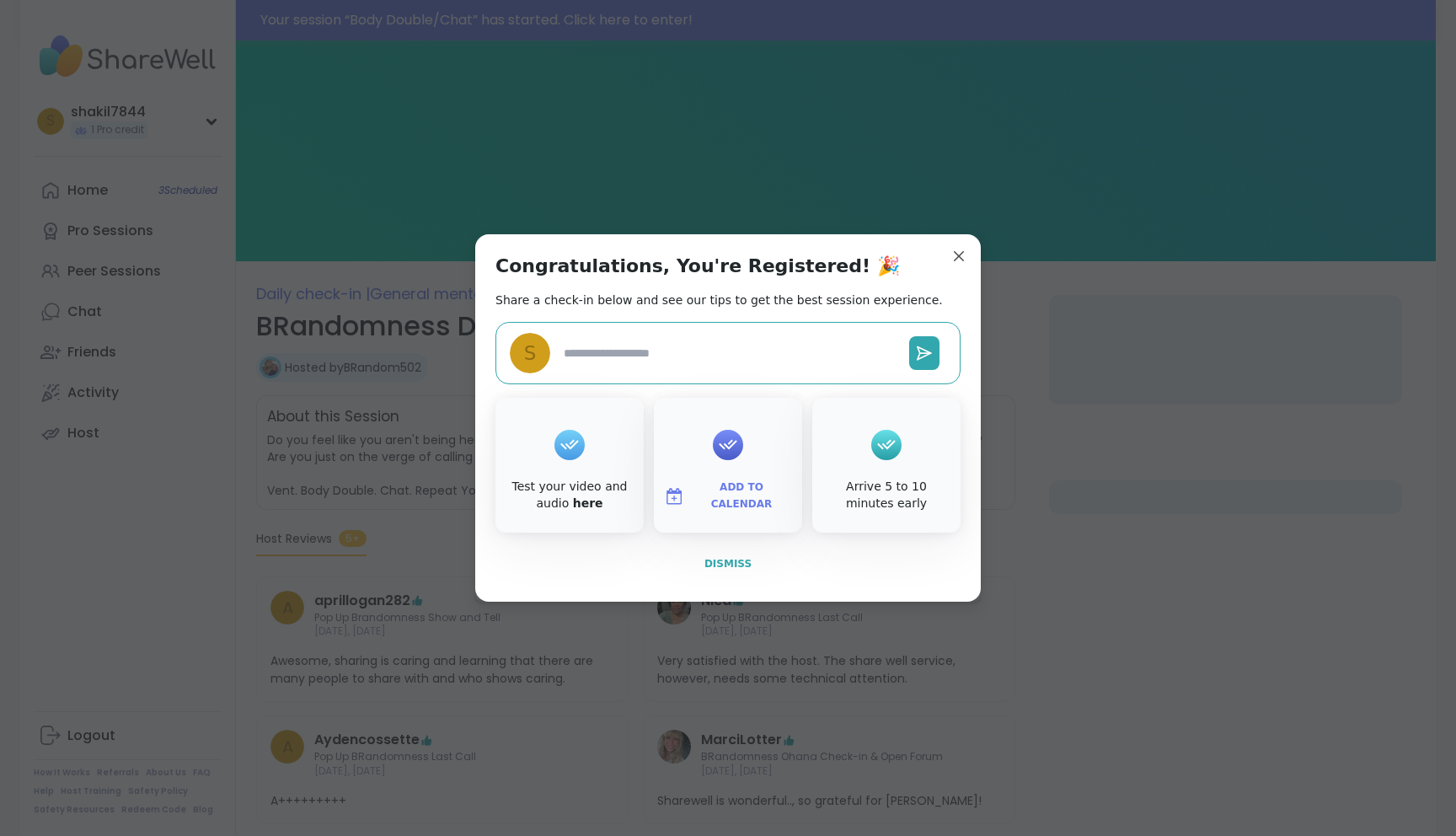
click at [709, 563] on span "Dismiss" at bounding box center [728, 564] width 47 height 12
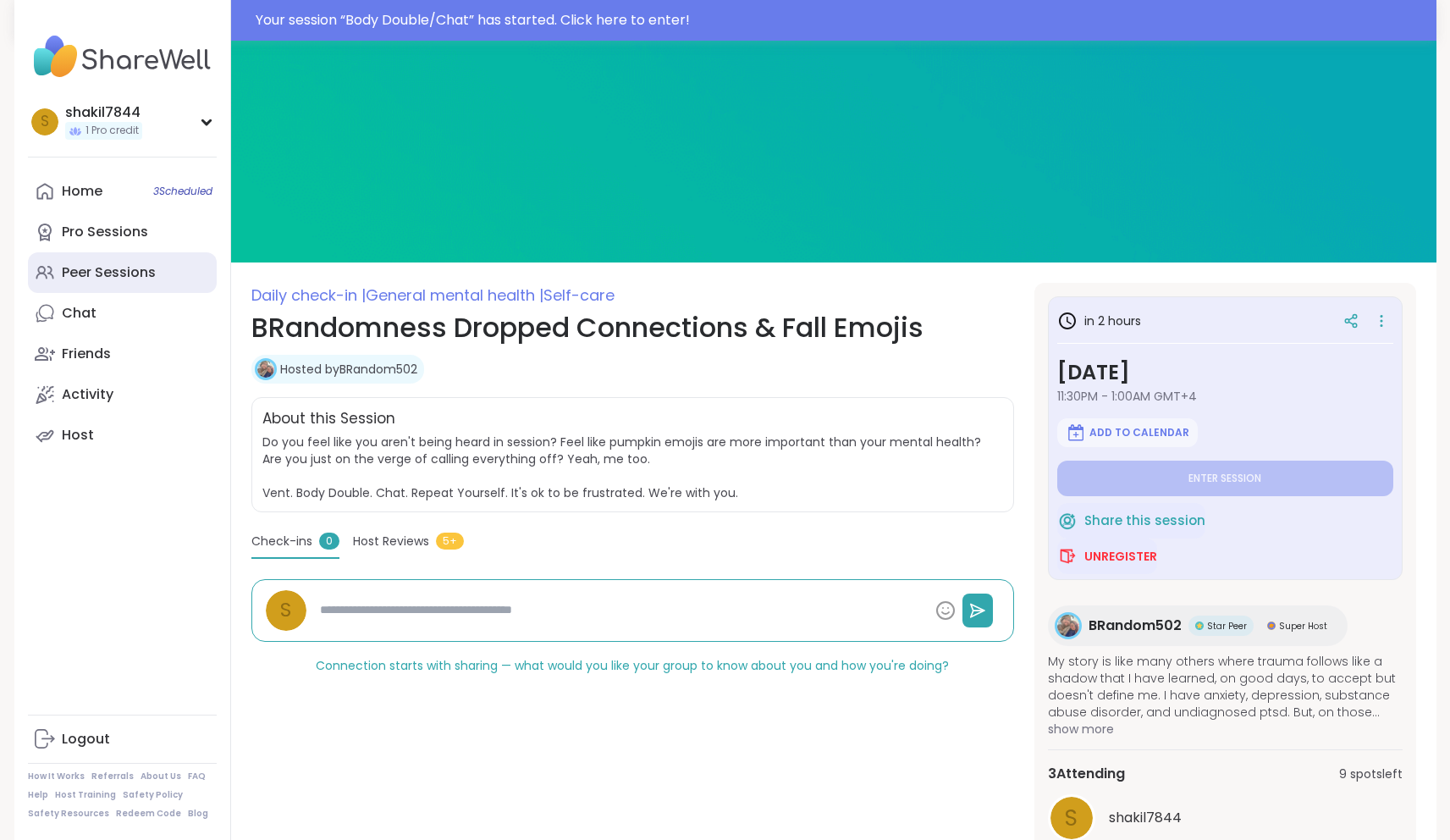
click at [114, 279] on div "Peer Sessions" at bounding box center [109, 272] width 94 height 19
type textarea "*"
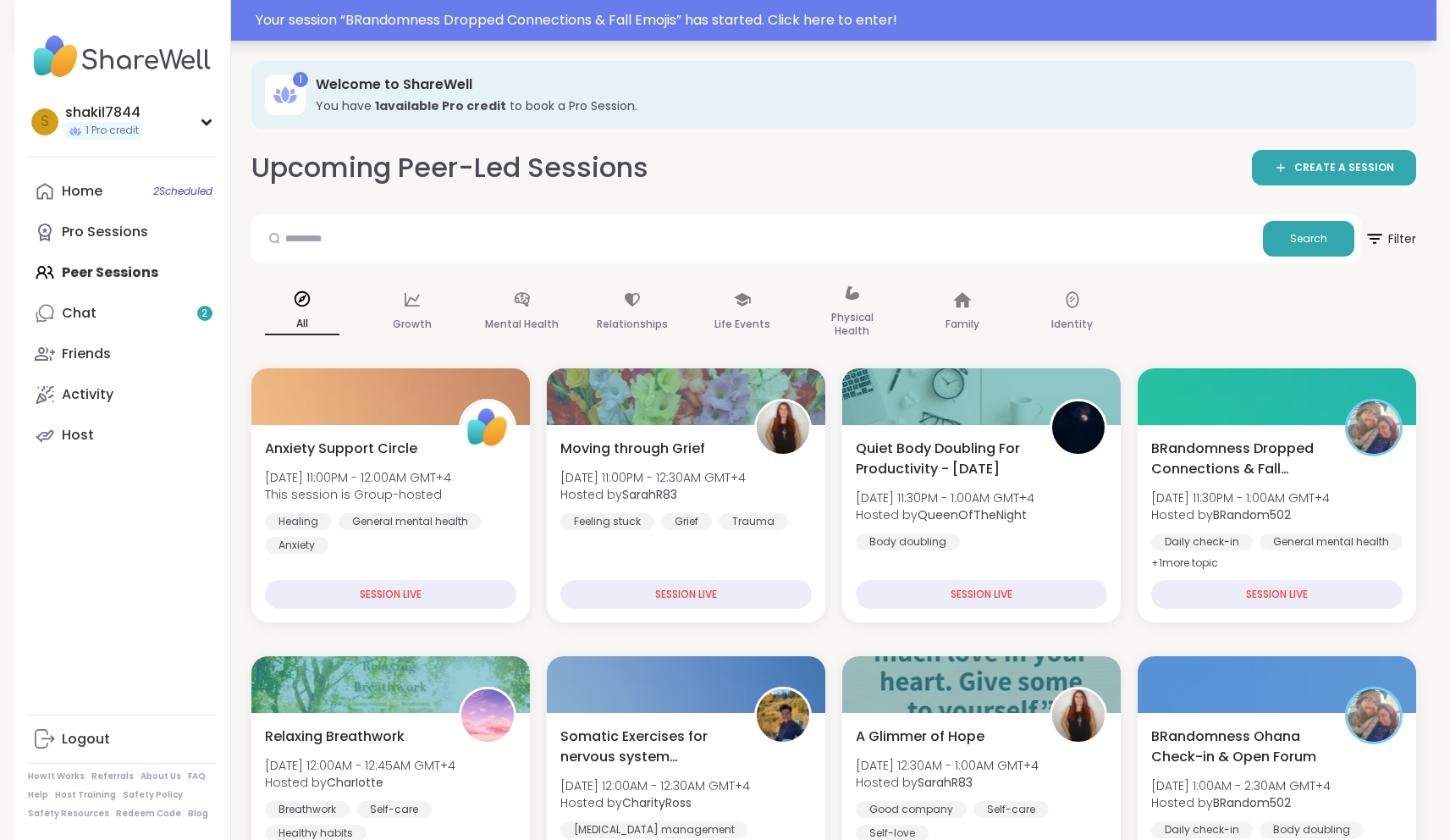
click at [601, 16] on div "Your session “ BRandomness Dropped Connections & Fall Emojis ” has started. Cli…" at bounding box center [841, 20] width 1170 height 21
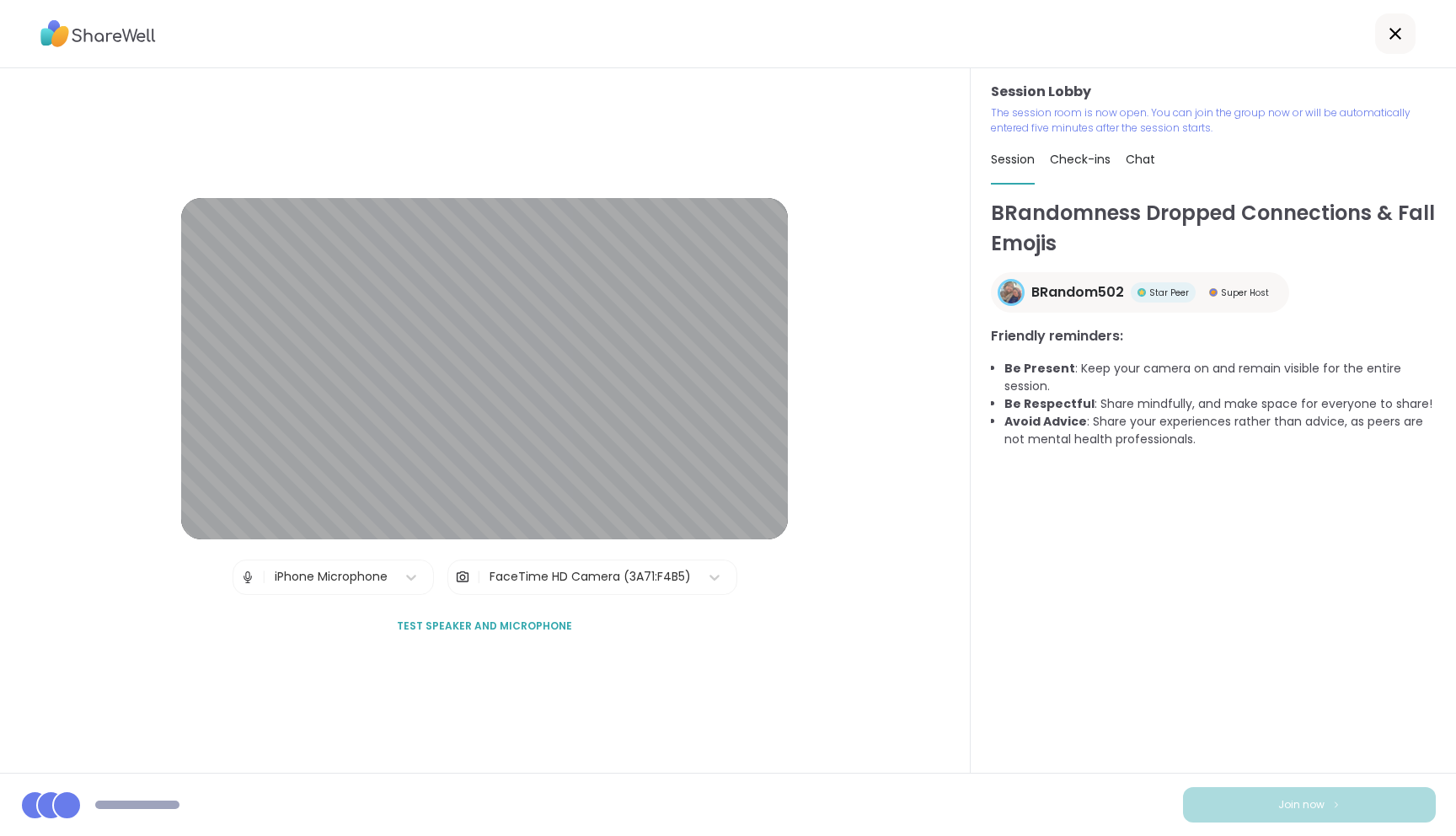
click at [1107, 686] on div "BRandomness Dropped Connections & Fall Emojis BRandom502 Star Peer Super Host F…" at bounding box center [1213, 485] width 445 height 574
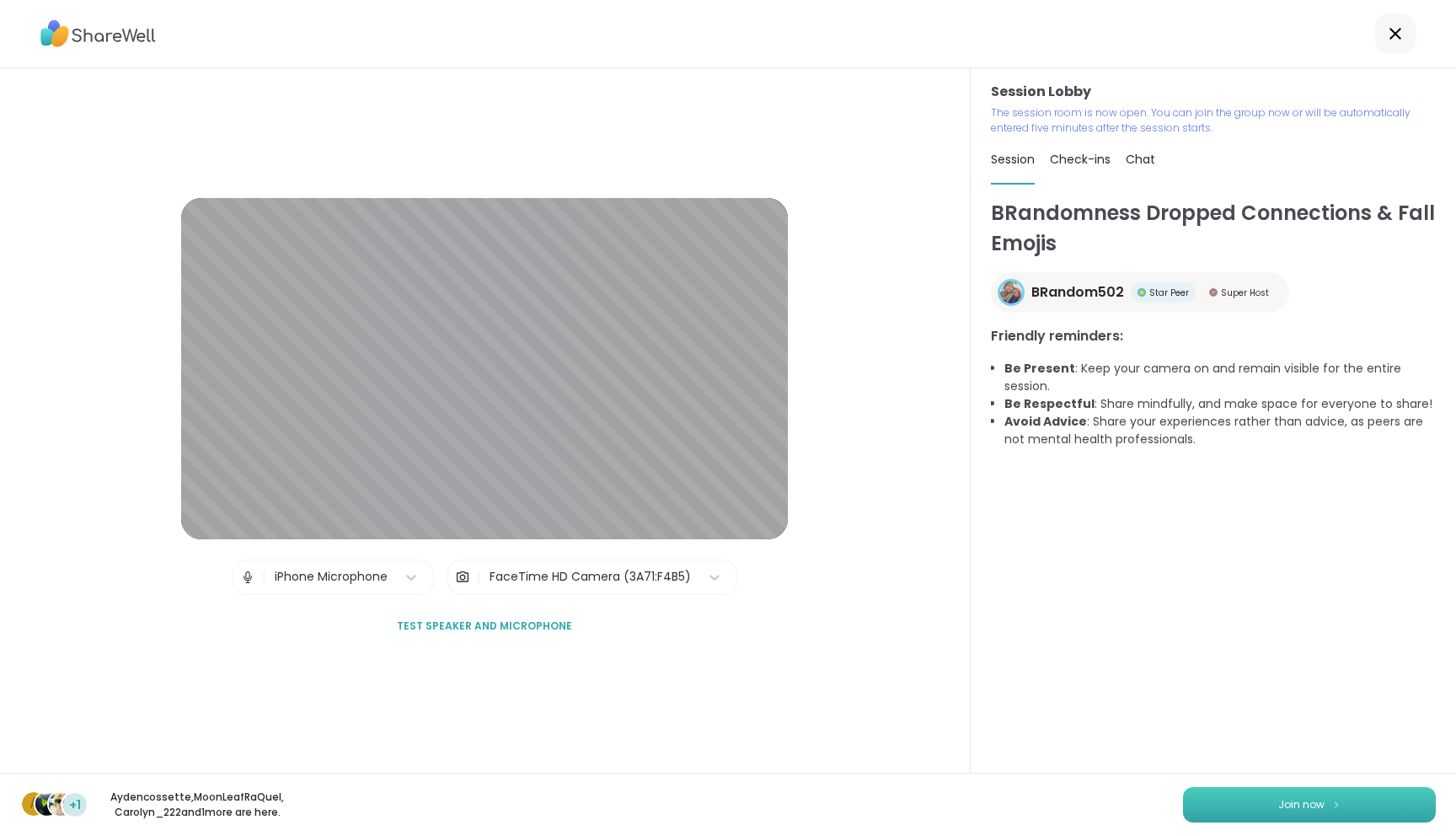
click at [1287, 797] on span "Join now" at bounding box center [1301, 804] width 46 height 15
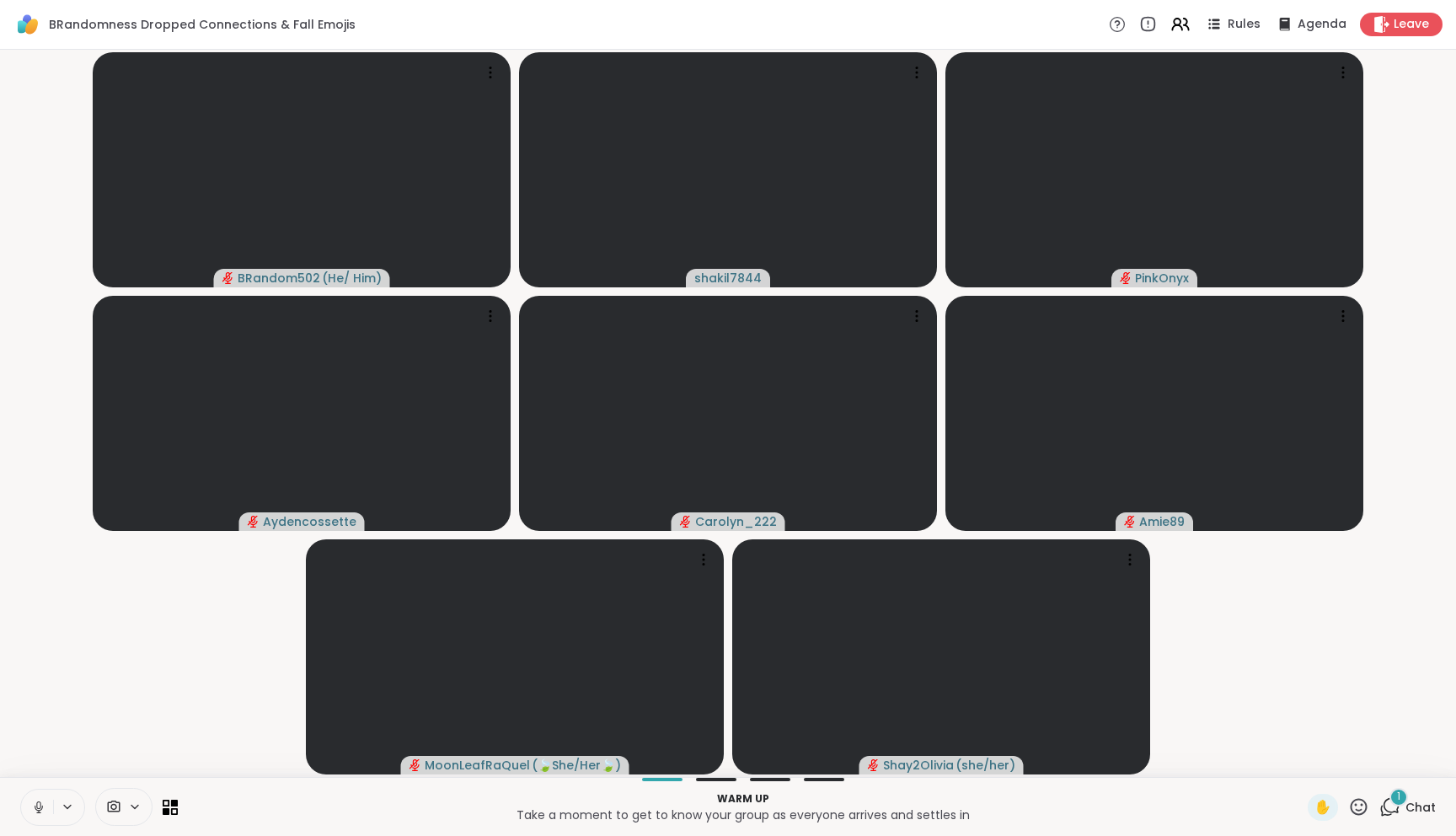
click at [32, 810] on icon at bounding box center [38, 806] width 15 height 15
click at [1405, 806] on span "Chat" at bounding box center [1420, 806] width 30 height 17
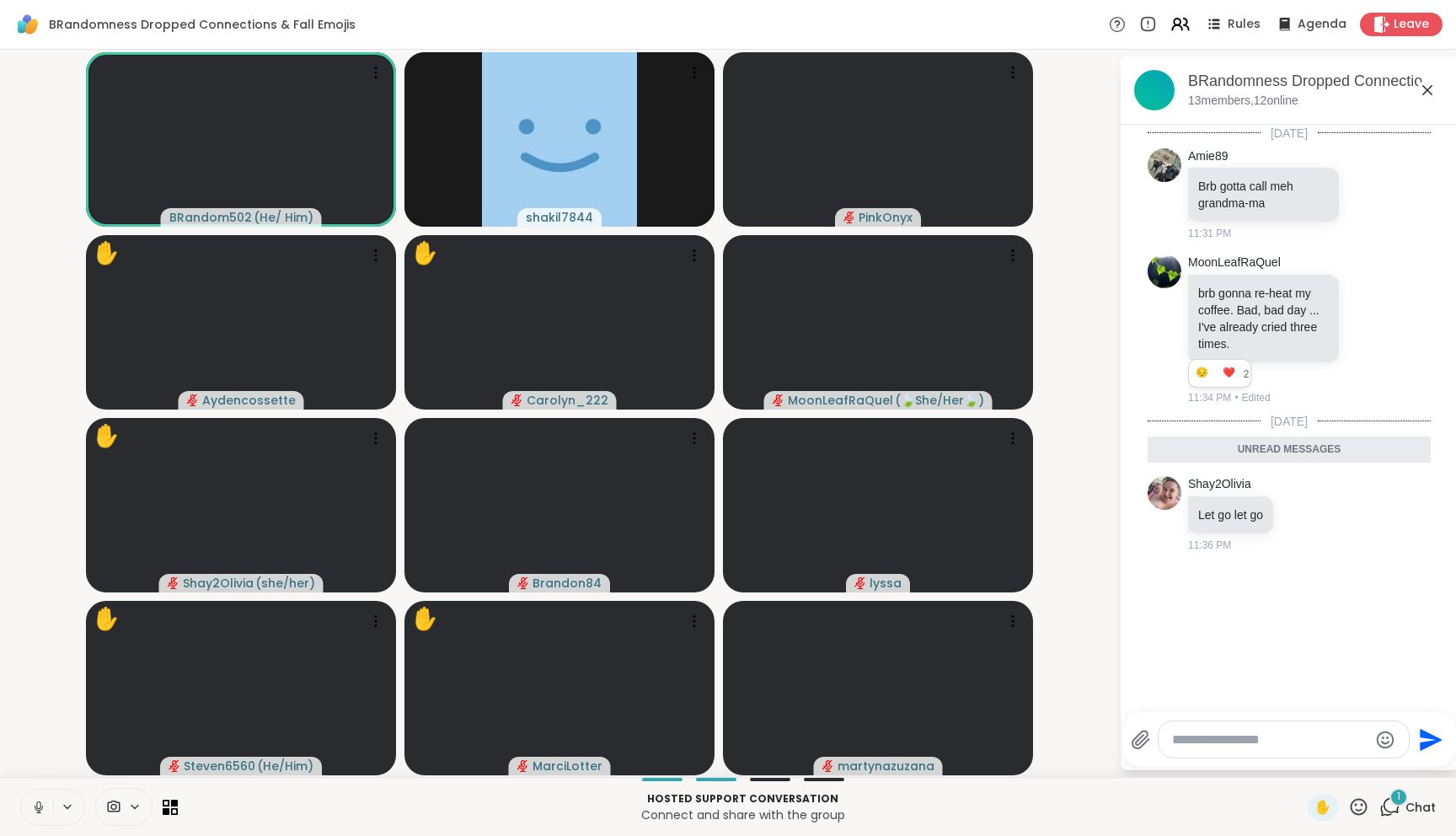
click at [1233, 736] on textarea "Type your message" at bounding box center [1270, 739] width 197 height 17
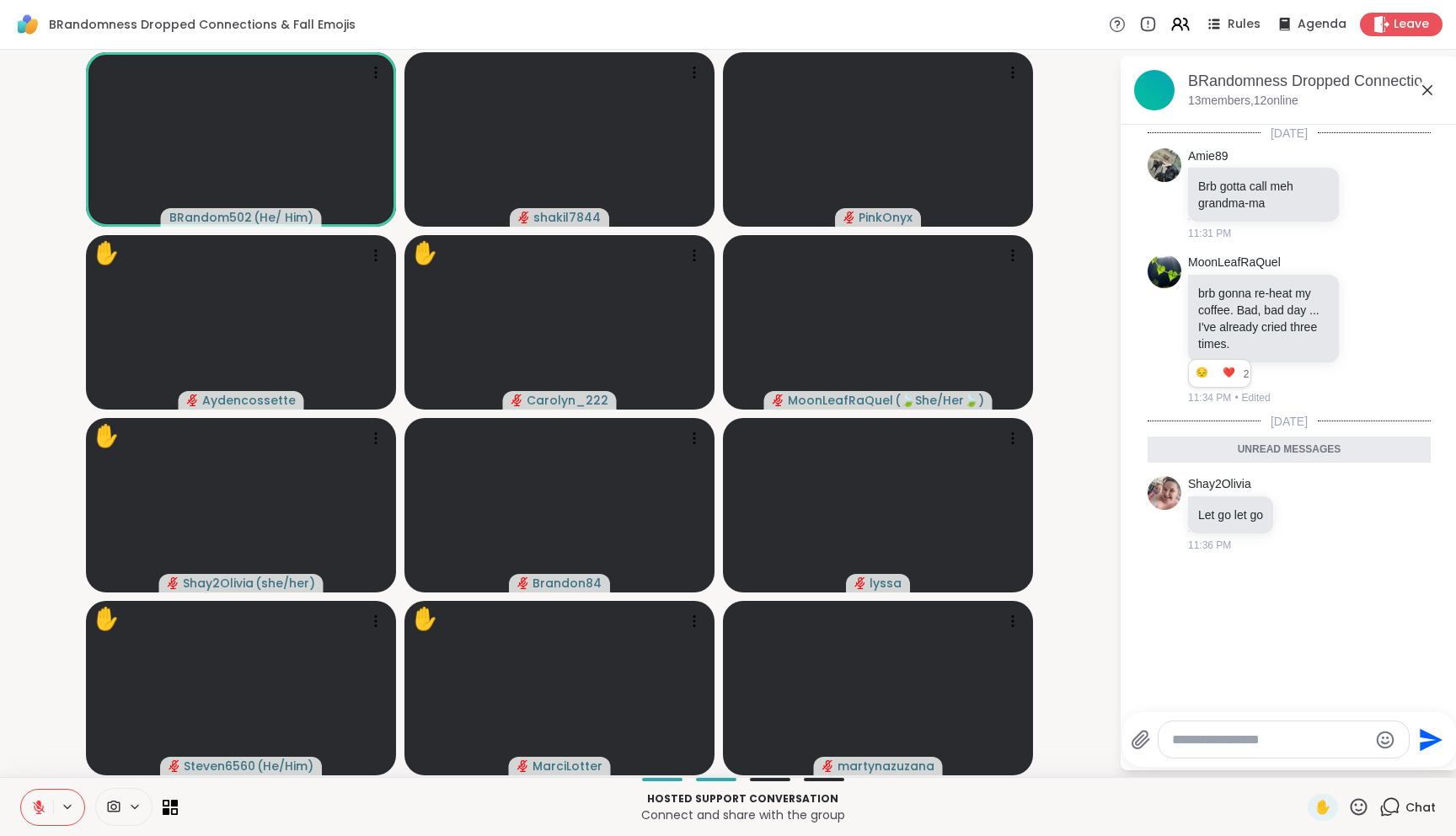
click at [32, 811] on icon at bounding box center [38, 806] width 15 height 15
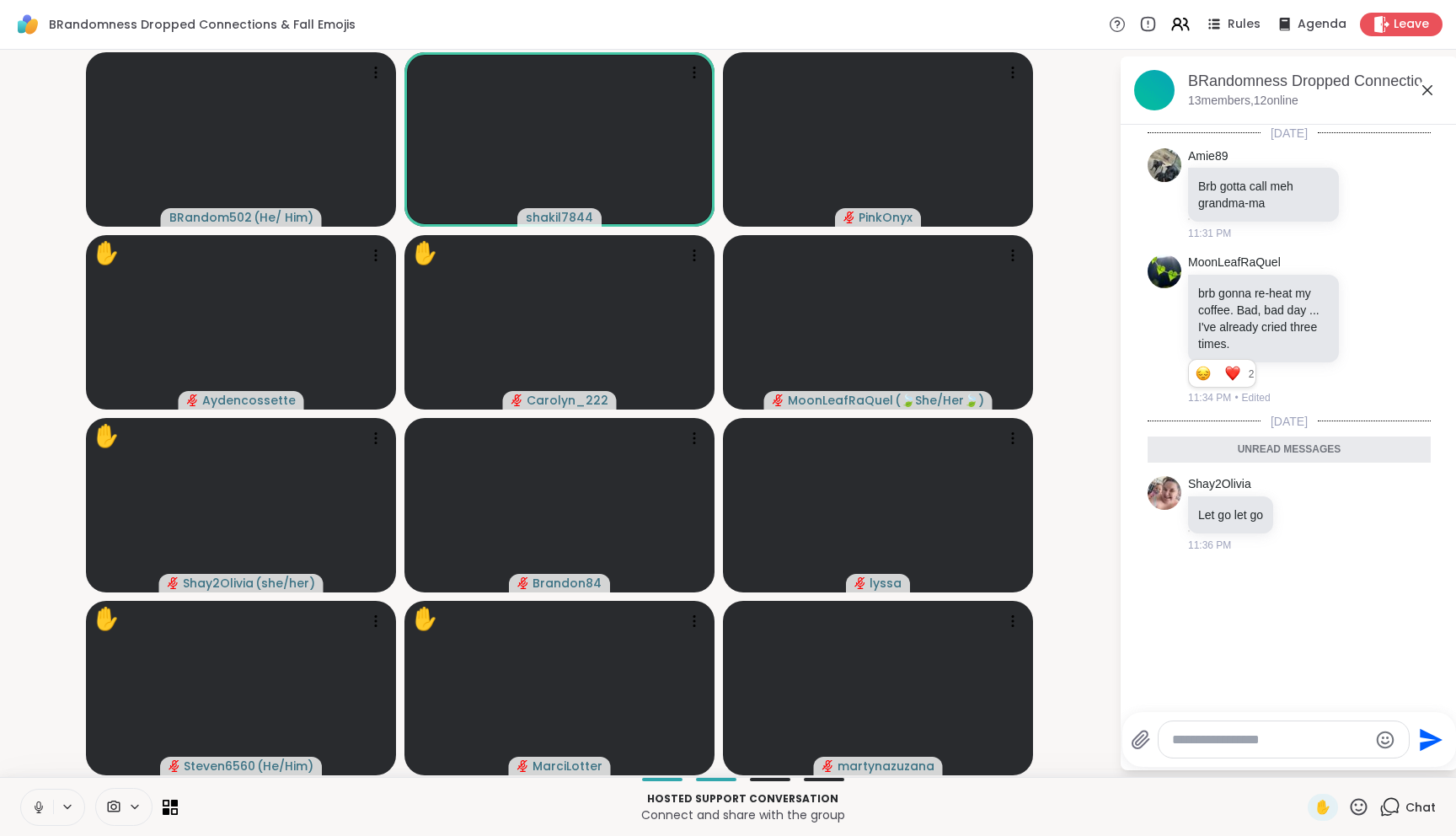
click at [50, 802] on button at bounding box center [36, 806] width 32 height 35
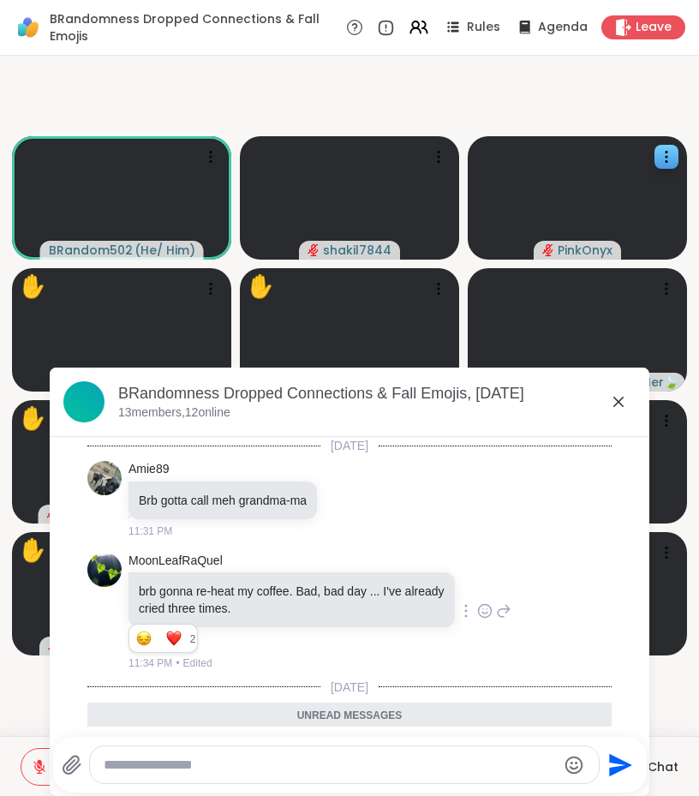
scroll to position [101, 0]
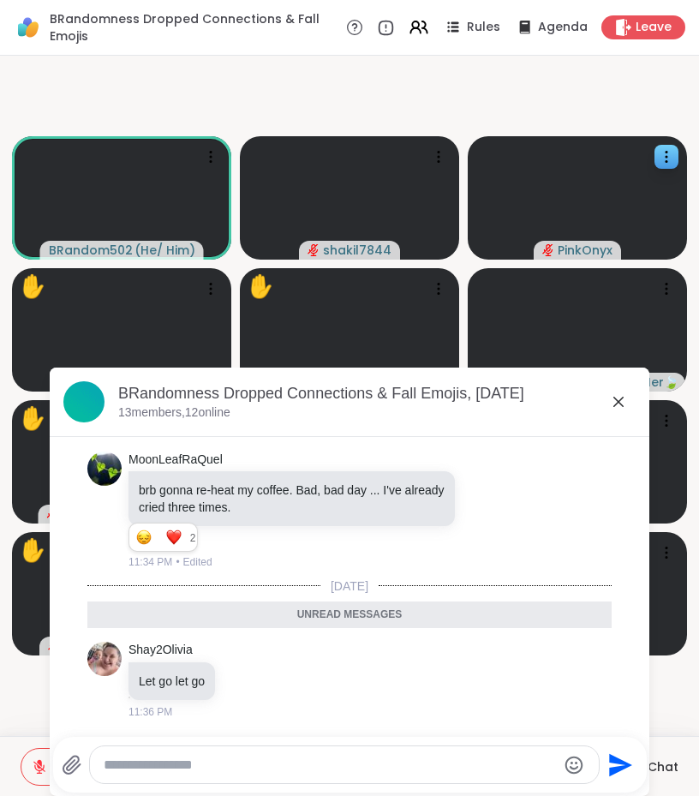
click at [161, 763] on textarea "Type your message" at bounding box center [330, 764] width 453 height 17
type textarea "**********"
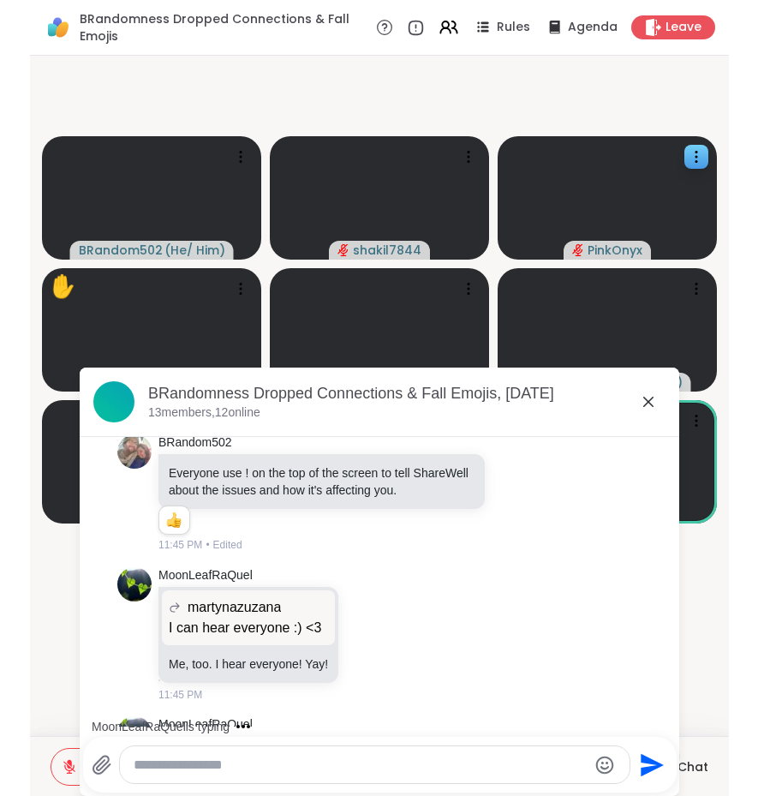
scroll to position [2113, 0]
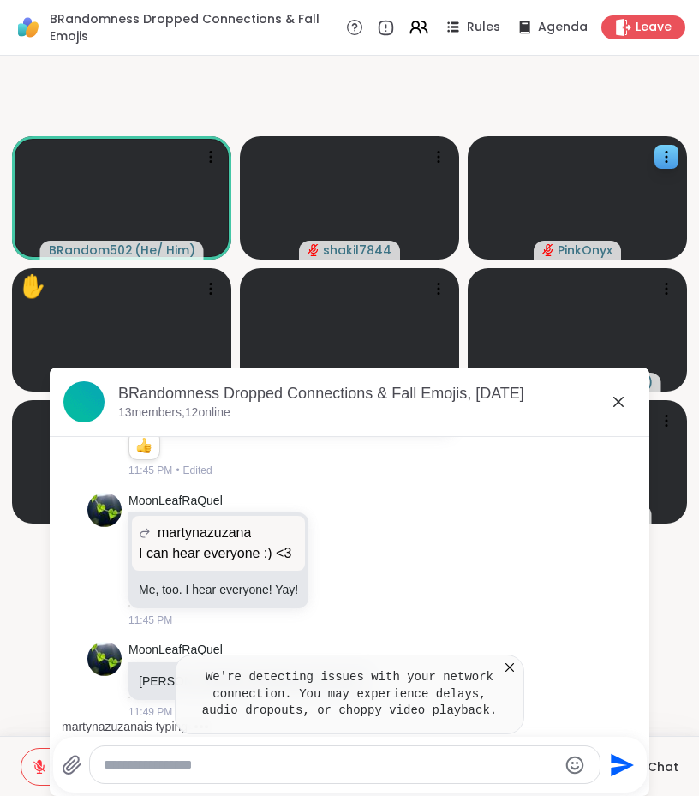
click at [611, 396] on icon at bounding box center [618, 401] width 21 height 21
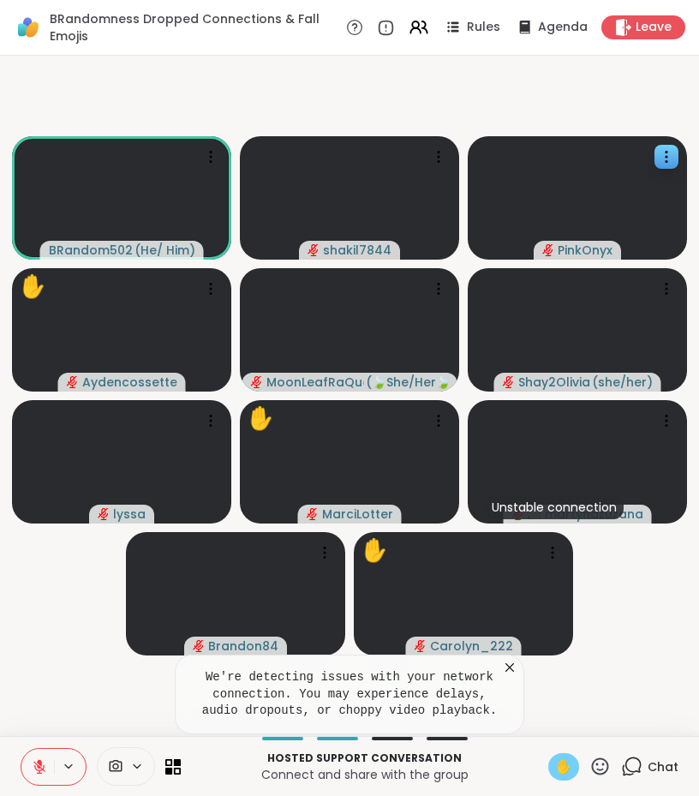
click at [557, 767] on span "✋" at bounding box center [563, 766] width 17 height 21
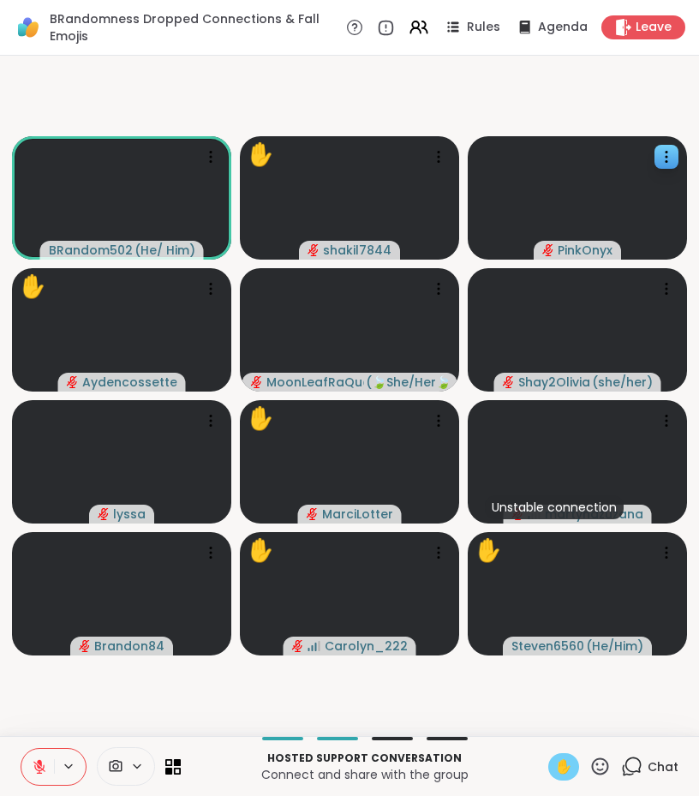
click at [45, 759] on icon at bounding box center [39, 766] width 15 height 15
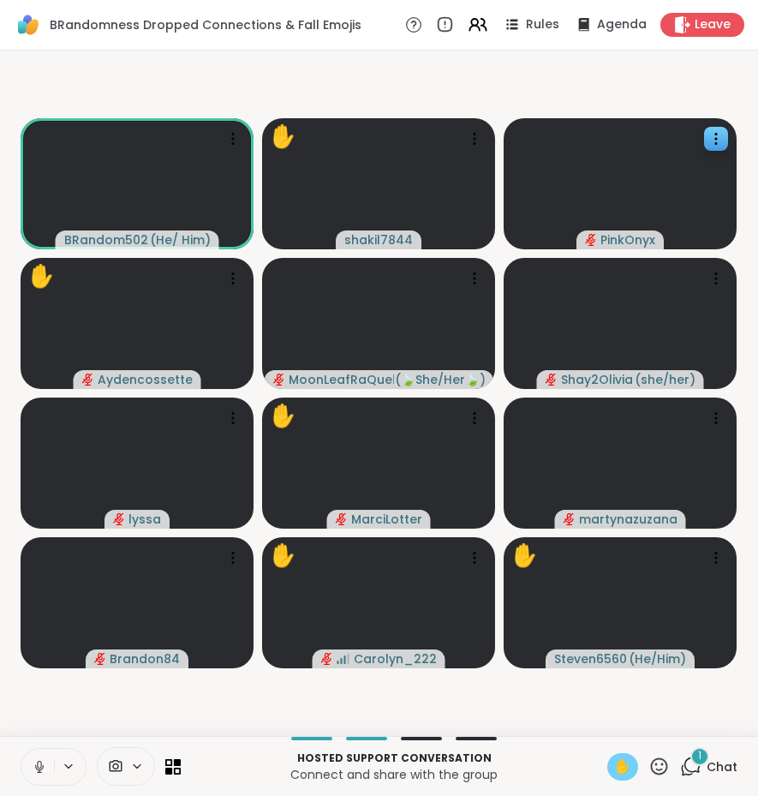
click at [707, 766] on span "Chat" at bounding box center [722, 766] width 31 height 17
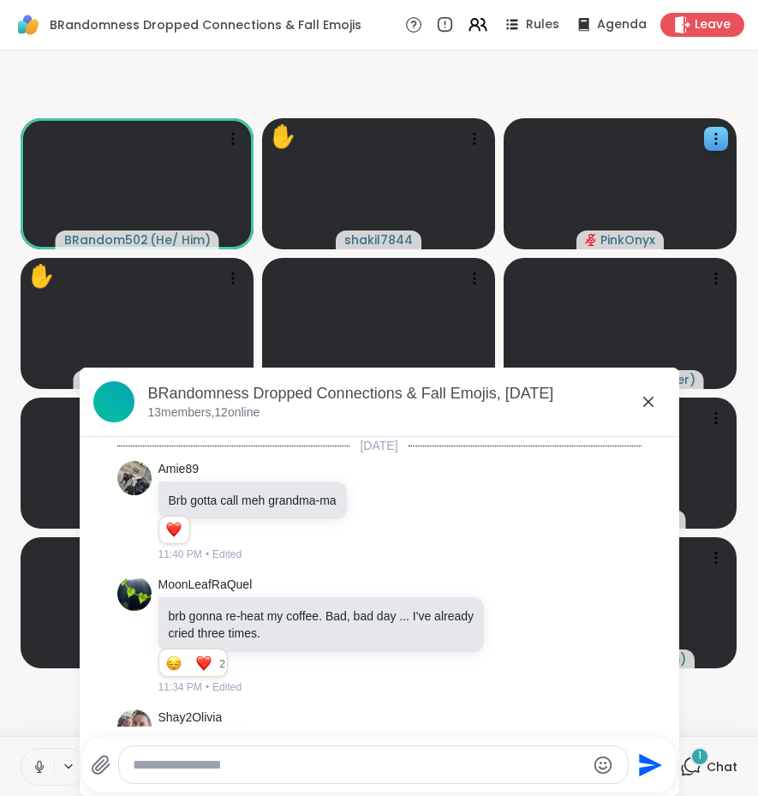
scroll to position [2262, 0]
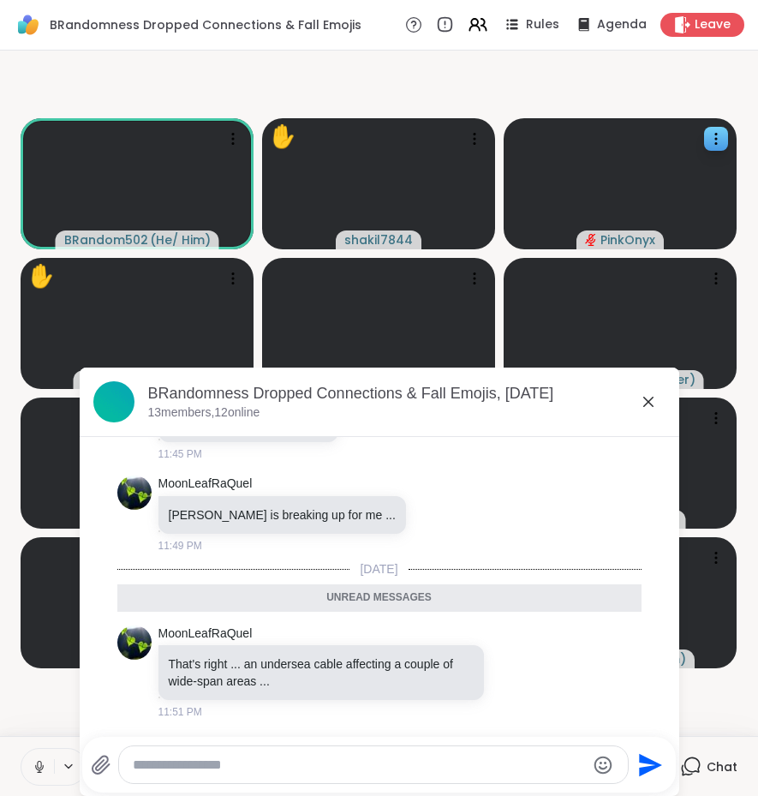
click at [206, 764] on textarea "Type your message" at bounding box center [359, 764] width 453 height 17
click at [37, 765] on icon at bounding box center [39, 764] width 4 height 8
click at [206, 765] on textarea "Type your message" at bounding box center [359, 764] width 453 height 17
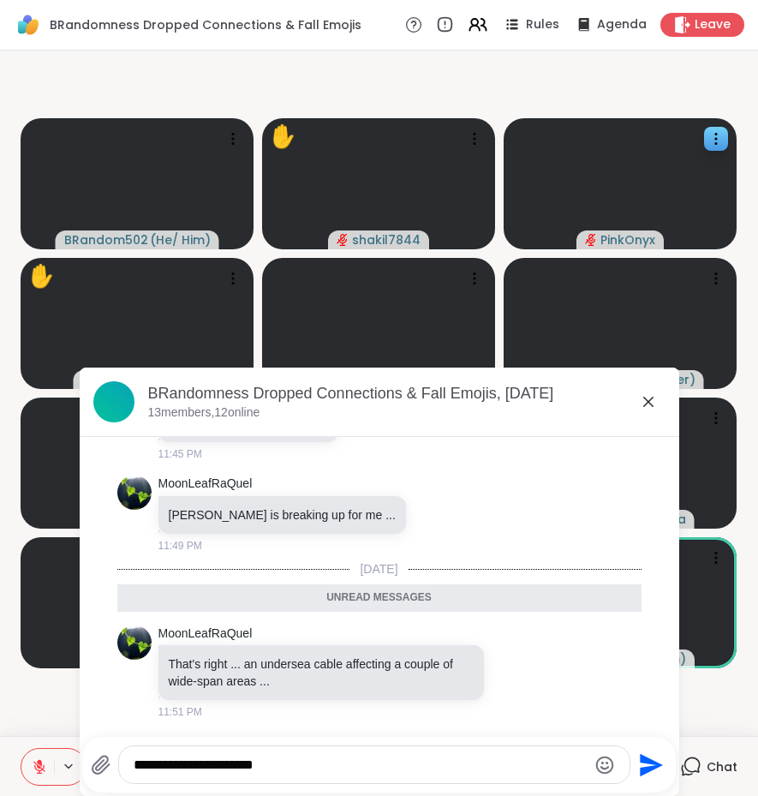
type textarea "**********"
click at [19, 693] on video-player-container "BRandom502 ( He/ Him ) ✋ shakil7844 PinkOnyx ✋ Aydencossette MoonLeafRaQuel ( 🍃…" at bounding box center [378, 392] width 737 height 671
click at [638, 396] on icon at bounding box center [648, 401] width 21 height 21
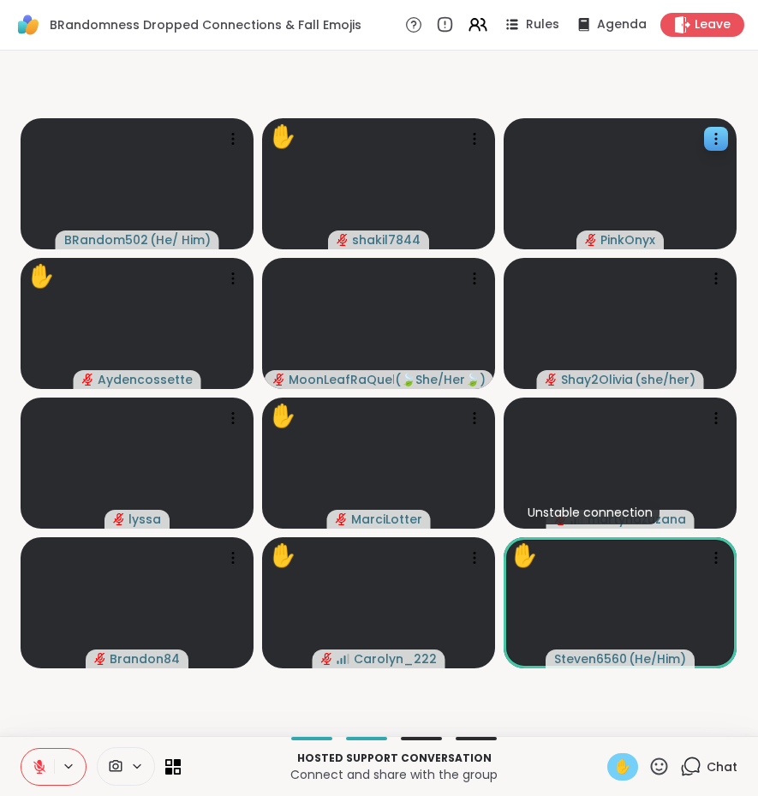
click at [683, 760] on icon at bounding box center [690, 765] width 21 height 21
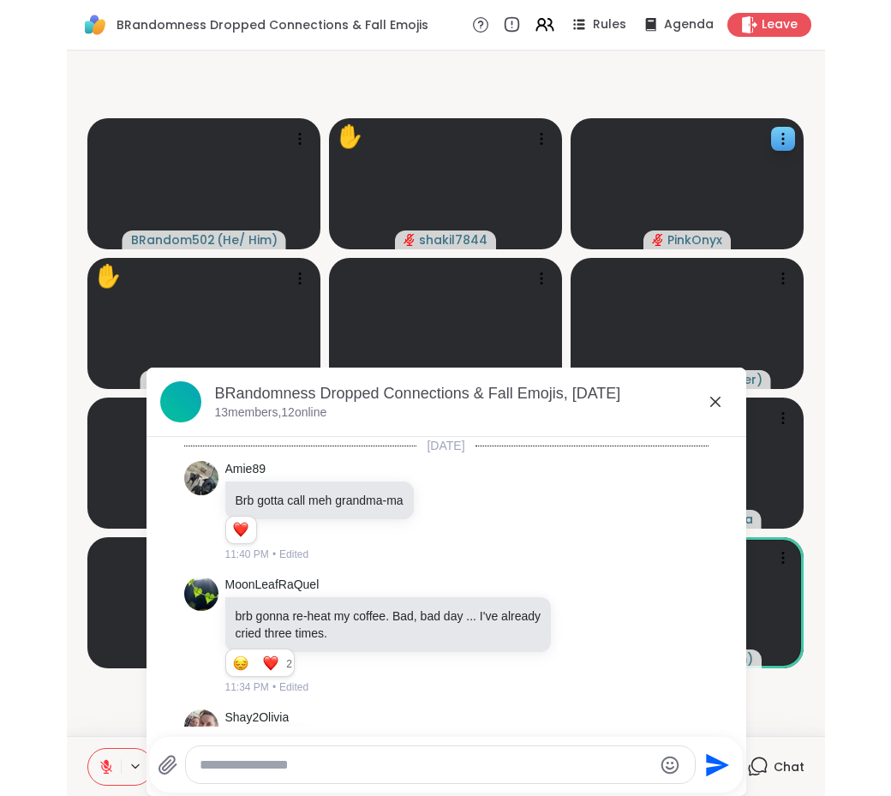
scroll to position [2320, 0]
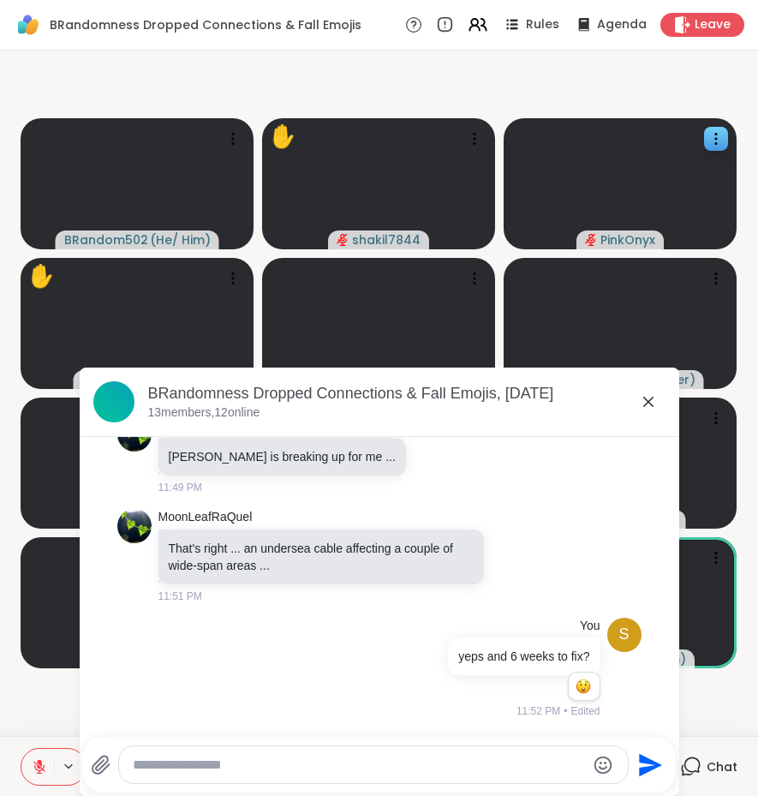
click at [379, 763] on textarea "Type your message" at bounding box center [359, 764] width 453 height 17
paste textarea "**********"
type textarea "**********"
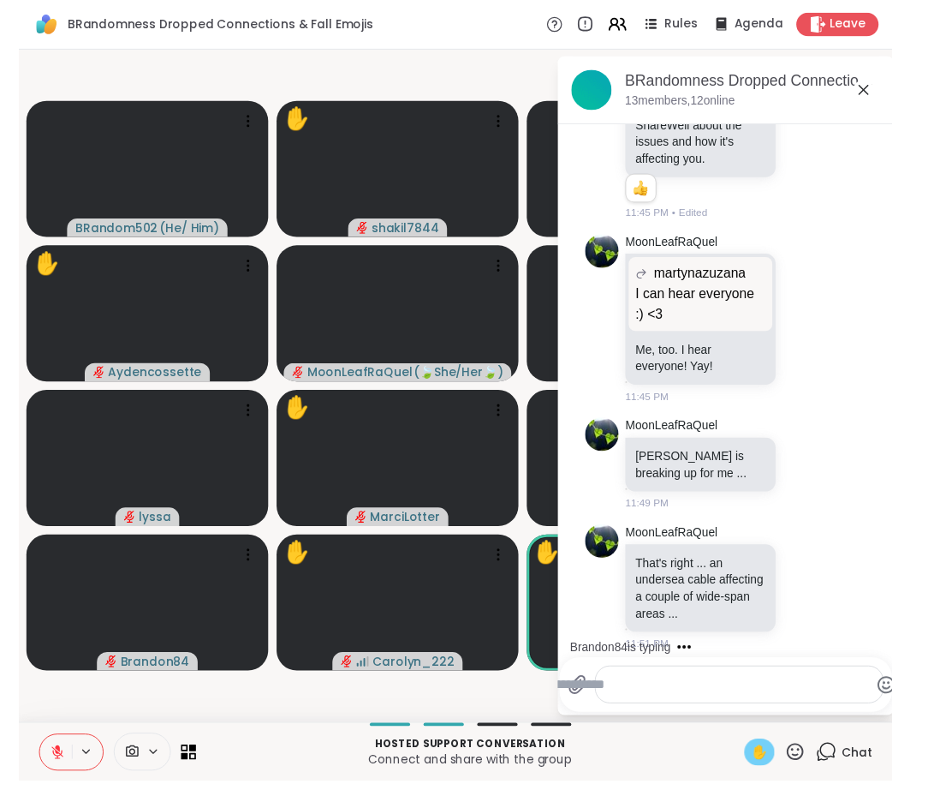
scroll to position [2464, 0]
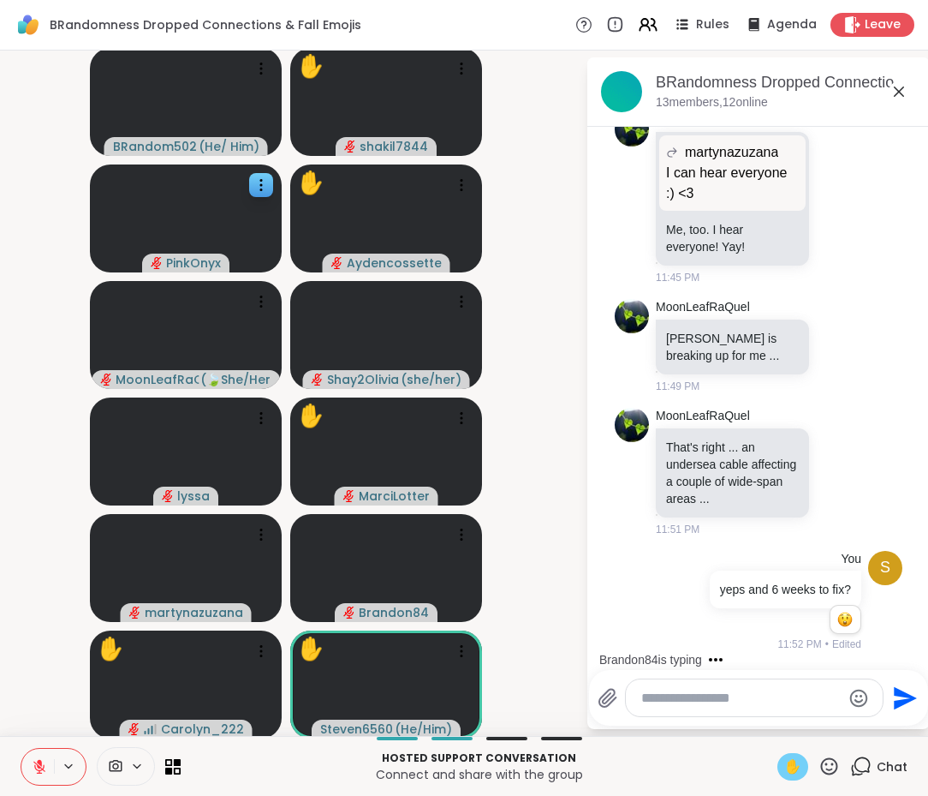
click at [691, 707] on div at bounding box center [754, 697] width 257 height 37
click at [683, 682] on div at bounding box center [754, 697] width 257 height 37
click at [678, 692] on textarea "Type your message" at bounding box center [741, 697] width 200 height 17
paste textarea "**********"
type textarea "**********"
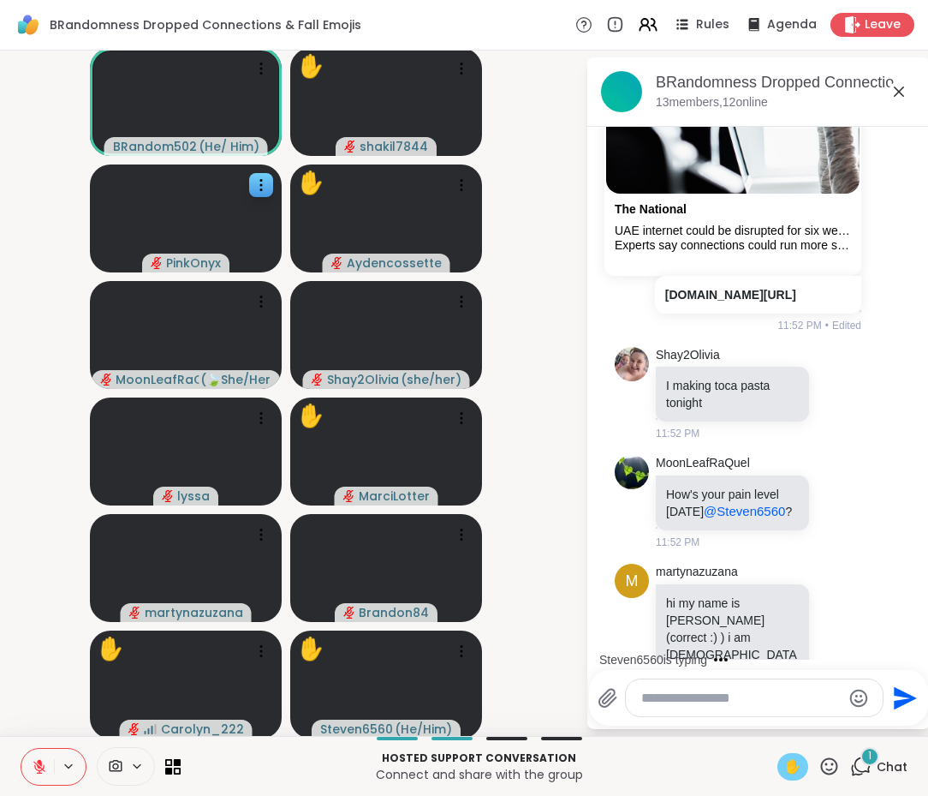
scroll to position [3588, 0]
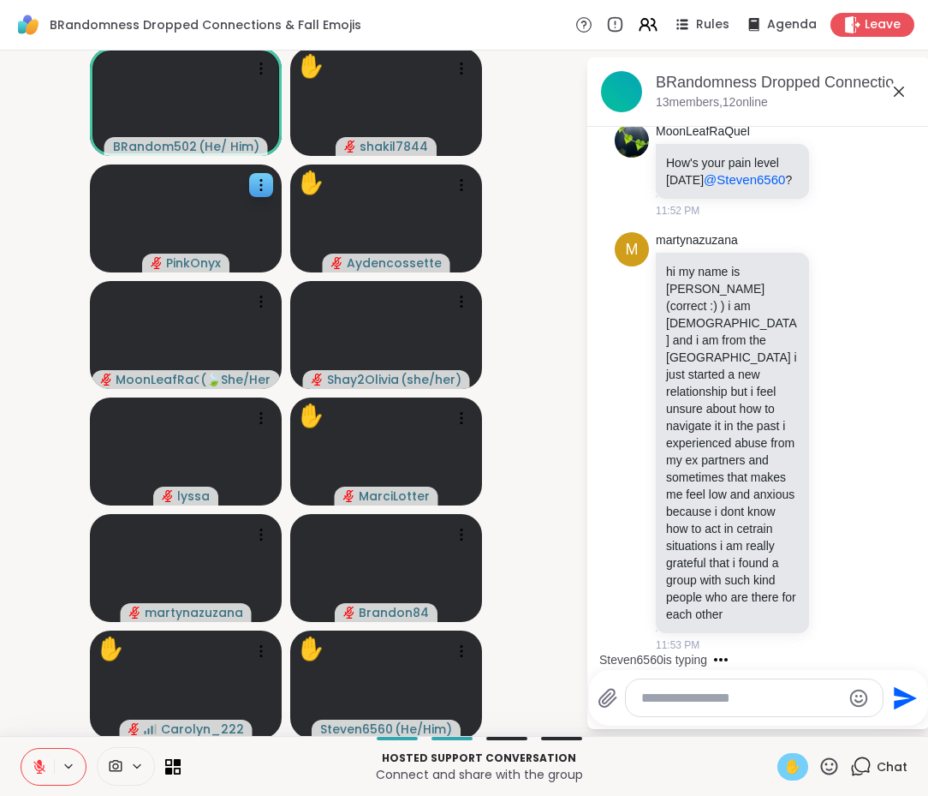
click at [660, 696] on textarea "Type your message" at bounding box center [741, 697] width 200 height 17
click at [832, 441] on icon at bounding box center [839, 440] width 15 height 17
click at [822, 425] on button "Select Reaction: Heart" at bounding box center [839, 414] width 34 height 34
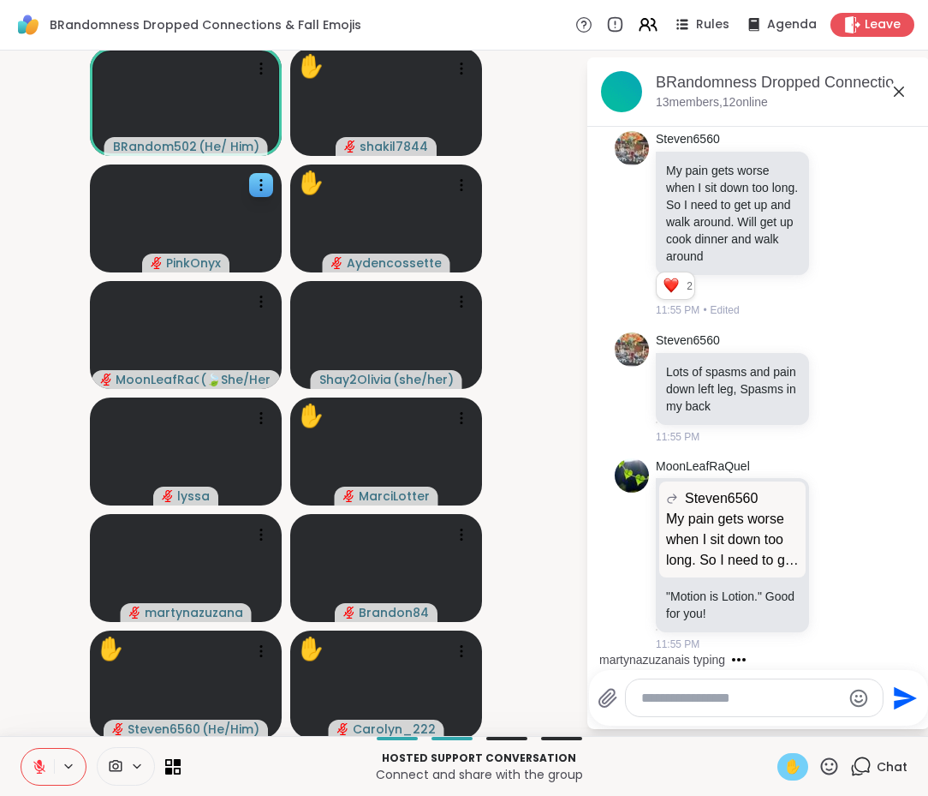
scroll to position [4613, 0]
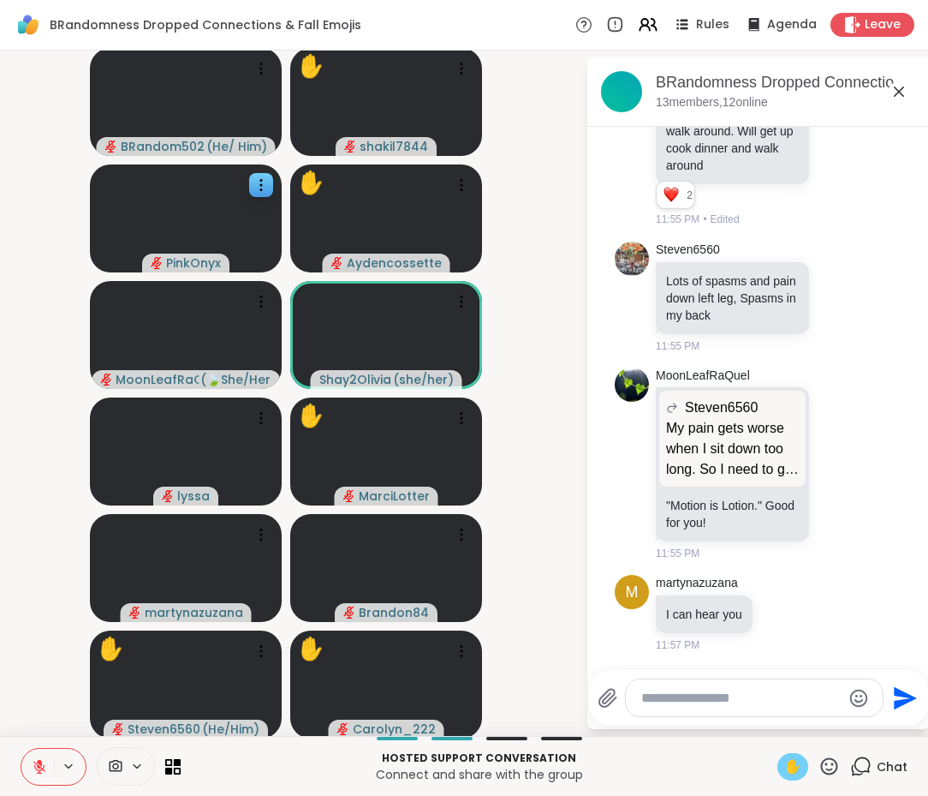
click at [641, 701] on textarea "Type your message" at bounding box center [741, 697] width 200 height 17
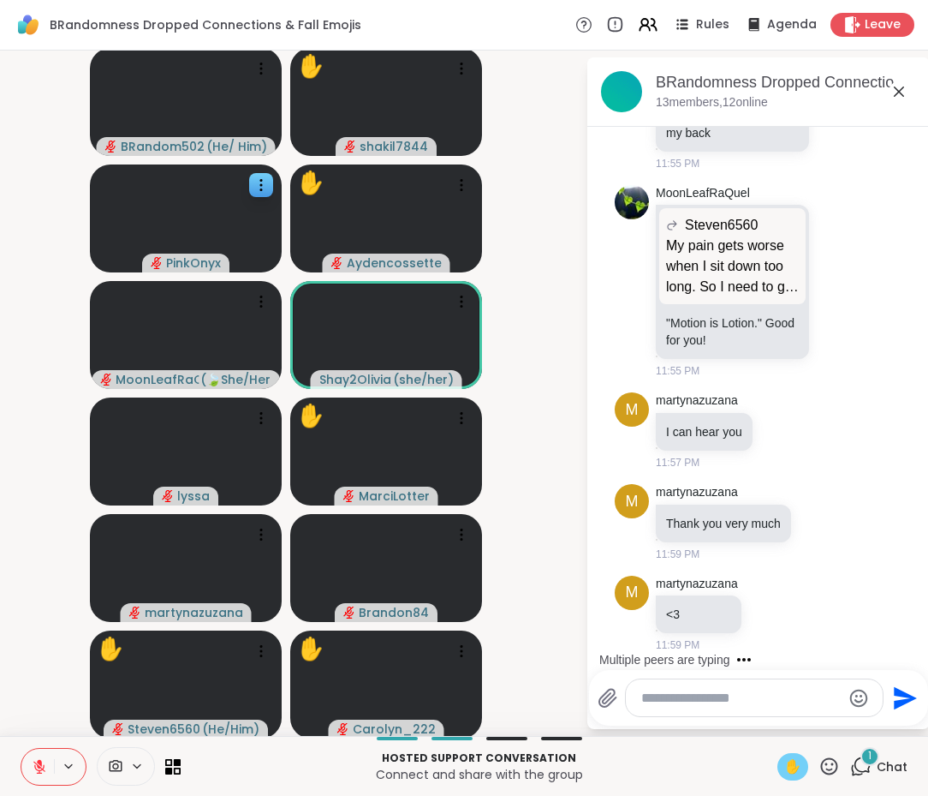
scroll to position [4813, 0]
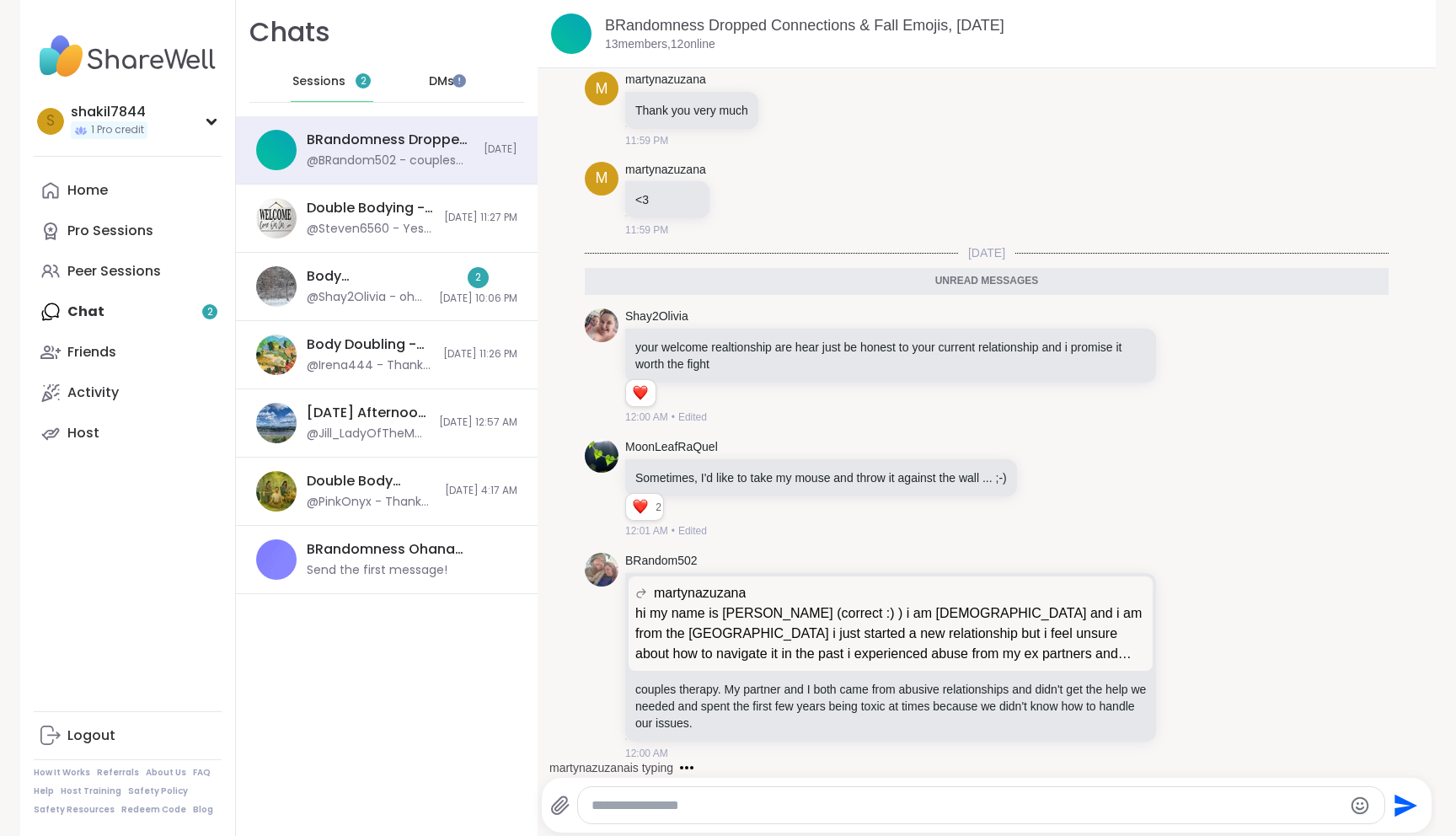
click at [896, 808] on textarea "Type your message" at bounding box center [966, 805] width 750 height 17
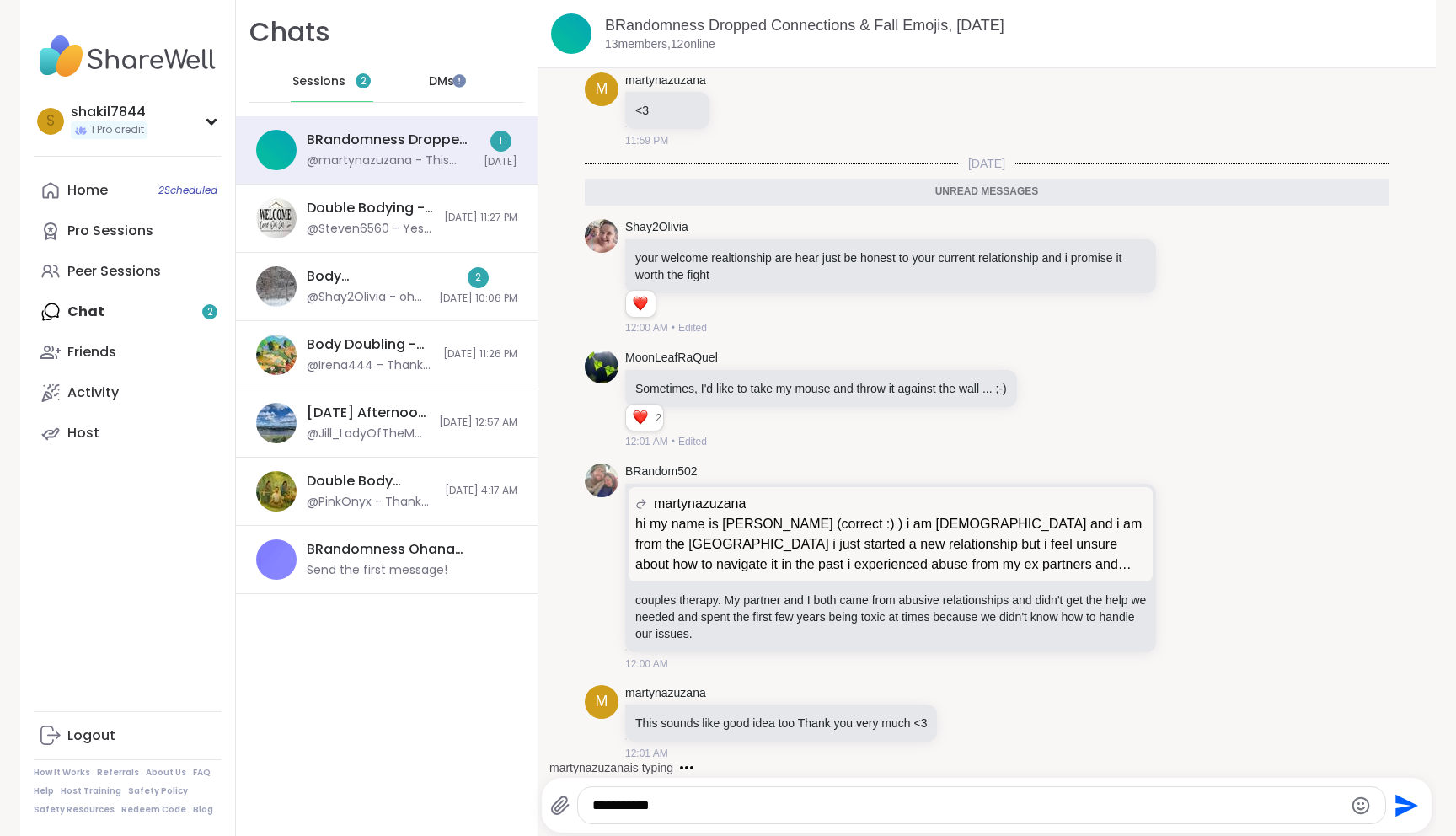
scroll to position [3996, 0]
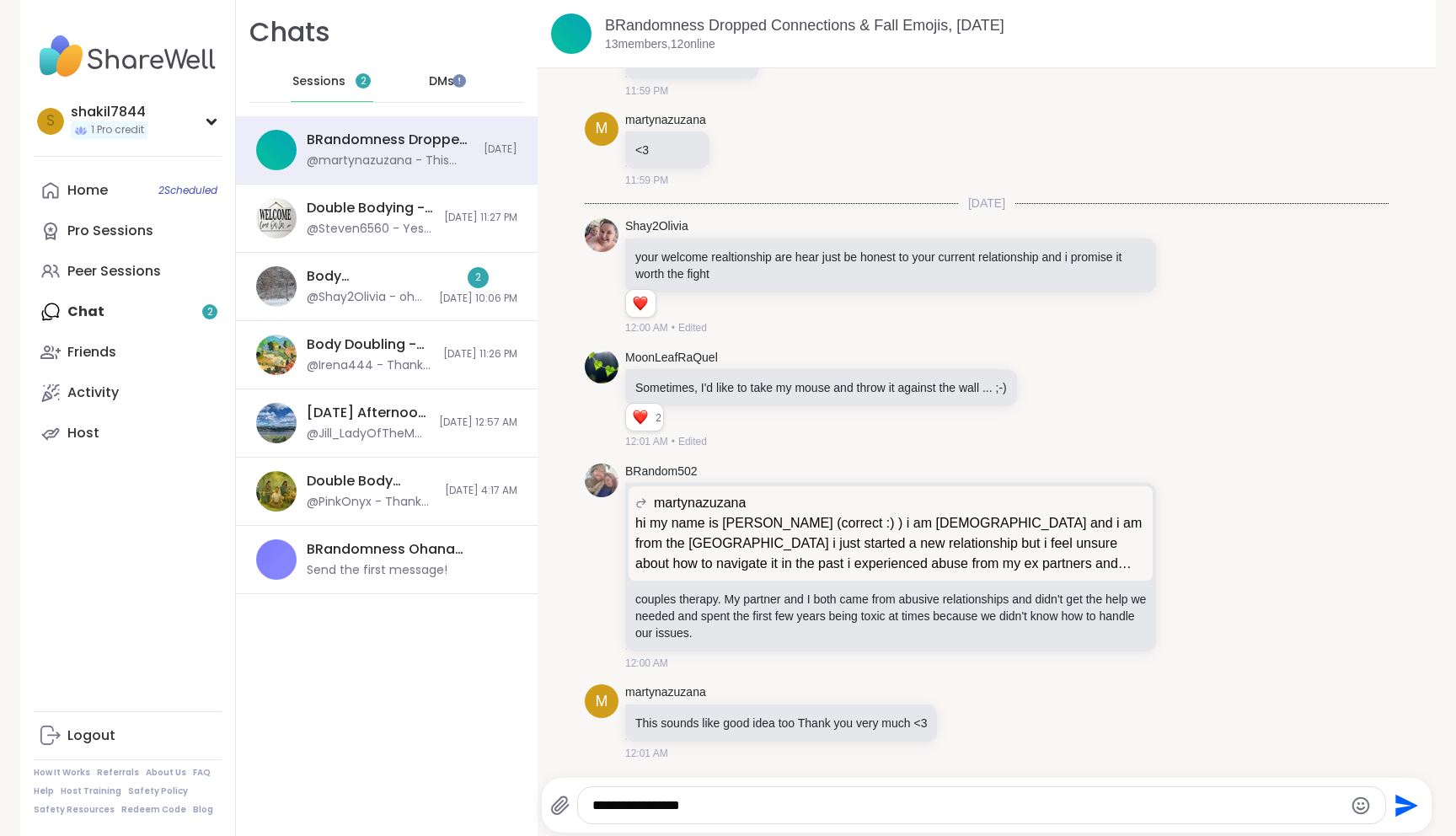
type textarea "**********"
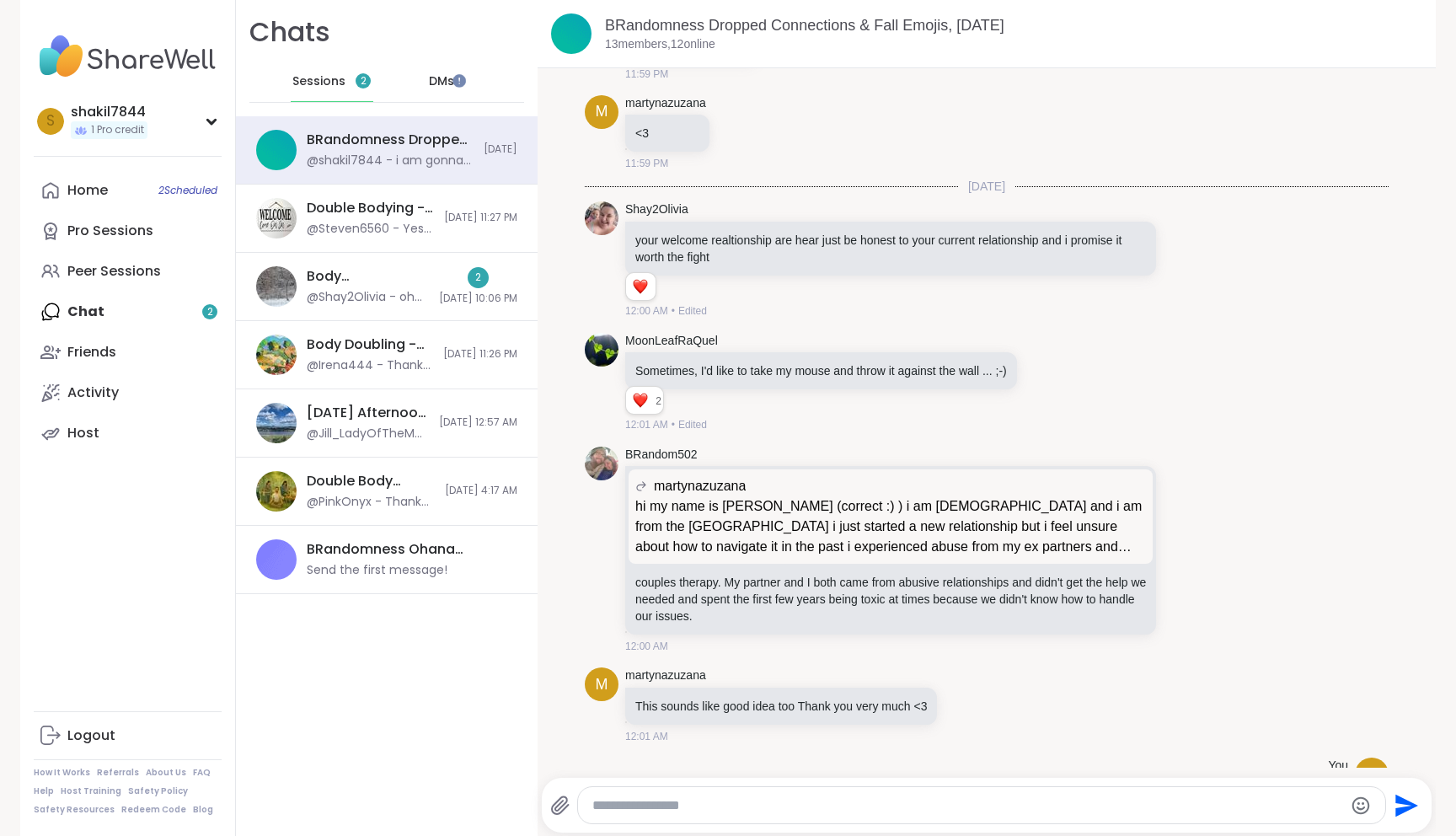
scroll to position [4085, 0]
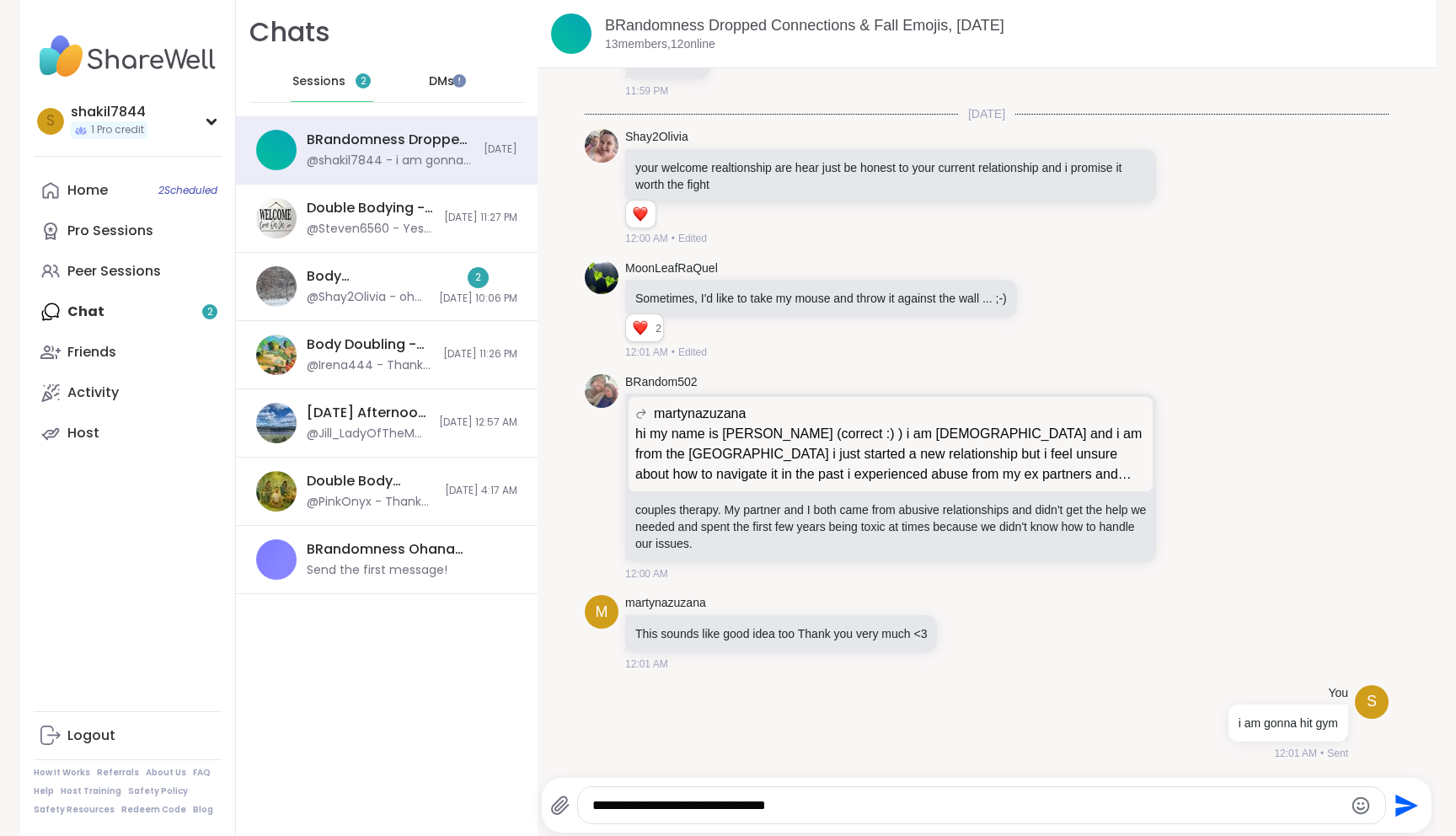
type textarea "**********"
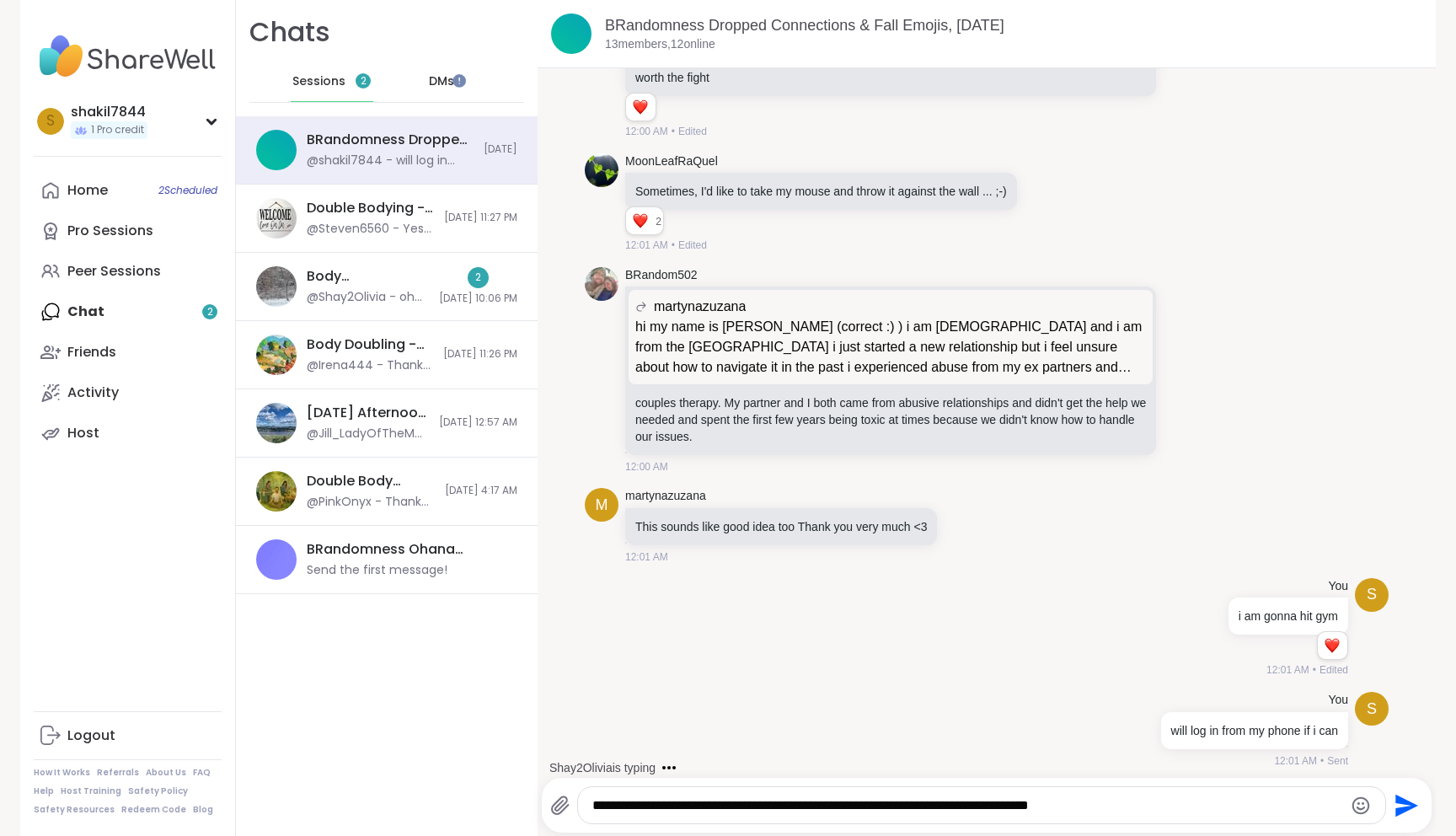
type textarea "**********"
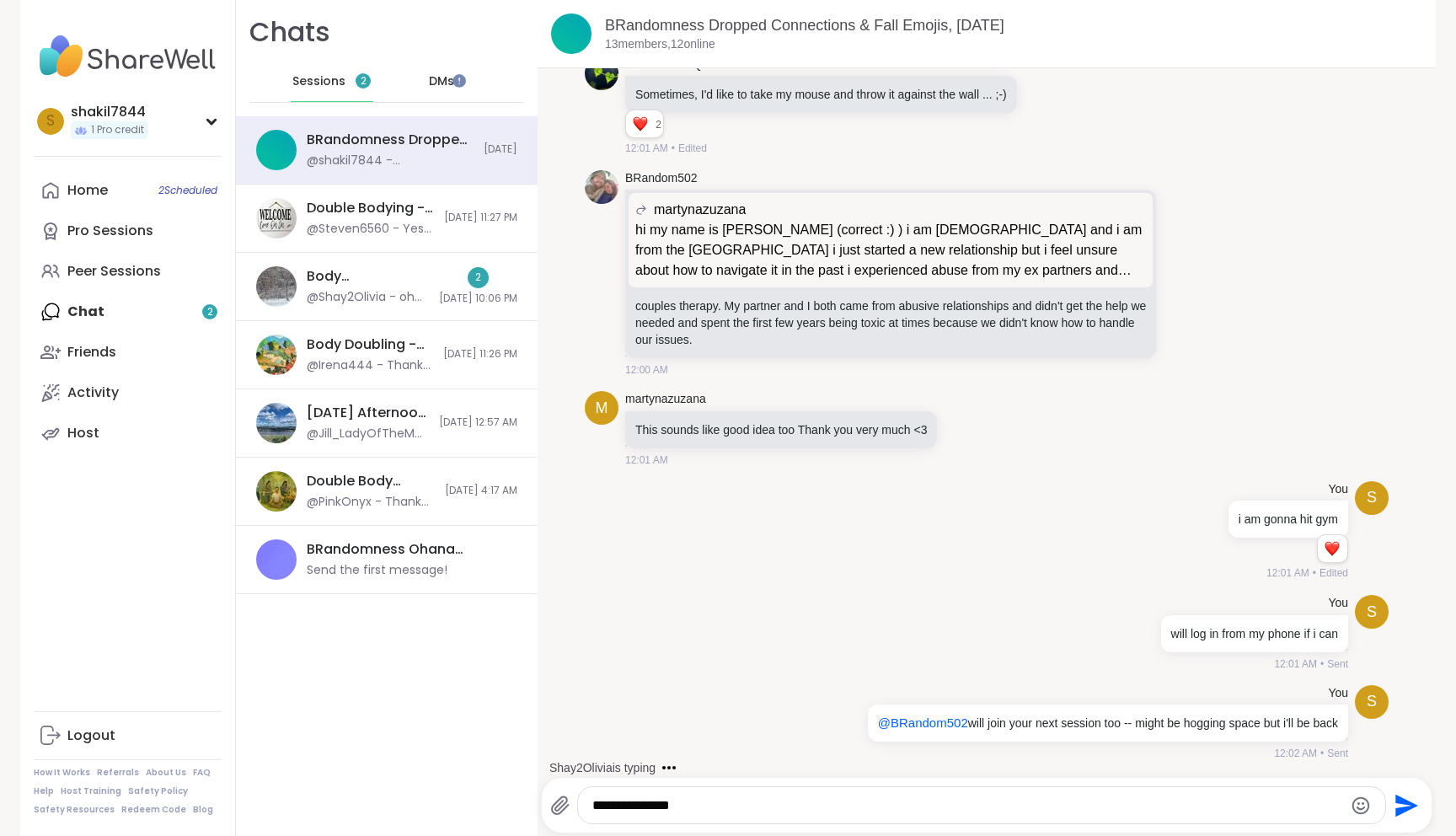
type textarea "**********"
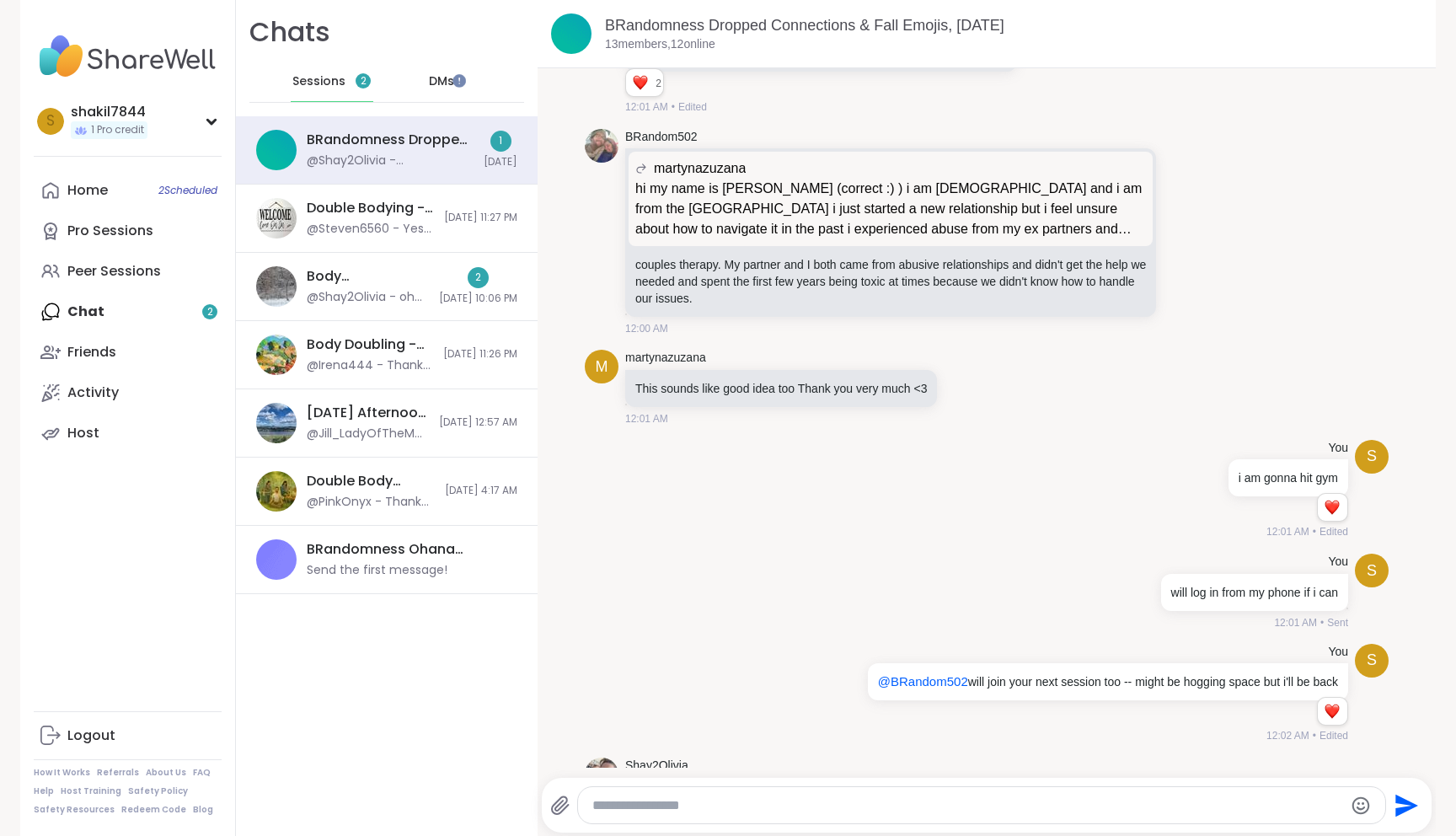
scroll to position [4402, 0]
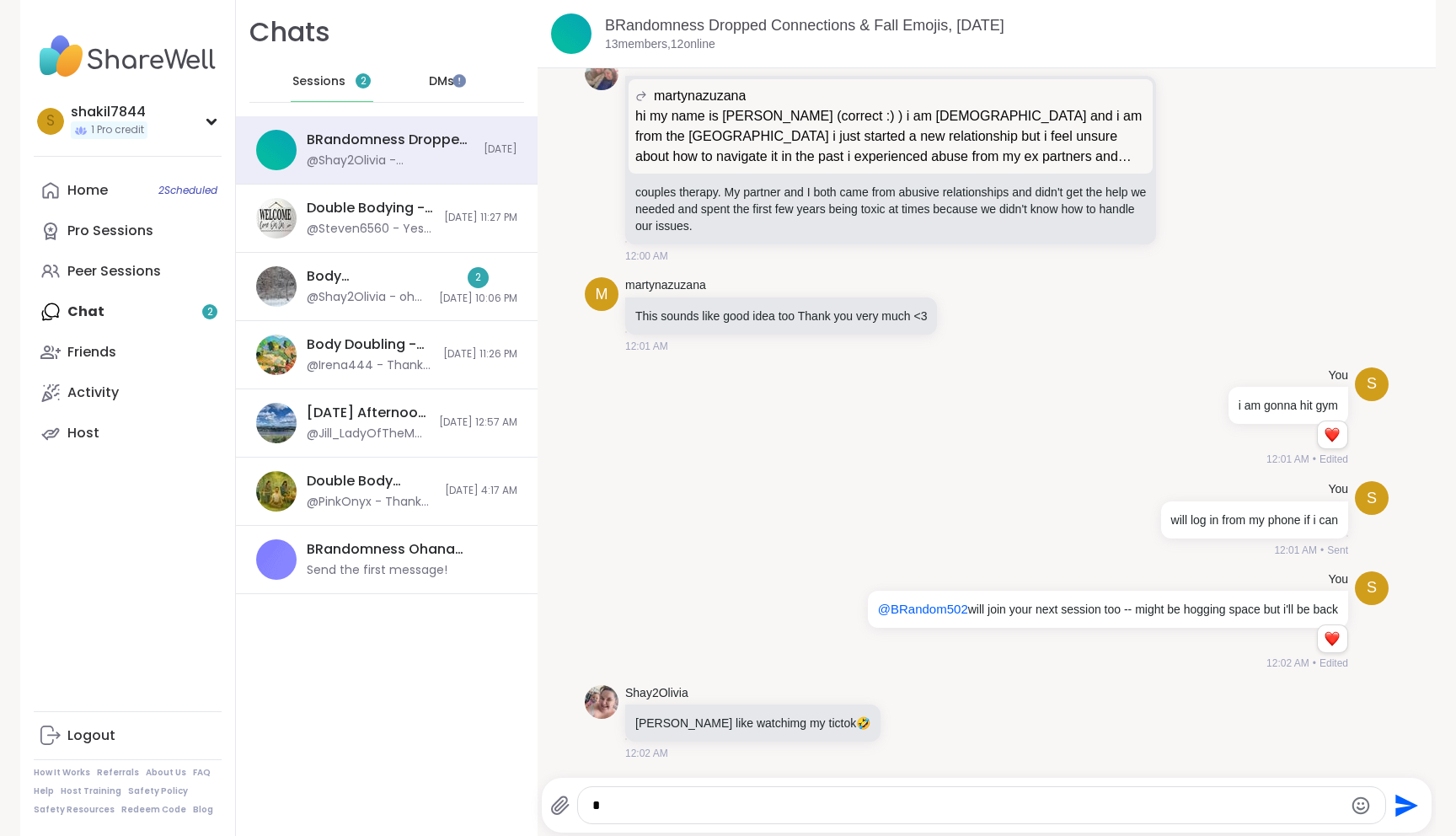
type textarea "*"
click at [735, 806] on textarea "*" at bounding box center [967, 805] width 750 height 17
